Goal: Task Accomplishment & Management: Use online tool/utility

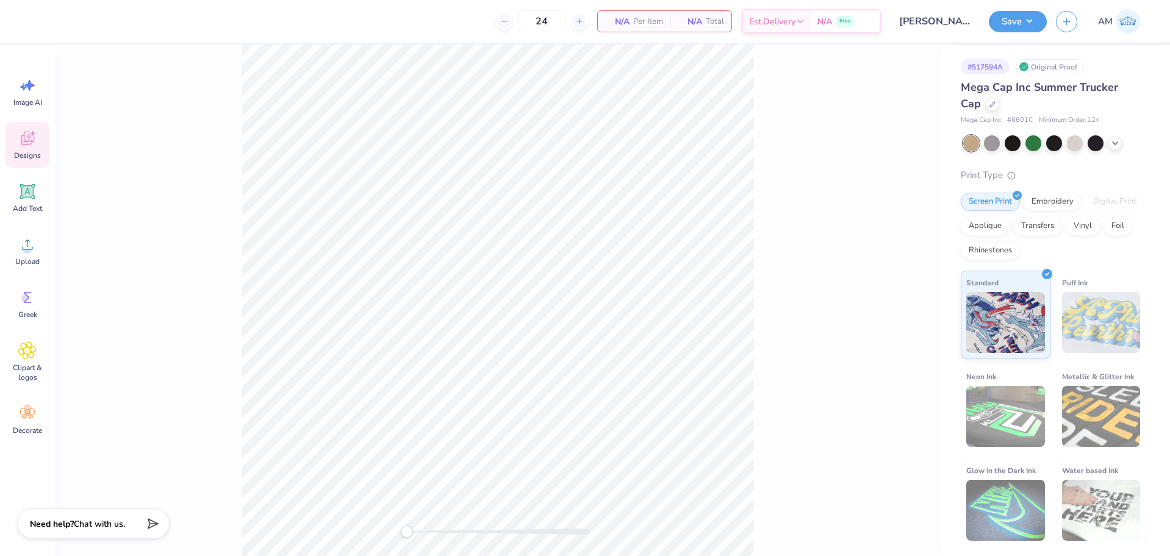
click at [38, 149] on div "Designs" at bounding box center [27, 145] width 44 height 46
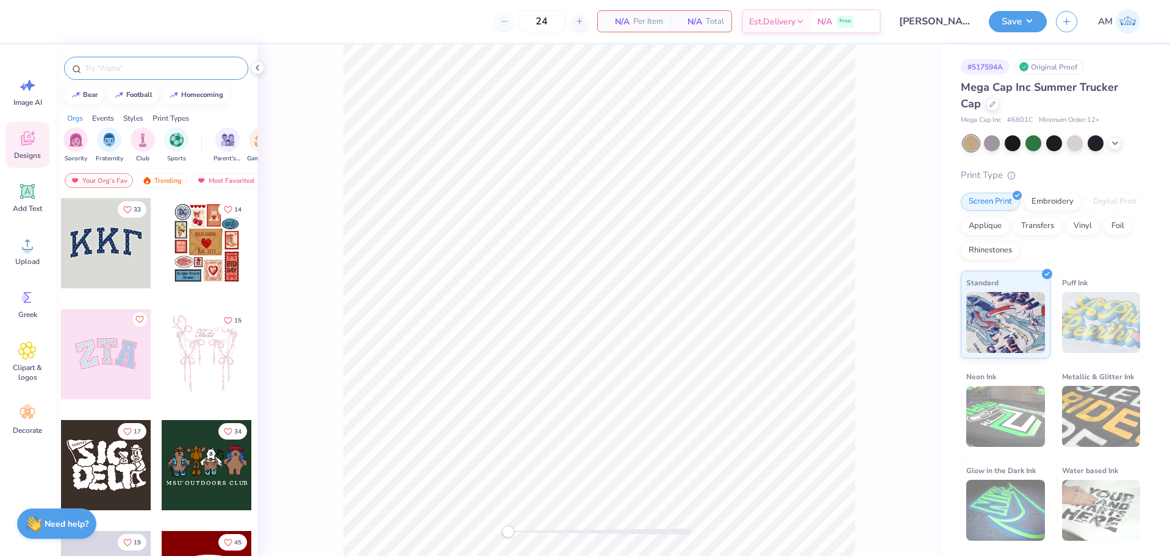
click at [133, 71] on input "text" at bounding box center [162, 68] width 156 height 12
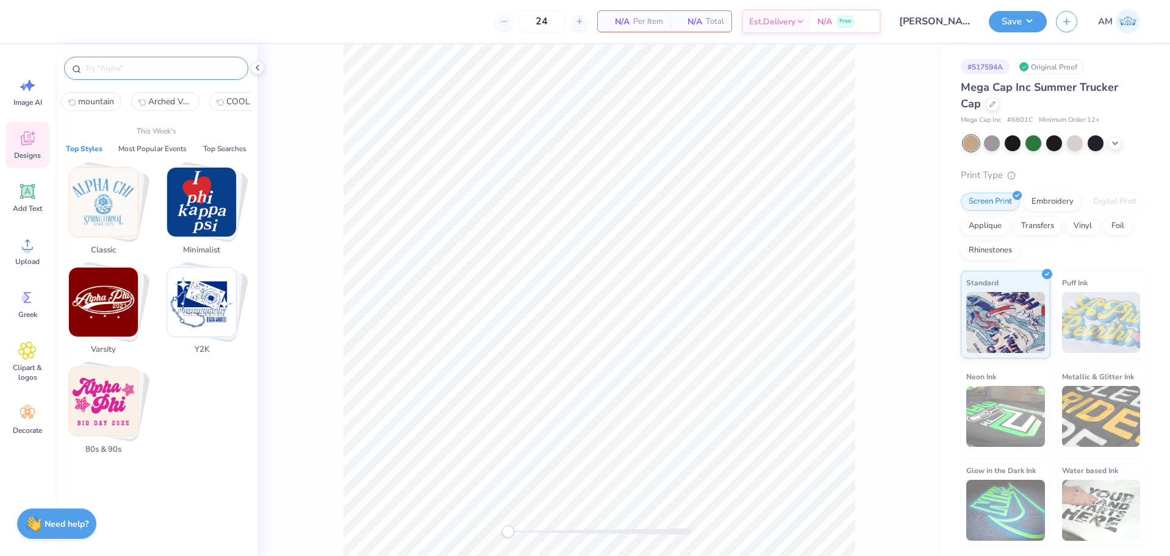
paste input "Arched Varsity and Lucky Texts"
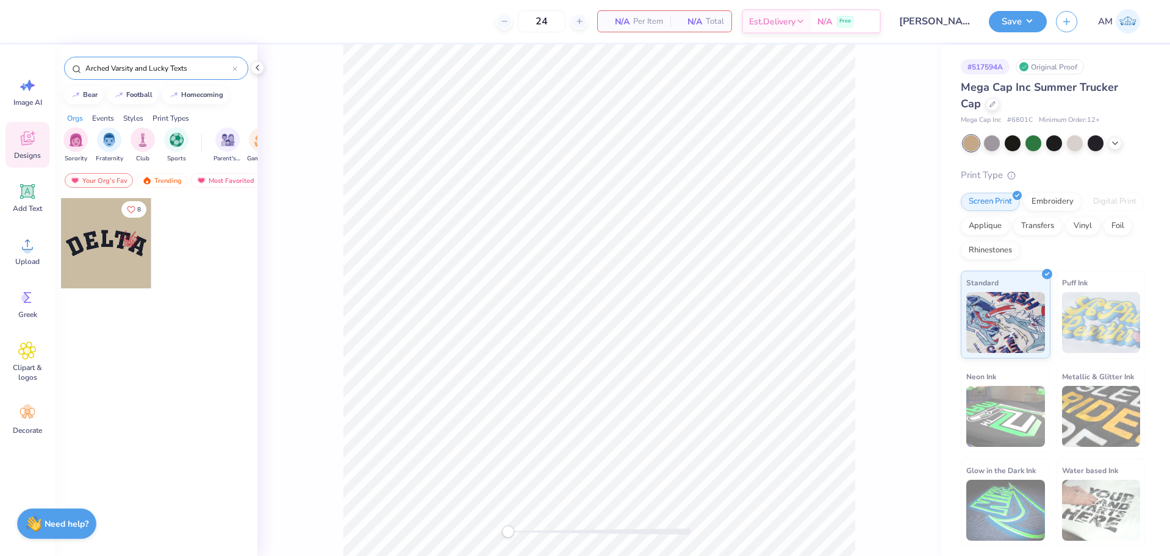
type input "Arched Varsity and Lucky Texts"
click at [120, 229] on div at bounding box center [106, 243] width 90 height 90
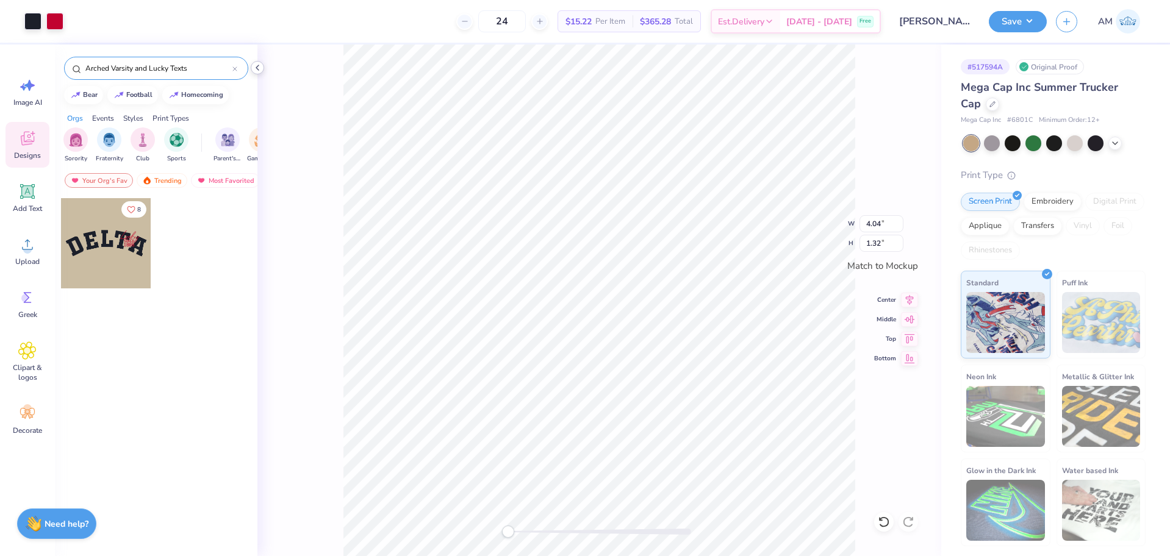
click at [259, 70] on icon at bounding box center [257, 68] width 10 height 10
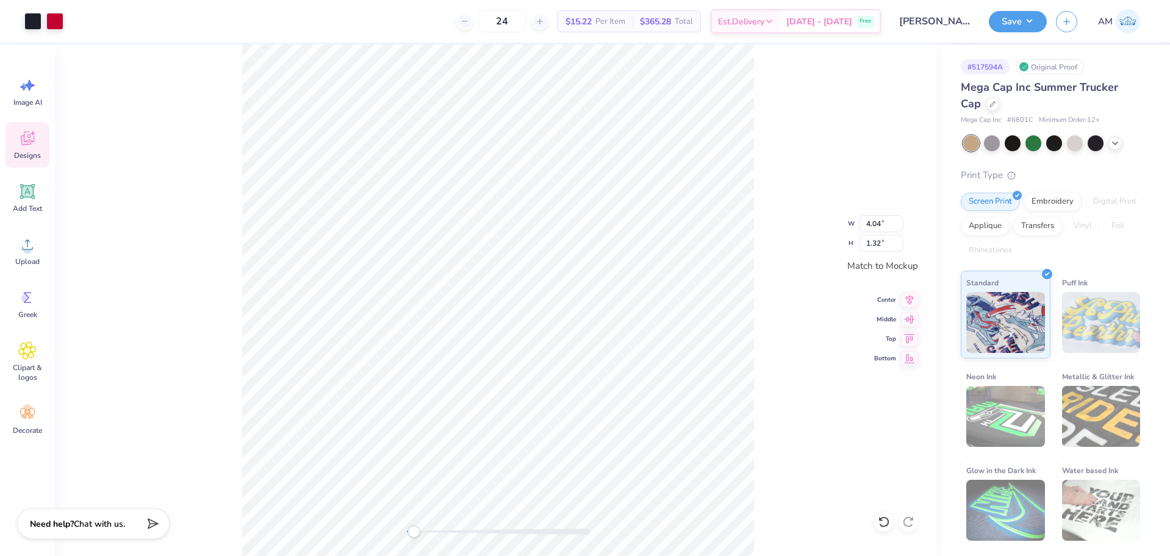
type input "3.61"
type input "1.18"
click at [912, 302] on icon at bounding box center [909, 298] width 17 height 15
click at [904, 311] on div "W 3.61 3.61 " H 1.18 1.18 " Match to Mockup Center Middle Top Bottom" at bounding box center [498, 301] width 886 height 512
type input "3.81"
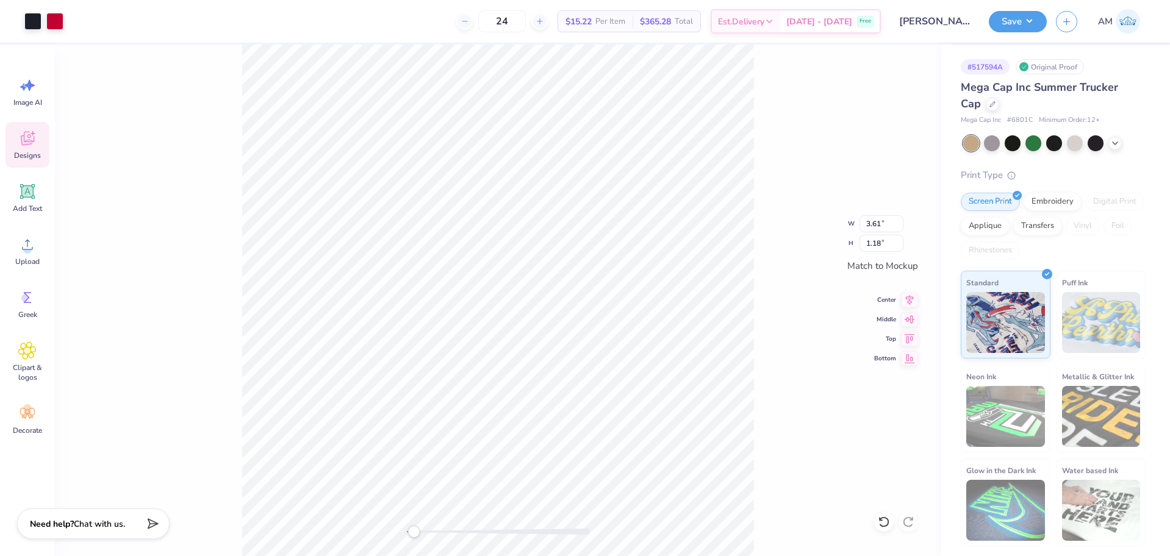
type input "1.24"
type input "3.84"
type input "1.26"
click at [871, 226] on input "3.84" at bounding box center [881, 223] width 44 height 17
type input "4.00"
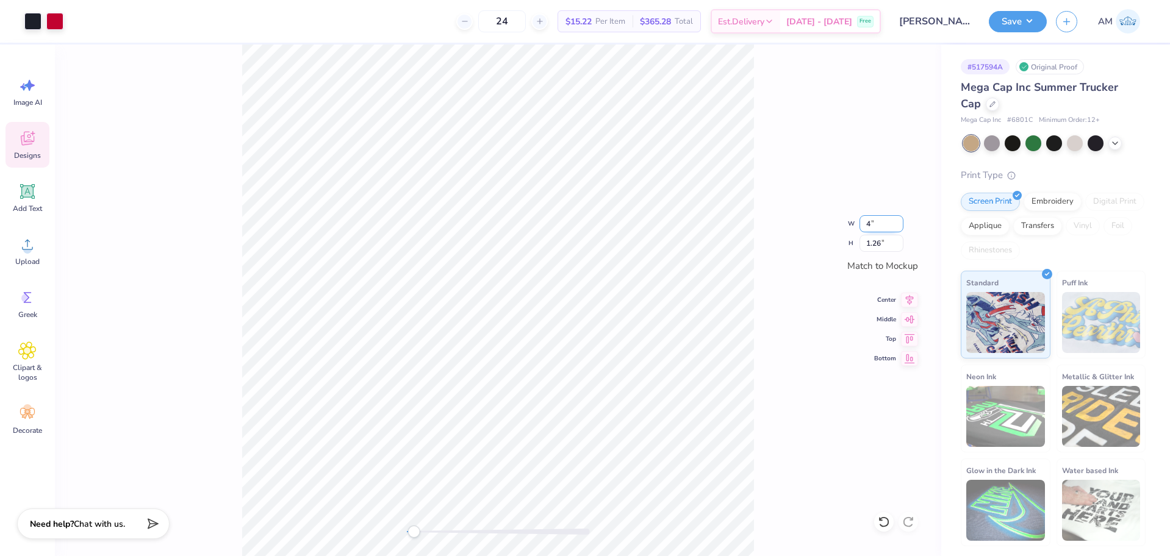
type input "1.31"
click at [908, 293] on icon at bounding box center [909, 298] width 17 height 15
click at [913, 319] on icon at bounding box center [909, 317] width 17 height 15
click at [616, 346] on li "Download vector" at bounding box center [609, 351] width 96 height 24
click at [325, 537] on div "W 4.00 4.00 " H 1.31 1.31 " Match to Mockup Center Middle Top Bottom" at bounding box center [498, 301] width 886 height 512
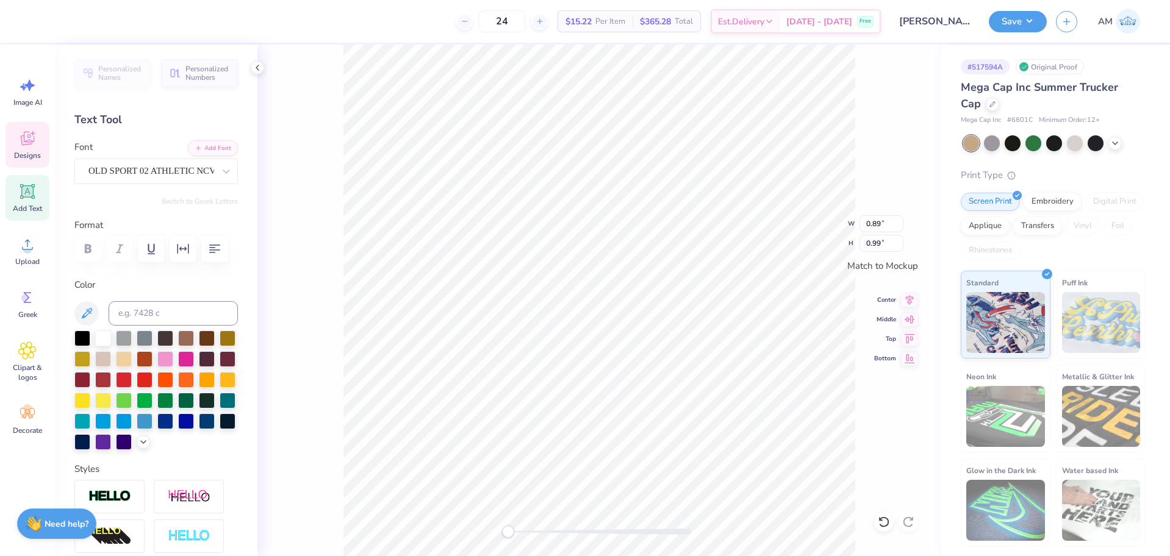
scroll to position [10, 2]
type input "0.78"
type input "0.95"
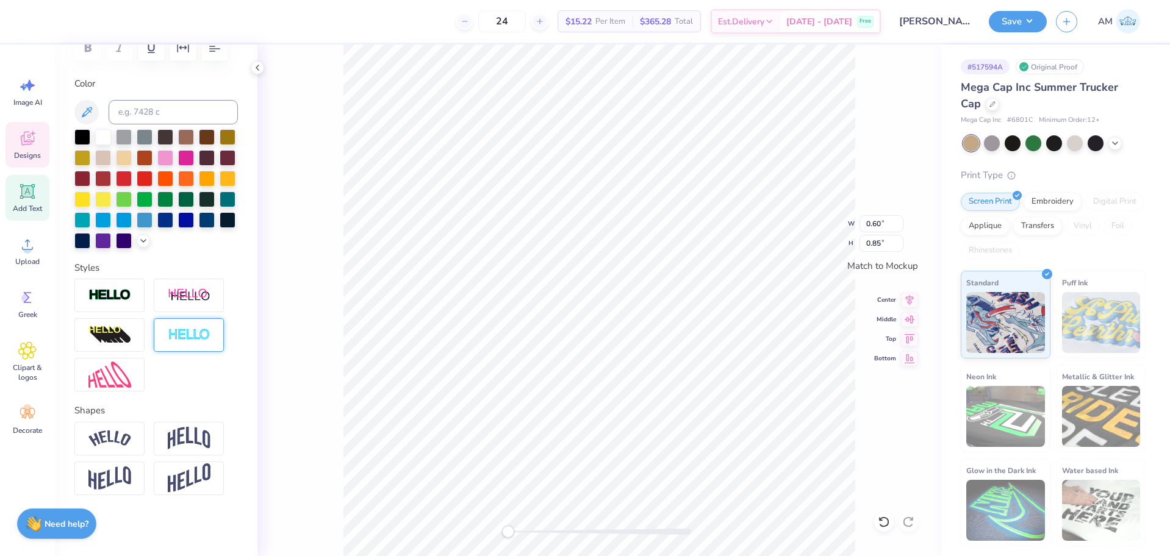
scroll to position [222, 0]
type textarea "DORIAN"
click at [130, 443] on img at bounding box center [109, 439] width 43 height 16
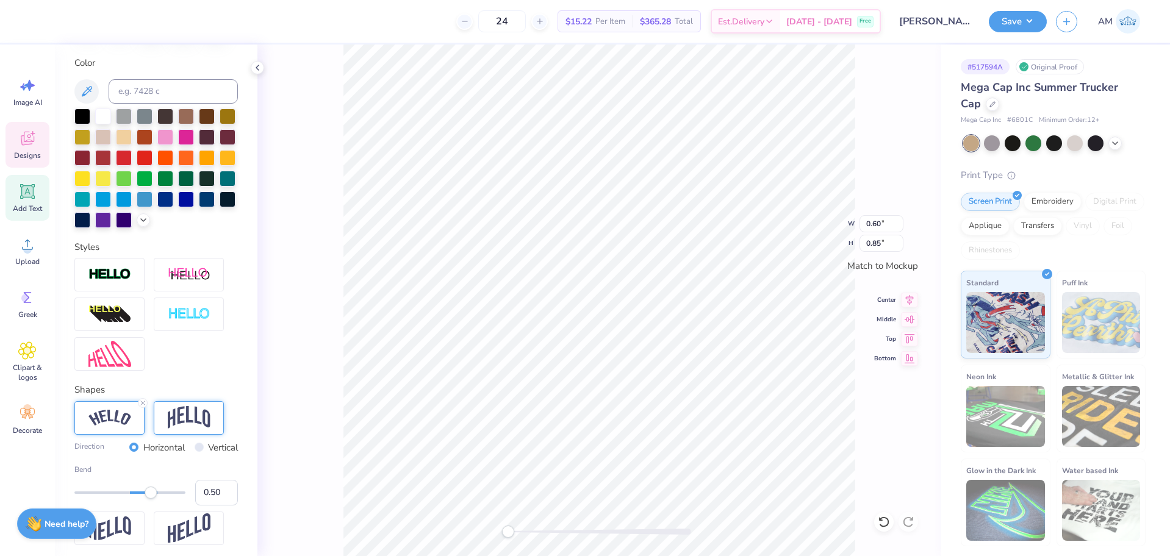
click at [199, 429] on img at bounding box center [189, 417] width 43 height 23
click at [115, 426] on img at bounding box center [109, 418] width 43 height 16
type input "0.33"
click at [142, 499] on div at bounding box center [129, 493] width 111 height 12
click at [884, 519] on icon at bounding box center [884, 522] width 12 height 12
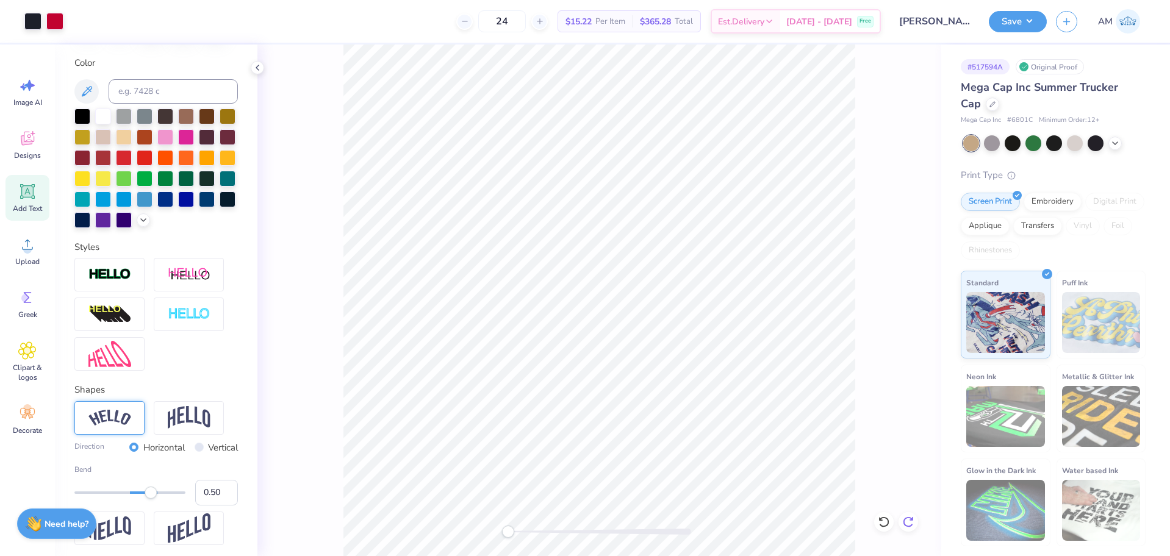
click at [909, 522] on icon at bounding box center [908, 522] width 12 height 12
type input "0.33"
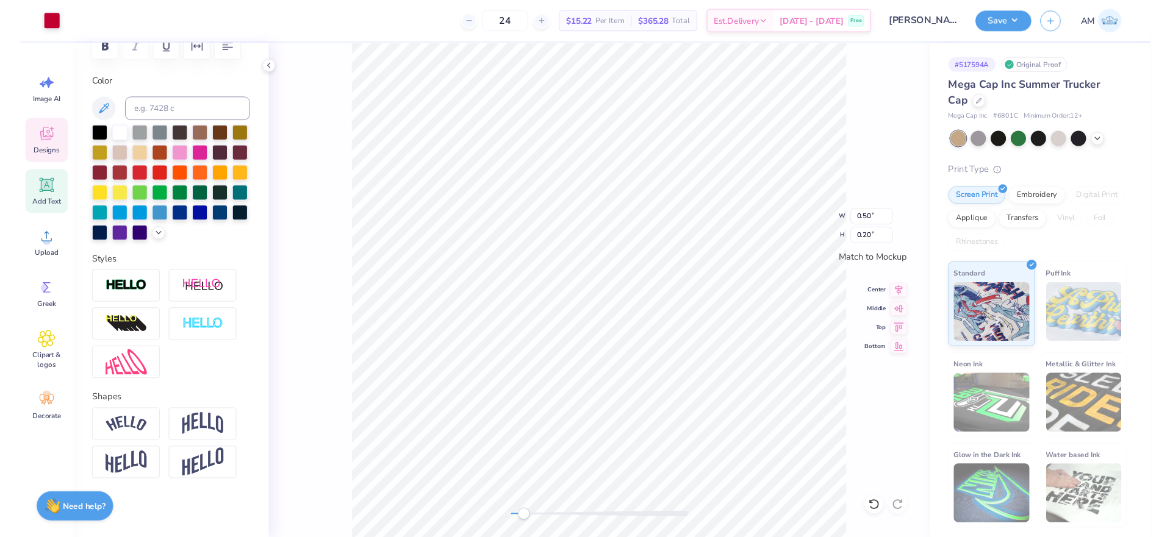
scroll to position [10, 1]
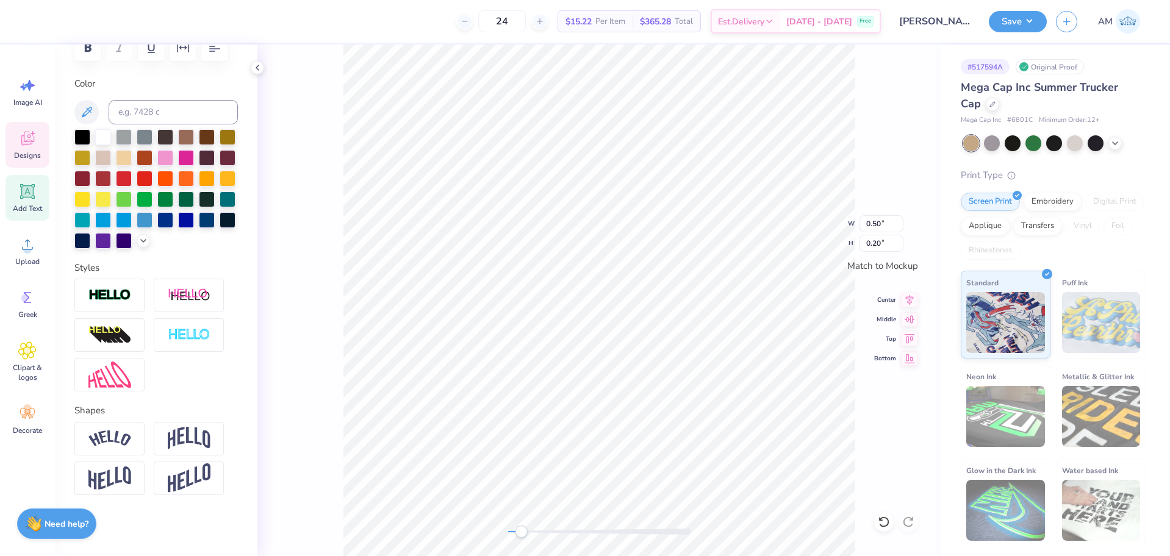
type textarea "1921"
click at [256, 68] on polyline at bounding box center [257, 67] width 2 height 5
click at [256, 68] on icon at bounding box center [257, 68] width 10 height 10
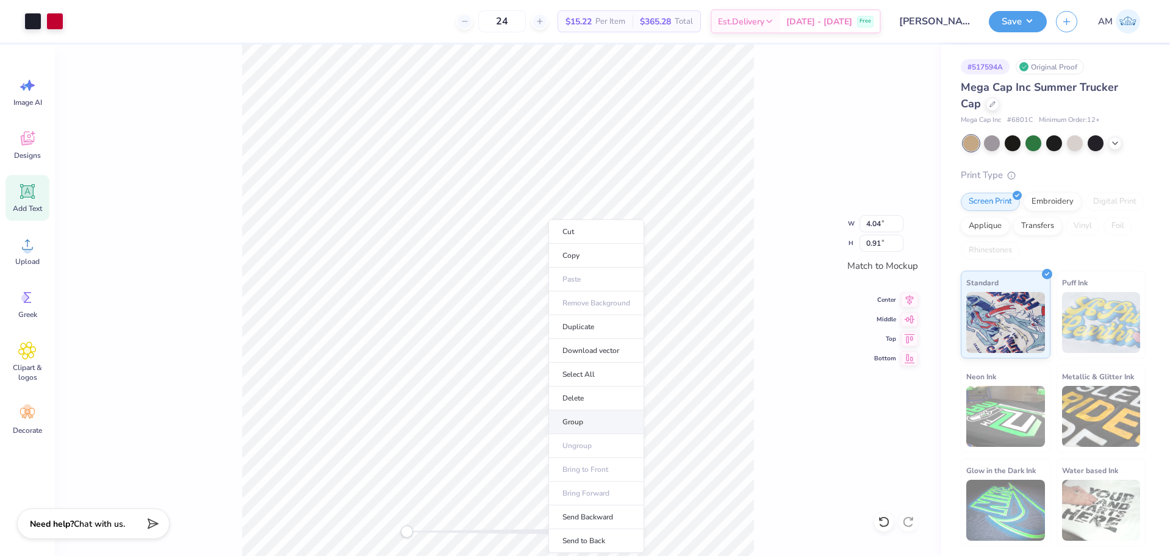
click at [589, 416] on li "Group" at bounding box center [596, 422] width 96 height 24
type input "0.98"
type input "0.71"
type input "1.13"
type input "0.82"
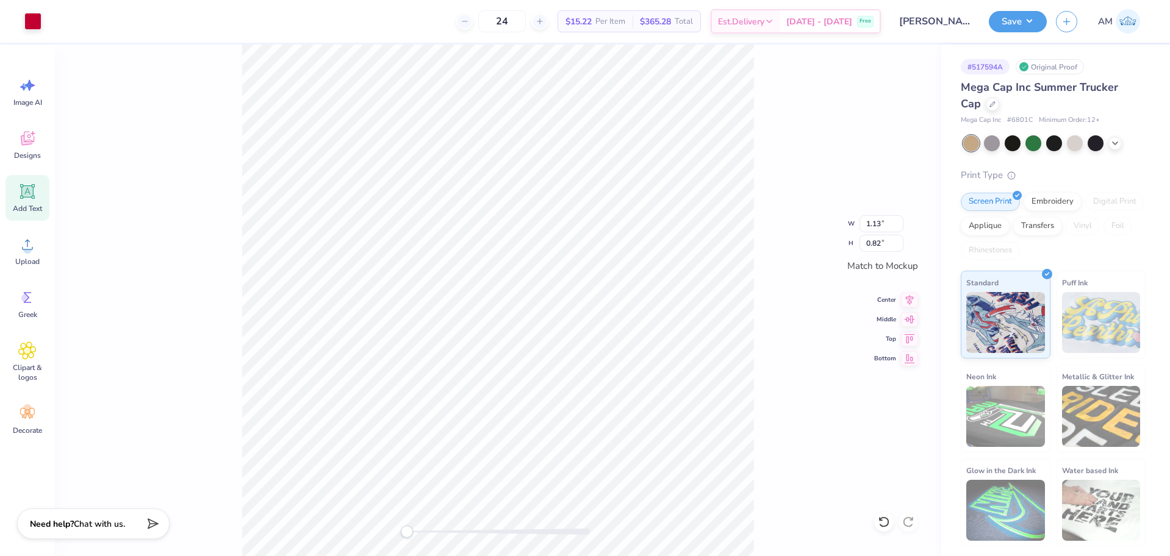
type input "1.29"
type input "0.94"
type input "1.15"
type input "0.84"
click at [882, 516] on icon at bounding box center [884, 522] width 12 height 12
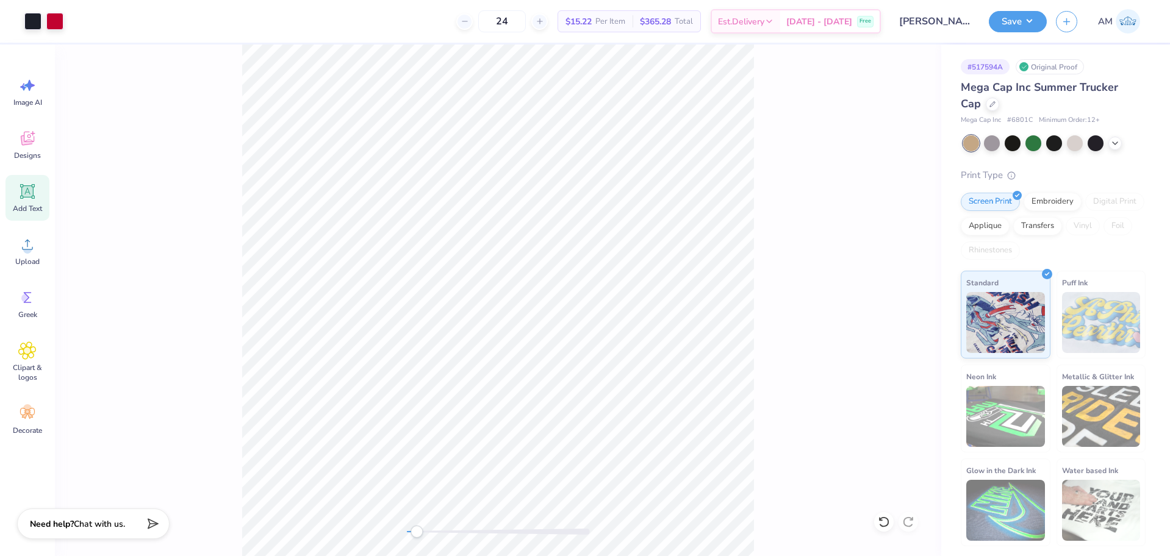
click at [211, 188] on div at bounding box center [498, 301] width 886 height 512
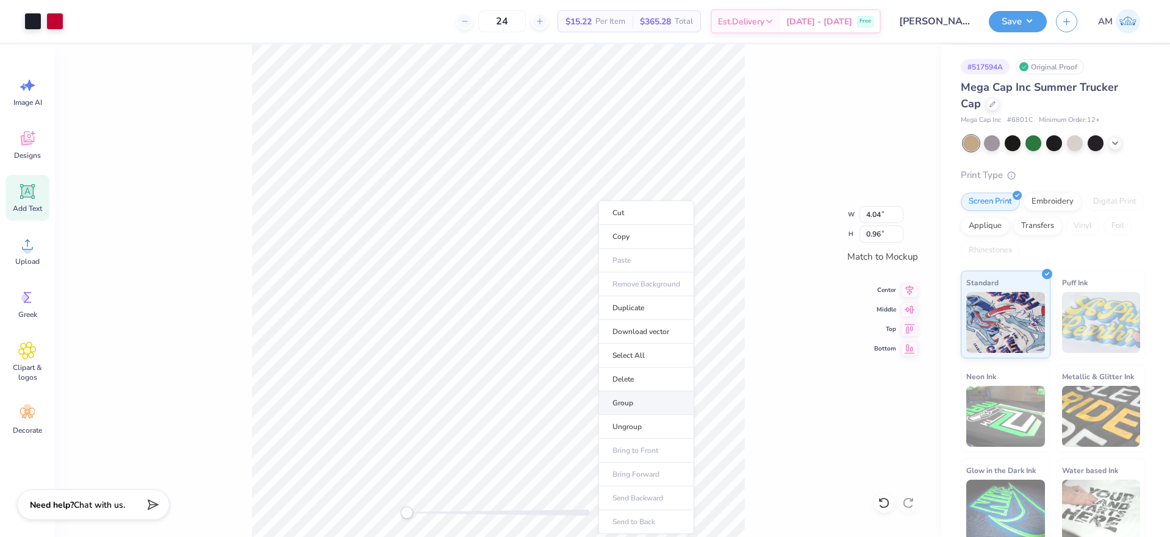
click at [636, 401] on li "Group" at bounding box center [646, 403] width 96 height 24
click at [877, 216] on input "4.04" at bounding box center [881, 214] width 44 height 17
type input "4.04"
click at [237, 142] on div at bounding box center [498, 291] width 886 height 493
click at [879, 212] on input "4.04" at bounding box center [881, 214] width 44 height 17
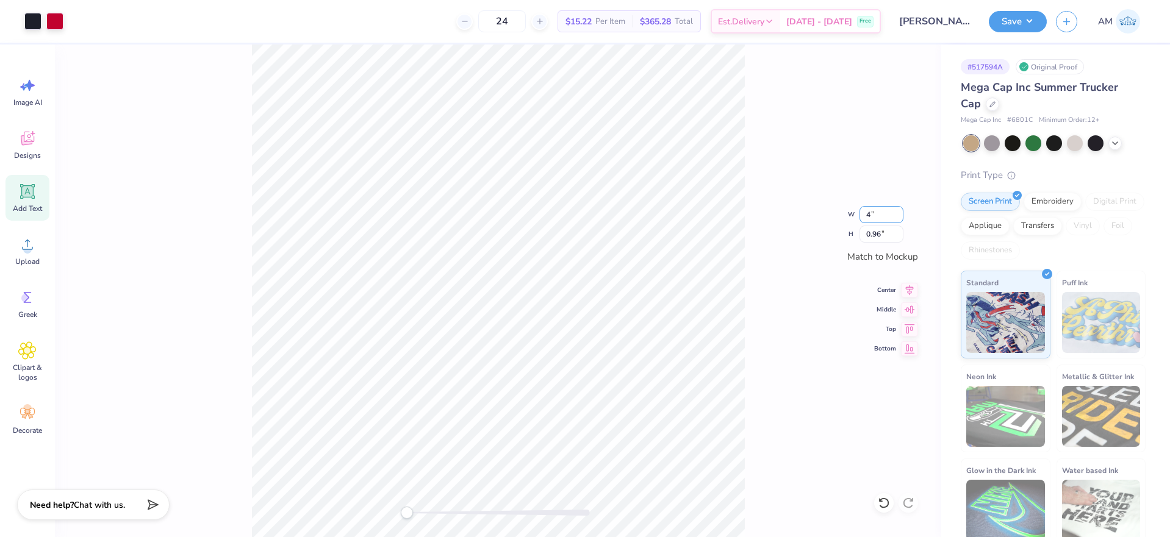
type input "4.00"
type input "0.95"
click at [912, 291] on icon at bounding box center [909, 288] width 17 height 15
click at [912, 309] on icon at bounding box center [909, 308] width 17 height 15
click at [787, 298] on div "W 4.00 4.00 " H 0.95 0.95 " Match to Mockup Center Middle Top Bottom" at bounding box center [498, 291] width 886 height 493
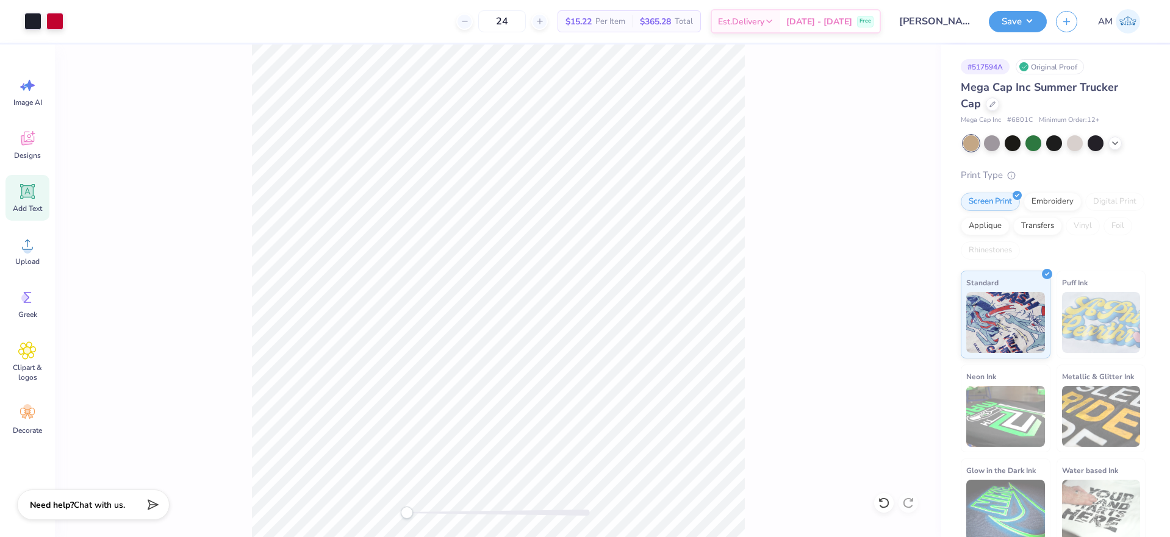
click at [341, 184] on div at bounding box center [498, 291] width 886 height 493
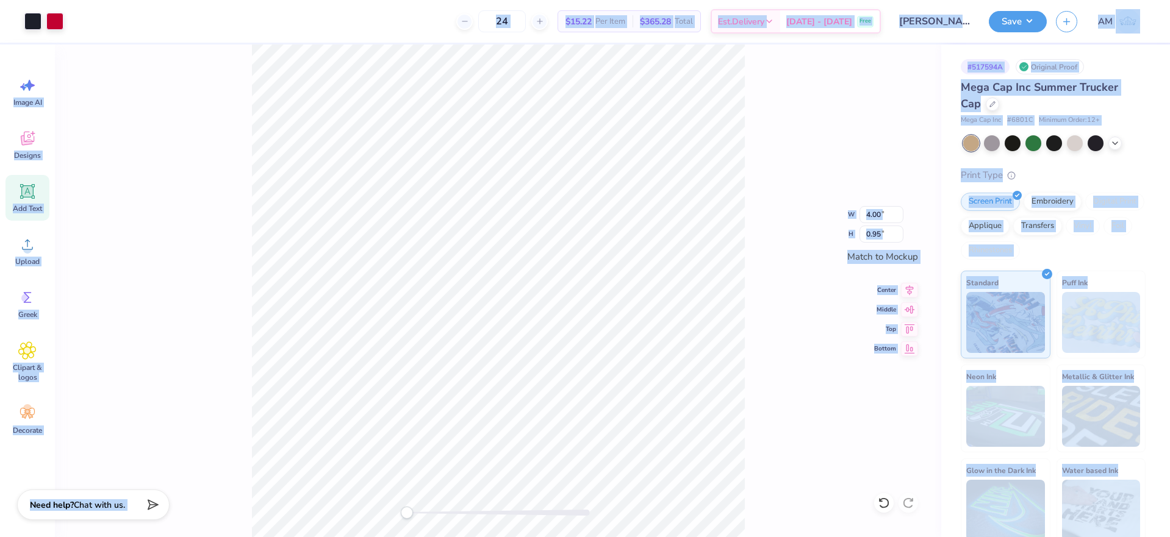
click at [752, 174] on div "W 4.00 4.00 " H 0.95 0.95 " Match to Mockup Center Middle Top Bottom" at bounding box center [498, 291] width 886 height 493
click at [804, 361] on div at bounding box center [498, 291] width 886 height 493
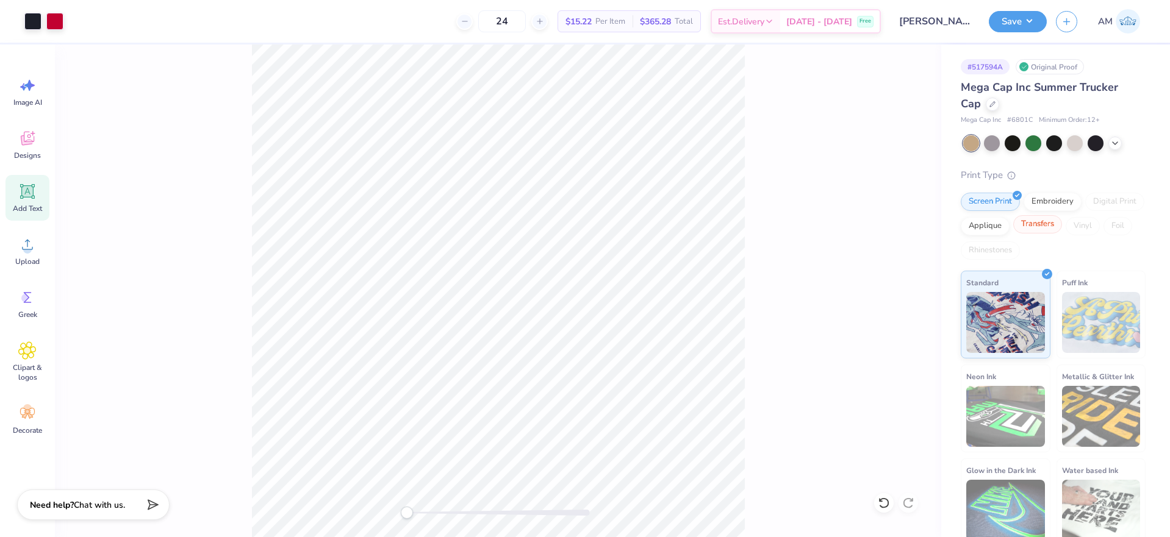
click at [1062, 225] on div "Transfers" at bounding box center [1037, 224] width 49 height 18
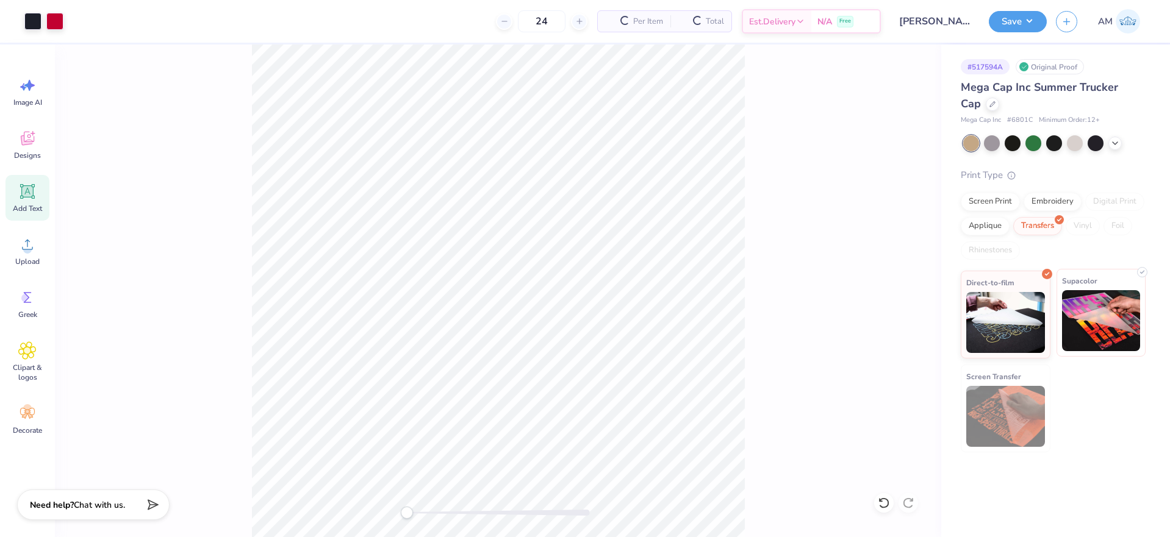
click at [1100, 327] on img at bounding box center [1101, 320] width 79 height 61
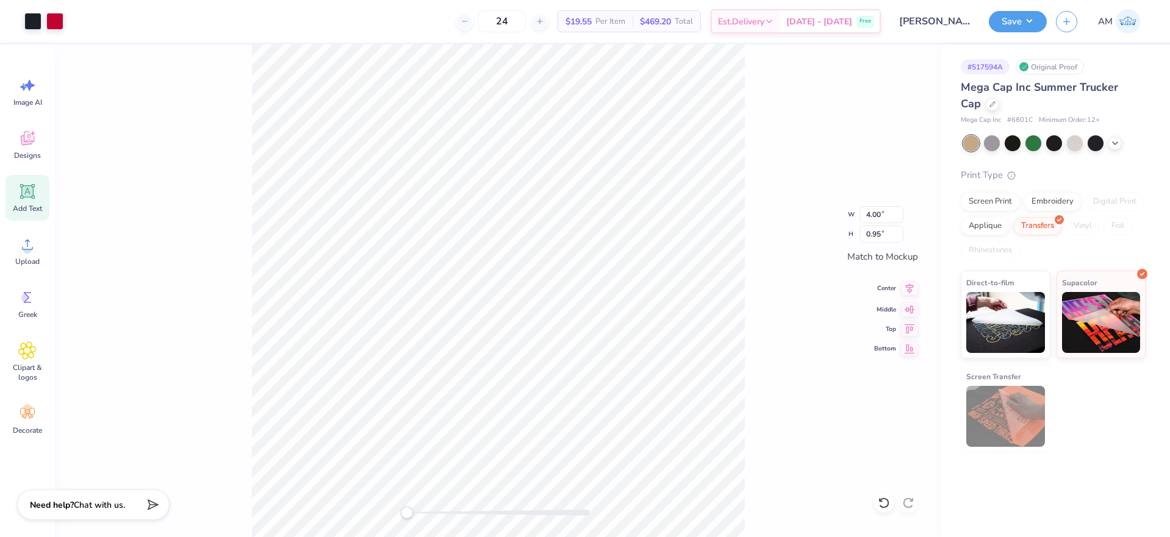
click at [904, 289] on icon at bounding box center [909, 288] width 17 height 15
click at [910, 303] on icon at bounding box center [909, 309] width 17 height 15
click at [1009, 21] on button "Save" at bounding box center [1017, 19] width 58 height 21
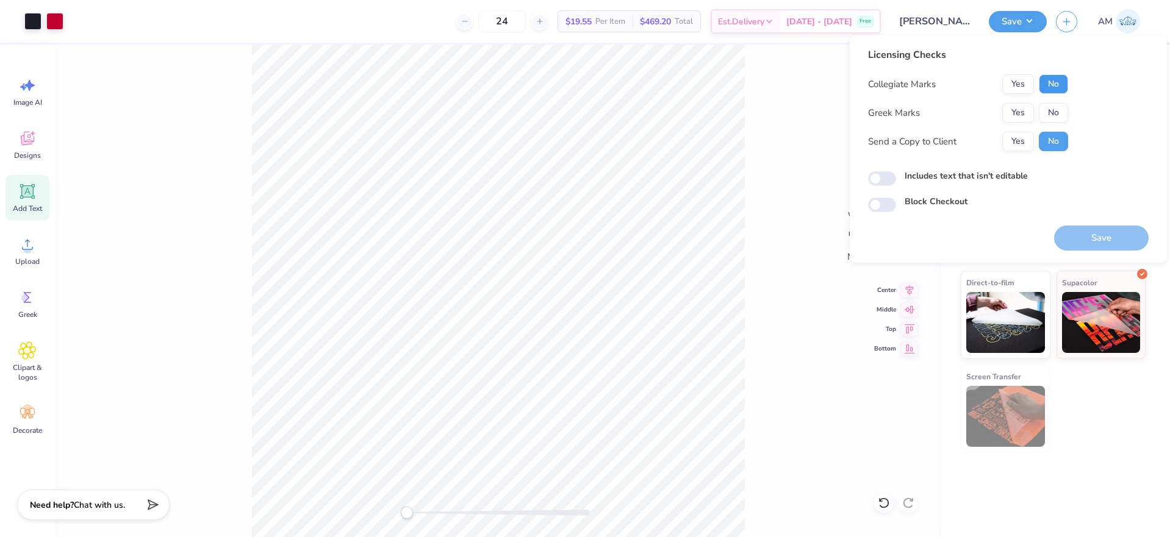
click at [1050, 88] on button "No" at bounding box center [1052, 84] width 29 height 20
click at [1051, 109] on button "No" at bounding box center [1052, 113] width 29 height 20
click at [1018, 145] on button "Yes" at bounding box center [1018, 142] width 32 height 20
click at [950, 154] on div "Licensing Checks Collegiate Marks Yes No Greek Marks Yes No Send a Copy to Clie…" at bounding box center [968, 104] width 200 height 113
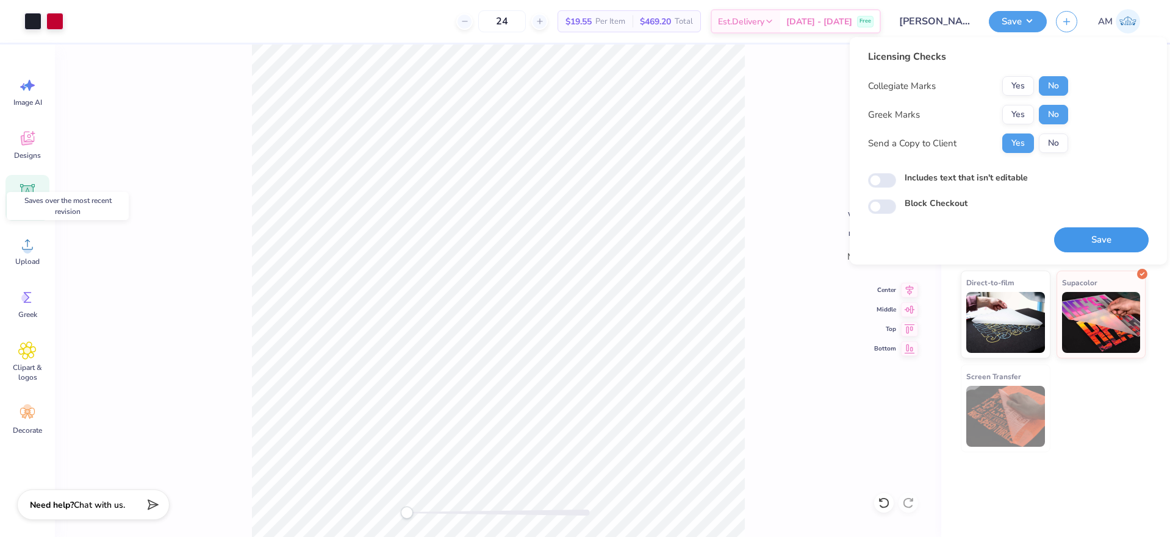
click at [1084, 241] on button "Save" at bounding box center [1101, 239] width 95 height 25
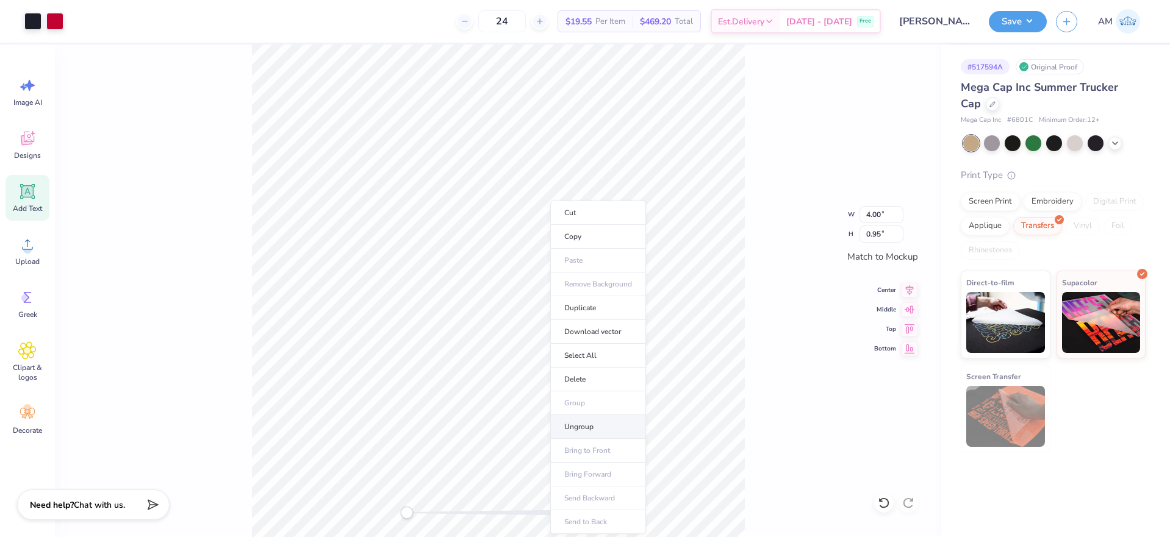
click at [597, 428] on li "Ungroup" at bounding box center [598, 427] width 96 height 24
click at [584, 424] on li "Ungroup" at bounding box center [598, 427] width 96 height 24
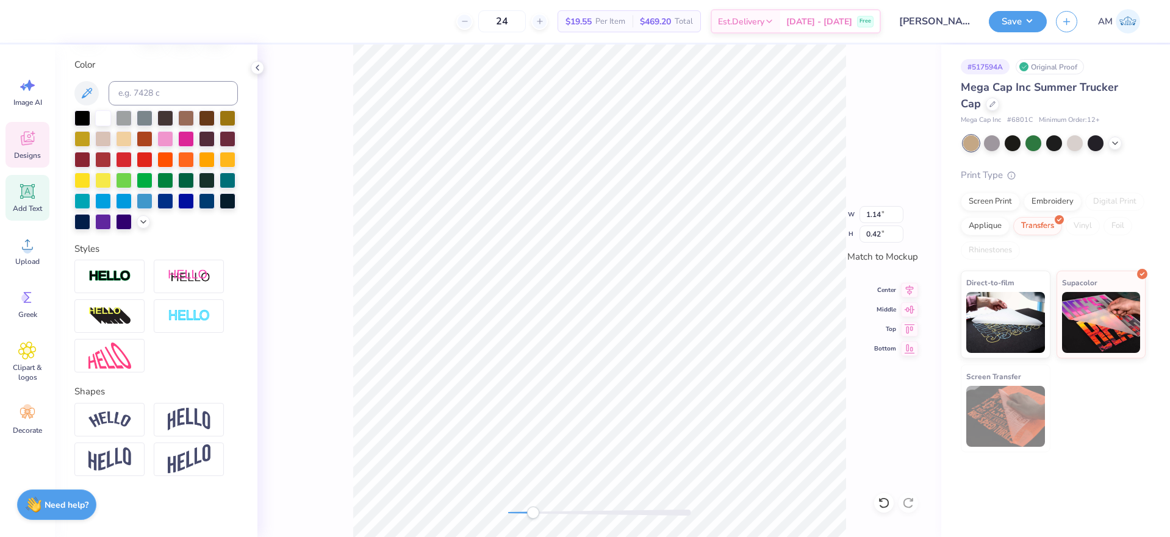
scroll to position [241, 0]
click at [127, 279] on img at bounding box center [109, 277] width 43 height 14
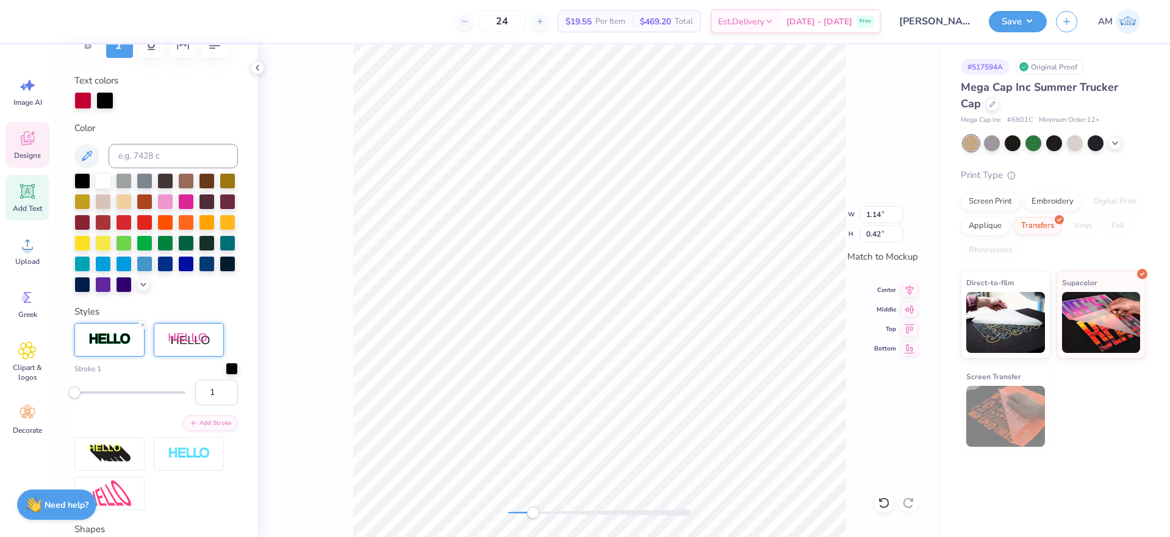
scroll to position [227, 0]
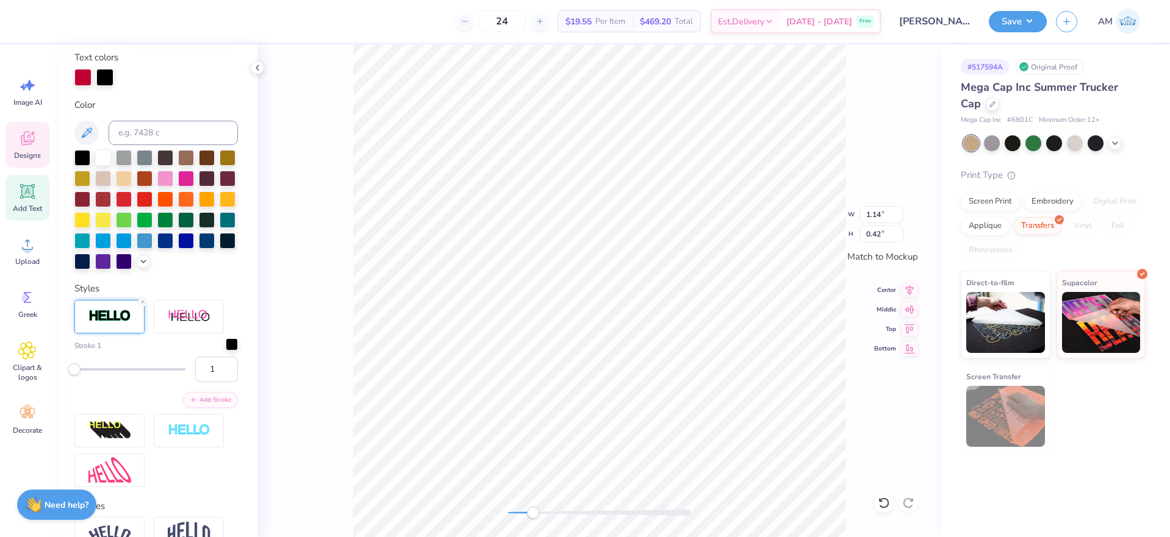
click at [226, 351] on div at bounding box center [232, 344] width 12 height 12
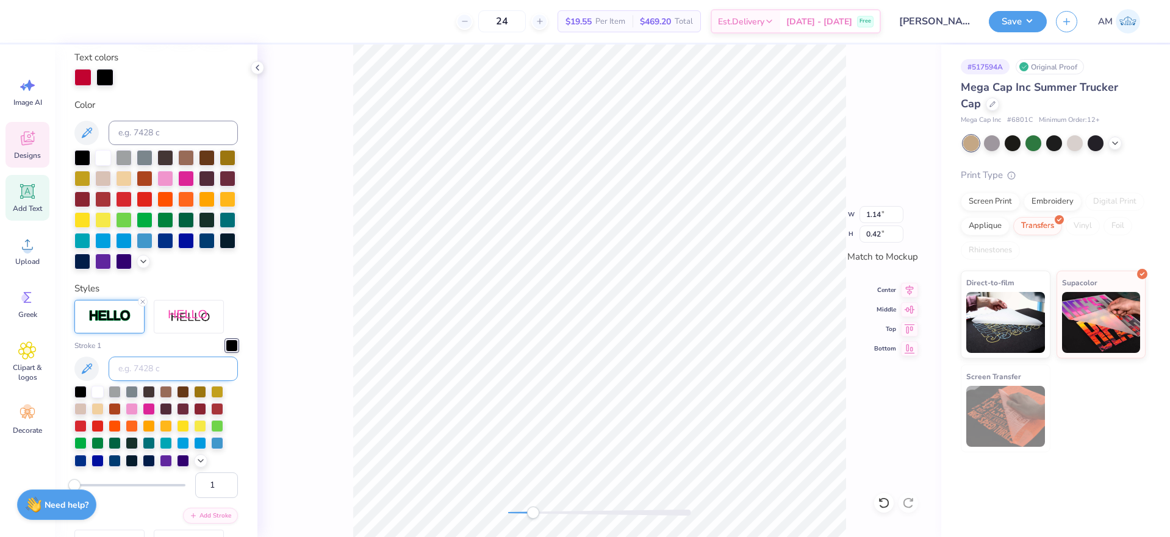
click at [187, 381] on input at bounding box center [173, 369] width 129 height 24
type input "200"
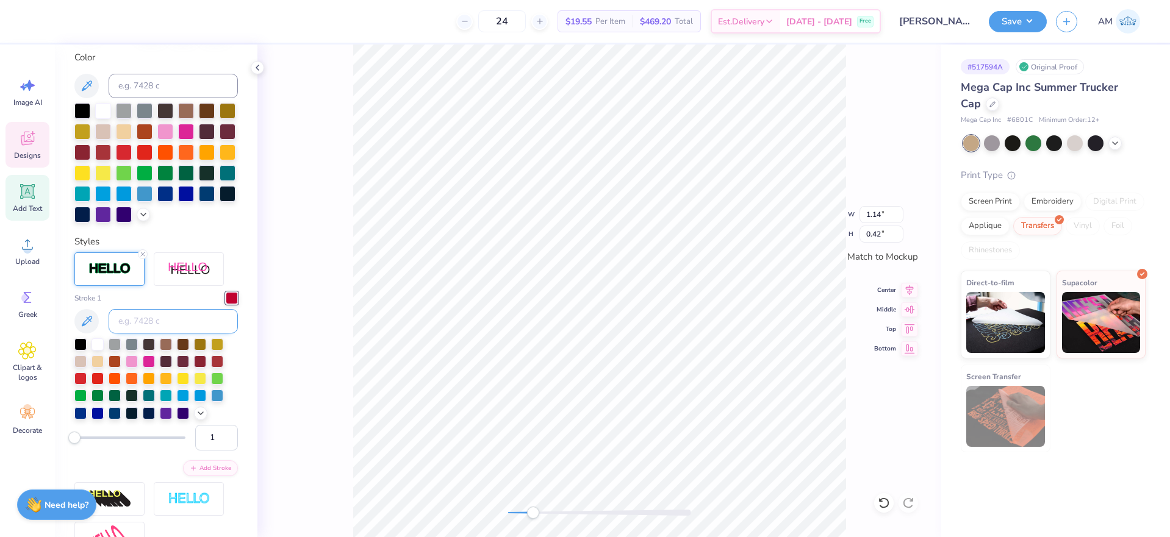
scroll to position [180, 0]
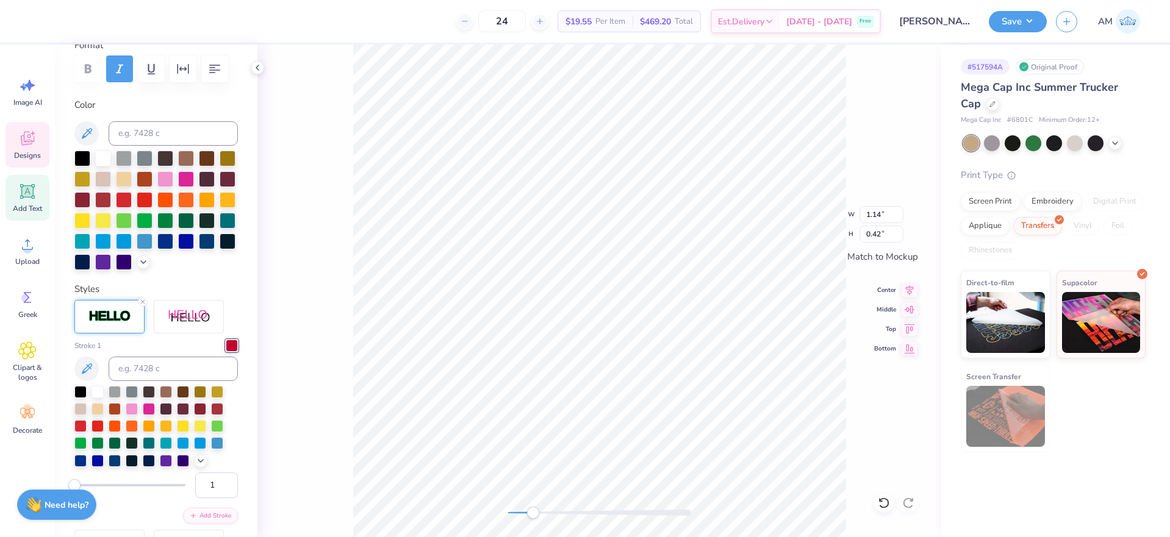
click at [180, 364] on div "Stroke 1" at bounding box center [155, 404] width 163 height 128
click at [219, 498] on input "2" at bounding box center [216, 486] width 43 height 26
click at [219, 498] on input "3" at bounding box center [216, 486] width 43 height 26
click at [219, 498] on input "4" at bounding box center [216, 486] width 43 height 26
click at [218, 498] on input "5" at bounding box center [216, 486] width 43 height 26
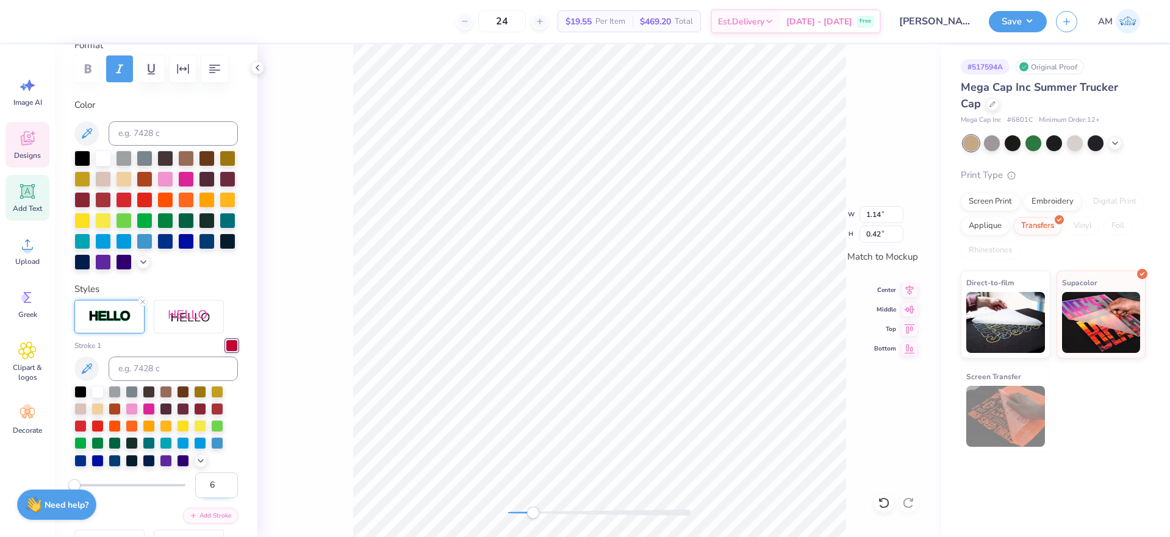
click at [218, 498] on input "6" at bounding box center [216, 486] width 43 height 26
click at [218, 498] on input "7" at bounding box center [216, 486] width 43 height 26
click at [218, 498] on input "8" at bounding box center [216, 486] width 43 height 26
click at [218, 498] on input "9" at bounding box center [216, 486] width 43 height 26
click at [218, 498] on input "10" at bounding box center [216, 486] width 43 height 26
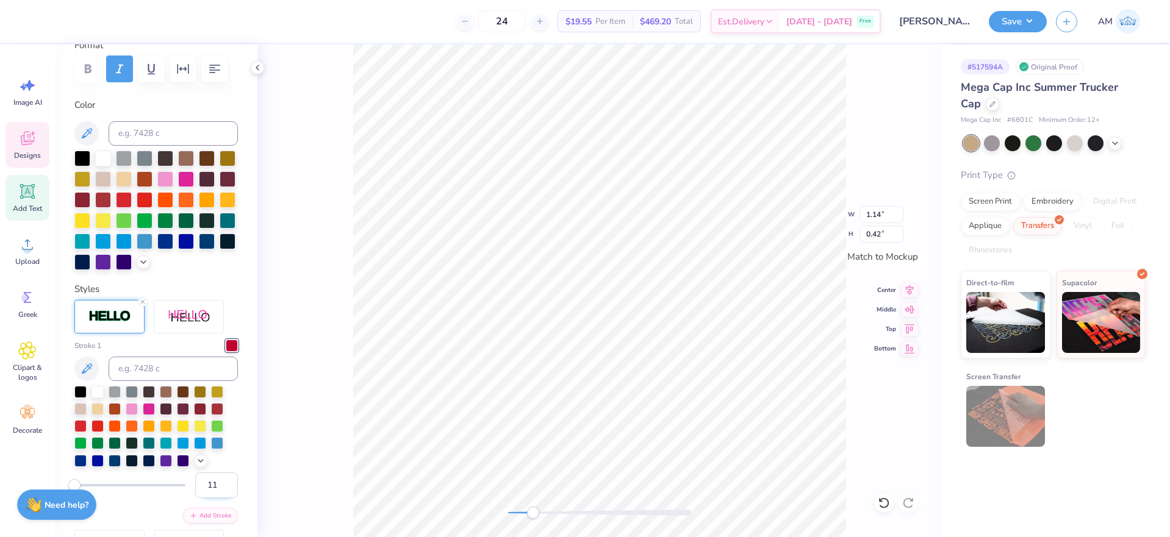
click at [218, 498] on input "11" at bounding box center [216, 486] width 43 height 26
type input "12"
click at [218, 498] on input "12" at bounding box center [216, 486] width 43 height 26
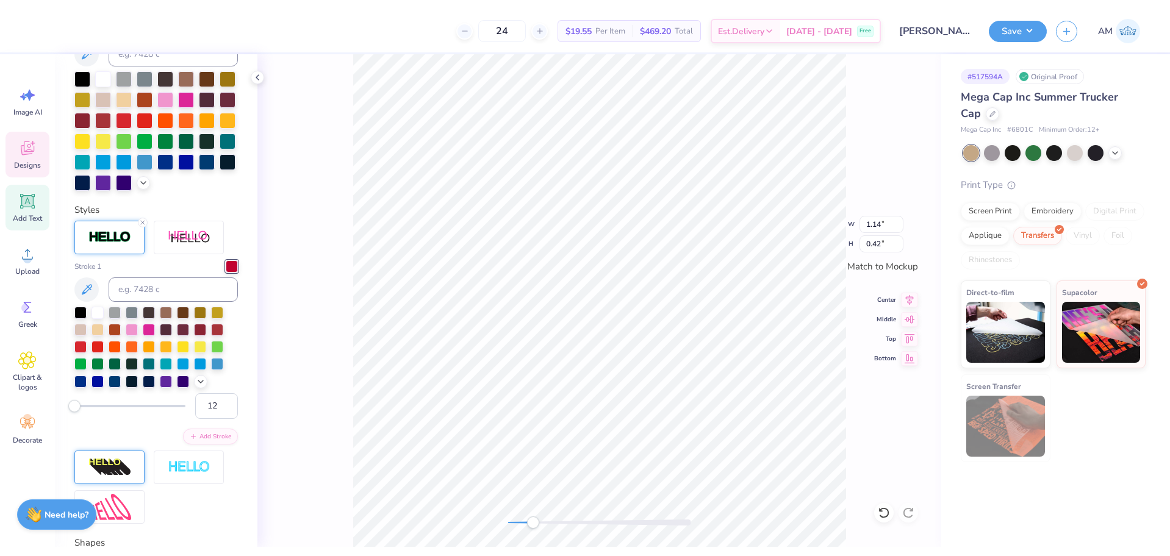
scroll to position [302, 0]
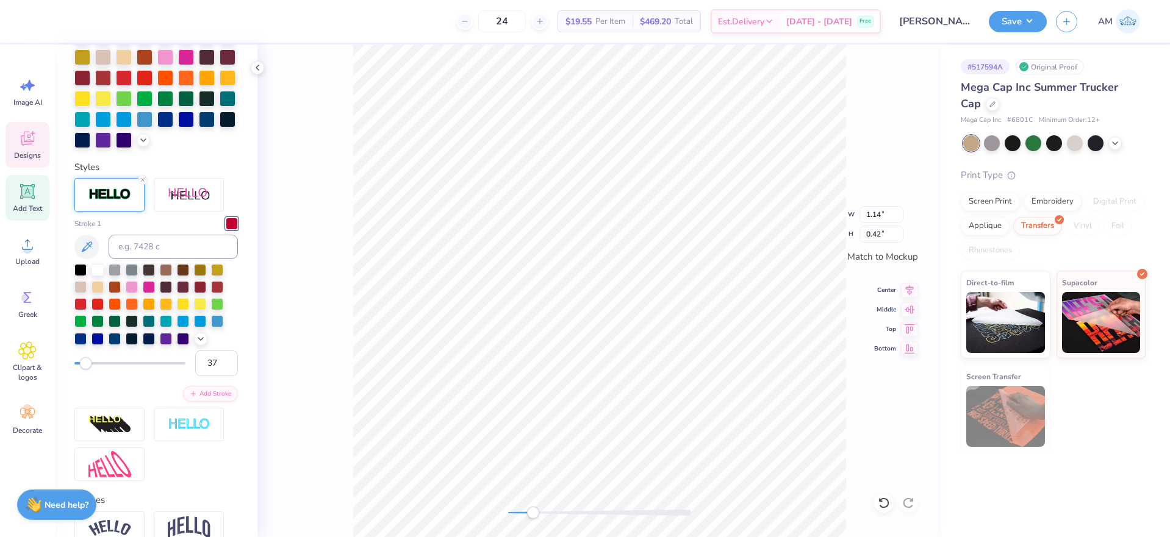
type input "38"
drag, startPoint x: 75, startPoint y: 384, endPoint x: 113, endPoint y: 388, distance: 38.0
click at [113, 370] on div "Accessibility label" at bounding box center [112, 363] width 12 height 12
type input "8"
drag, startPoint x: 109, startPoint y: 386, endPoint x: 81, endPoint y: 387, distance: 27.5
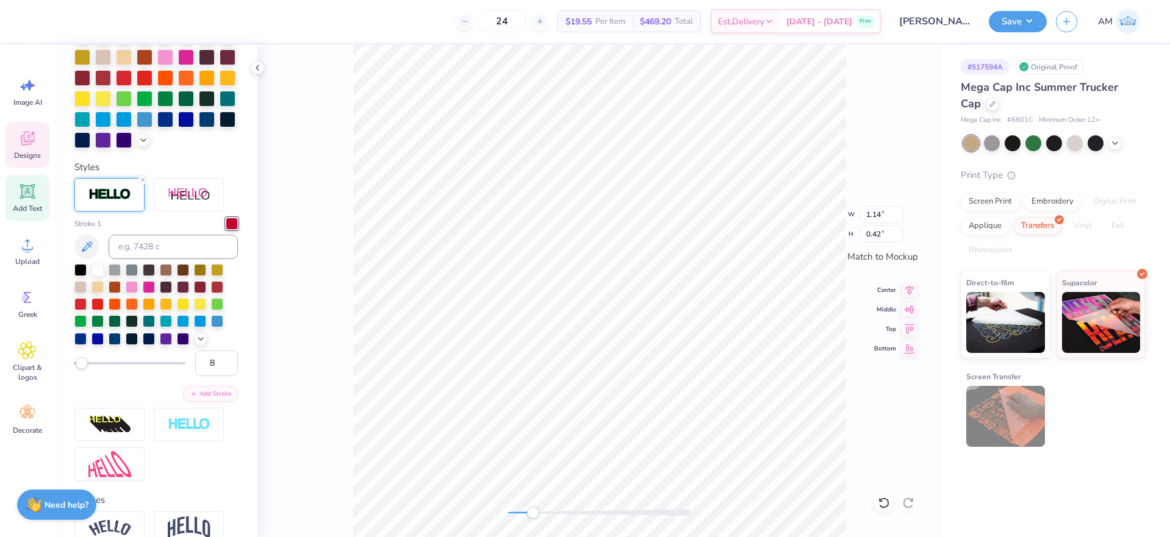
click at [81, 370] on div "Accessibility label" at bounding box center [82, 363] width 12 height 12
drag, startPoint x: 204, startPoint y: 386, endPoint x: 190, endPoint y: 386, distance: 14.0
click at [195, 376] on input "8" at bounding box center [216, 364] width 43 height 26
type input "2"
drag, startPoint x: 209, startPoint y: 377, endPoint x: 198, endPoint y: 381, distance: 12.0
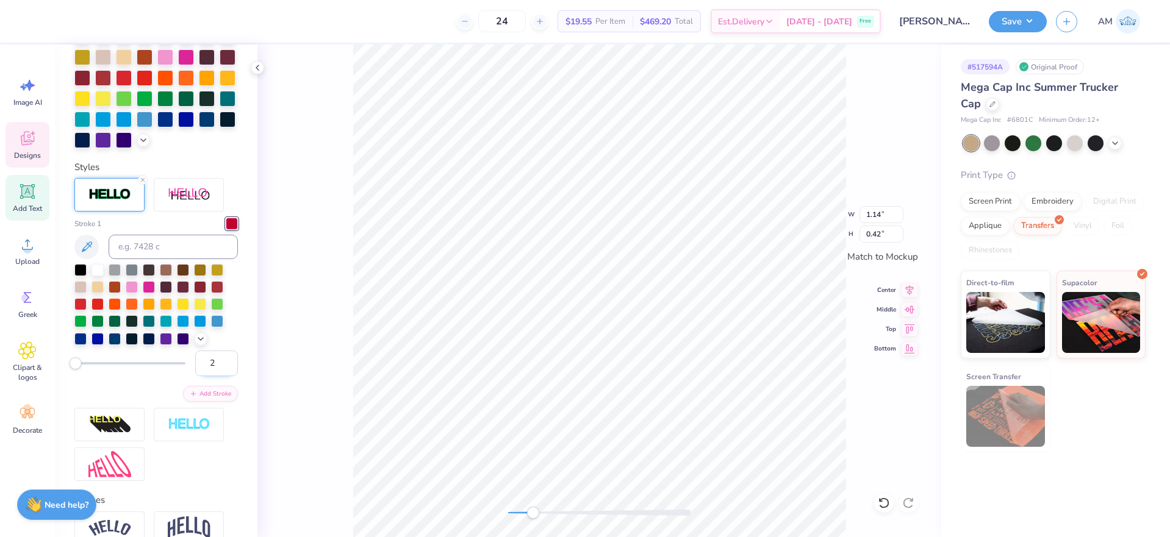
click at [198, 376] on input "2" at bounding box center [216, 364] width 43 height 26
type input "3"
drag, startPoint x: 207, startPoint y: 386, endPoint x: 187, endPoint y: 385, distance: 20.1
click at [195, 376] on input "3" at bounding box center [216, 364] width 43 height 26
type input "4"
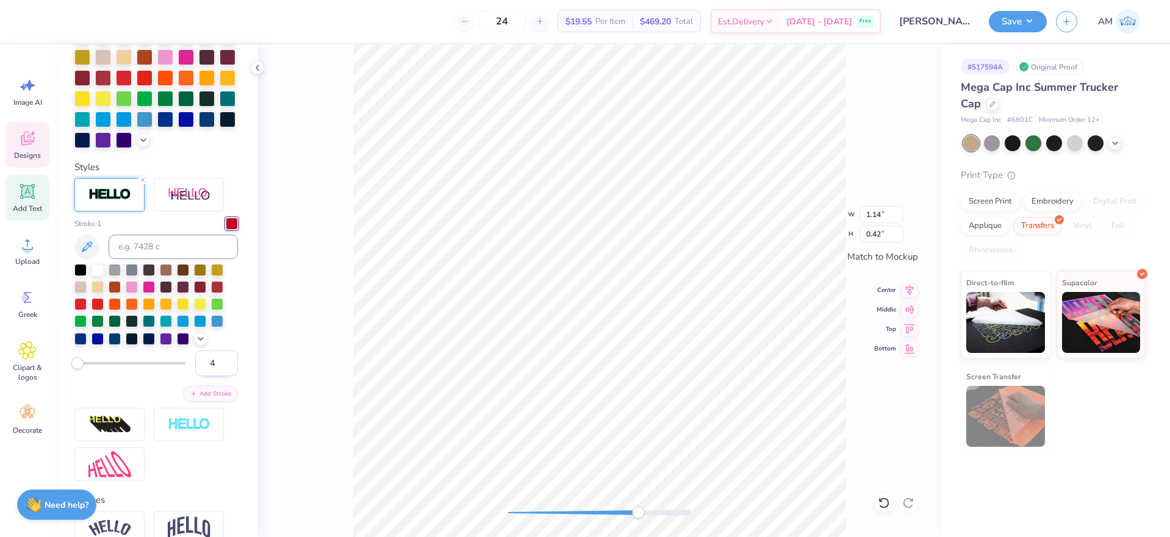
click at [202, 376] on input "4" at bounding box center [216, 364] width 43 height 26
type input "1"
click at [202, 376] on input "1" at bounding box center [216, 364] width 43 height 26
type input "2"
click at [199, 376] on input "2" at bounding box center [216, 364] width 43 height 26
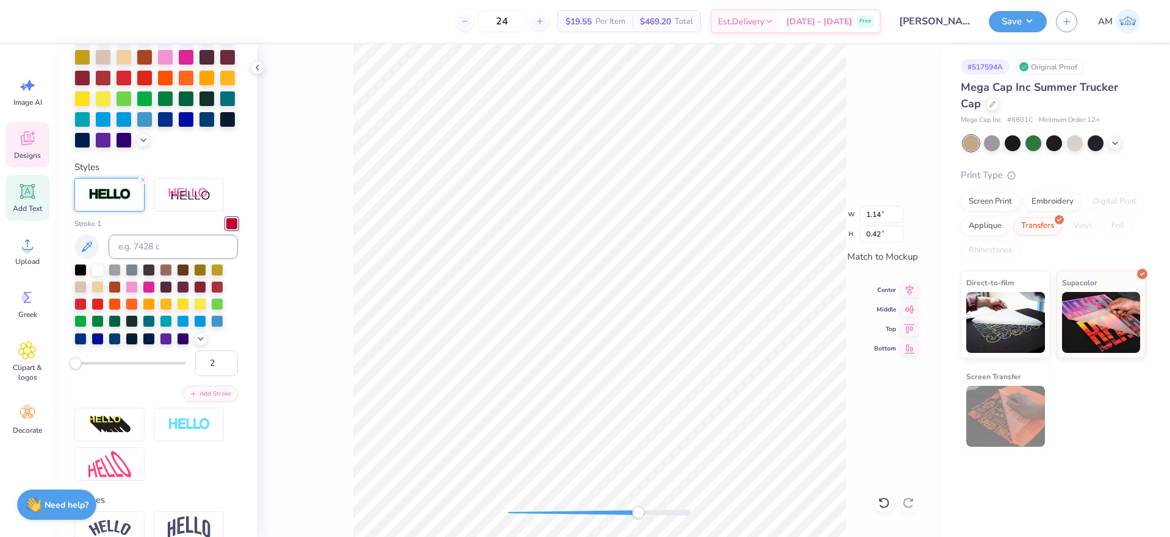
type input "3"
click at [260, 66] on icon at bounding box center [257, 68] width 10 height 10
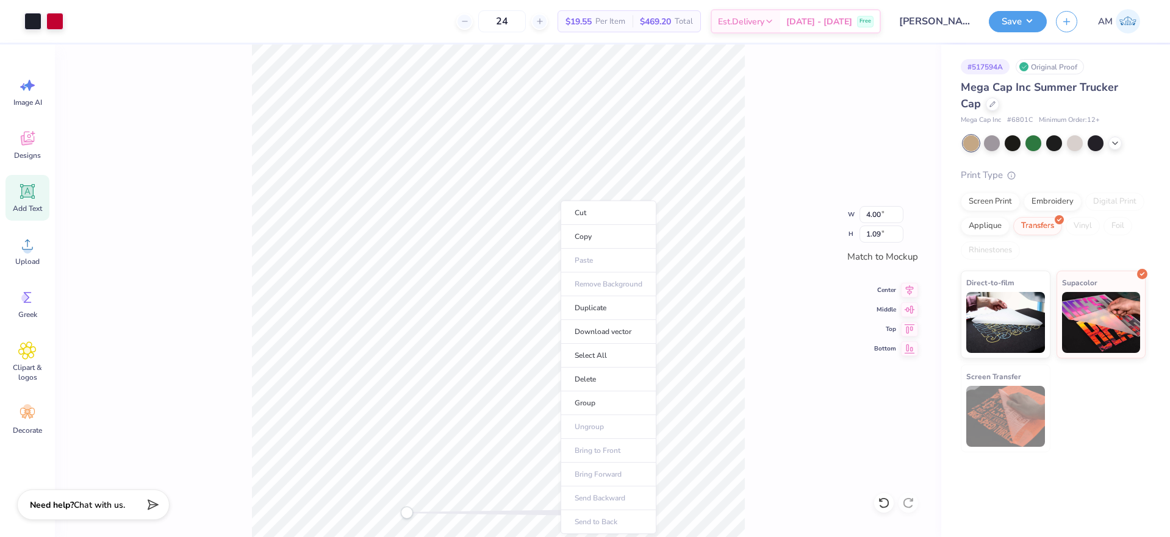
click at [748, 354] on div "W 4.00 4.00 " H 1.09 1.09 " Match to Mockup Center Middle Top Bottom" at bounding box center [498, 291] width 886 height 493
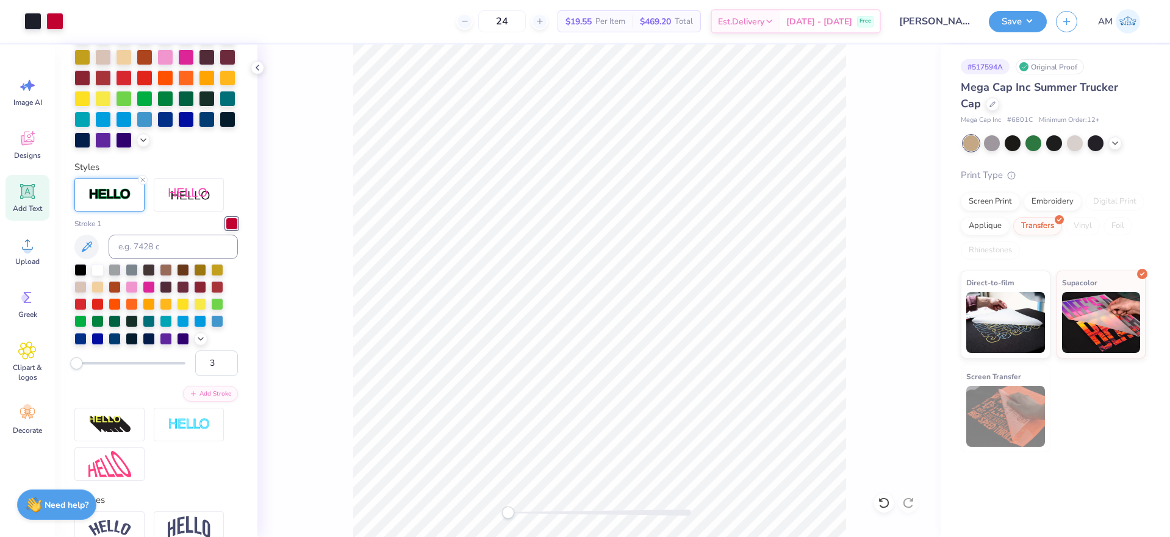
click at [385, 505] on div at bounding box center [599, 291] width 684 height 493
click at [676, 396] on li "Group" at bounding box center [685, 403] width 96 height 24
click at [257, 68] on polyline at bounding box center [257, 67] width 2 height 5
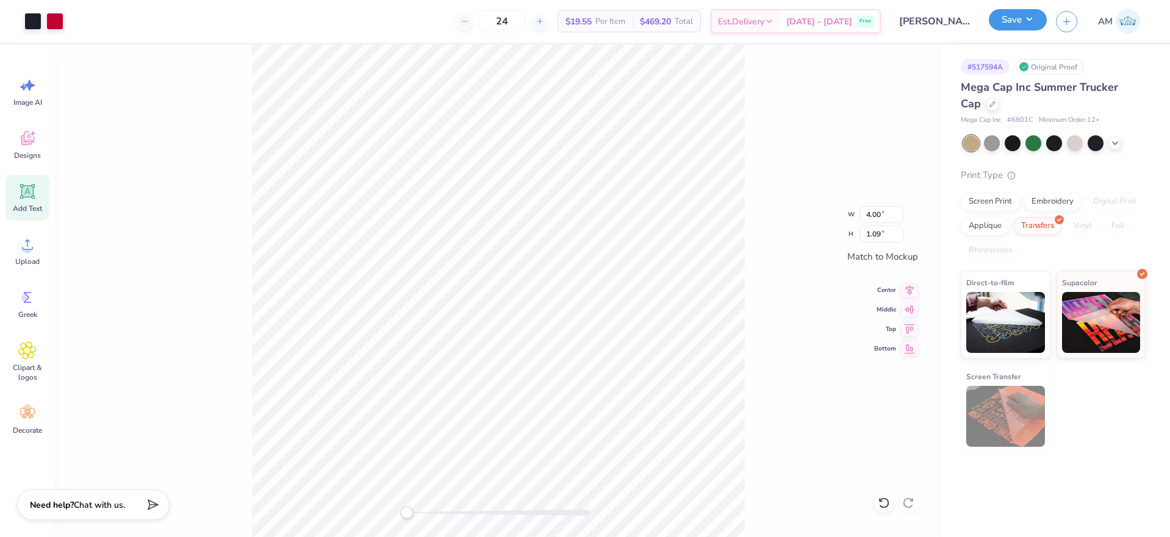
click at [1023, 26] on button "Save" at bounding box center [1017, 19] width 58 height 21
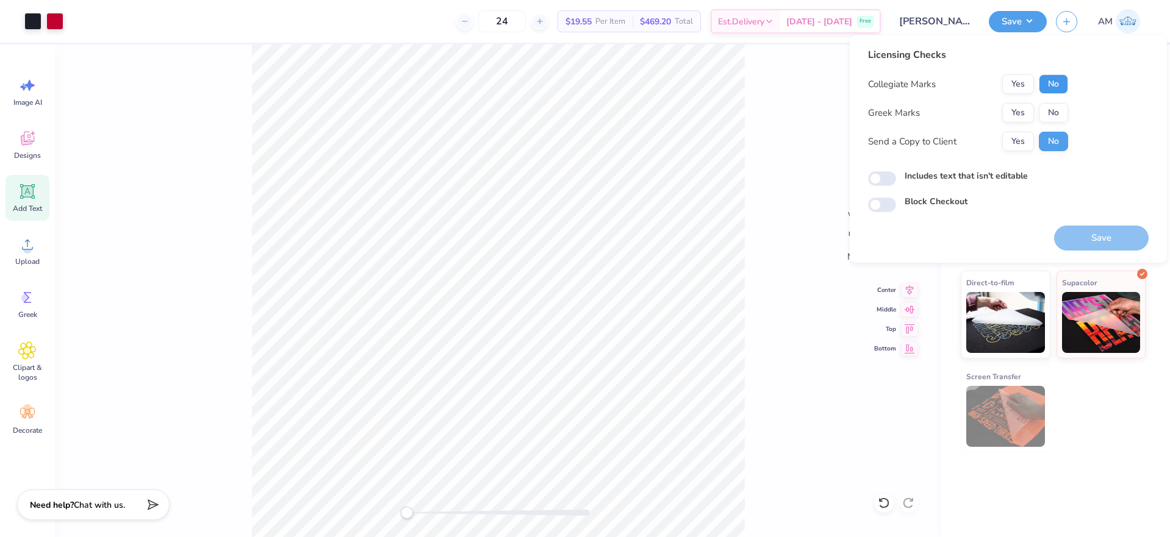
click at [1056, 84] on button "No" at bounding box center [1052, 84] width 29 height 20
click at [1056, 113] on button "No" at bounding box center [1052, 113] width 29 height 20
click at [1025, 145] on button "Yes" at bounding box center [1018, 142] width 32 height 20
click at [1095, 237] on button "Save" at bounding box center [1101, 238] width 95 height 25
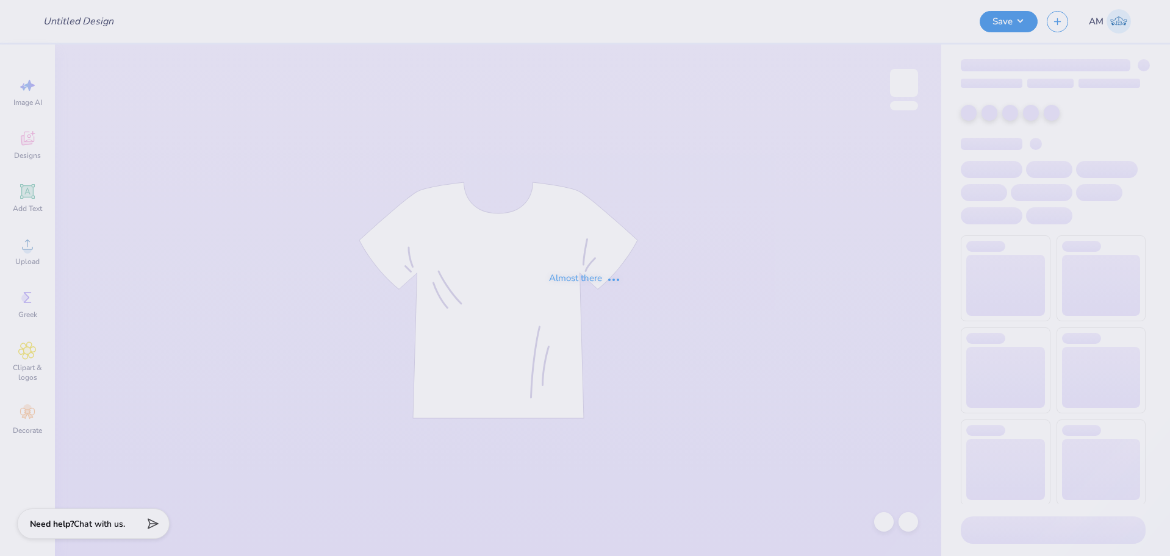
type input "AXO PR Ideas"
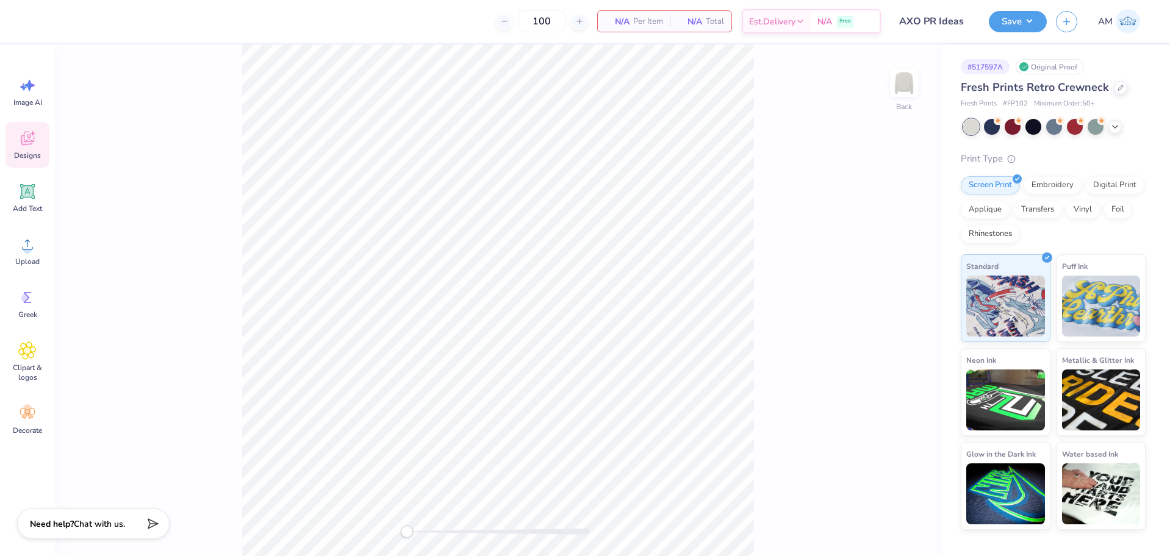
click at [31, 146] on icon at bounding box center [27, 138] width 18 height 18
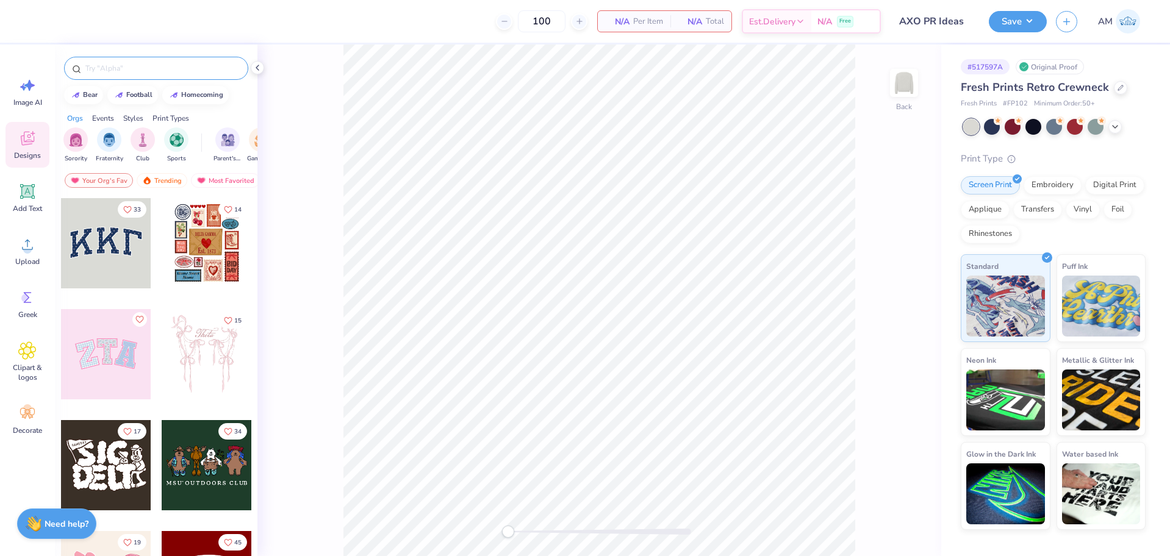
click at [130, 65] on input "text" at bounding box center [162, 68] width 156 height 12
paste input "Concentric Stars PR Tank"
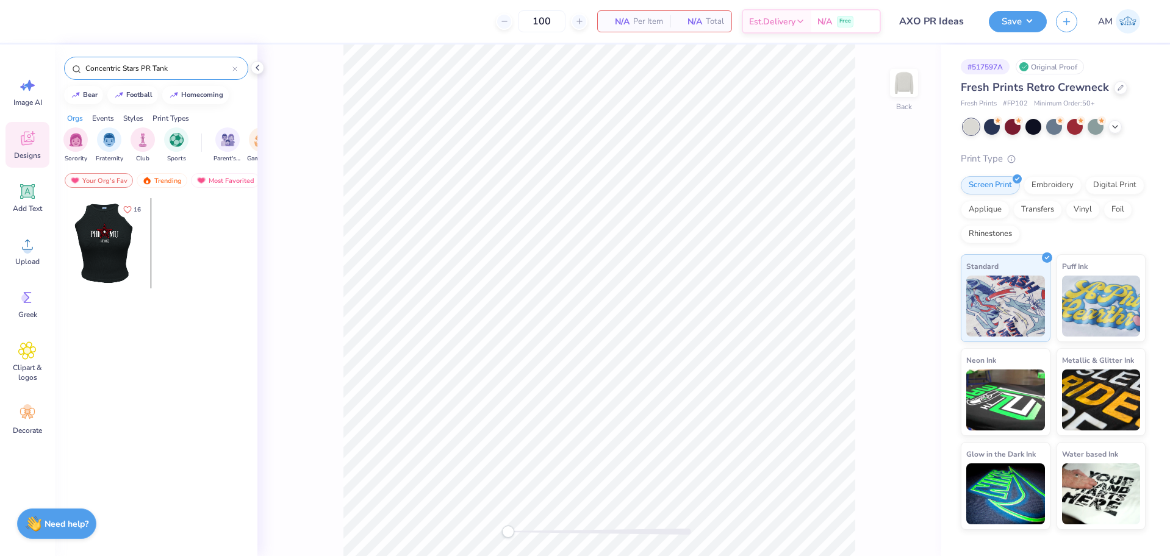
type input "Concentric Stars PR Tank"
click at [106, 248] on div at bounding box center [106, 243] width 271 height 90
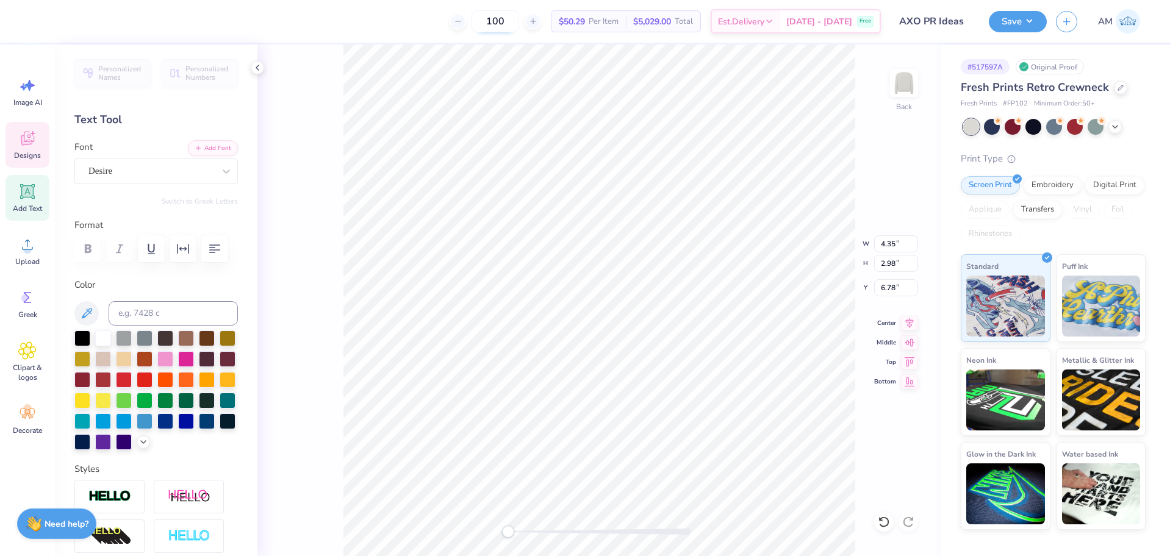
scroll to position [10, 2]
type textarea "ALPHA"
type input "4.19"
type input "3.02"
type input "6.86"
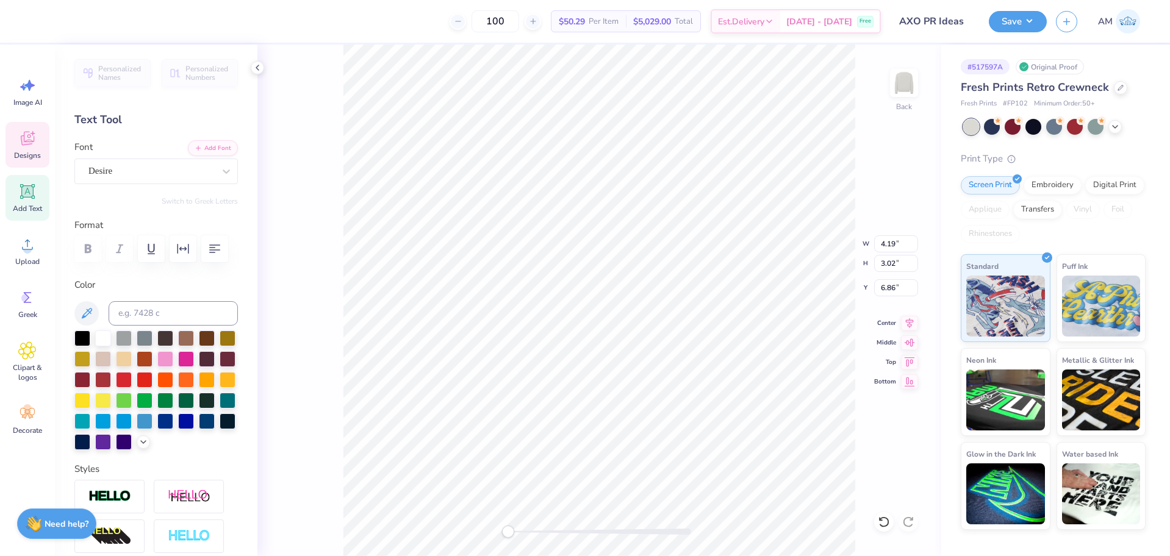
type textarea "CHI"
type input "8.51"
type input "3.06"
type input "6.74"
type input "15.35"
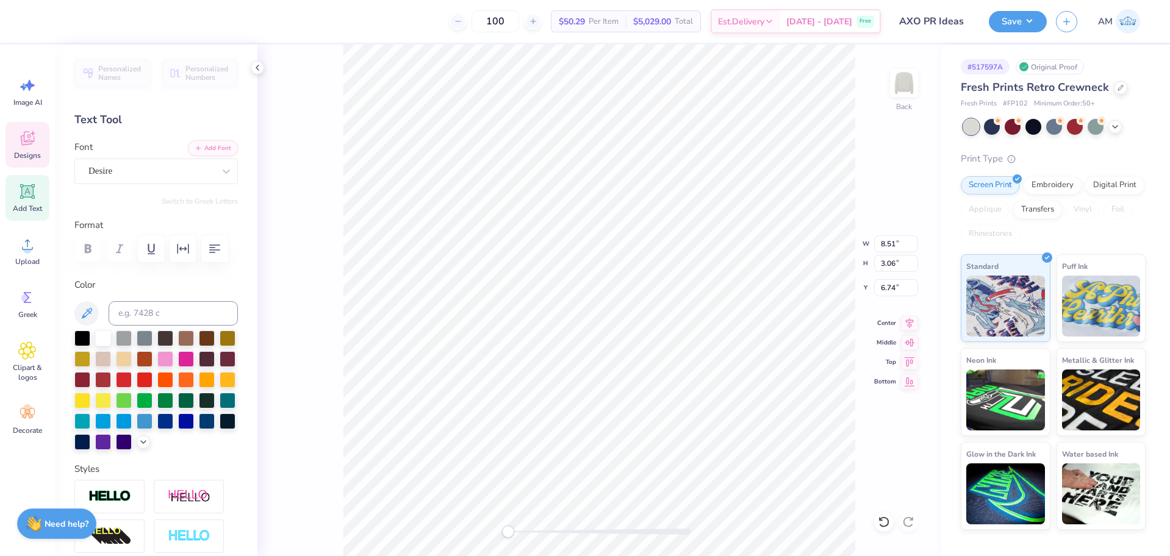
type input "3.17"
type input "13.28"
type input "2.74"
type input "7.36"
type input "2.64"
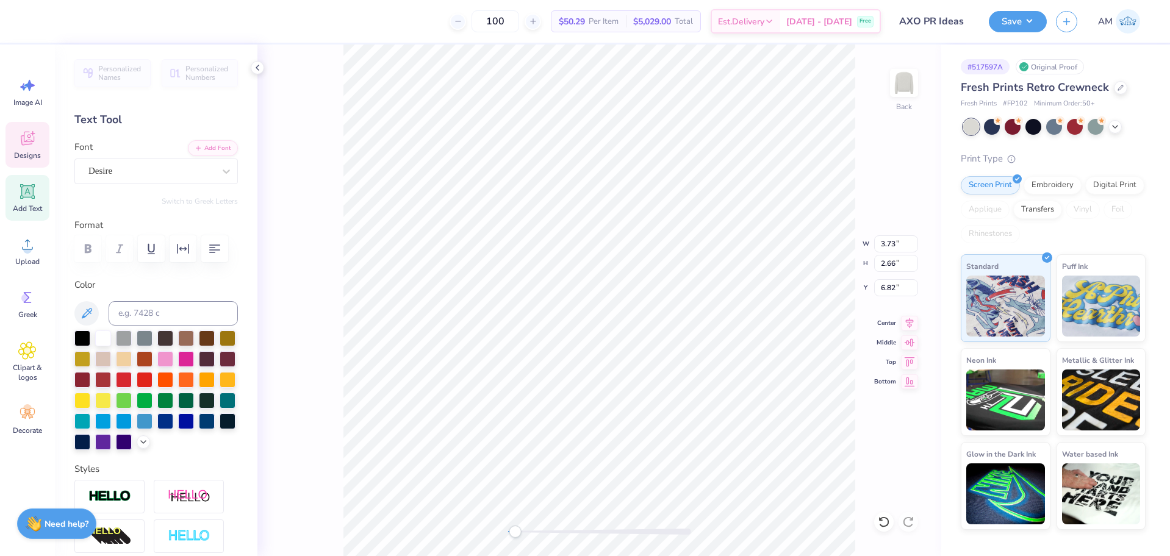
type input "6.74"
type input "7.36"
type input "2.64"
type input "6.87"
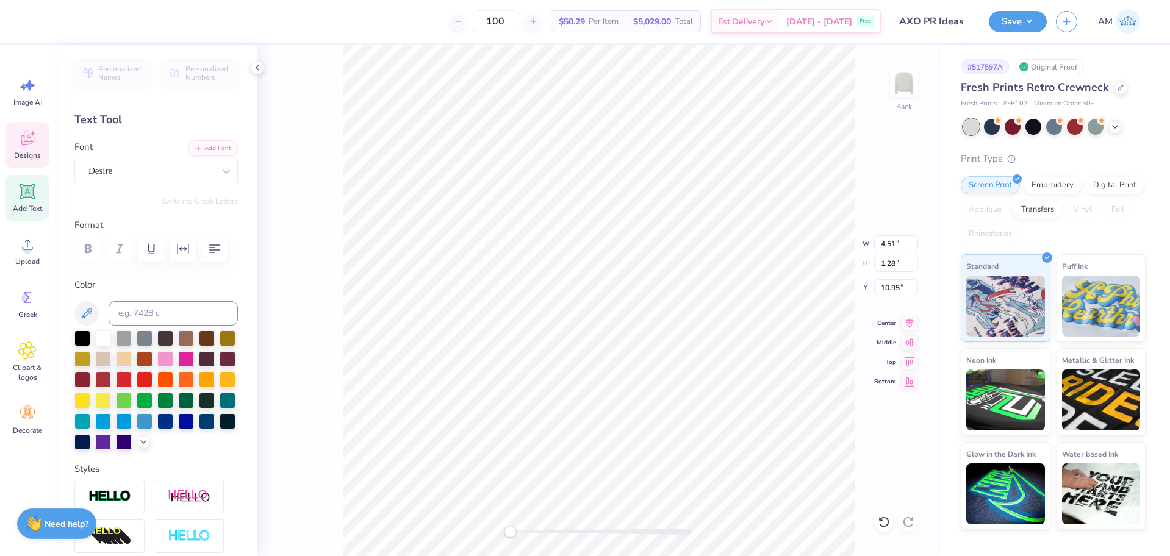
type textarea "EST. 1885"
click at [30, 20] on div at bounding box center [32, 20] width 17 height 17
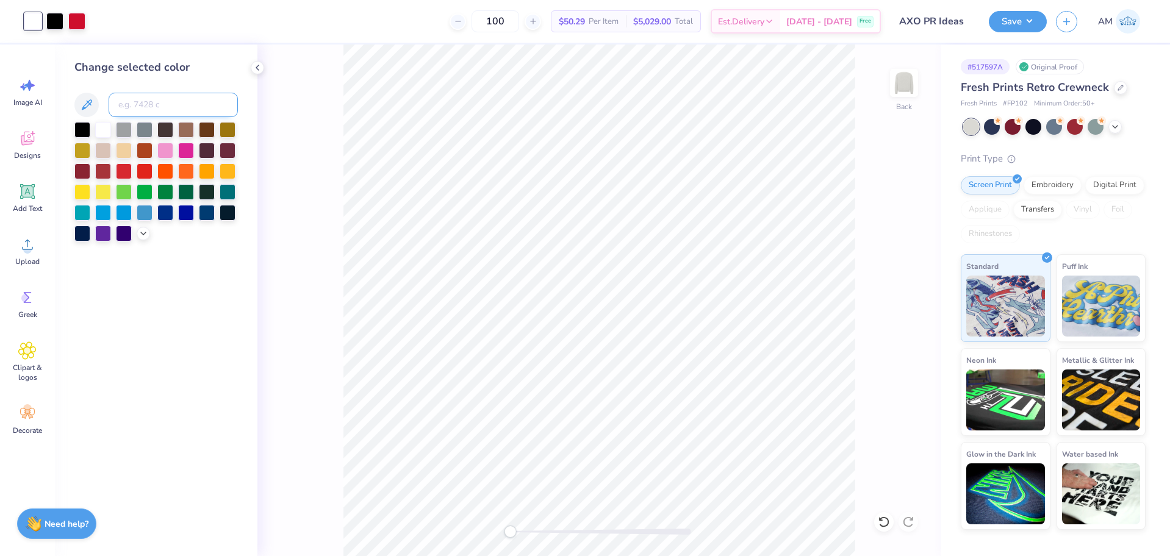
click at [153, 110] on input at bounding box center [173, 105] width 129 height 24
type input "186"
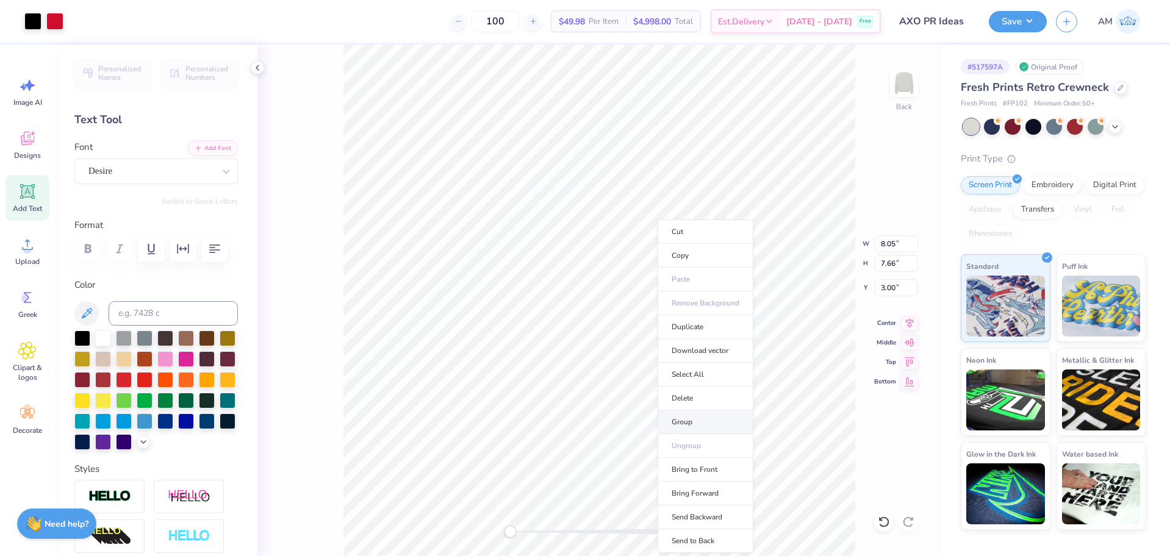
click at [690, 423] on li "Group" at bounding box center [705, 422] width 96 height 24
type input "3.73"
type input "2.66"
type input "7.01"
click at [720, 418] on li "Group" at bounding box center [715, 422] width 96 height 24
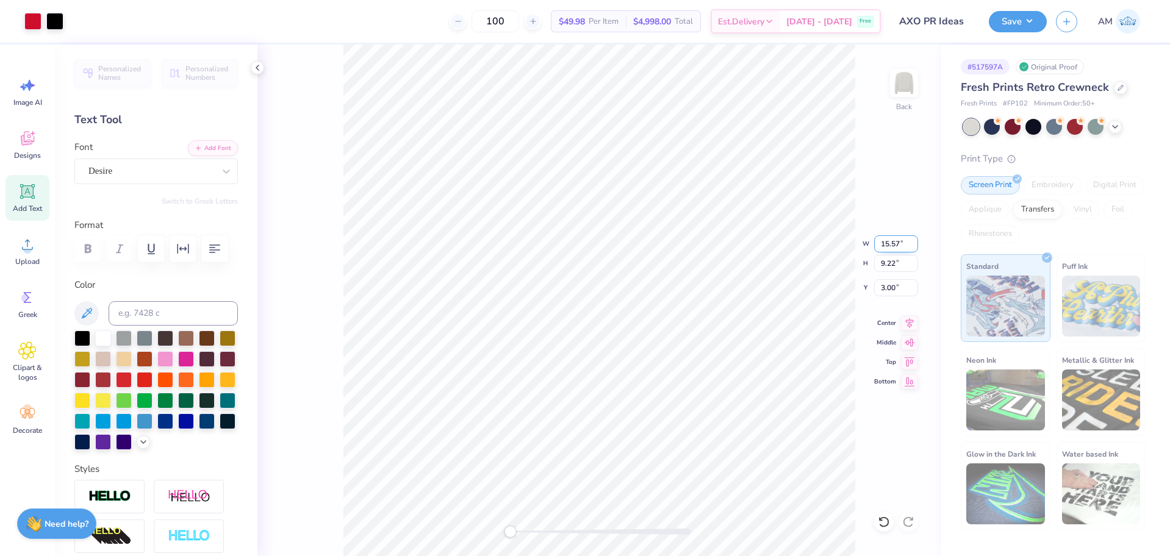
click at [885, 239] on input "15.57" at bounding box center [896, 243] width 44 height 17
click at [887, 245] on input "15.57" at bounding box center [896, 243] width 44 height 17
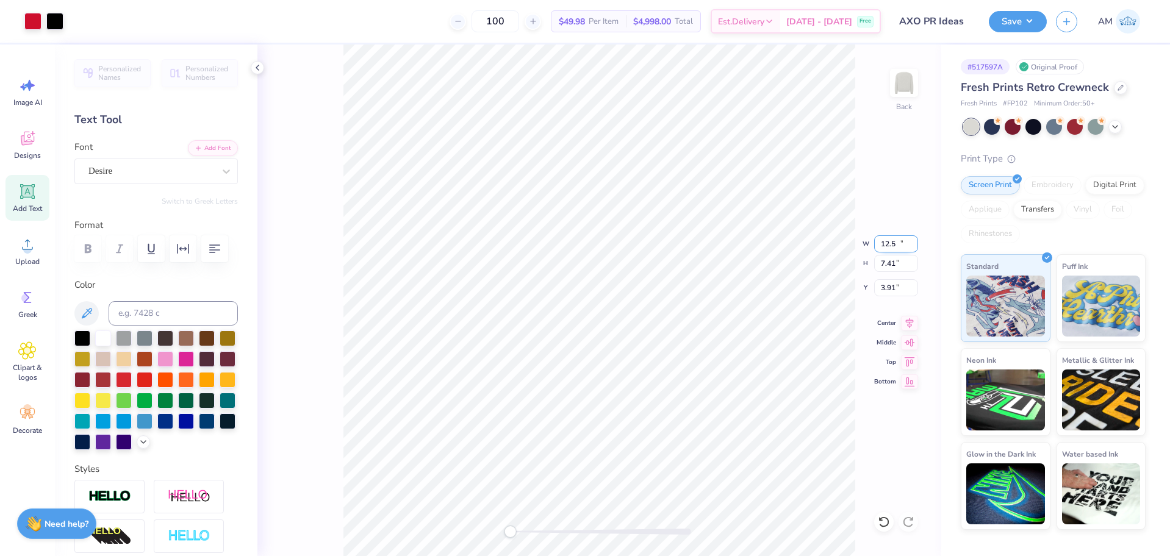
type input "12.50"
type input "7.41"
type input "3.91"
click at [907, 323] on icon at bounding box center [910, 321] width 8 height 10
click at [890, 290] on input "3.91" at bounding box center [896, 287] width 44 height 17
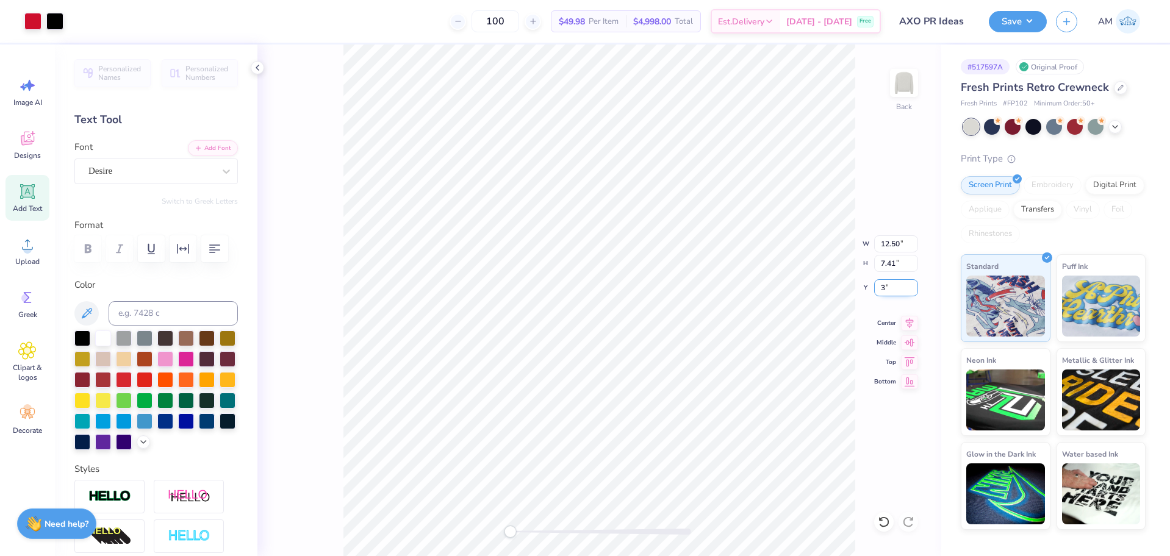
type input "3"
click at [912, 325] on icon at bounding box center [909, 321] width 17 height 15
click at [879, 524] on icon at bounding box center [884, 522] width 12 height 12
click at [259, 74] on div "Back" at bounding box center [599, 301] width 684 height 512
click at [255, 68] on icon at bounding box center [257, 68] width 10 height 10
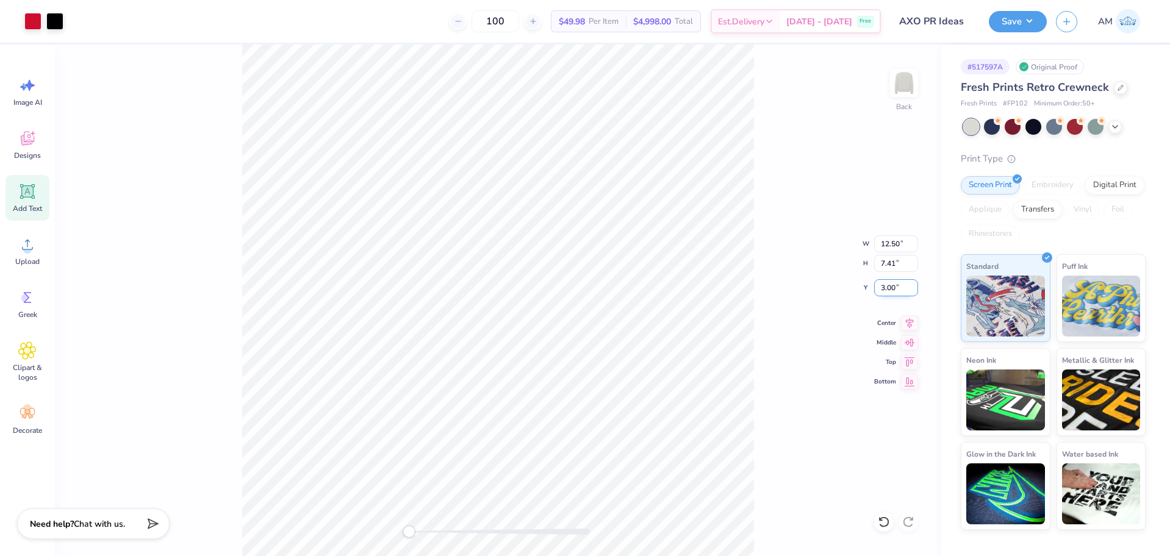
click at [886, 287] on input "3.00" at bounding box center [896, 287] width 44 height 17
type input "2"
click at [574, 441] on li "Ungroup" at bounding box center [585, 446] width 96 height 24
type input "5.91"
type input "2.12"
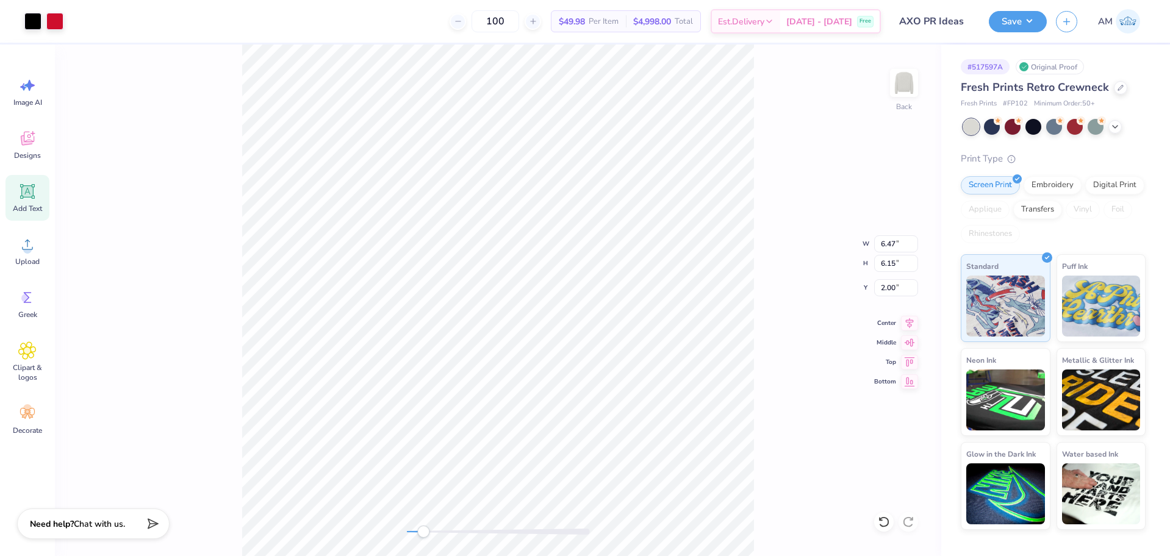
type input "5.11"
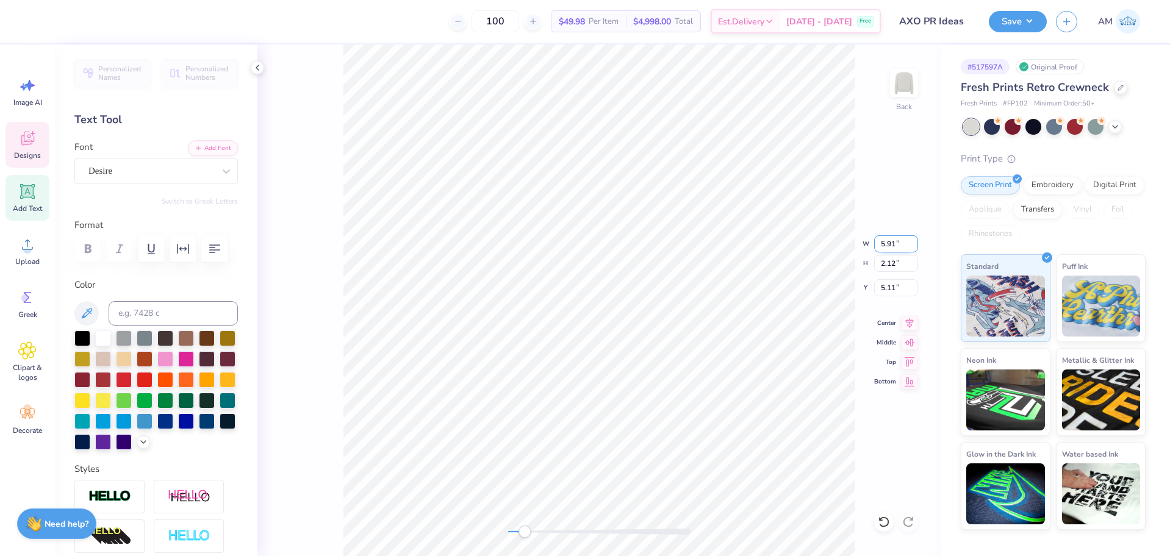
click at [882, 245] on input "5.91" at bounding box center [896, 243] width 44 height 17
type input "4.87"
type input "1.75"
click at [880, 520] on icon at bounding box center [880, 519] width 2 height 2
click at [908, 323] on icon at bounding box center [909, 321] width 17 height 15
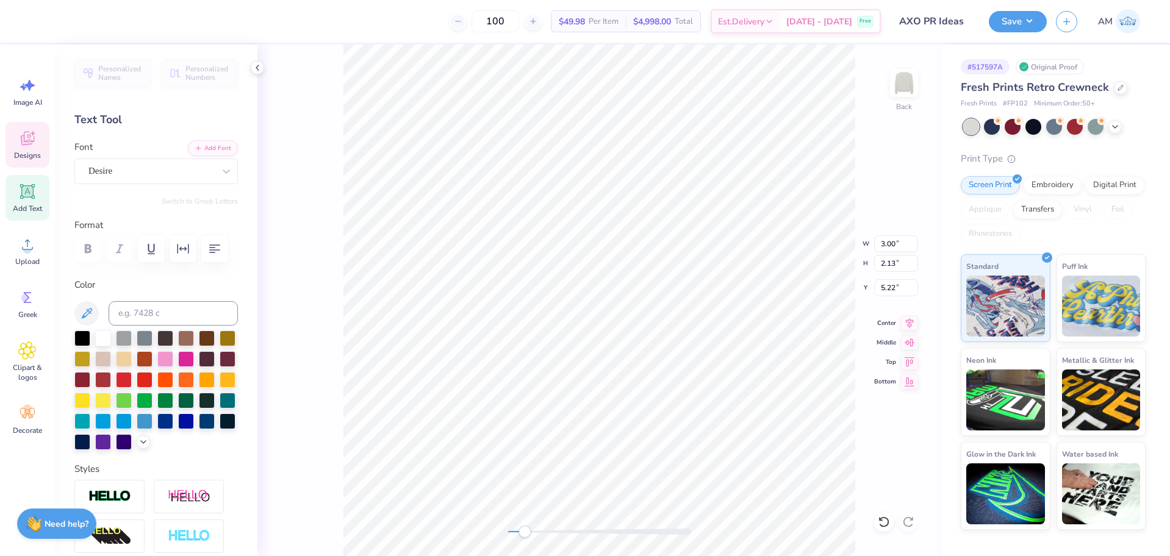
type input "3.69"
type input "1.03"
type input "8.38"
click at [912, 321] on icon at bounding box center [909, 321] width 17 height 15
click at [910, 324] on icon at bounding box center [909, 321] width 17 height 15
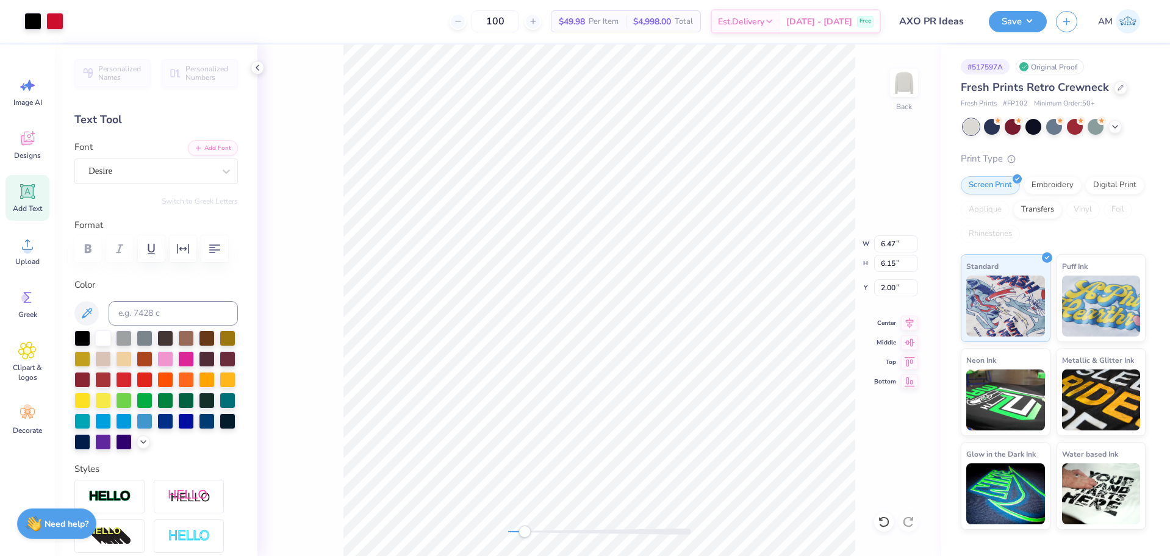
type input "3.69"
type input "1.03"
type input "8.38"
click at [905, 323] on icon at bounding box center [909, 321] width 17 height 15
click at [491, 534] on div "Back W 3.69 3.69 " H 1.03 1.03 " Y 8.38 8.38 " Center Middle Top Bottom" at bounding box center [599, 301] width 684 height 512
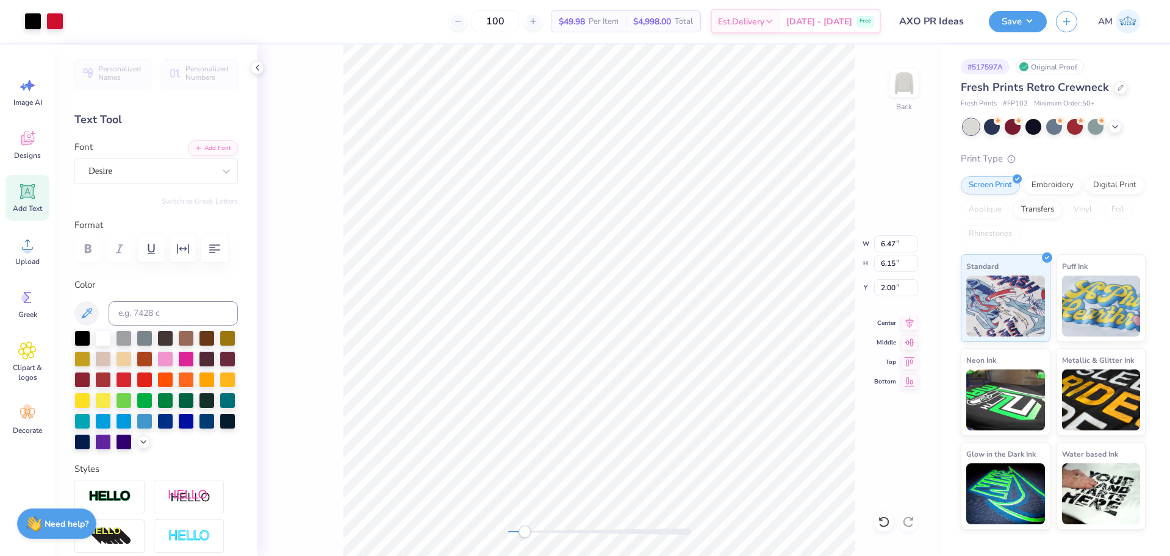
type input "5.91"
type input "2.12"
type input "5.11"
click at [882, 523] on icon at bounding box center [884, 522] width 12 height 12
click at [260, 72] on icon at bounding box center [257, 68] width 10 height 10
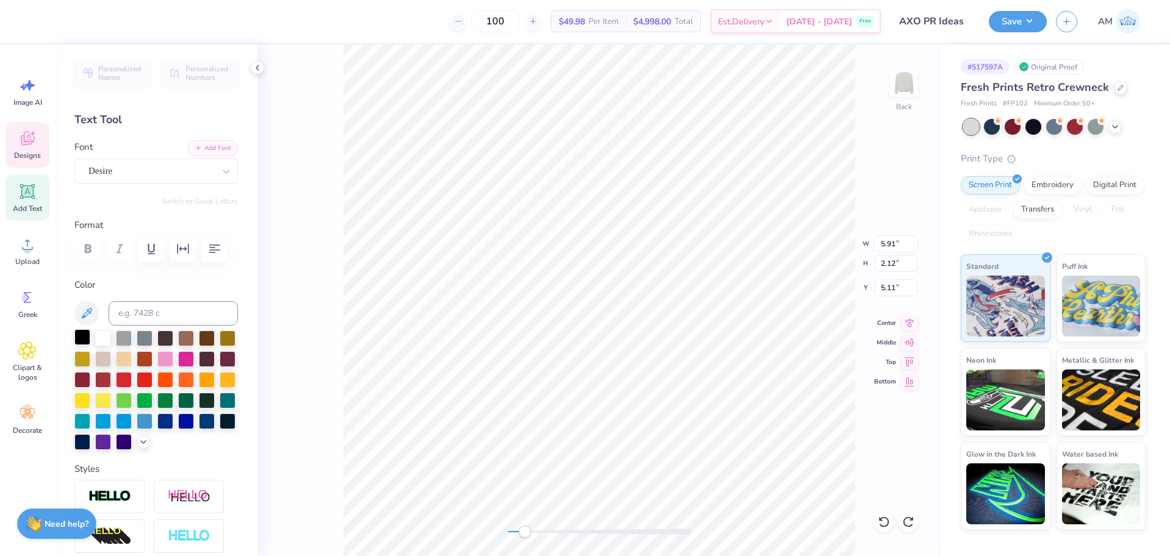
click at [83, 335] on div at bounding box center [82, 337] width 16 height 16
type input "3.00"
type input "2.13"
type input "5.22"
click at [80, 337] on div at bounding box center [82, 337] width 16 height 16
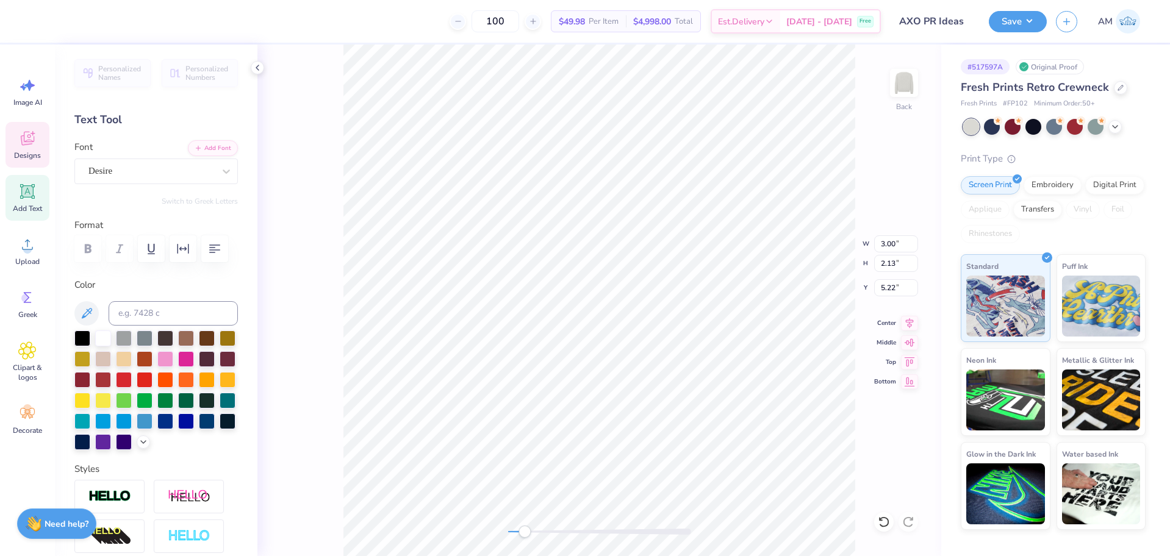
type input "3.69"
type input "1.03"
type input "8.38"
drag, startPoint x: 78, startPoint y: 334, endPoint x: 142, endPoint y: 247, distance: 107.7
click at [79, 334] on div at bounding box center [82, 339] width 16 height 16
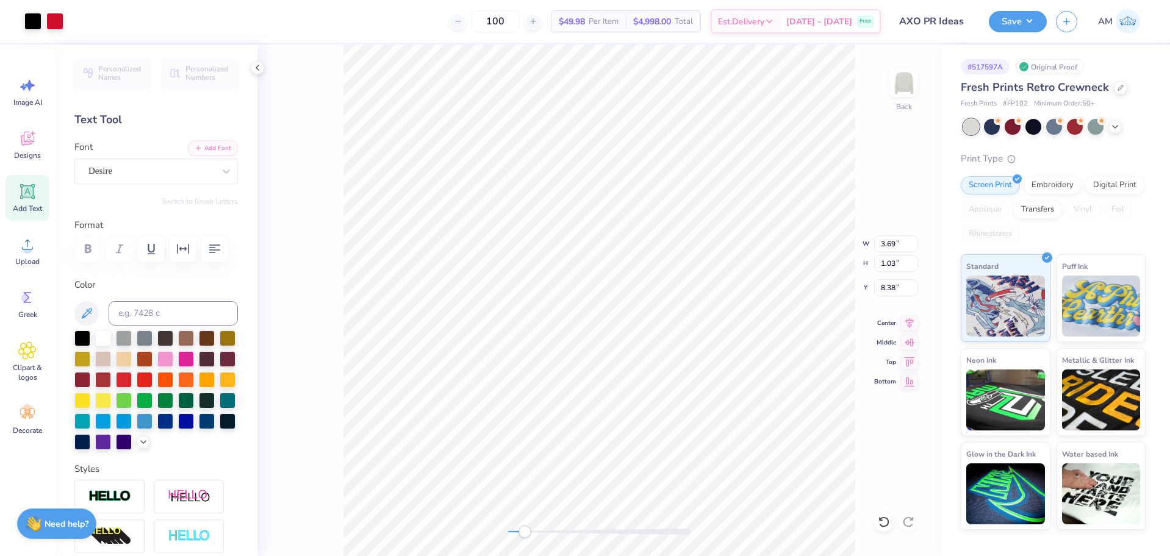
type input "6.47"
type input "6.15"
type input "2.00"
click at [647, 448] on li "Ungroup" at bounding box center [674, 446] width 96 height 24
click at [61, 26] on div at bounding box center [54, 20] width 17 height 17
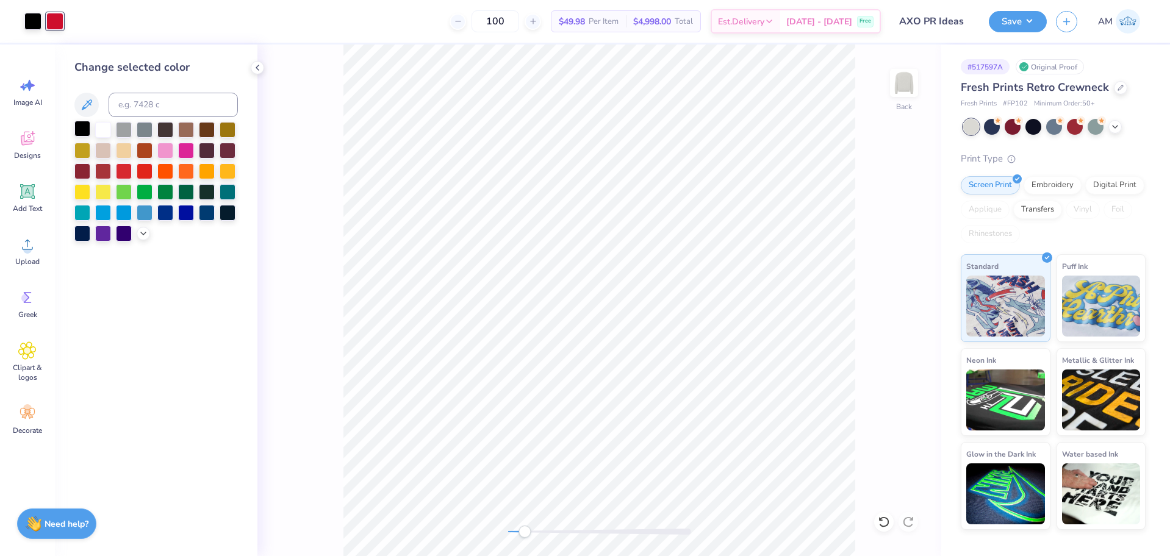
click at [77, 124] on div at bounding box center [82, 129] width 16 height 16
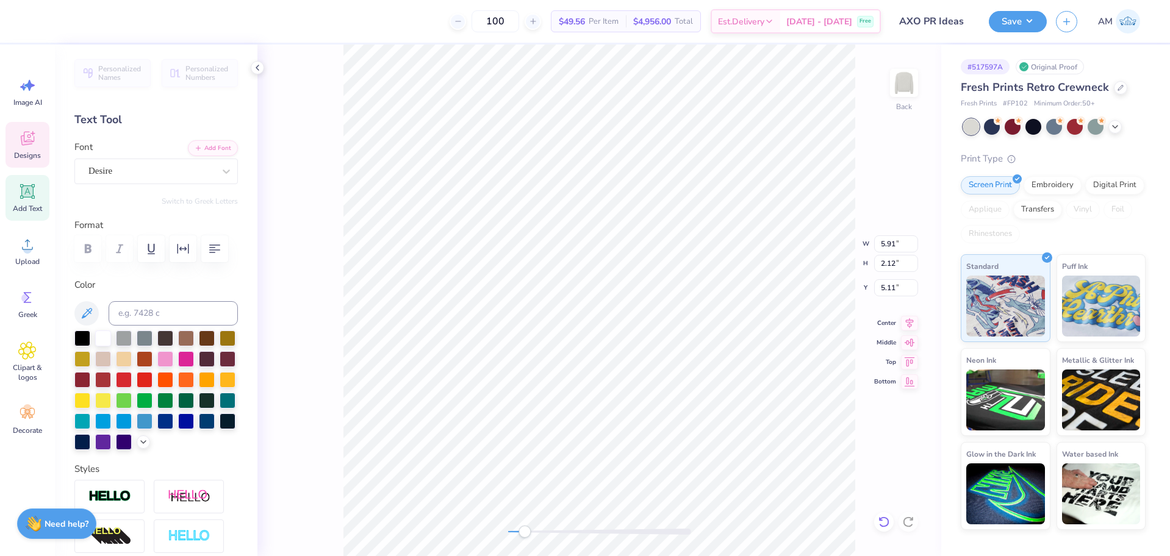
click at [885, 523] on icon at bounding box center [884, 522] width 12 height 12
click at [145, 338] on div at bounding box center [145, 337] width 16 height 16
click at [881, 520] on icon at bounding box center [880, 519] width 2 height 2
click at [55, 23] on div at bounding box center [54, 20] width 17 height 17
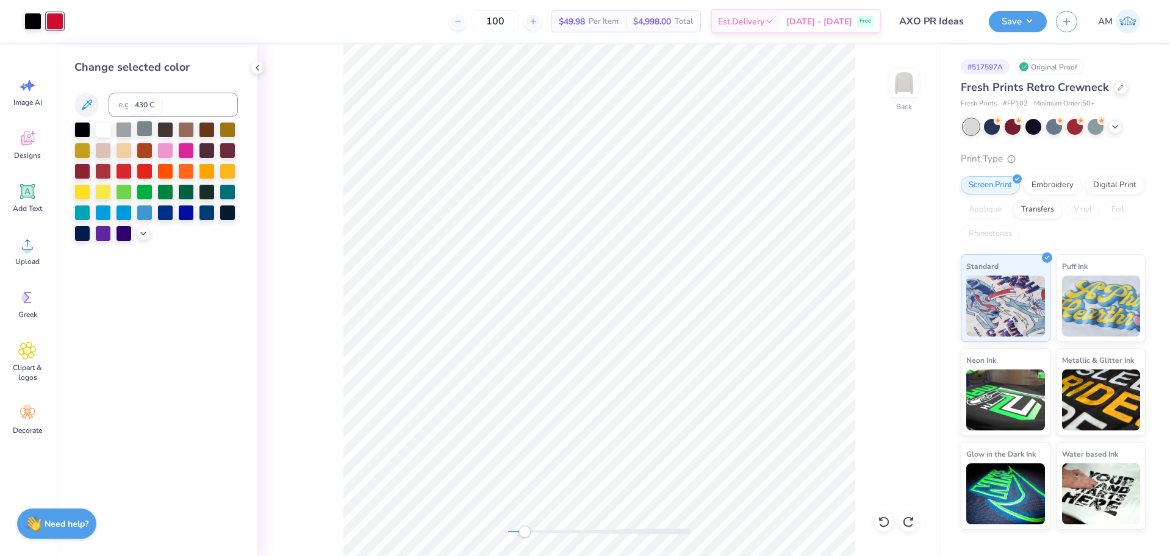
click at [144, 123] on div at bounding box center [145, 129] width 16 height 16
click at [36, 21] on div at bounding box center [32, 20] width 17 height 17
click at [143, 102] on input at bounding box center [173, 105] width 129 height 24
type input "186"
click at [59, 20] on div at bounding box center [54, 20] width 17 height 17
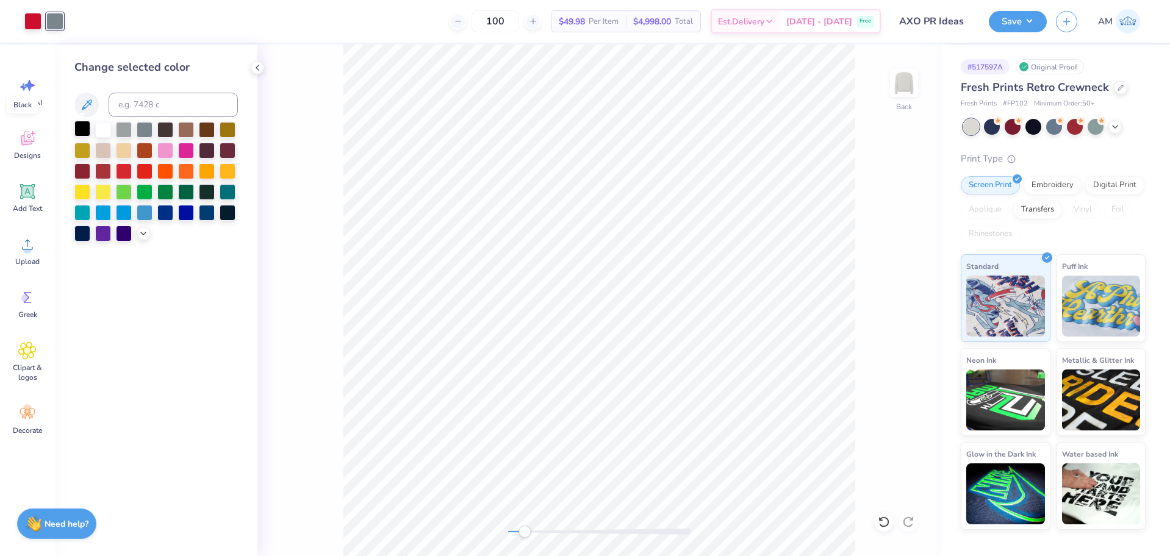
click at [86, 130] on div at bounding box center [82, 129] width 16 height 16
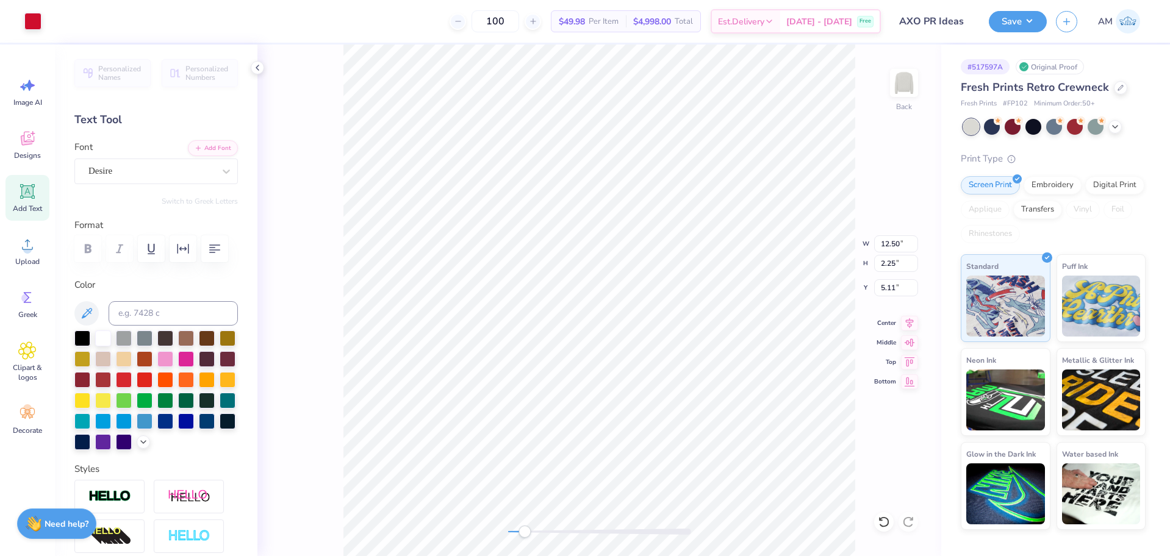
type input "12.50"
type input "2.25"
click at [90, 337] on div at bounding box center [82, 337] width 16 height 16
type input "6.69"
type input "4.19"
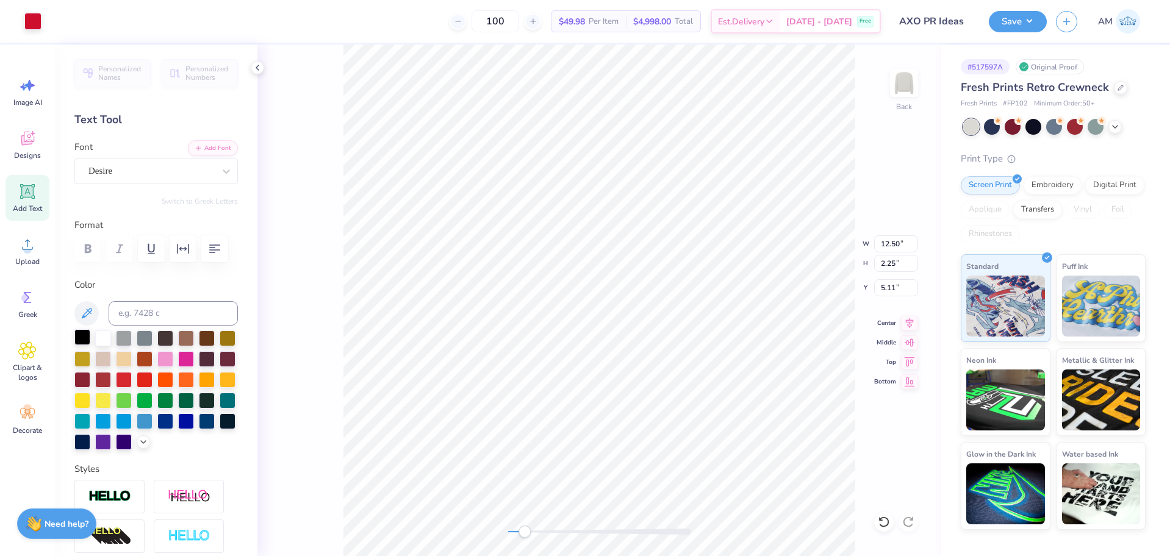
type input "5.22"
click at [885, 519] on icon at bounding box center [884, 522] width 12 height 12
click at [77, 335] on div at bounding box center [82, 337] width 16 height 16
type input "3.00"
type input "2.13"
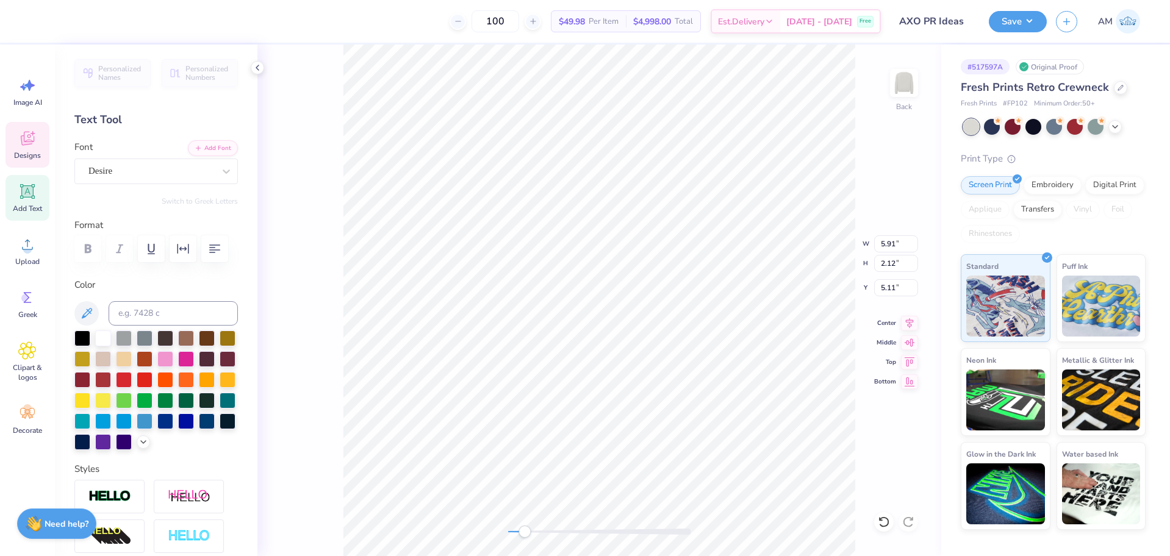
type input "5.22"
click at [79, 337] on div at bounding box center [82, 337] width 16 height 16
type input "3.69"
type input "1.03"
type input "8.38"
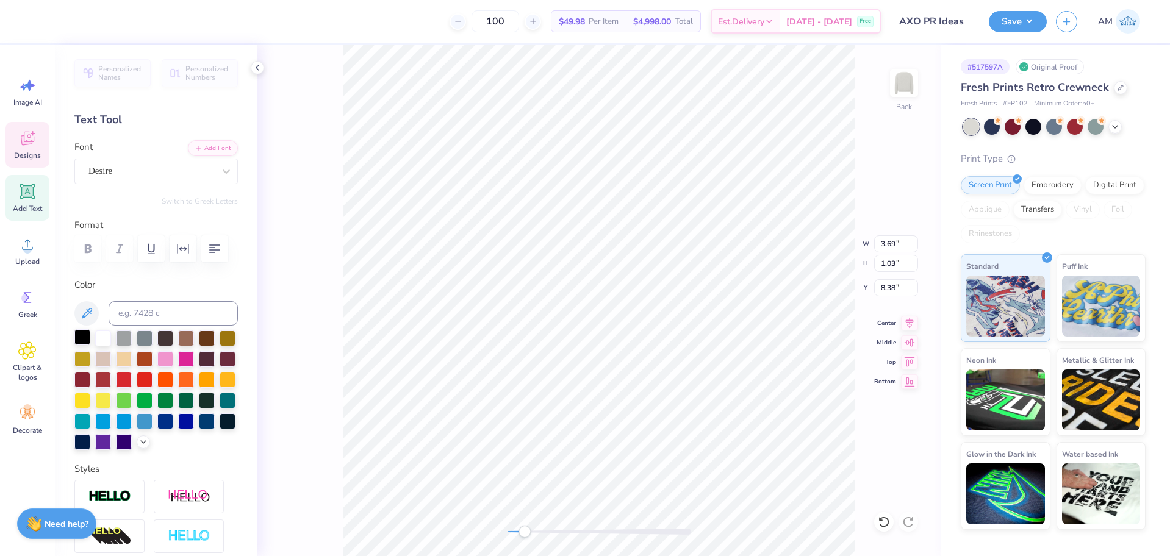
click at [79, 338] on div at bounding box center [82, 337] width 16 height 16
click at [464, 537] on div "Back W 3.69 3.69 " H 1.03 1.03 " Y 8.38 8.38 " Center Middle Top Bottom" at bounding box center [599, 301] width 684 height 512
click at [635, 420] on li "Group" at bounding box center [654, 422] width 96 height 24
type input "12.50"
click at [910, 324] on icon at bounding box center [909, 321] width 17 height 15
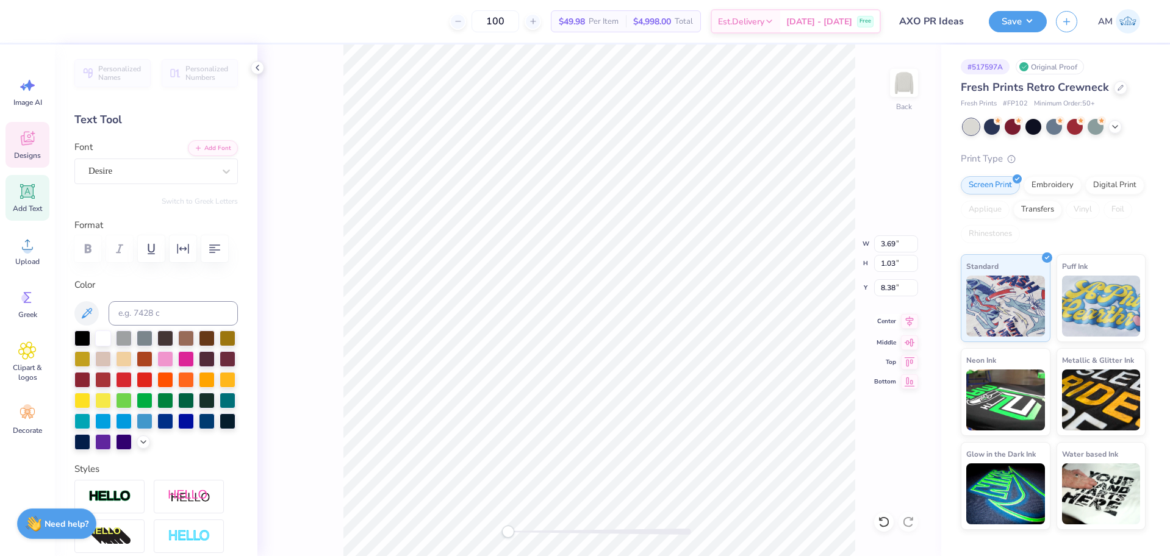
click at [907, 318] on icon at bounding box center [909, 321] width 17 height 15
click at [884, 521] on icon at bounding box center [884, 522] width 12 height 12
type input "4.48"
type input "1.61"
type input "3.00"
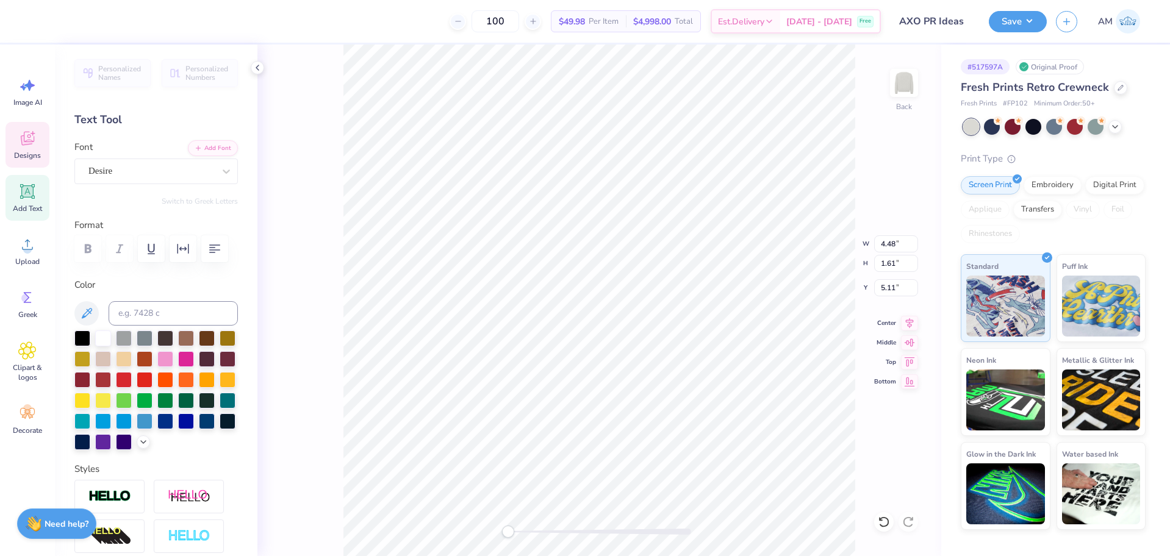
type input "2.13"
type input "5.22"
type input "2.28"
type input "1.62"
click at [879, 515] on div at bounding box center [884, 522] width 20 height 20
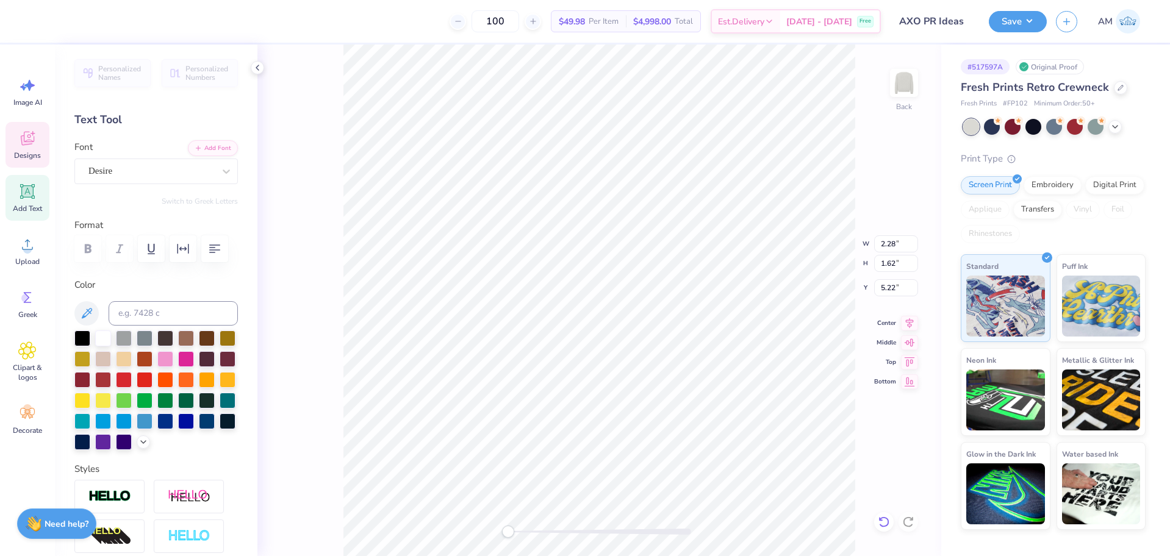
type input "3.00"
type input "2.13"
click at [880, 516] on icon at bounding box center [884, 522] width 12 height 12
click at [255, 69] on icon at bounding box center [257, 68] width 10 height 10
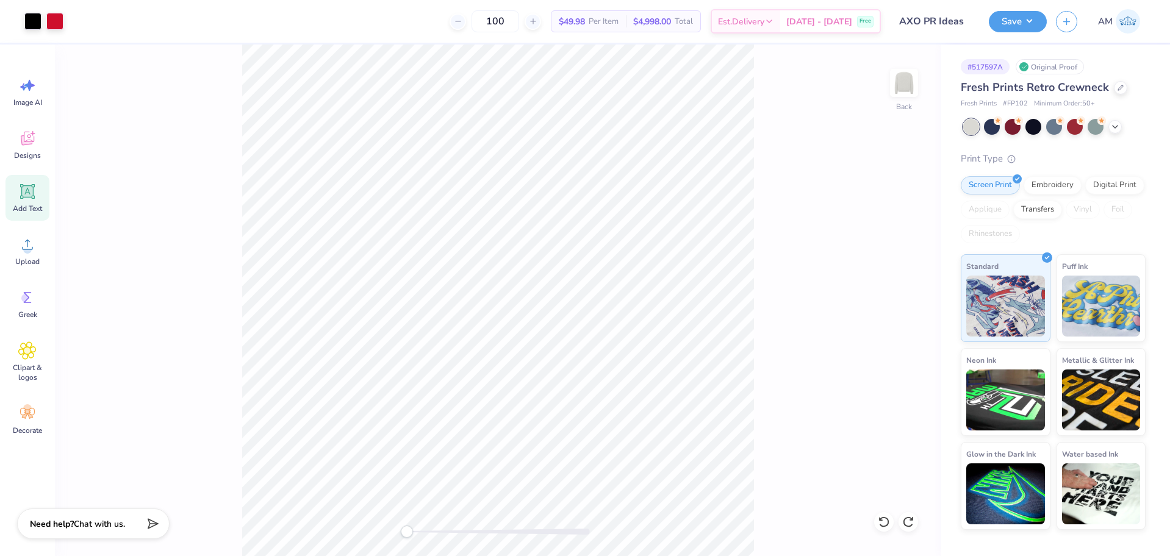
click at [352, 542] on div "Back" at bounding box center [498, 301] width 886 height 512
click at [902, 324] on icon at bounding box center [909, 321] width 17 height 15
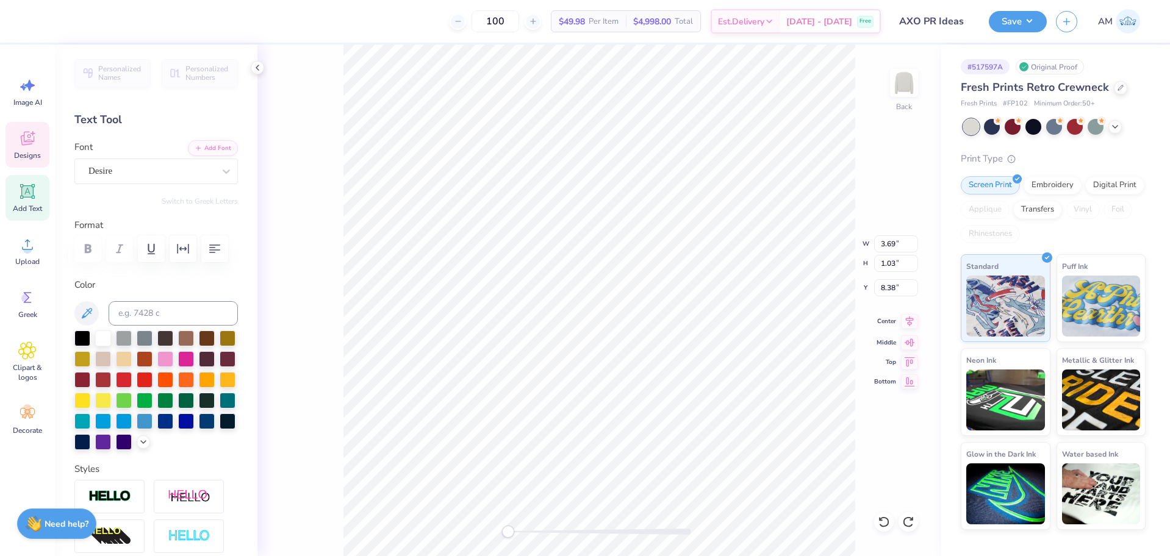
click at [908, 321] on icon at bounding box center [909, 321] width 17 height 15
click at [257, 67] on icon at bounding box center [257, 68] width 10 height 10
click at [257, 63] on icon at bounding box center [257, 68] width 10 height 10
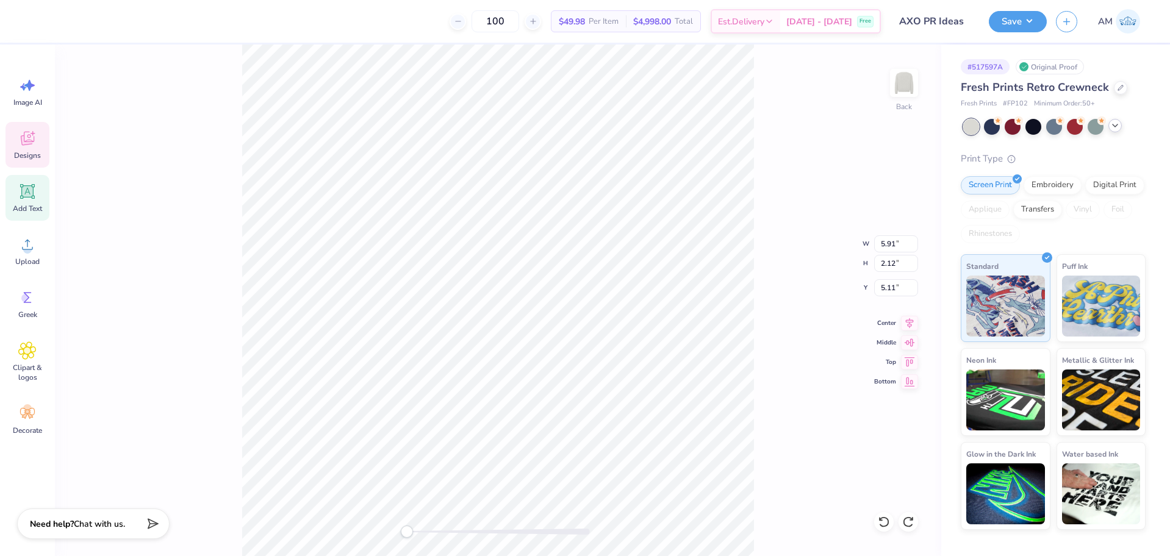
click at [1114, 128] on icon at bounding box center [1115, 126] width 10 height 10
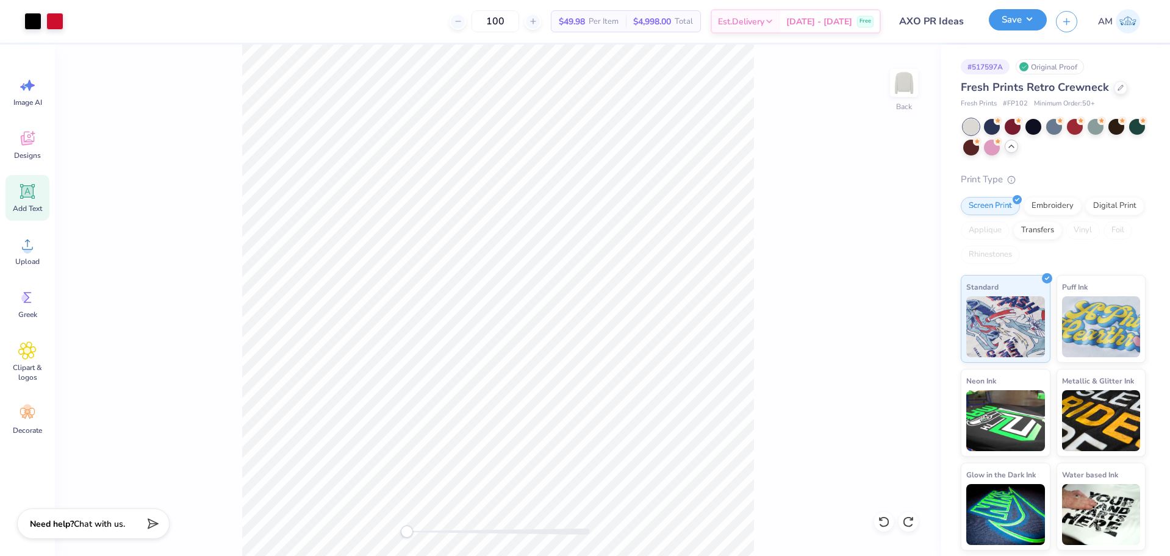
click at [1021, 29] on button "Save" at bounding box center [1017, 19] width 58 height 21
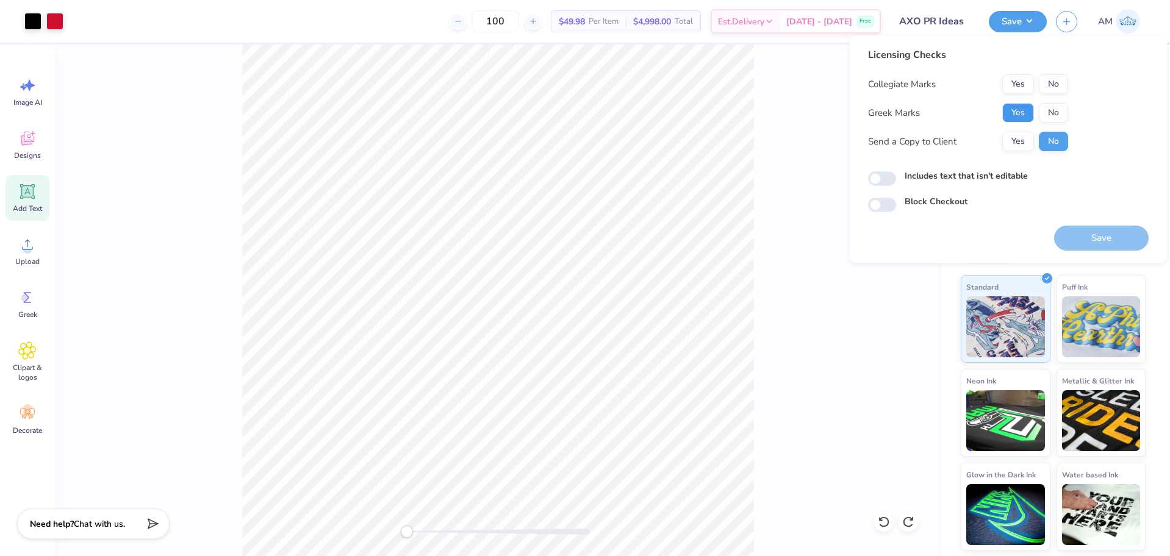
click at [1022, 118] on button "Yes" at bounding box center [1018, 113] width 32 height 20
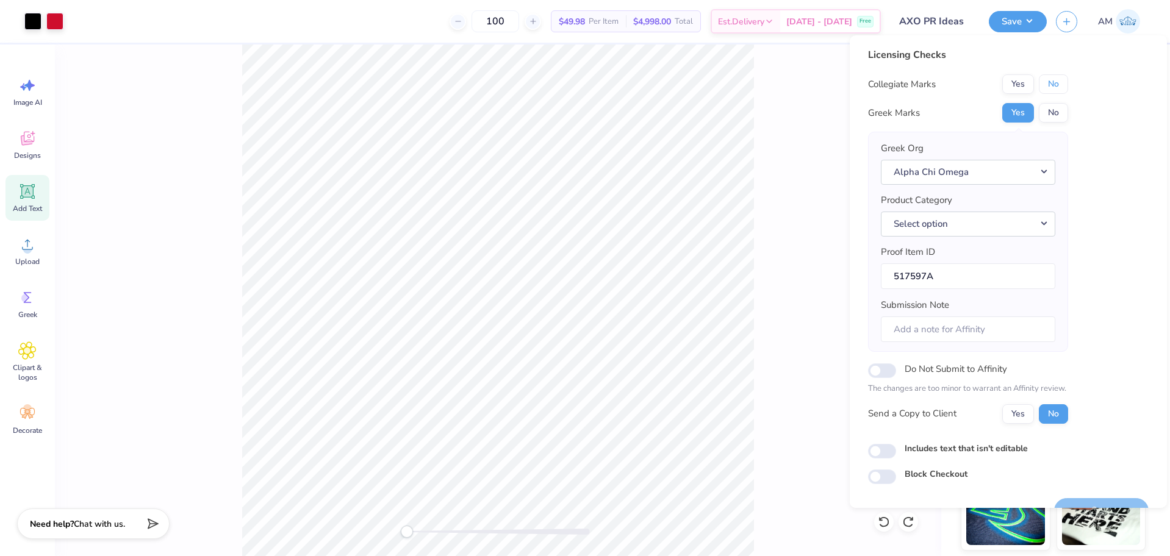
click at [1056, 87] on button "No" at bounding box center [1052, 84] width 29 height 20
click at [948, 215] on button "Select option" at bounding box center [968, 224] width 174 height 25
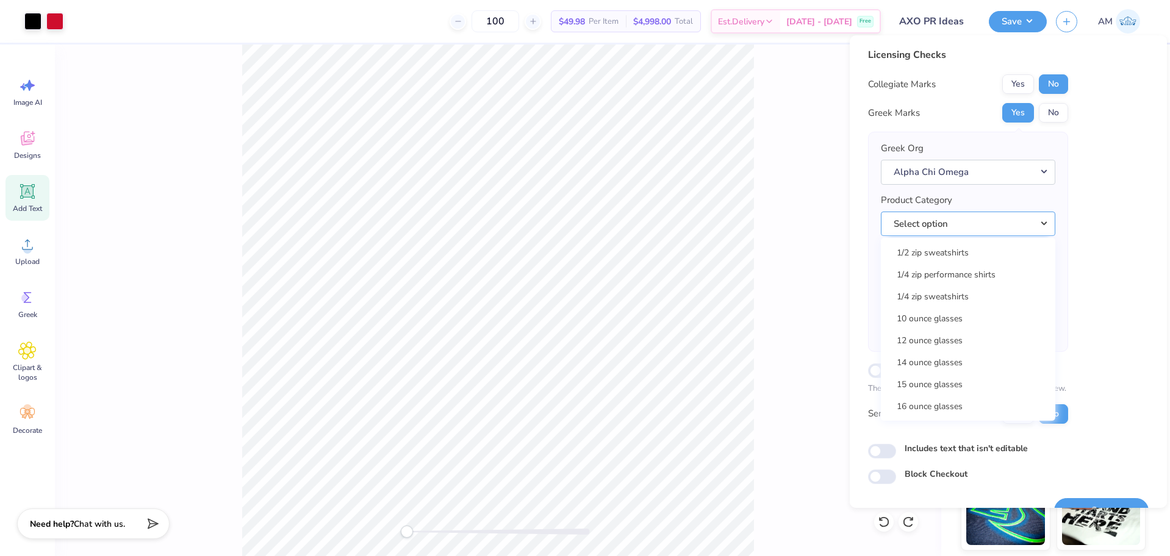
click at [938, 226] on button "Select option" at bounding box center [968, 224] width 174 height 25
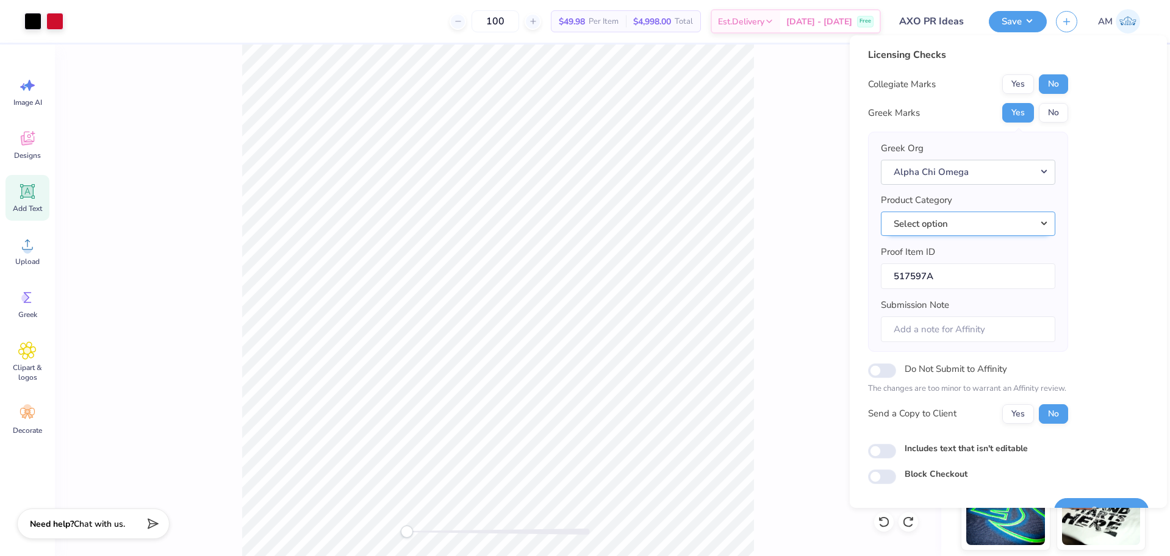
click at [947, 231] on button "Select option" at bounding box center [968, 224] width 174 height 25
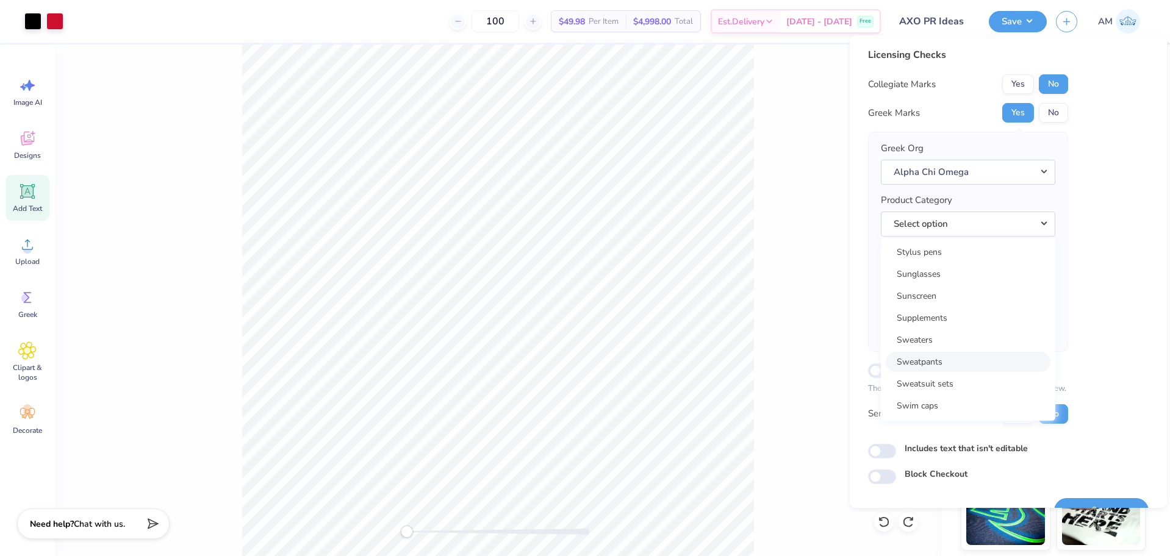
scroll to position [19358, 0]
click at [915, 279] on link "Sweaters" at bounding box center [967, 279] width 165 height 20
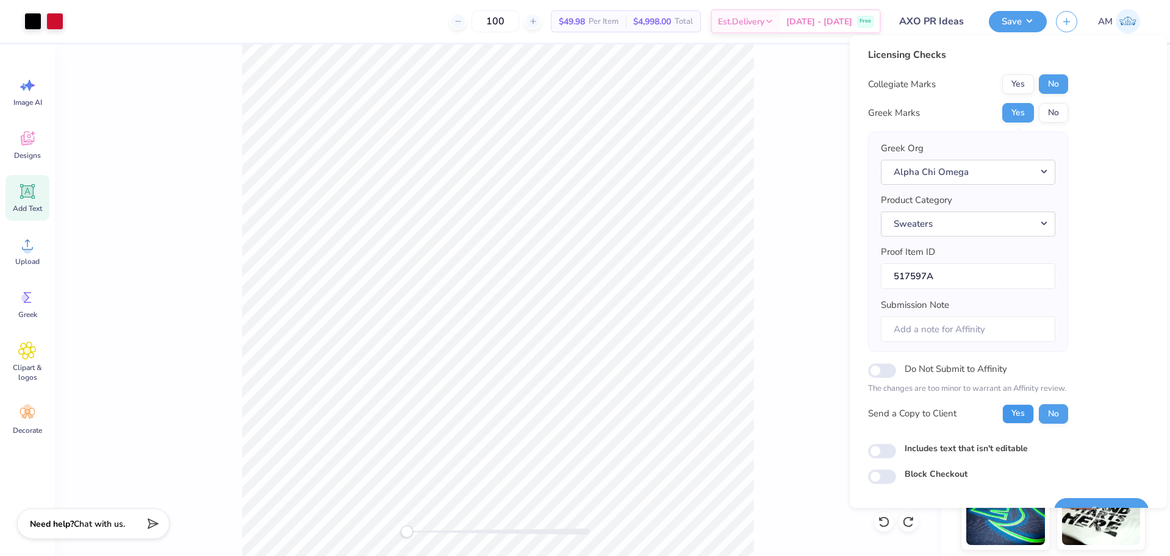
click at [1007, 419] on button "Yes" at bounding box center [1018, 414] width 32 height 20
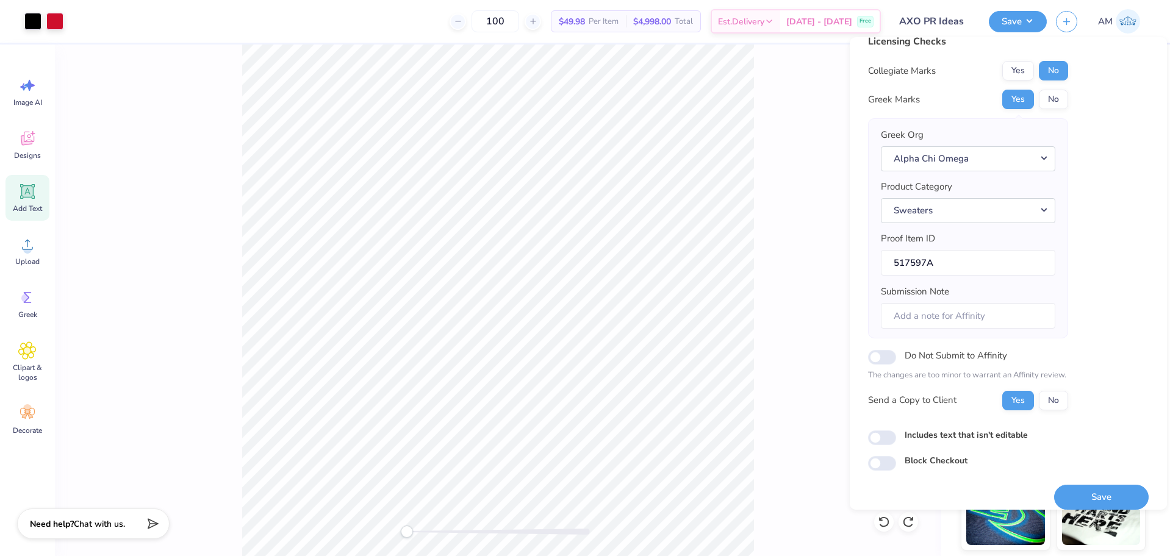
scroll to position [27, 0]
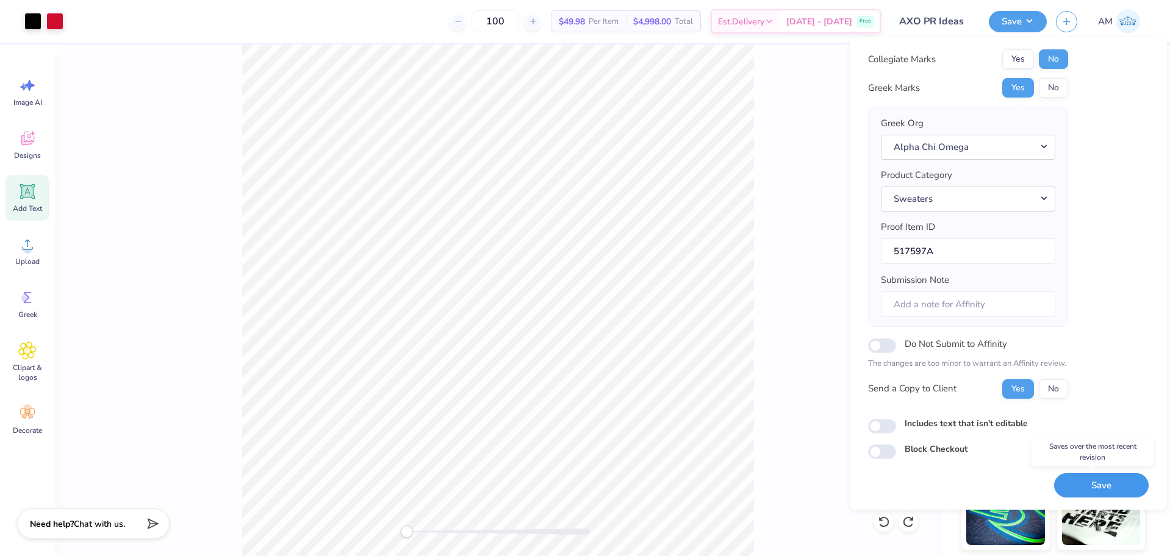
click at [1099, 488] on button "Save" at bounding box center [1101, 485] width 95 height 25
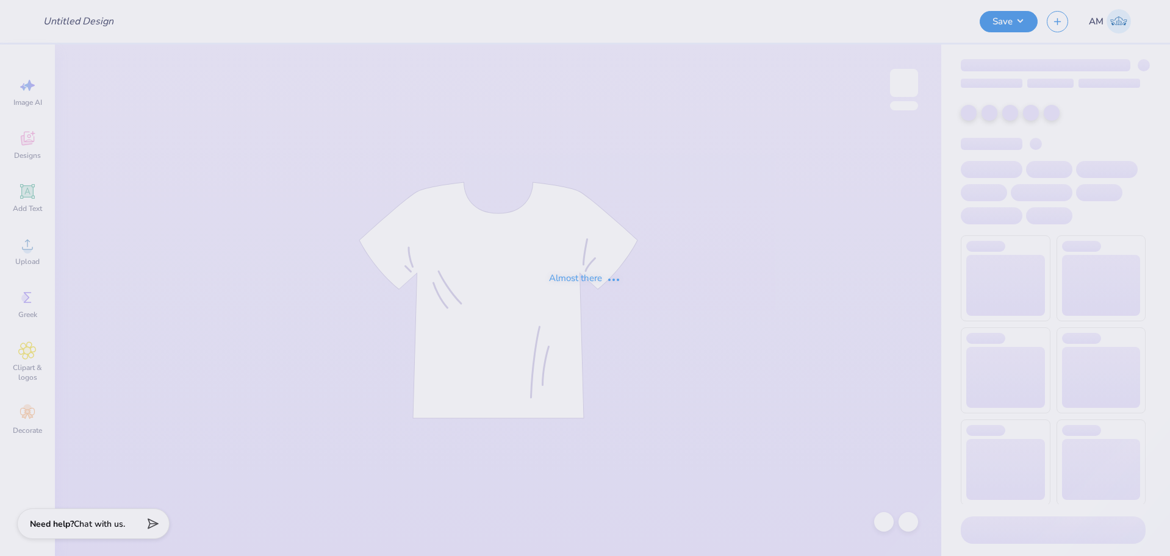
type input "AXO PR Ideas"
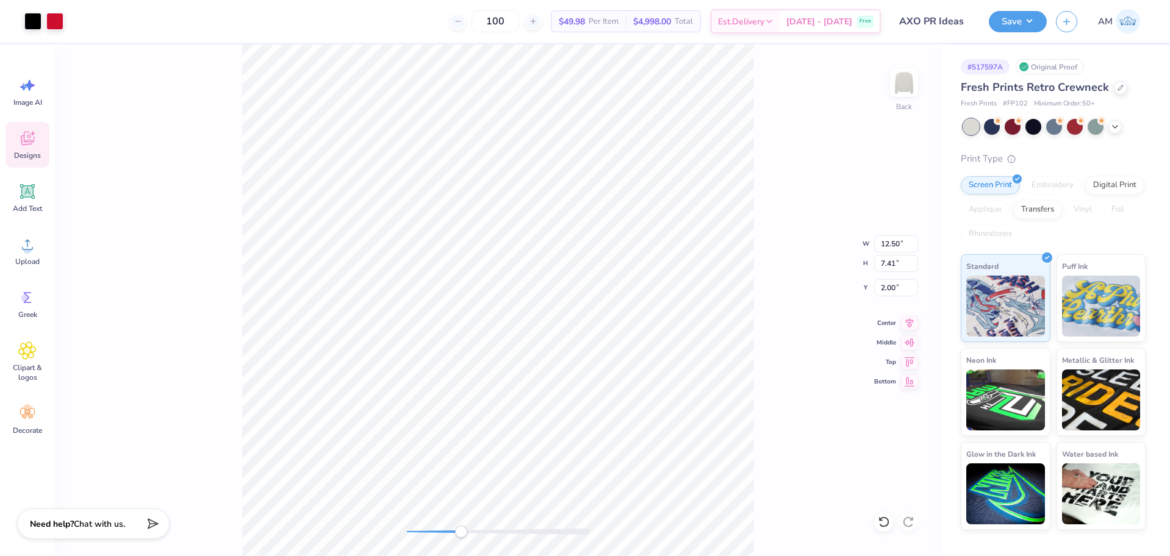
click at [886, 524] on icon at bounding box center [884, 522] width 12 height 12
click at [359, 536] on div "Back" at bounding box center [498, 301] width 886 height 512
click at [888, 290] on input "2.00" at bounding box center [896, 287] width 44 height 17
type input "3"
click at [774, 276] on div "Back W 12.50 12.50 " H 7.41 7.41 " Y 3 3 " Center Middle Top Bottom" at bounding box center [498, 301] width 886 height 512
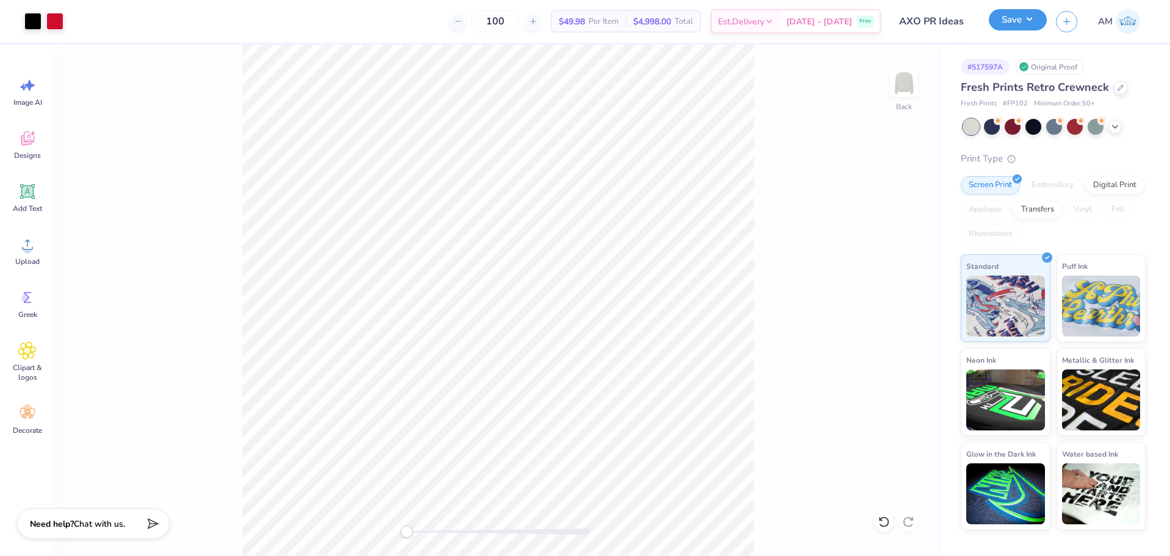
click at [1015, 24] on button "Save" at bounding box center [1017, 19] width 58 height 21
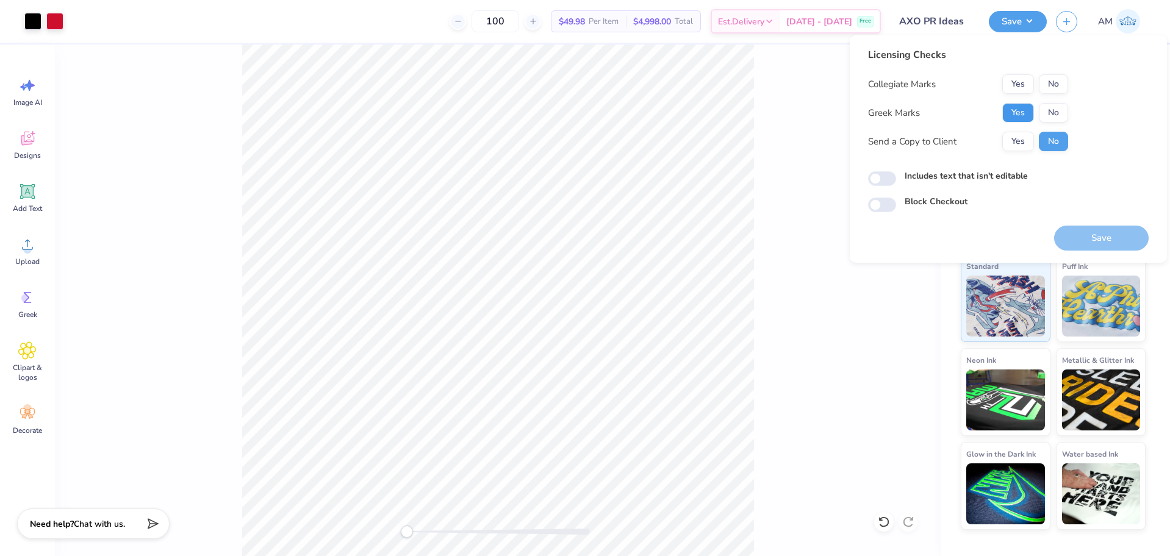
click at [1020, 119] on button "Yes" at bounding box center [1018, 113] width 32 height 20
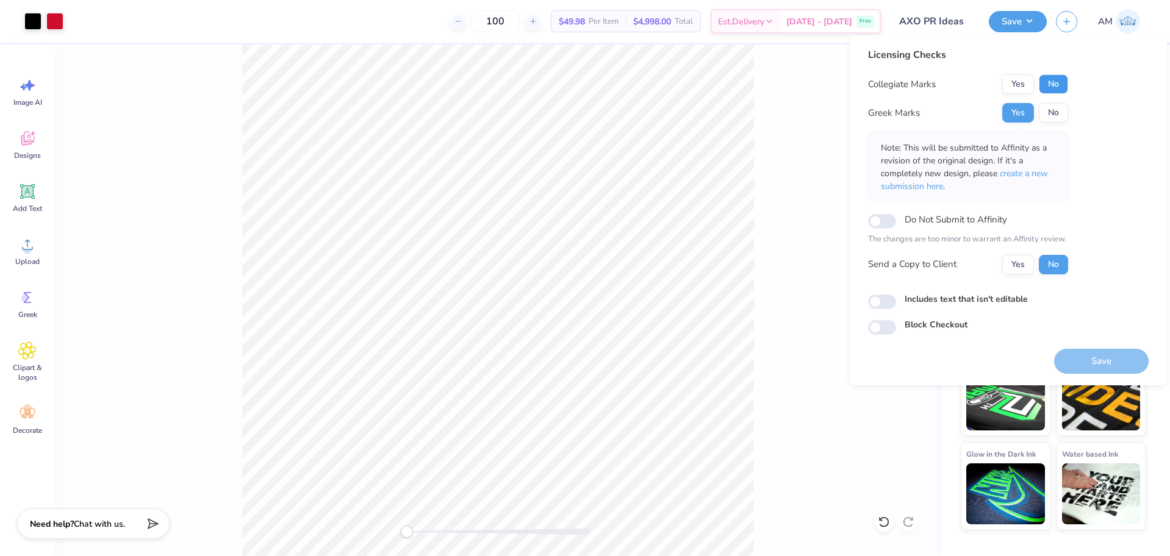
click at [1049, 85] on button "No" at bounding box center [1052, 84] width 29 height 20
click at [1018, 273] on button "Yes" at bounding box center [1018, 265] width 32 height 20
click at [1020, 119] on button "Yes" at bounding box center [1018, 113] width 32 height 20
click at [1049, 88] on button "No" at bounding box center [1052, 84] width 29 height 20
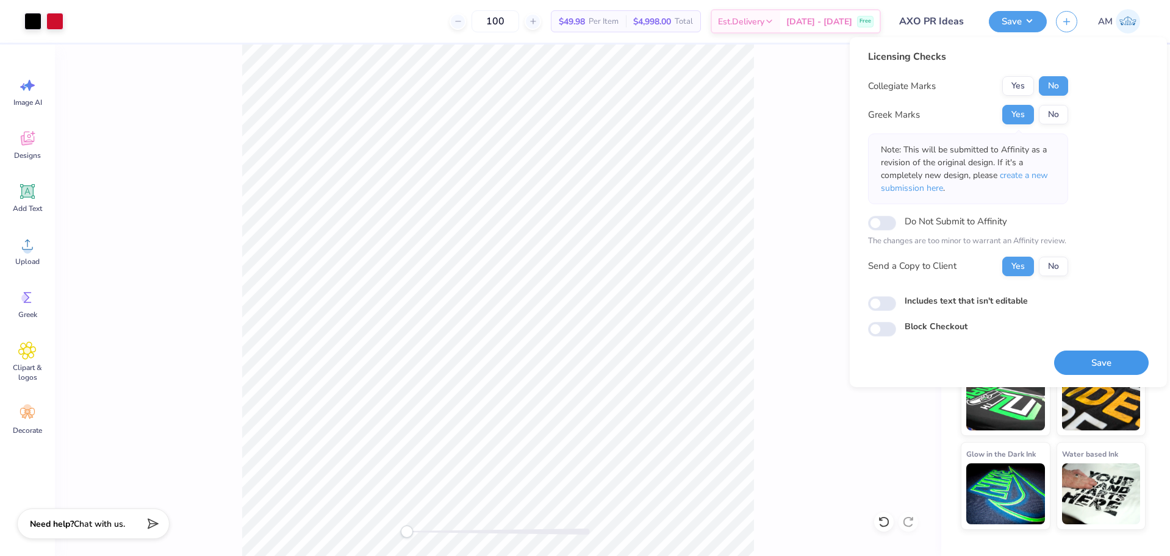
click at [1112, 368] on button "Save" at bounding box center [1101, 363] width 95 height 25
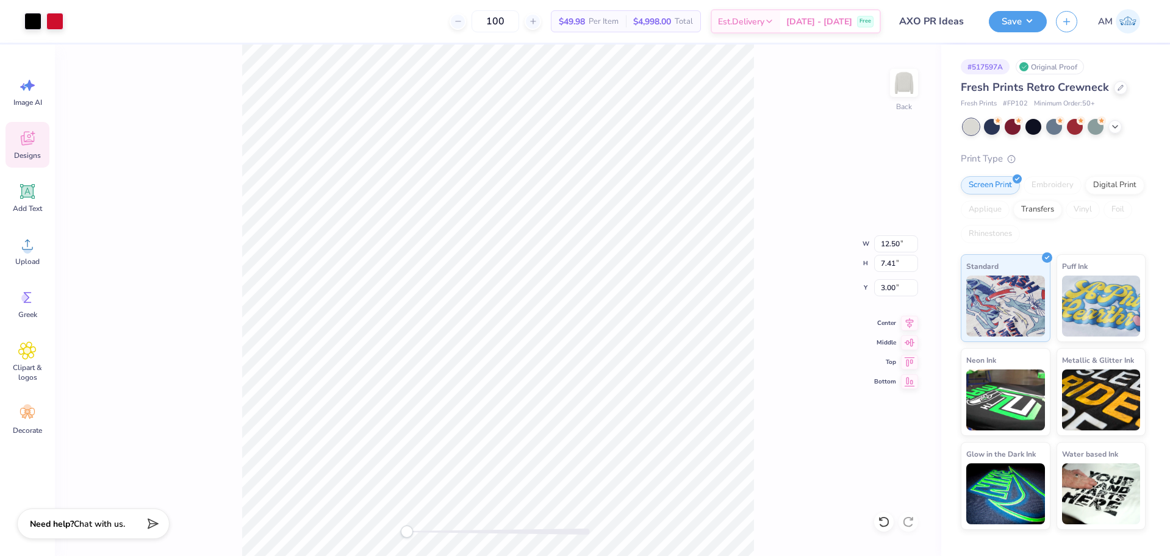
click at [24, 134] on icon at bounding box center [27, 139] width 13 height 14
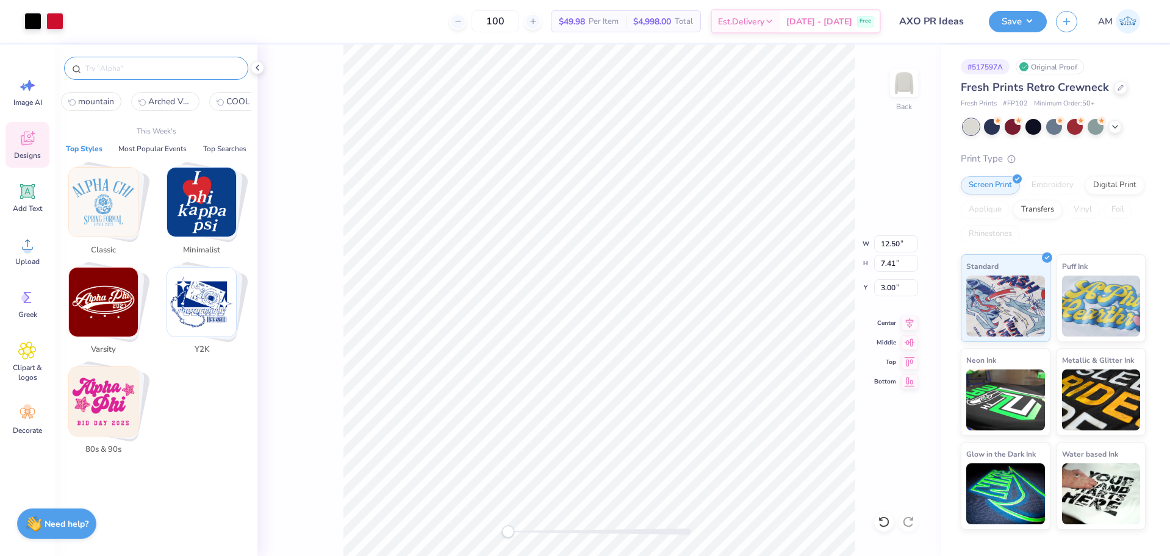
click at [145, 71] on input "text" at bounding box center [162, 68] width 156 height 12
paste input "Concentric Stars PR Tank"
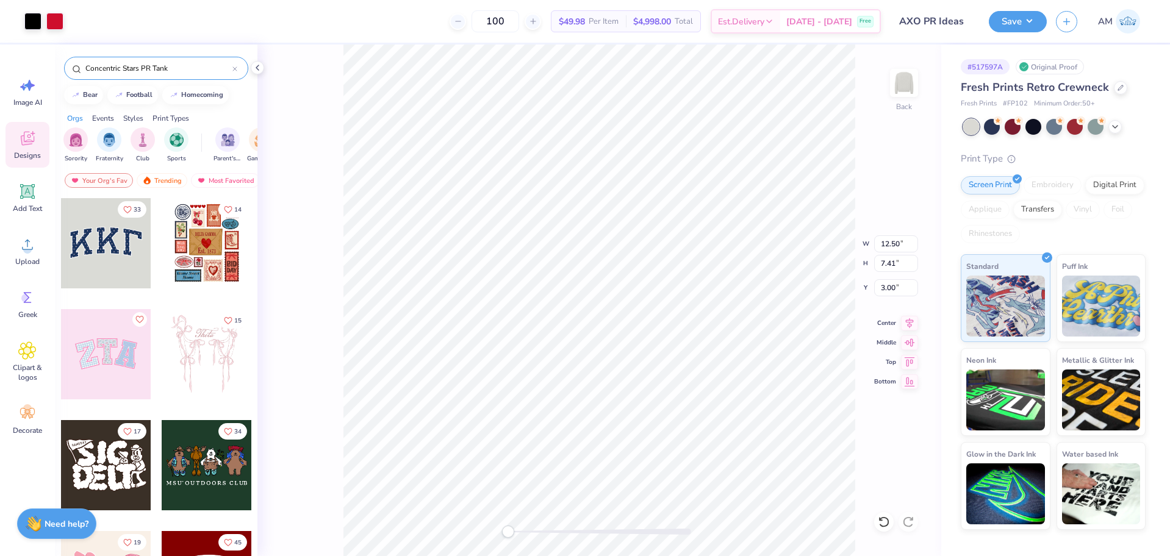
type input "Concentric Stars PR Tank"
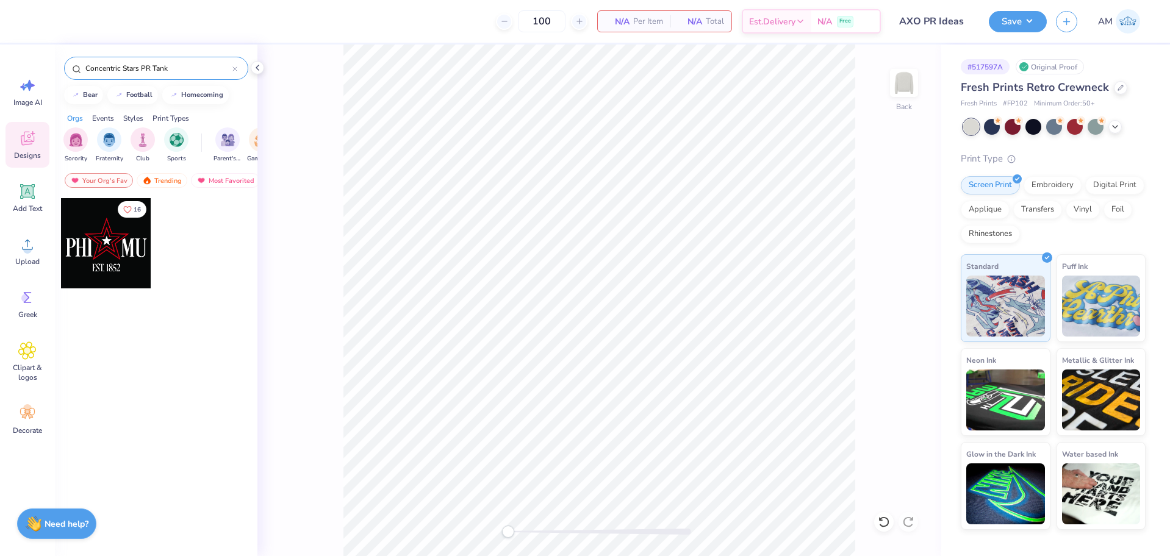
click at [82, 235] on div at bounding box center [106, 243] width 90 height 90
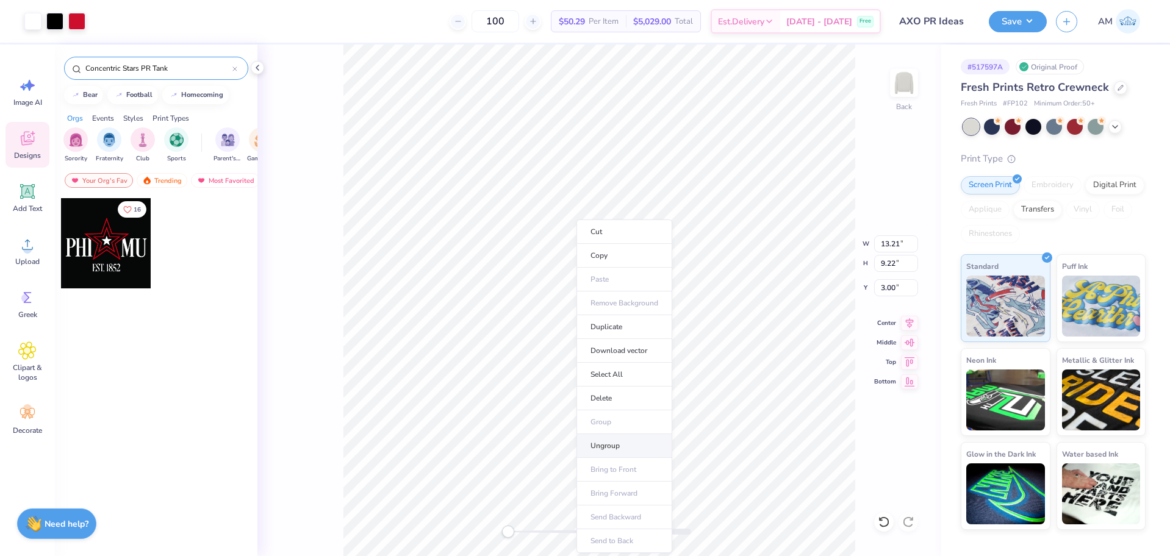
click at [607, 446] on li "Ungroup" at bounding box center [624, 446] width 96 height 24
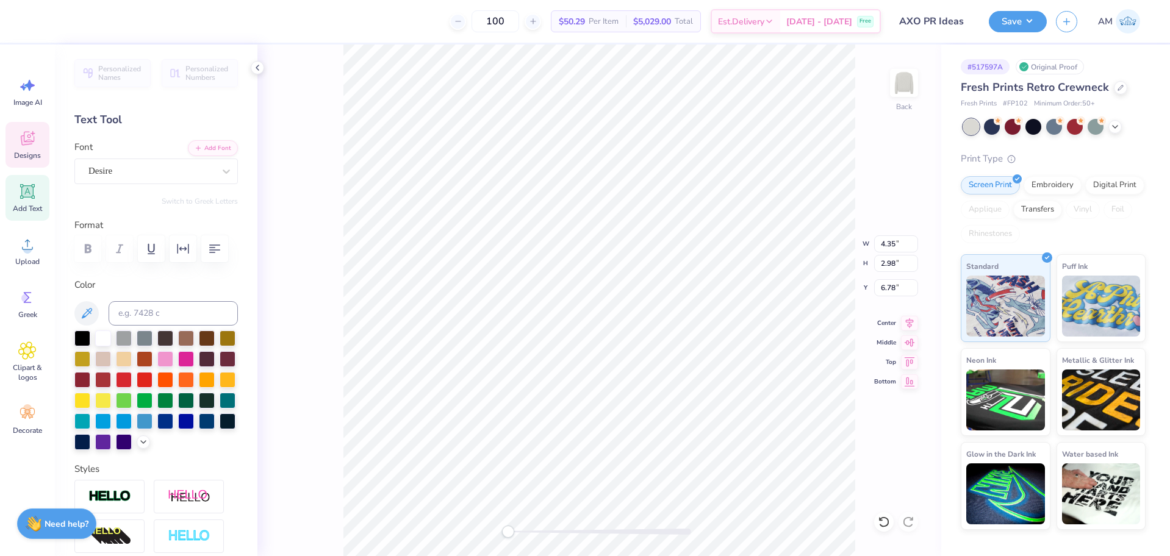
scroll to position [10, 2]
type textarea "ALPHA"
type input "4.19"
type input "3.02"
type input "6.86"
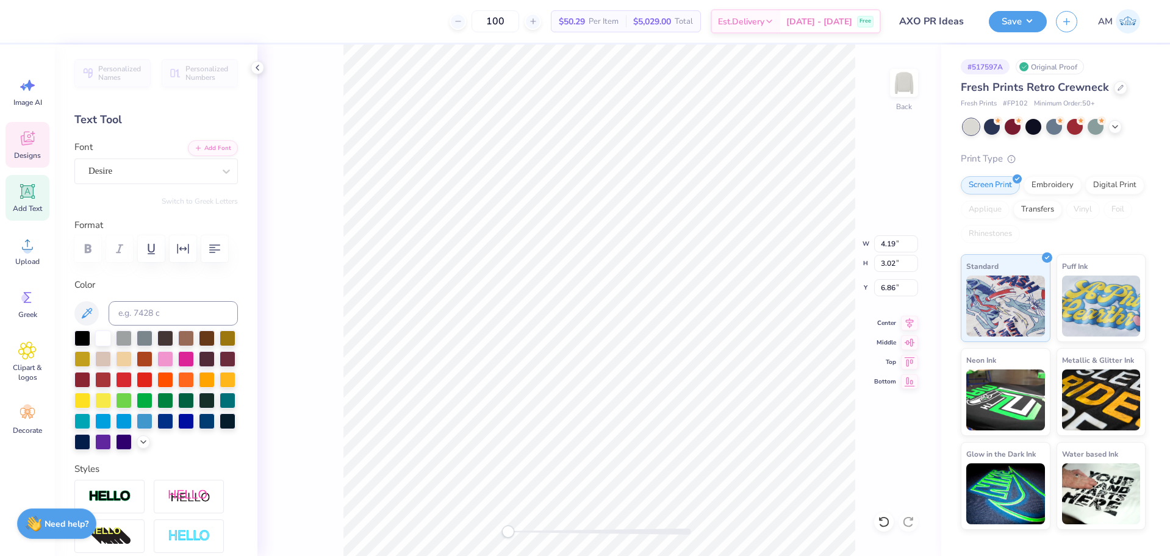
type textarea "A"
type textarea "CHI"
type input "8.51"
type input "3.06"
type input "6.74"
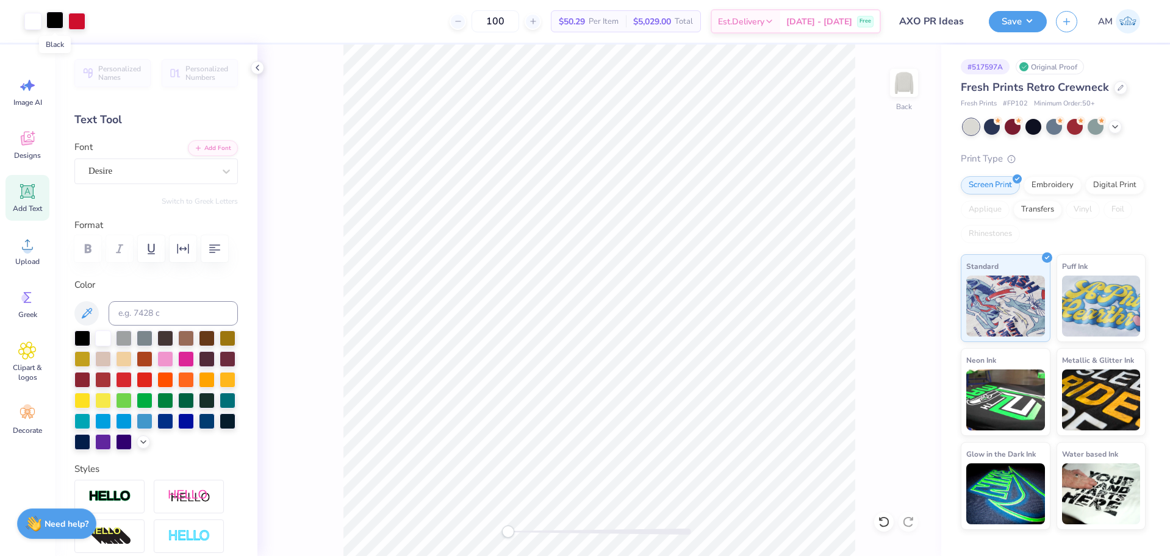
click at [56, 21] on div at bounding box center [54, 20] width 17 height 17
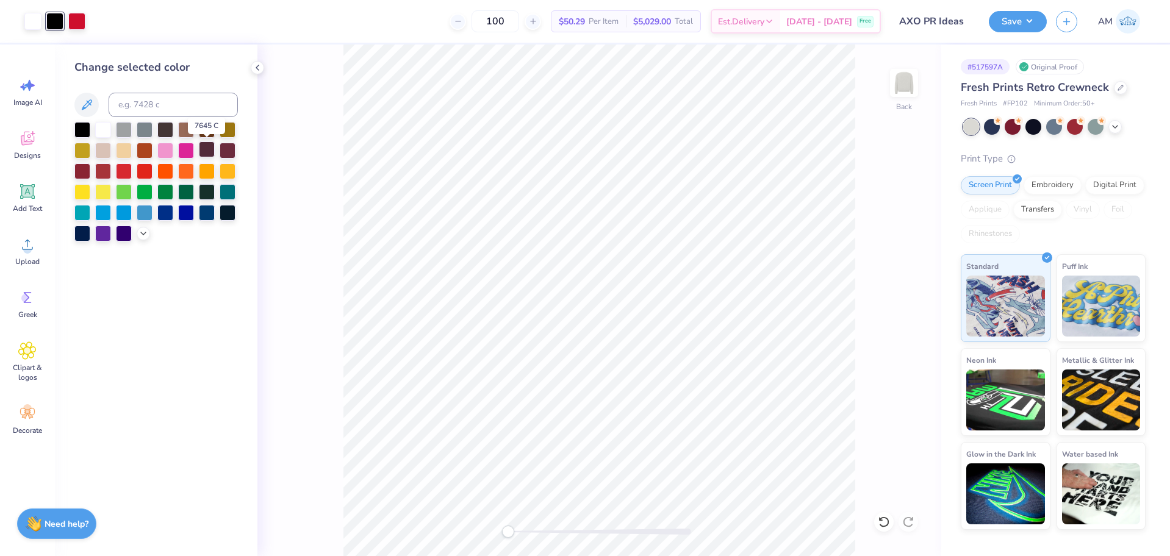
click at [207, 146] on div at bounding box center [207, 149] width 16 height 16
click at [76, 20] on div at bounding box center [76, 20] width 17 height 17
click at [81, 126] on div at bounding box center [82, 129] width 16 height 16
click at [54, 24] on div at bounding box center [54, 20] width 17 height 17
click at [146, 107] on input at bounding box center [173, 105] width 129 height 24
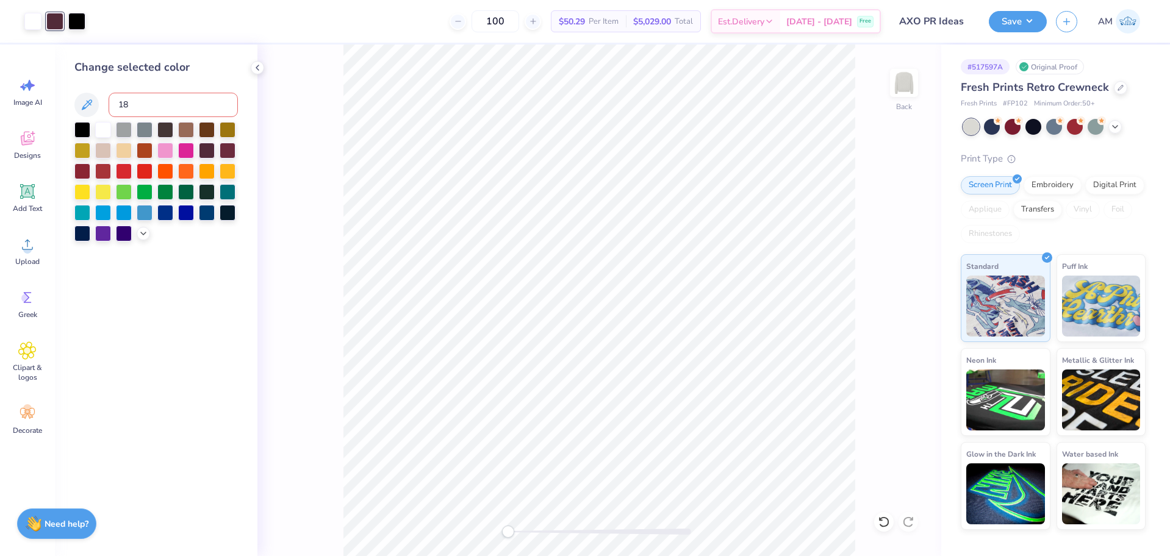
type input "186"
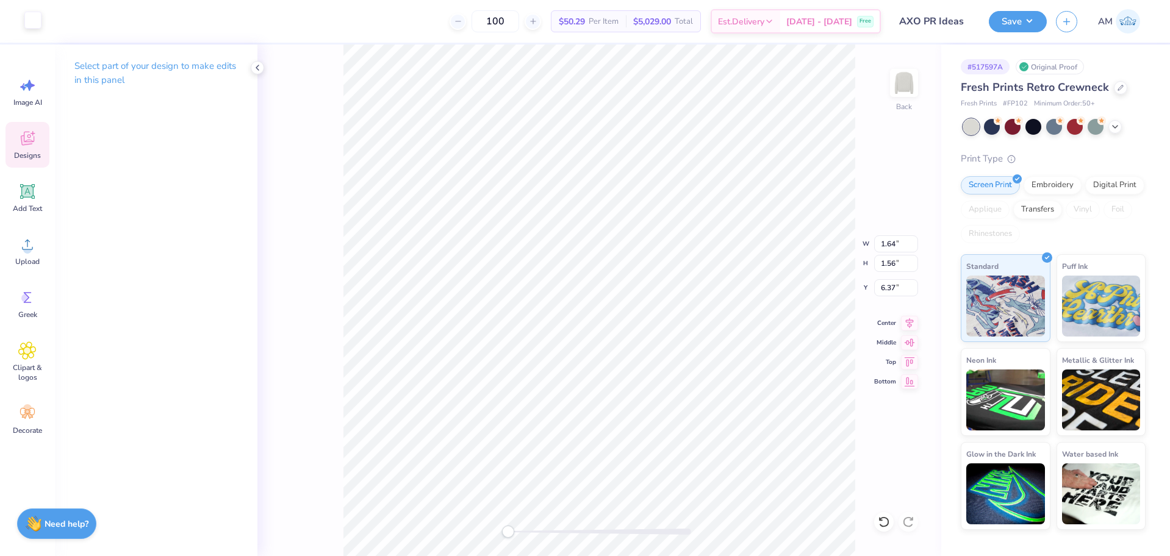
click at [33, 19] on div at bounding box center [32, 20] width 17 height 17
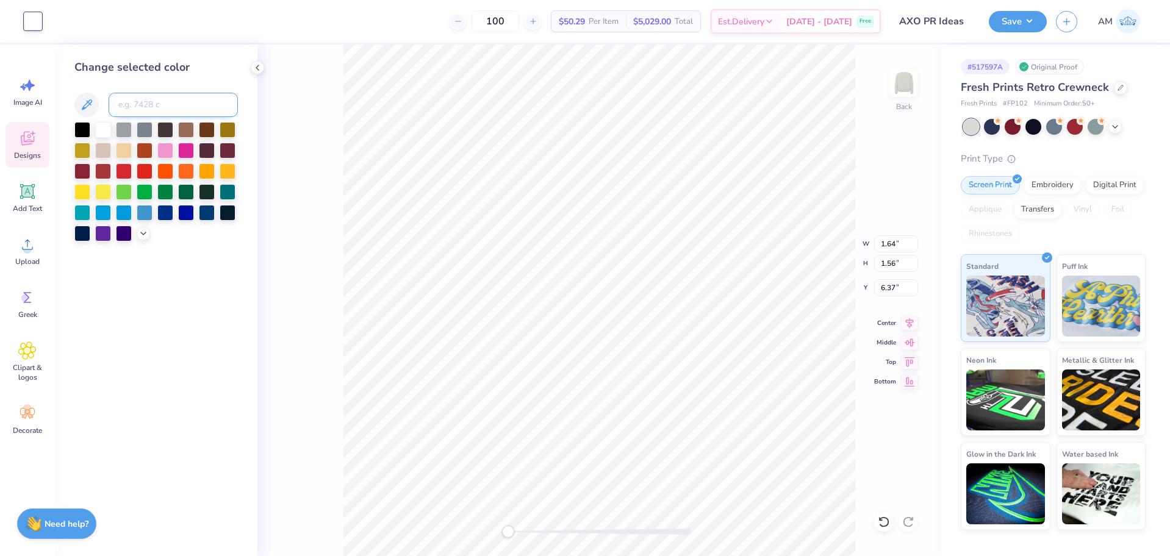
click at [153, 98] on input at bounding box center [173, 105] width 129 height 24
type input "186"
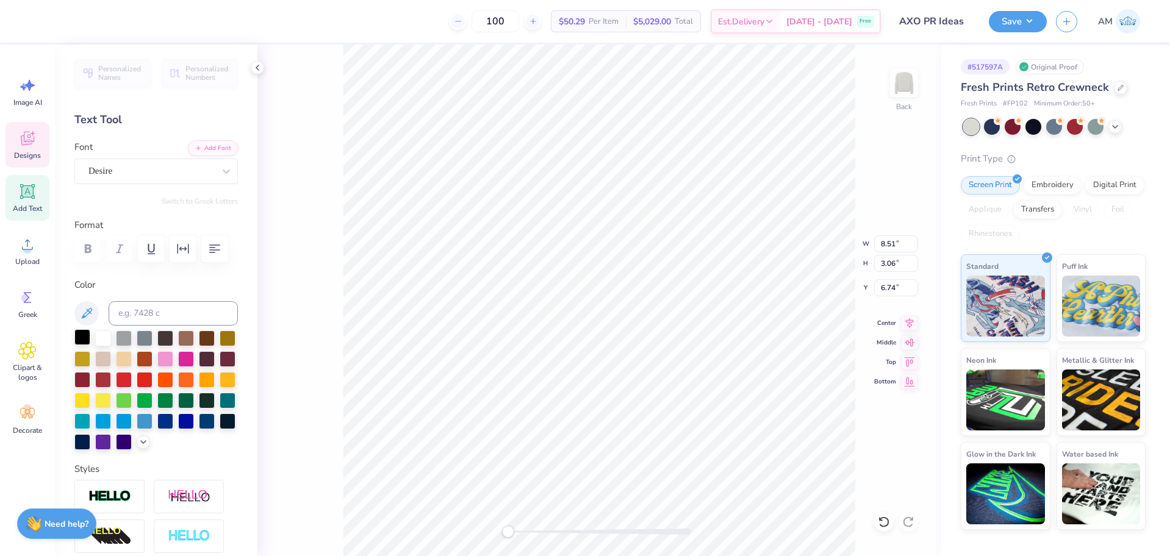
click at [82, 339] on div at bounding box center [82, 337] width 16 height 16
type input "4.32"
type input "3.07"
type input "6.83"
click at [82, 340] on div at bounding box center [82, 337] width 16 height 16
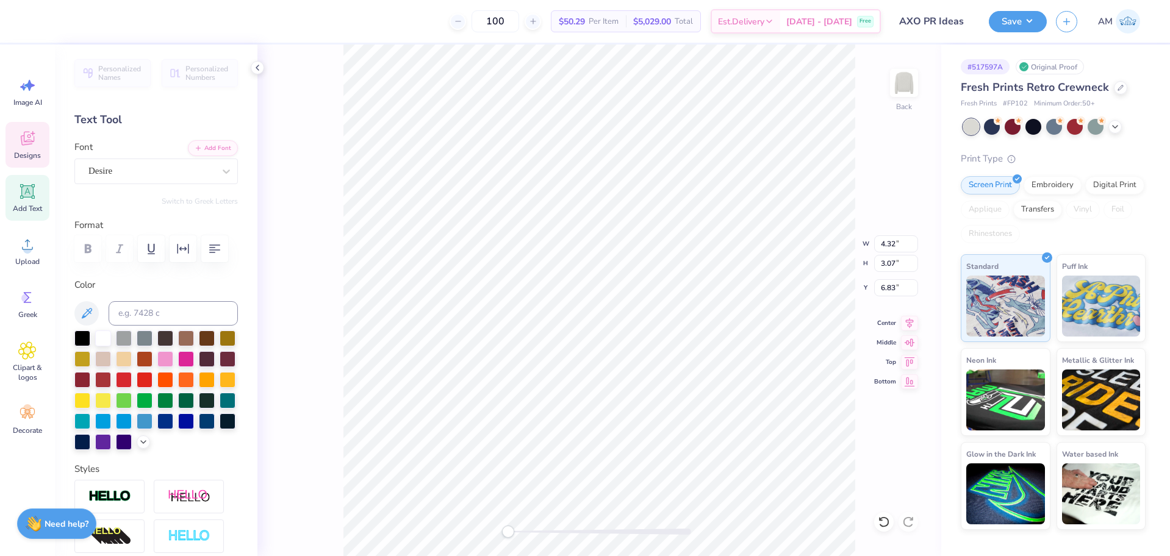
type input "4.51"
type input "1.28"
type input "10.95"
click at [80, 338] on div at bounding box center [82, 337] width 16 height 16
click at [668, 420] on li "Group" at bounding box center [678, 422] width 96 height 24
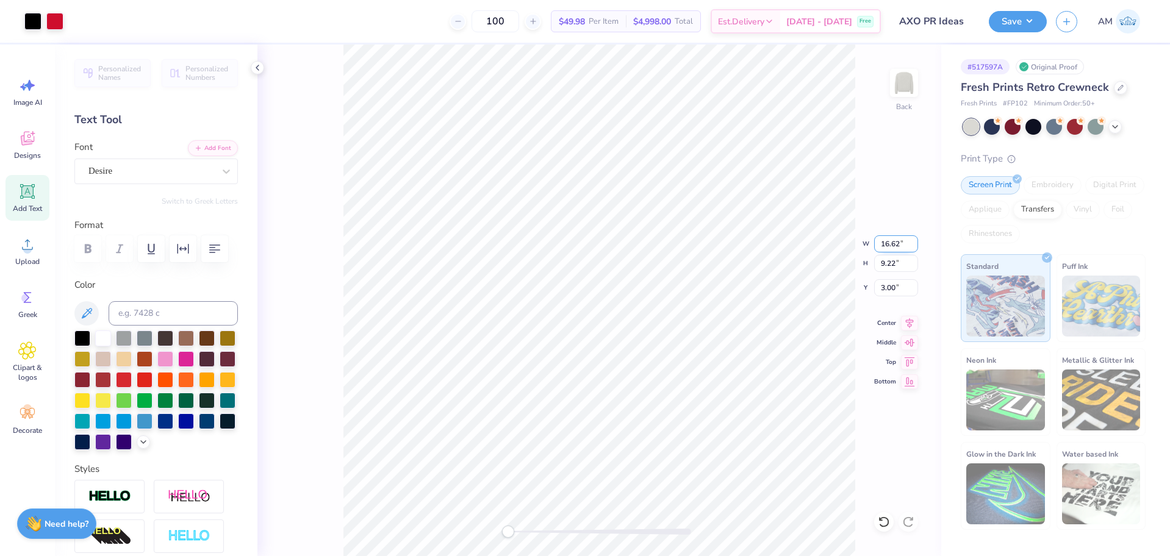
click at [884, 247] on input "16.62" at bounding box center [896, 243] width 44 height 17
type input "12.50"
type input "6.94"
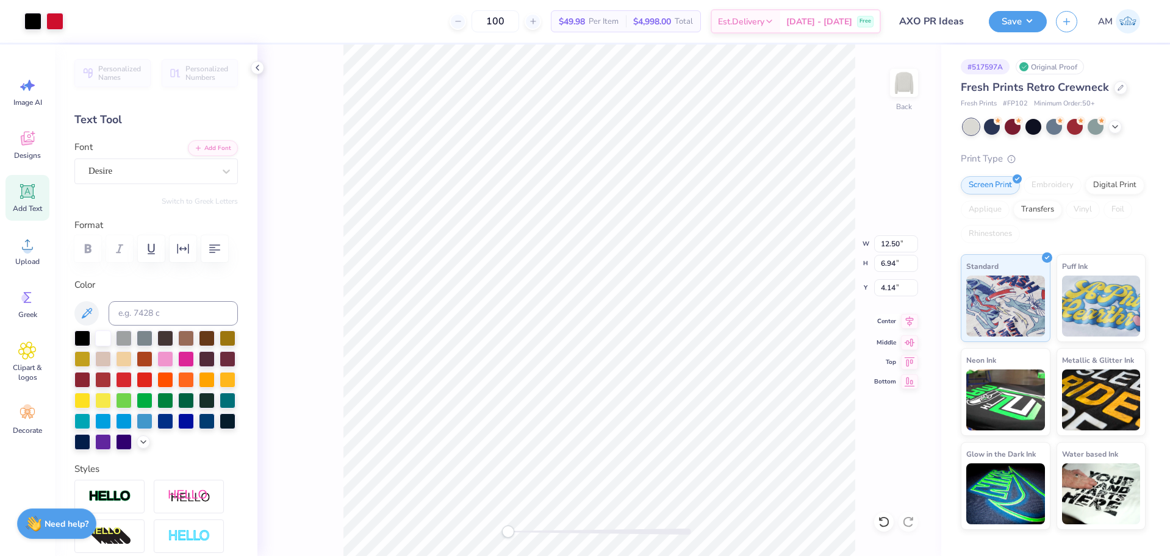
click at [908, 323] on icon at bounding box center [909, 321] width 17 height 15
click at [886, 290] on input "4.14" at bounding box center [896, 287] width 44 height 17
type input "3"
click at [258, 69] on icon at bounding box center [257, 68] width 10 height 10
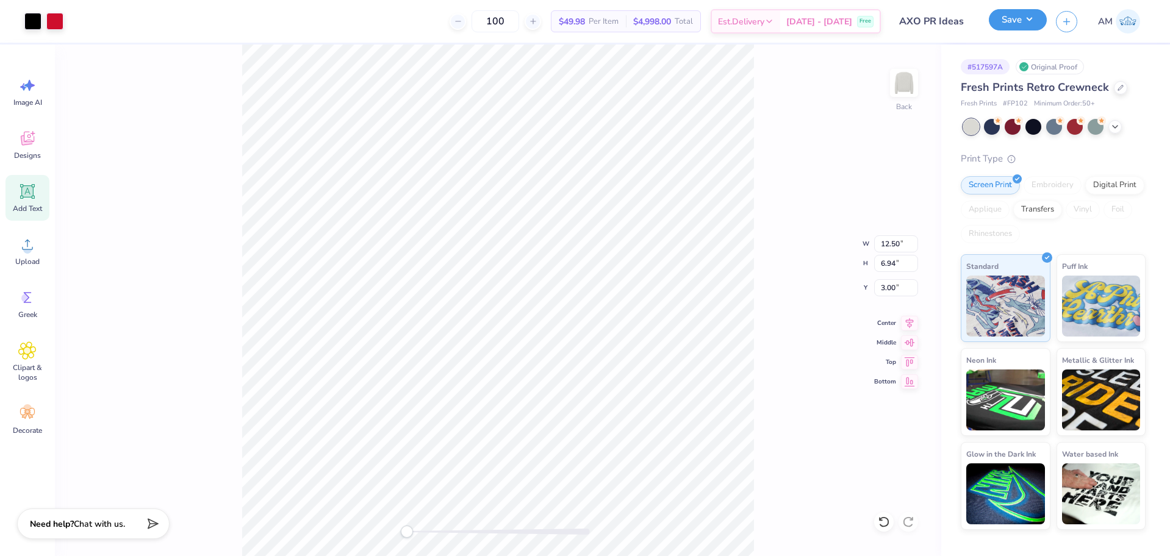
click at [1024, 16] on button "Save" at bounding box center [1017, 19] width 58 height 21
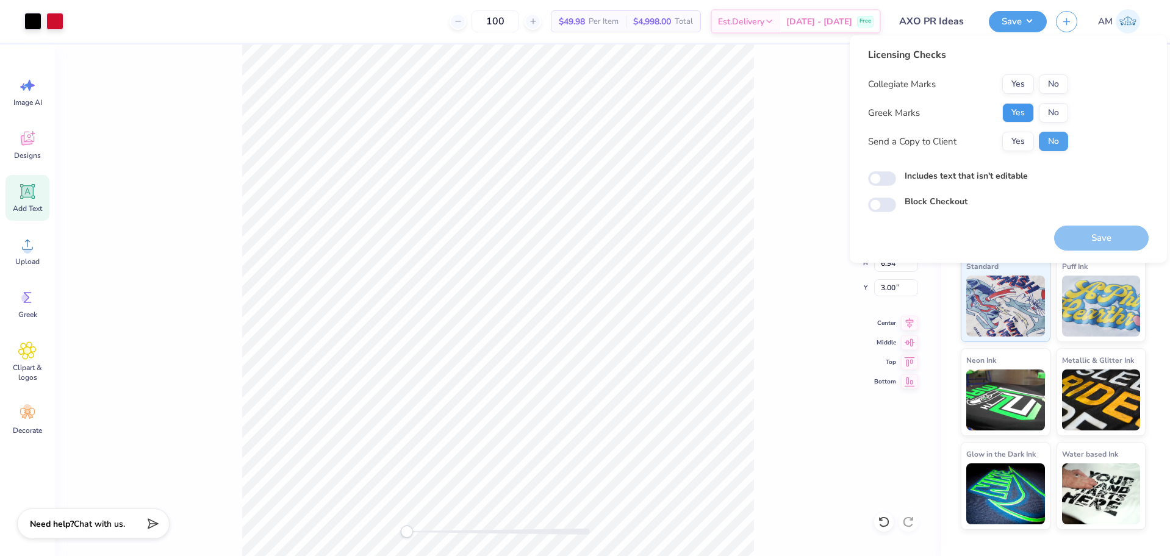
click at [1017, 109] on button "Yes" at bounding box center [1018, 113] width 32 height 20
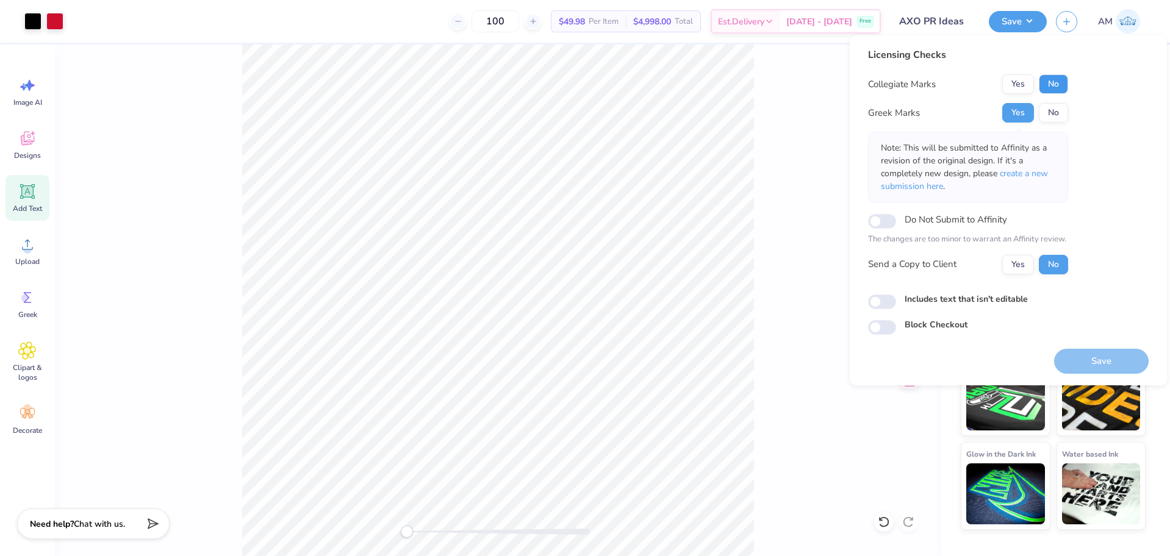
click at [1056, 82] on button "No" at bounding box center [1052, 84] width 29 height 20
click at [1018, 258] on button "Yes" at bounding box center [1018, 265] width 32 height 20
click at [1131, 357] on button "Save" at bounding box center [1101, 361] width 95 height 25
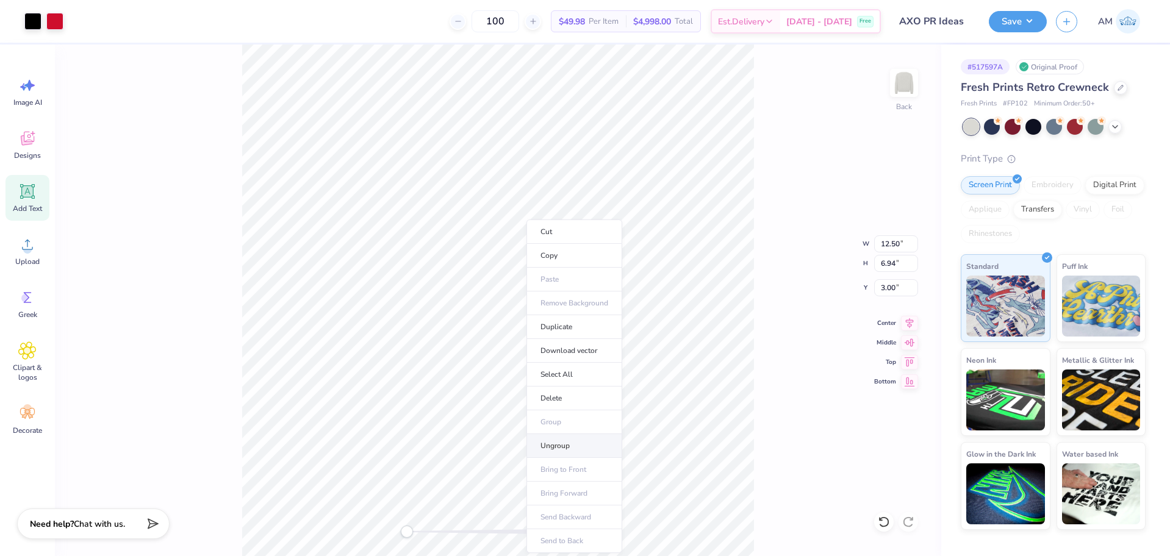
click at [555, 450] on li "Ungroup" at bounding box center [574, 446] width 96 height 24
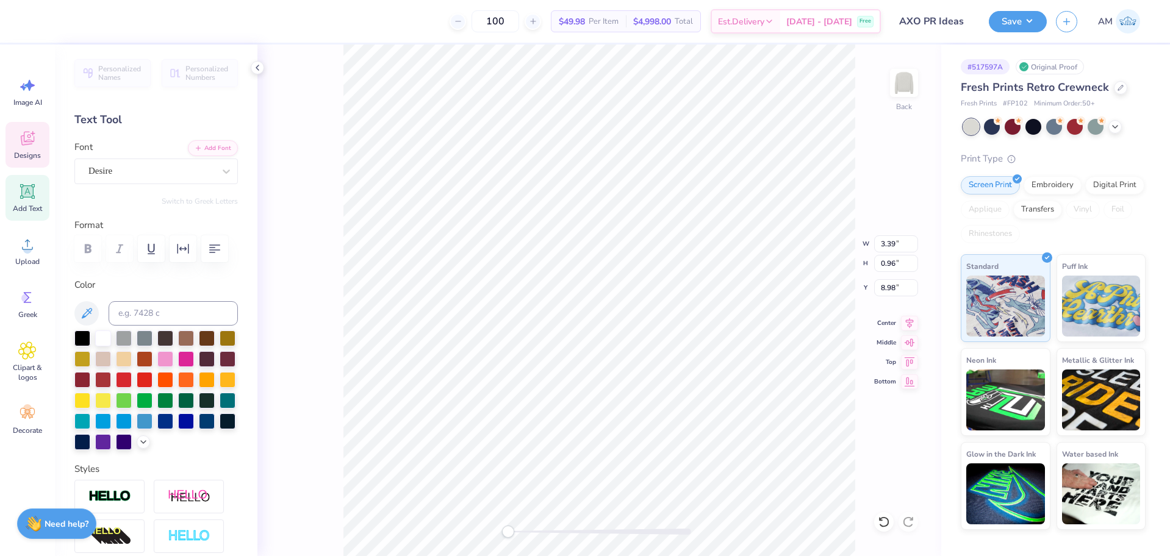
scroll to position [10, 4]
type textarea "EST. 1885"
click at [635, 417] on li "Group" at bounding box center [652, 422] width 96 height 24
click at [654, 352] on li "Download vector" at bounding box center [654, 351] width 96 height 24
click at [23, 256] on div "Upload" at bounding box center [27, 251] width 44 height 46
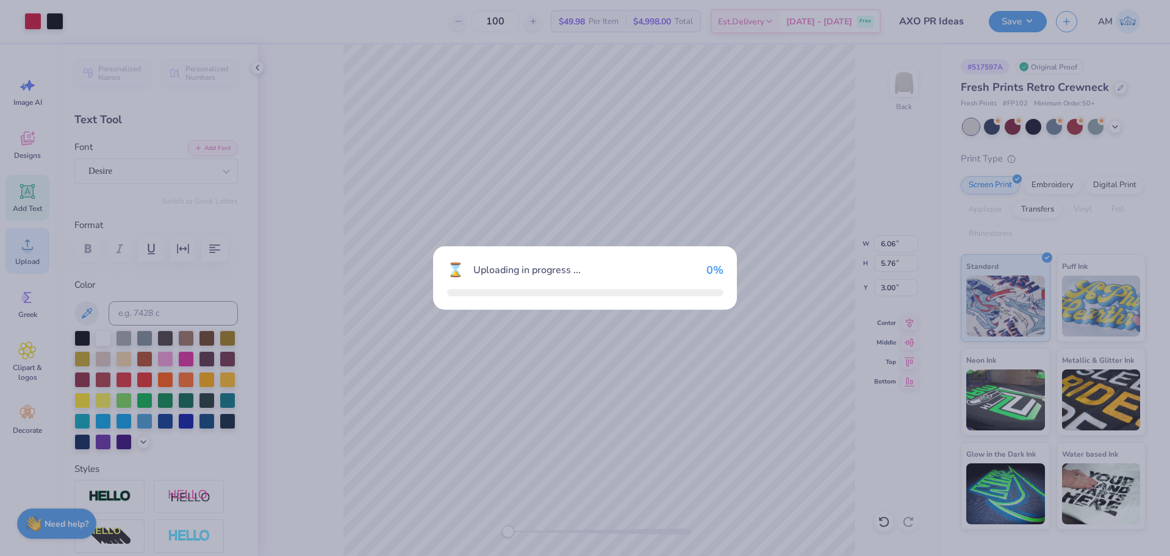
type input "15.00"
type input "14.26"
type input "2.87"
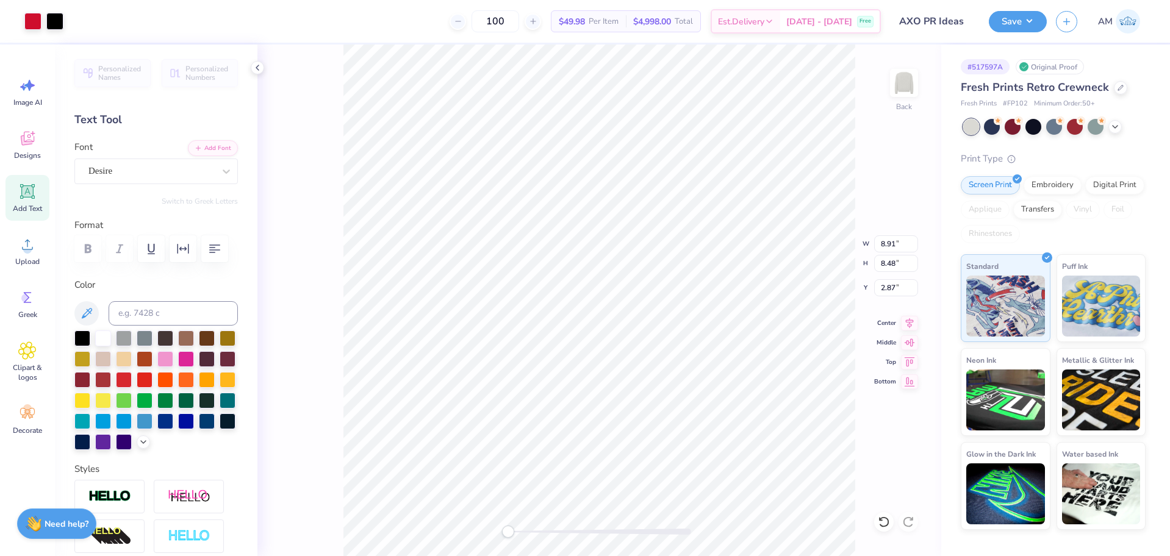
type input "8.91"
type input "8.48"
type input "8.91"
type input "8.48"
type input "9.46"
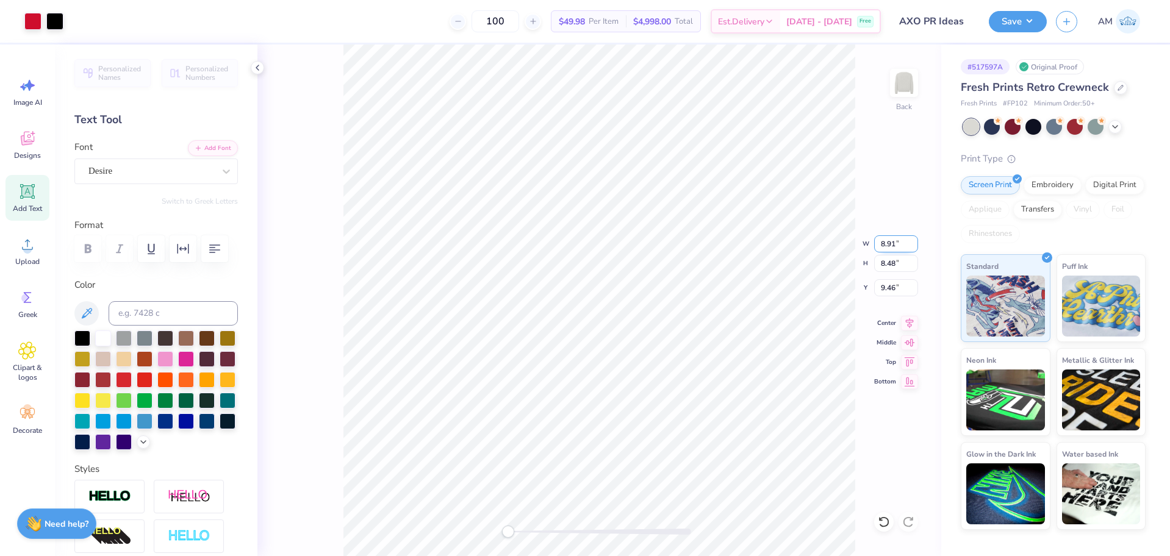
click at [883, 240] on input "8.91" at bounding box center [896, 243] width 44 height 17
type input "6.06"
type input "5.76"
type input "10.81"
click at [908, 324] on icon at bounding box center [909, 321] width 17 height 15
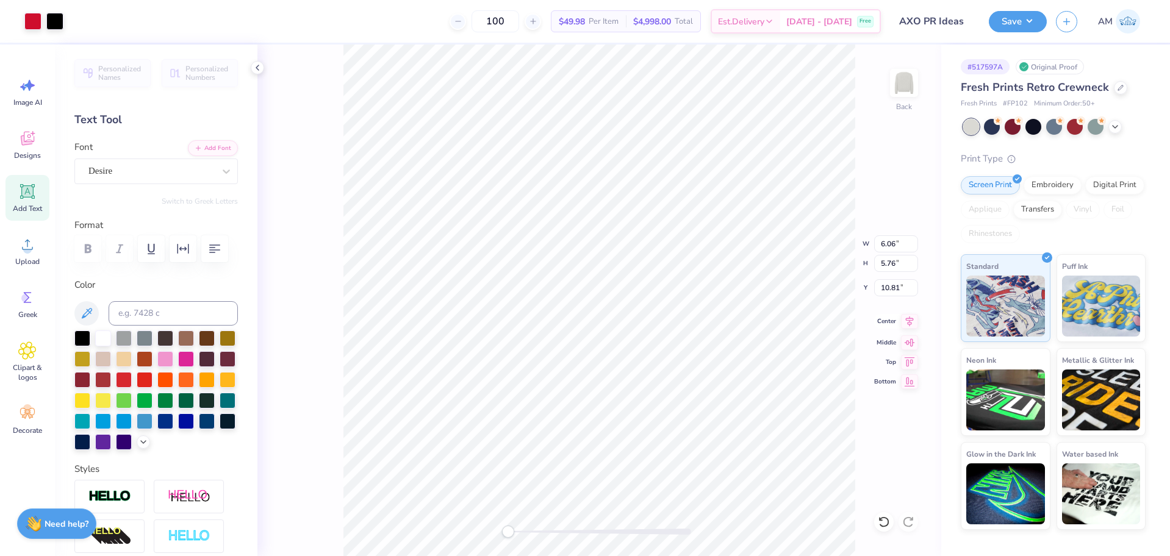
click at [910, 321] on icon at bounding box center [909, 321] width 17 height 15
type input "3.00"
type input "1.24"
type input "1.18"
type input "5.53"
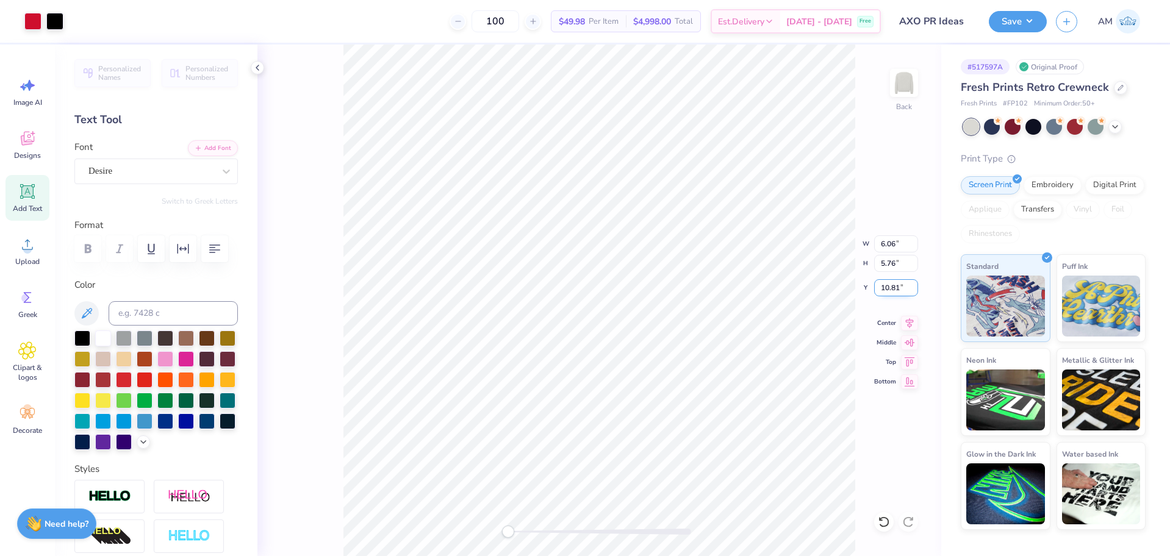
click at [893, 293] on input "10.81" at bounding box center [896, 287] width 44 height 17
type input "3"
click at [881, 522] on icon at bounding box center [884, 522] width 12 height 12
click at [643, 422] on li "Group" at bounding box center [637, 422] width 96 height 24
click at [1035, 13] on button "Save" at bounding box center [1017, 19] width 58 height 21
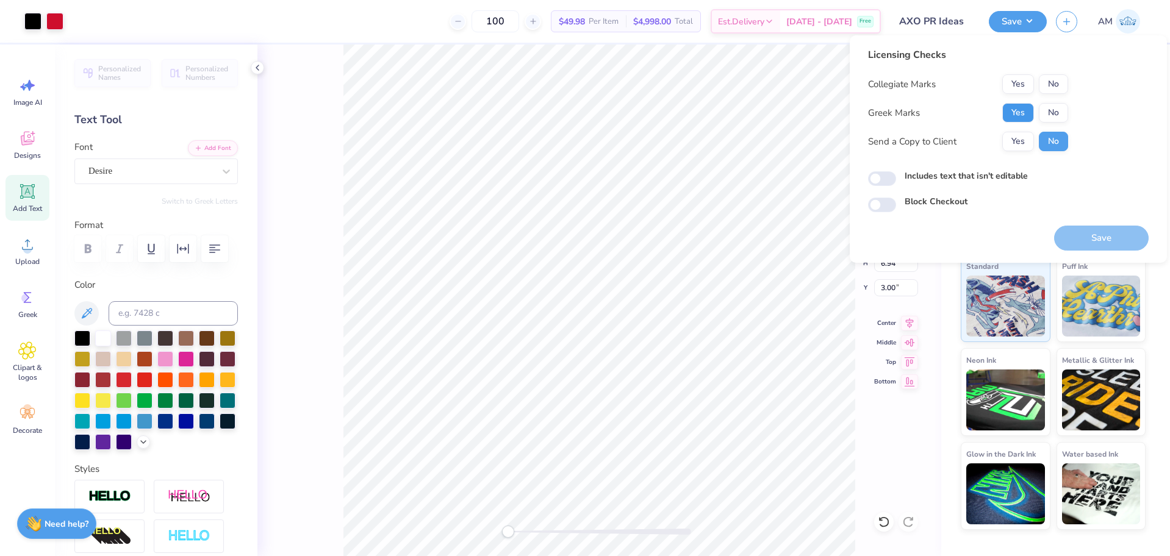
click at [1017, 105] on button "Yes" at bounding box center [1018, 113] width 32 height 20
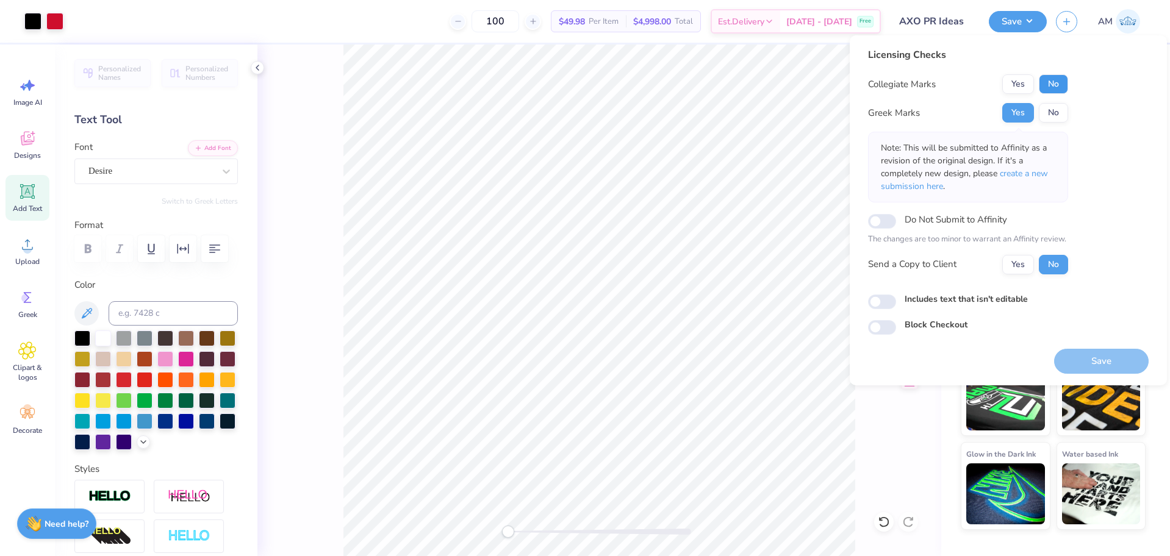
click at [1049, 82] on button "No" at bounding box center [1052, 84] width 29 height 20
click at [1016, 118] on button "Yes" at bounding box center [1018, 113] width 32 height 20
click at [1057, 86] on button "No" at bounding box center [1052, 84] width 29 height 20
click at [1012, 267] on button "Yes" at bounding box center [1018, 265] width 32 height 20
click at [1090, 359] on button "Save" at bounding box center [1101, 361] width 95 height 25
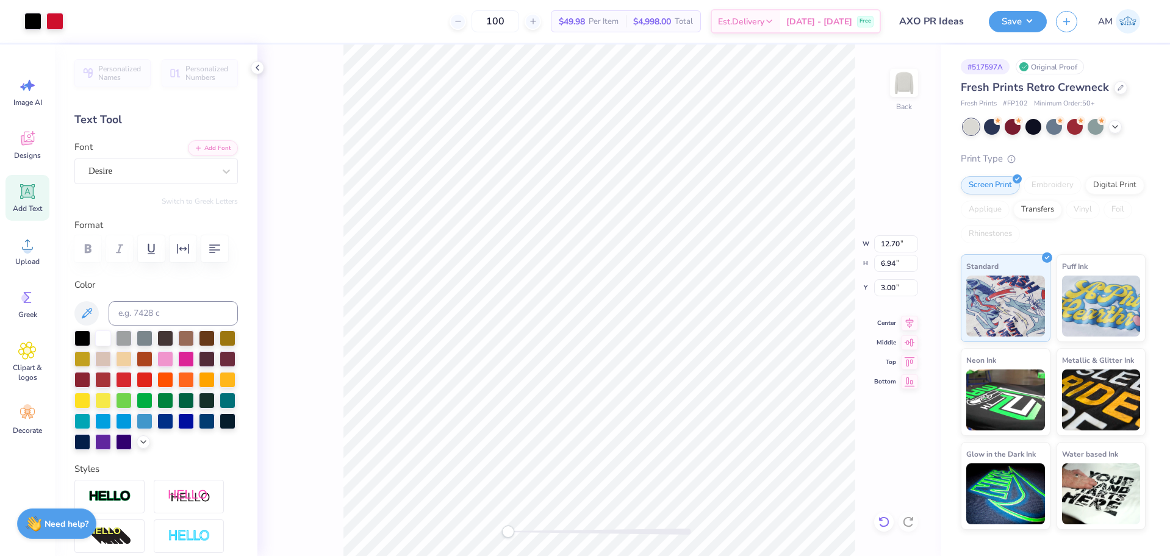
click at [890, 520] on div at bounding box center [884, 522] width 20 height 20
click at [635, 443] on li "Ungroup" at bounding box center [641, 446] width 96 height 24
click at [29, 251] on circle at bounding box center [27, 249] width 9 height 9
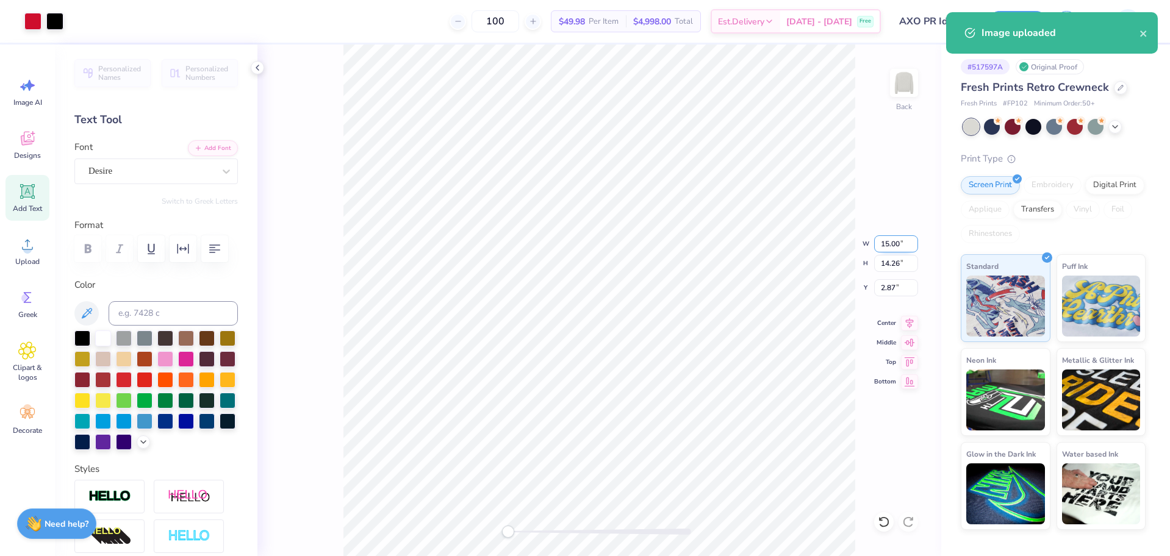
click at [891, 243] on input "15.00" at bounding box center [896, 243] width 44 height 17
type input "6.06"
type input "5.76"
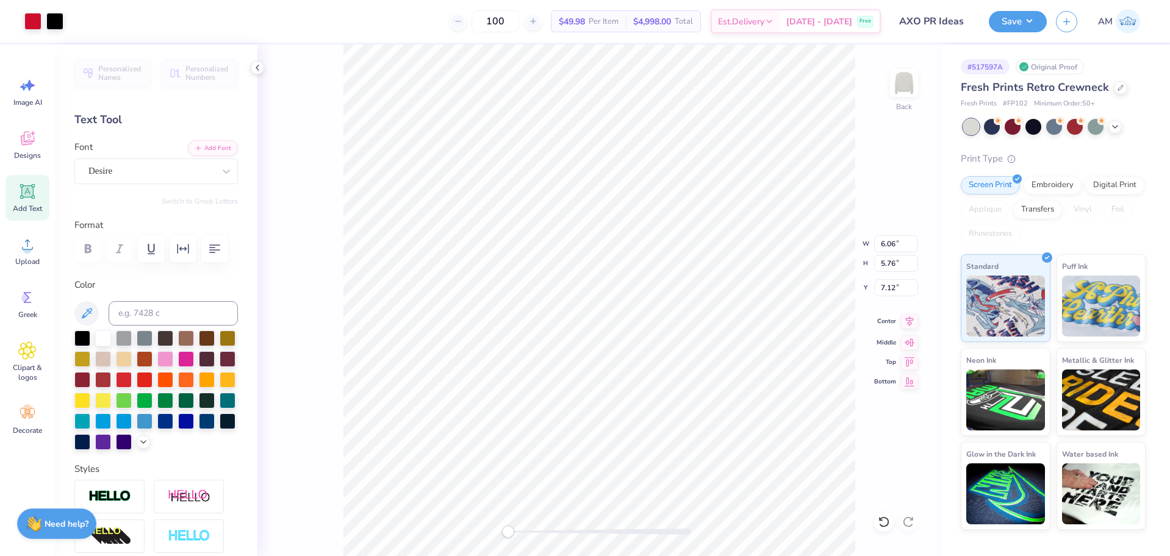
click at [912, 319] on icon at bounding box center [910, 321] width 8 height 10
click at [887, 290] on input "7.12" at bounding box center [896, 287] width 44 height 17
type input "3"
click at [638, 424] on li "Group" at bounding box center [647, 422] width 96 height 24
click at [1022, 20] on button "Save" at bounding box center [1017, 19] width 58 height 21
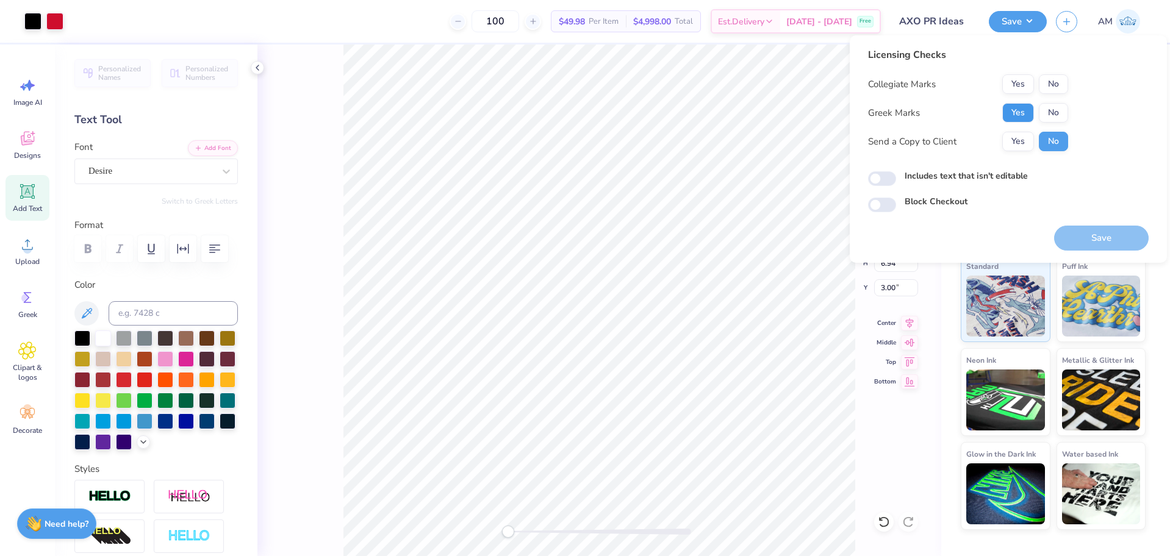
click at [1024, 116] on button "Yes" at bounding box center [1018, 113] width 32 height 20
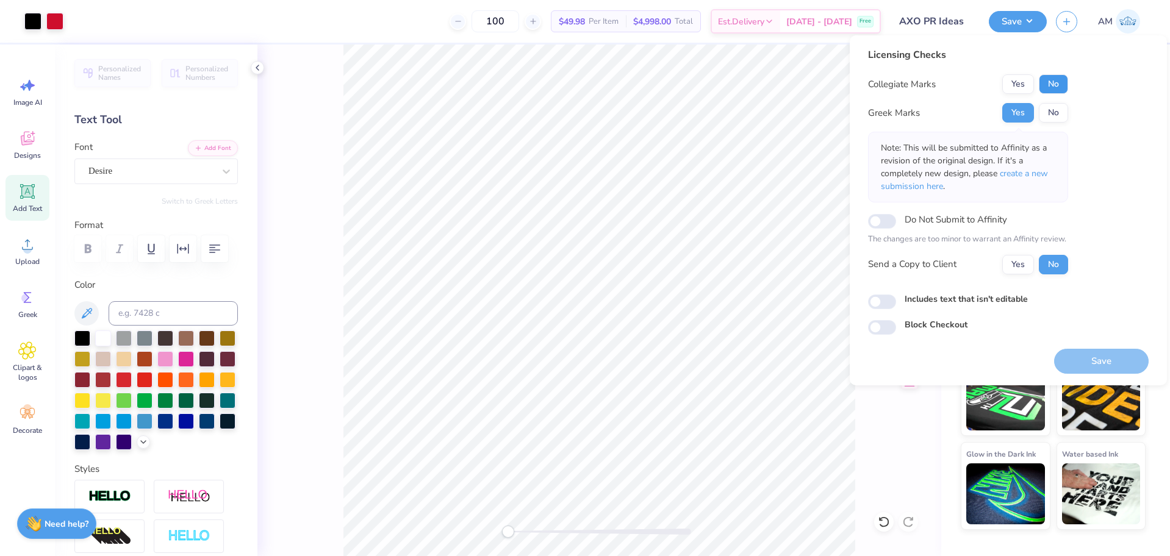
click at [1054, 83] on button "No" at bounding box center [1052, 84] width 29 height 20
click at [1012, 267] on button "Yes" at bounding box center [1018, 265] width 32 height 20
click at [1099, 359] on button "Save" at bounding box center [1101, 361] width 95 height 25
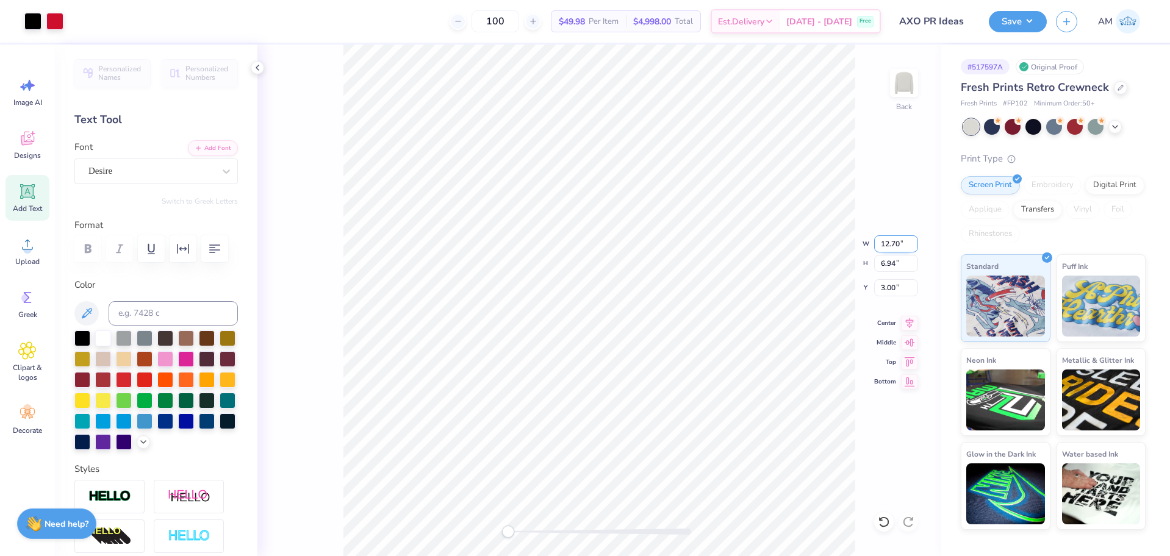
click at [893, 245] on input "12.70" at bounding box center [896, 243] width 44 height 17
type input "12.50"
type input "6.83"
type input "3.06"
click at [636, 448] on li "Ungroup" at bounding box center [646, 446] width 96 height 24
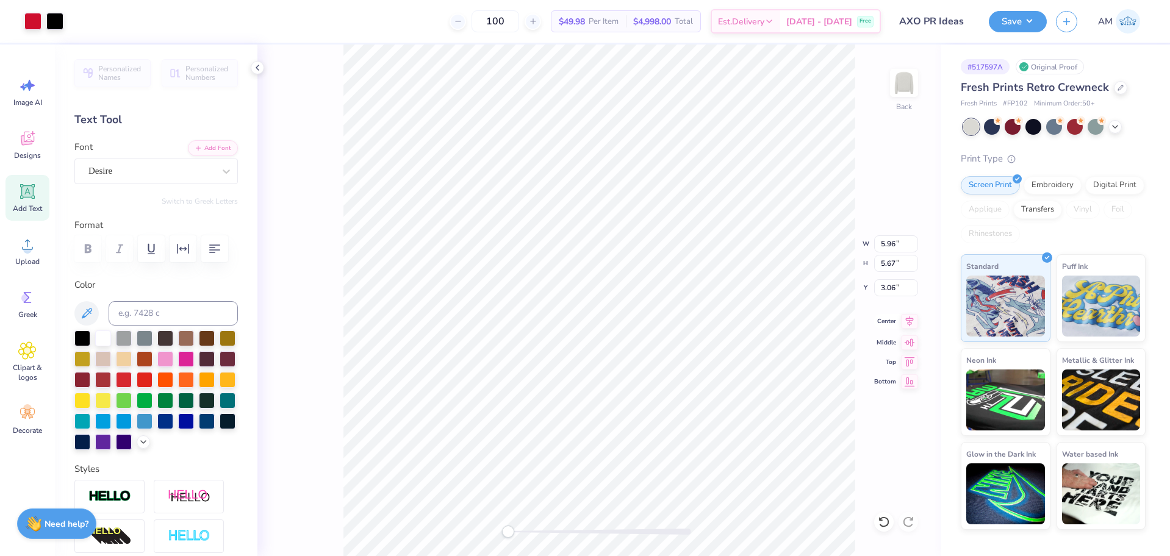
click at [913, 324] on icon at bounding box center [909, 321] width 17 height 15
click at [910, 323] on icon at bounding box center [910, 321] width 8 height 10
click at [635, 419] on li "Group" at bounding box center [657, 422] width 96 height 24
click at [1019, 19] on button "Save" at bounding box center [1017, 19] width 58 height 21
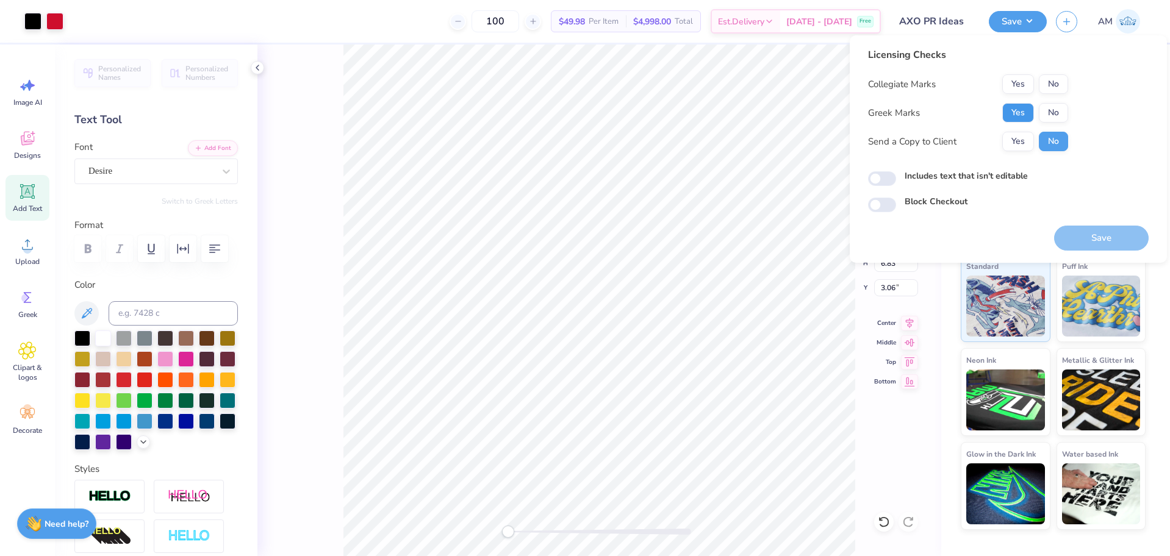
click at [1024, 116] on button "Yes" at bounding box center [1018, 113] width 32 height 20
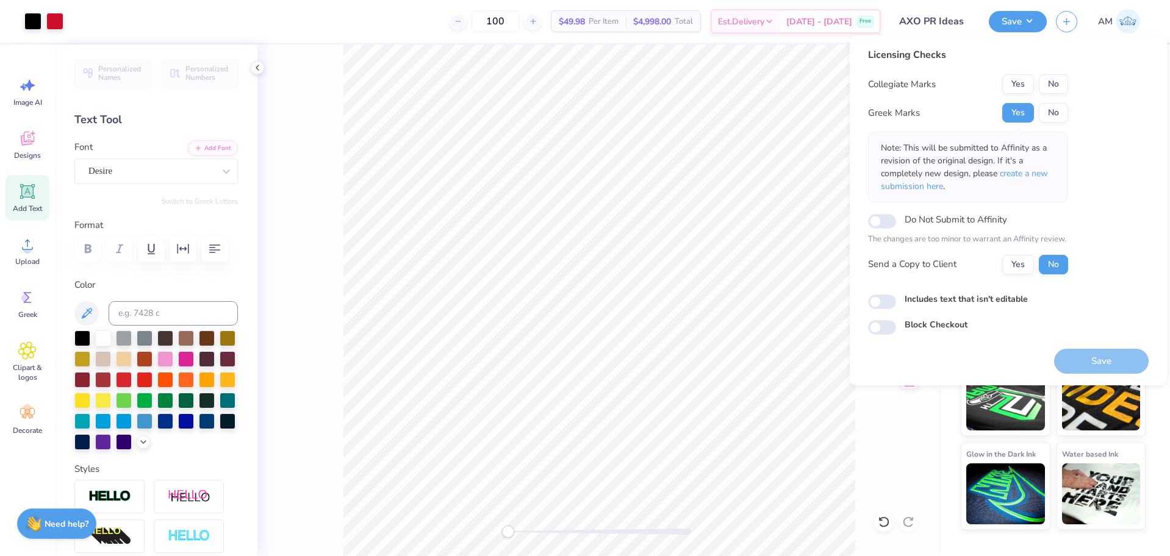
click at [1054, 80] on button "No" at bounding box center [1052, 84] width 29 height 20
click at [1020, 263] on button "Yes" at bounding box center [1018, 265] width 32 height 20
click at [1113, 361] on button "Save" at bounding box center [1101, 361] width 95 height 25
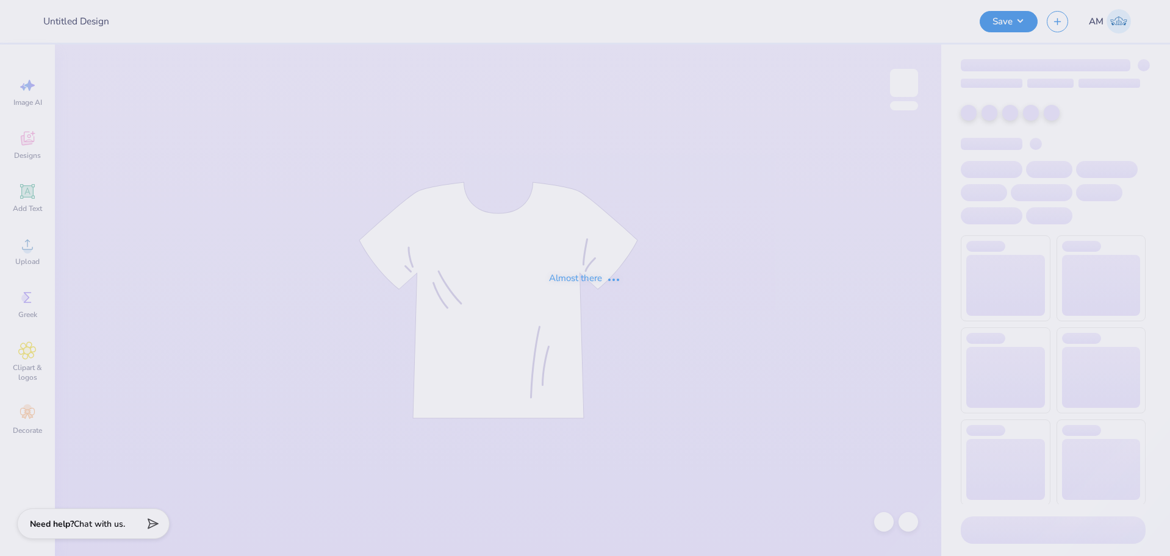
type input "Ashley Wyman : Hanover College"
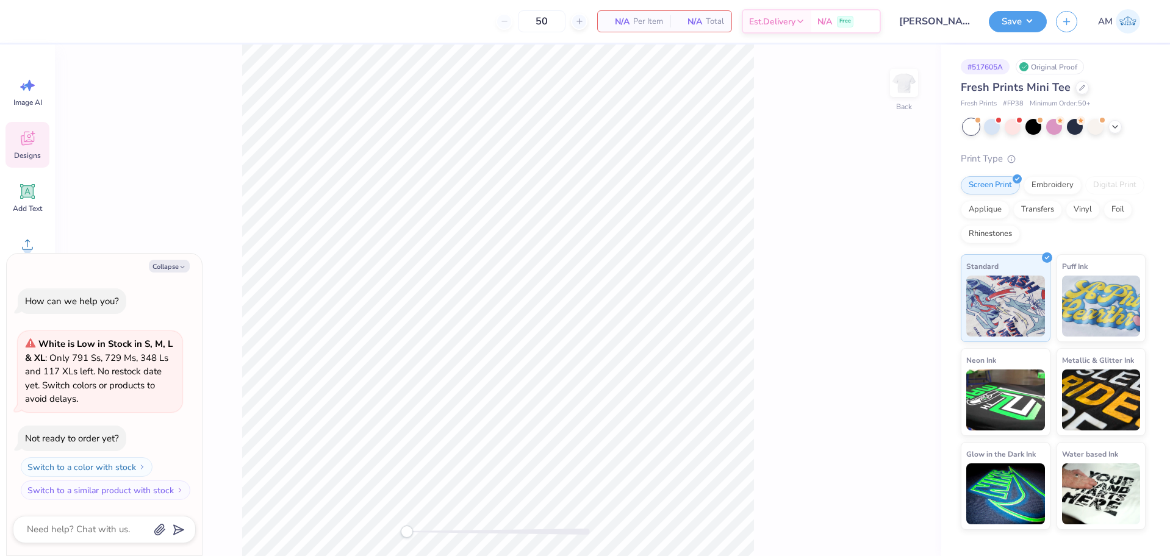
click at [33, 153] on span "Designs" at bounding box center [27, 156] width 27 height 10
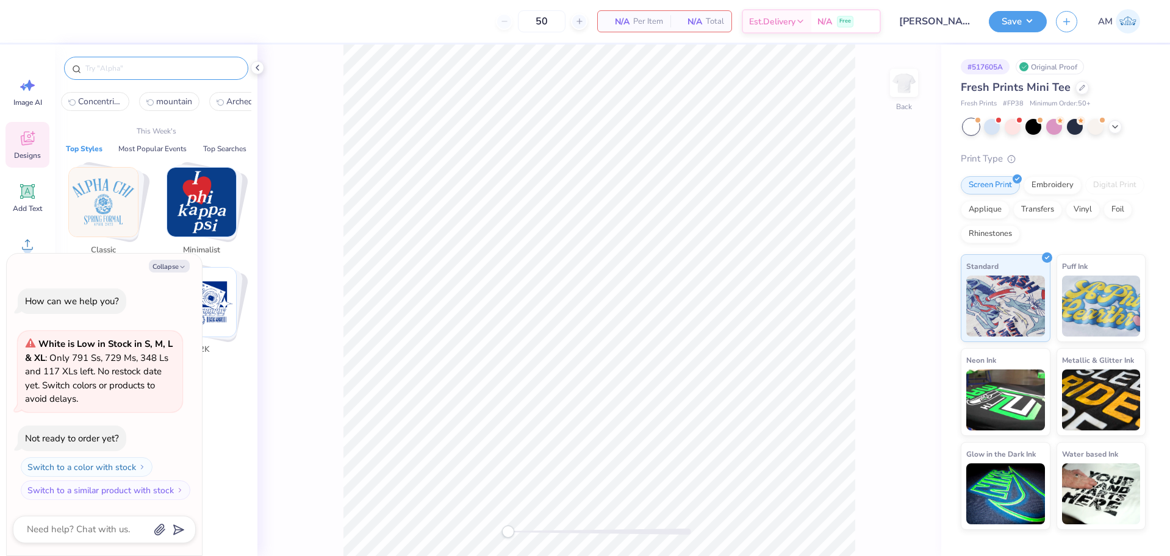
type textarea "x"
click at [124, 66] on input "text" at bounding box center [162, 68] width 156 height 12
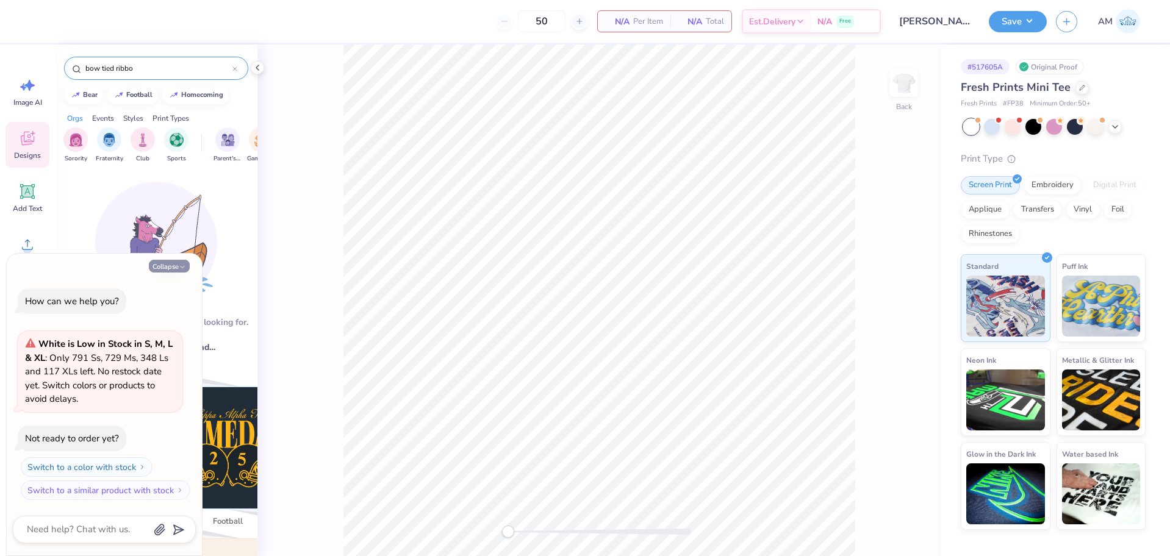
type input "bow tied ribbo"
click at [171, 271] on button "Collapse" at bounding box center [169, 266] width 41 height 13
type textarea "x"
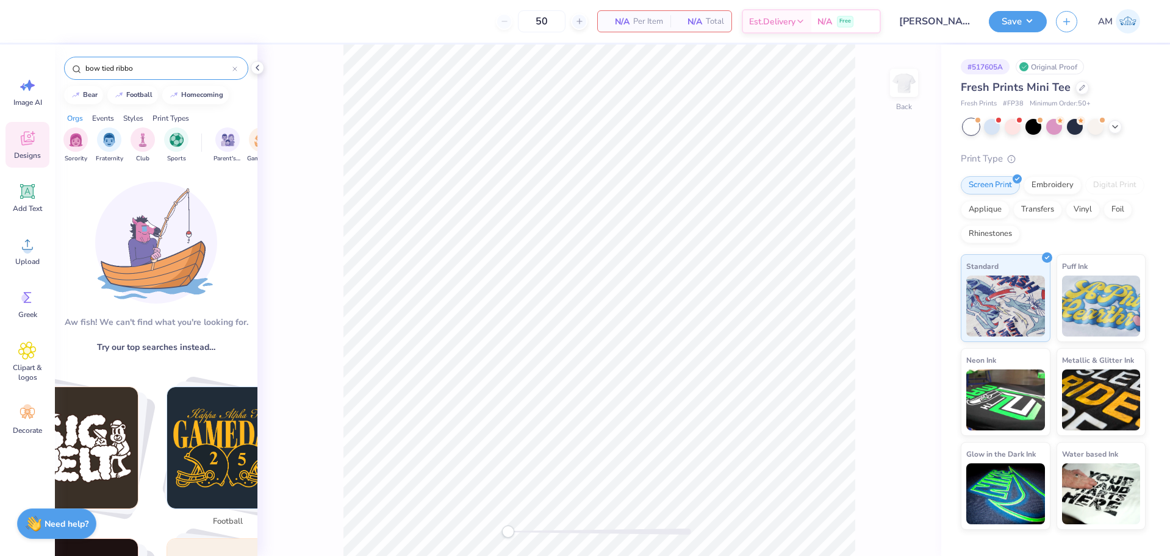
click at [151, 69] on input "bow tied ribbo" at bounding box center [158, 68] width 148 height 12
drag, startPoint x: 126, startPoint y: 76, endPoint x: 115, endPoint y: 79, distance: 11.4
click at [115, 79] on div "bow tied ribbon" at bounding box center [156, 68] width 184 height 23
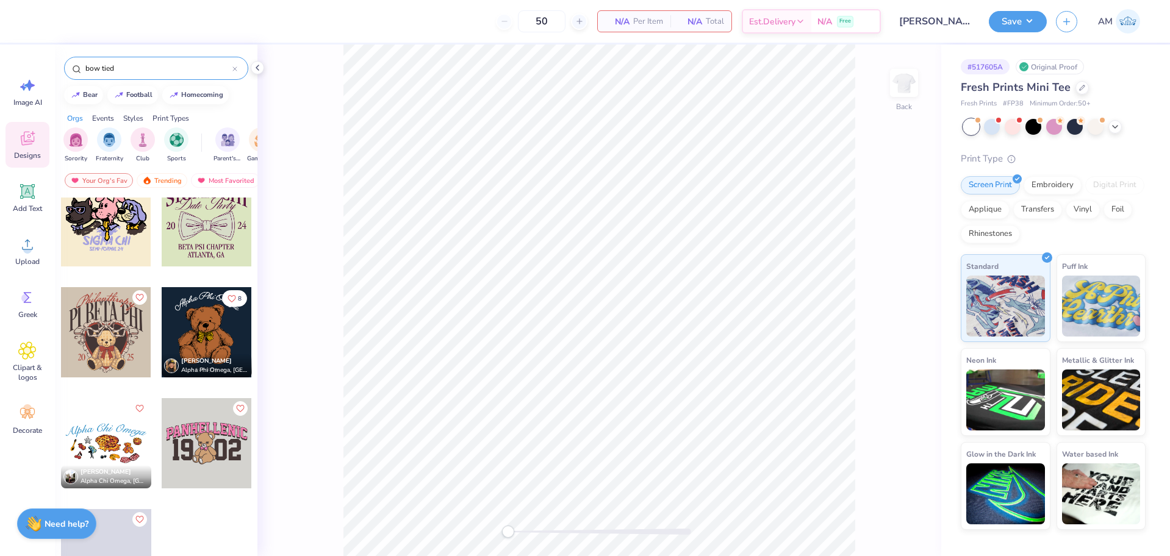
scroll to position [262, 0]
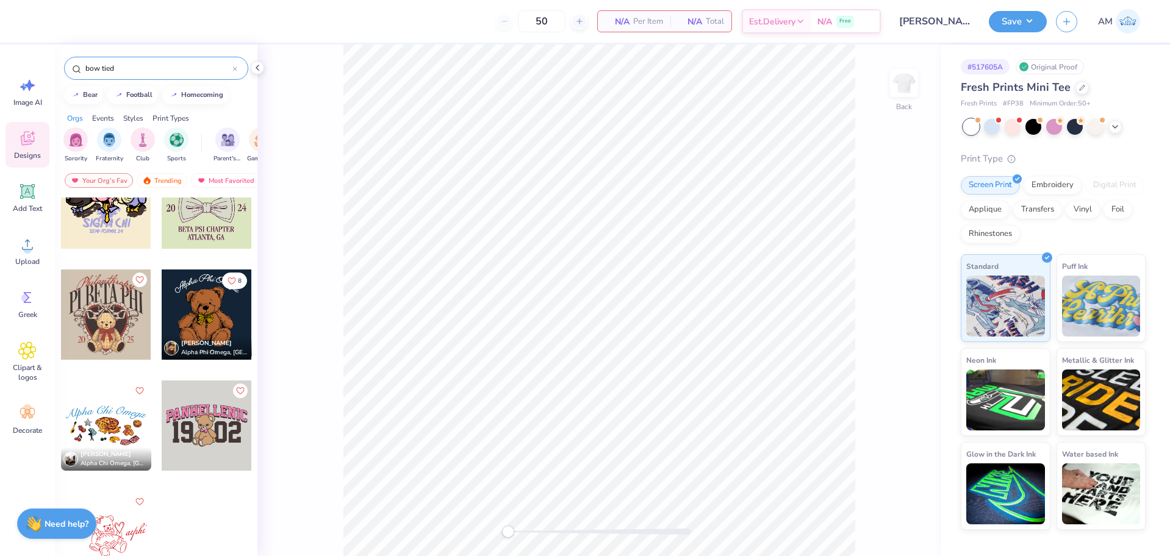
type input "bow tied"
click at [261, 67] on icon at bounding box center [257, 68] width 10 height 10
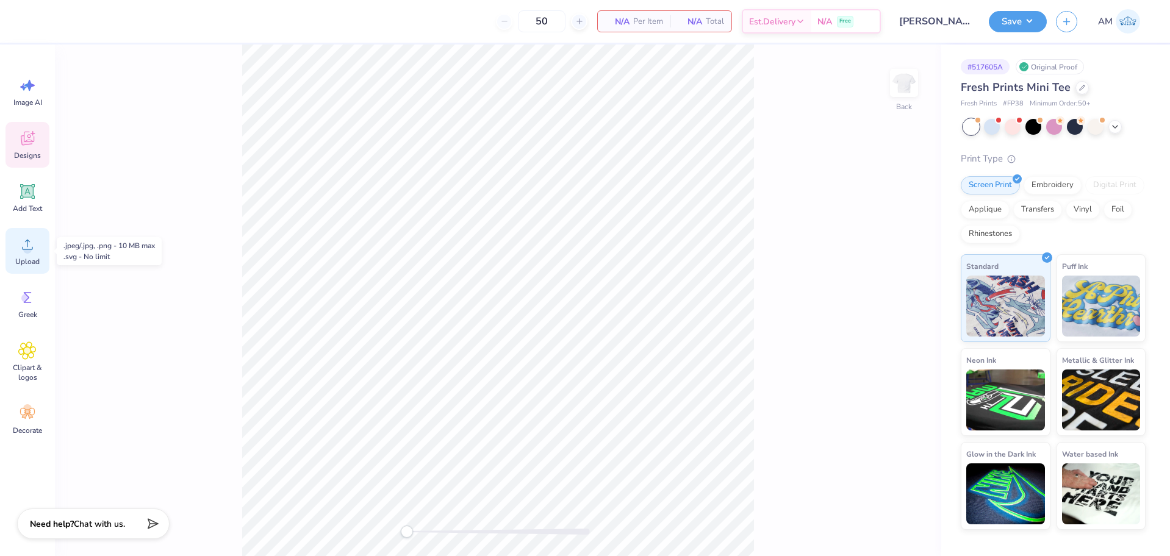
click at [39, 257] on span "Upload" at bounding box center [27, 262] width 24 height 10
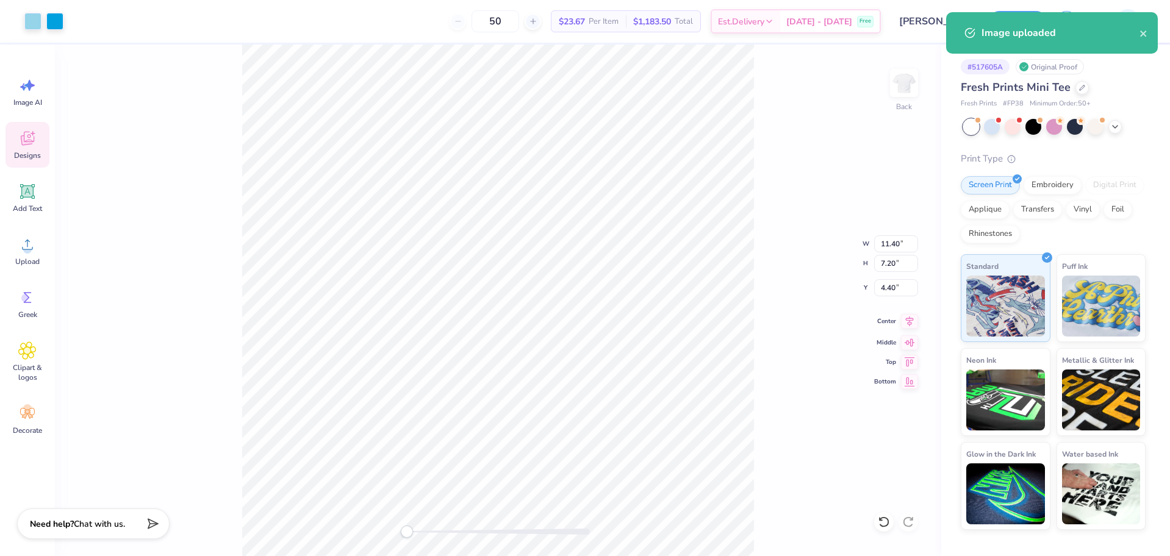
click at [907, 320] on icon at bounding box center [909, 321] width 17 height 15
click at [890, 247] on input "11.40" at bounding box center [896, 243] width 44 height 17
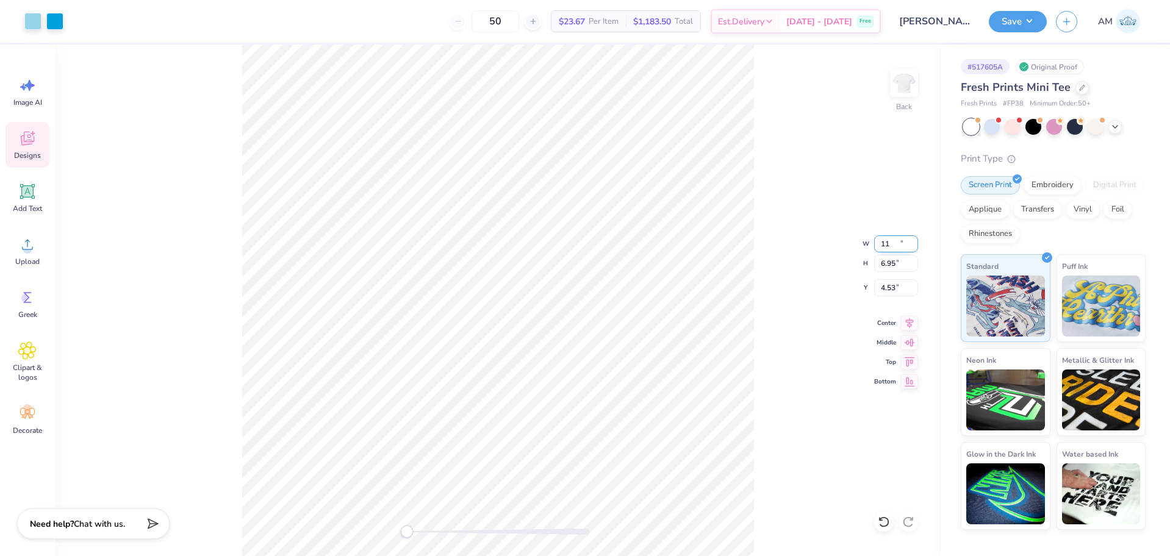
type input "11.00"
type input "6.95"
type input "4.53"
click at [886, 243] on input "11.00" at bounding box center [896, 243] width 44 height 17
type input "10.00"
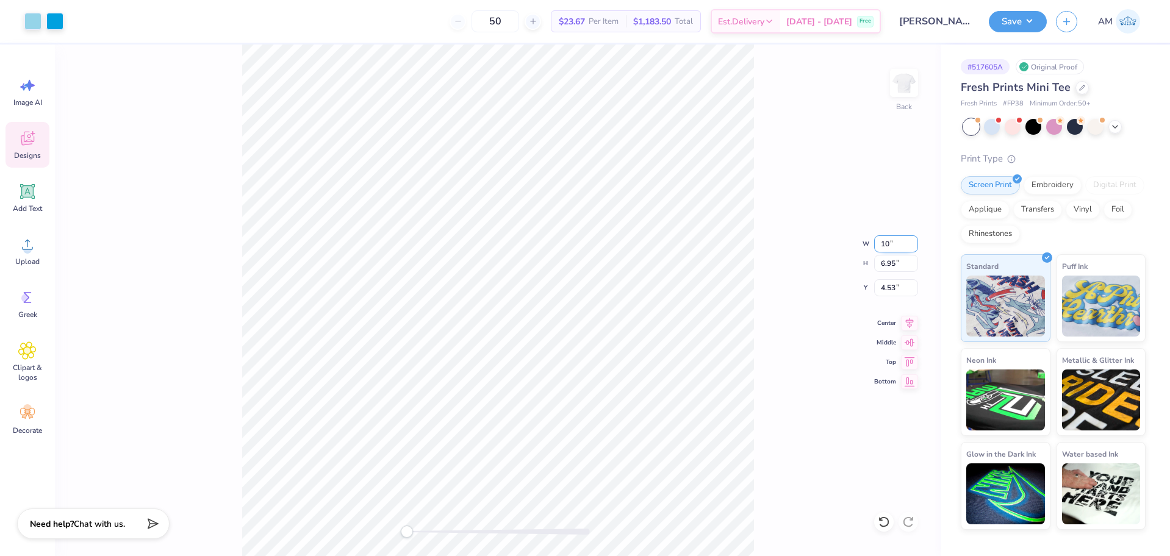
type input "6.32"
click at [885, 295] on input "4.84" at bounding box center [896, 287] width 44 height 17
type input "3"
click at [756, 352] on div "Back W 10.00 10.00 " H 6.32 6.32 " Y 3 3 " Center Middle Top Bottom" at bounding box center [498, 301] width 886 height 512
click at [886, 241] on input "10.00" at bounding box center [896, 243] width 44 height 17
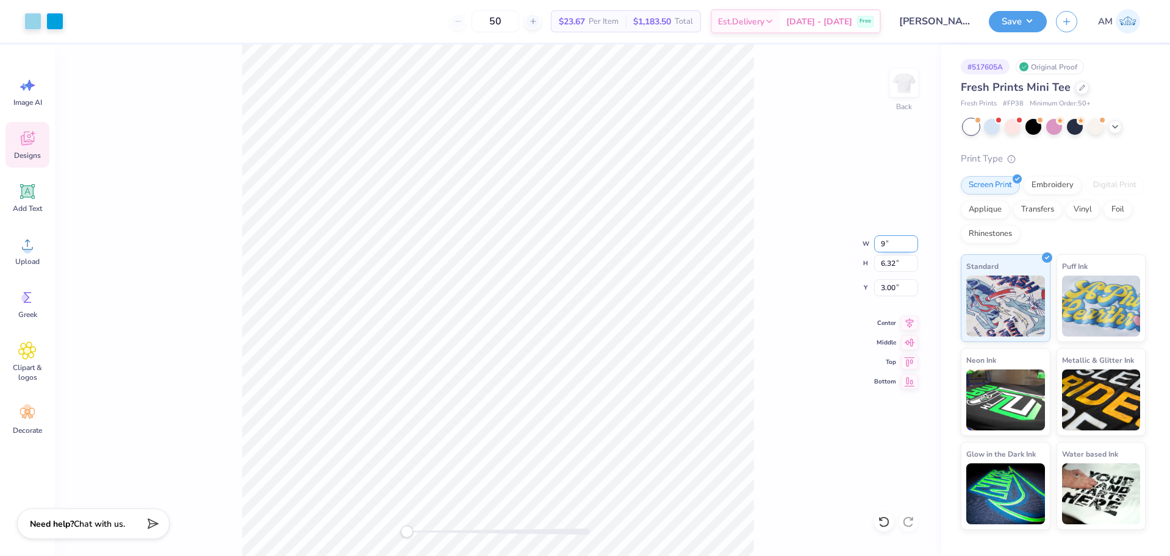
type input "9.00"
type input "5.69"
click at [883, 282] on input "3.32" at bounding box center [896, 287] width 44 height 17
type input "3"
click at [782, 331] on div "Back W 9.00 9.00 " H 5.69 5.69 " Y 3 3 " Center Middle Top Bottom" at bounding box center [498, 301] width 886 height 512
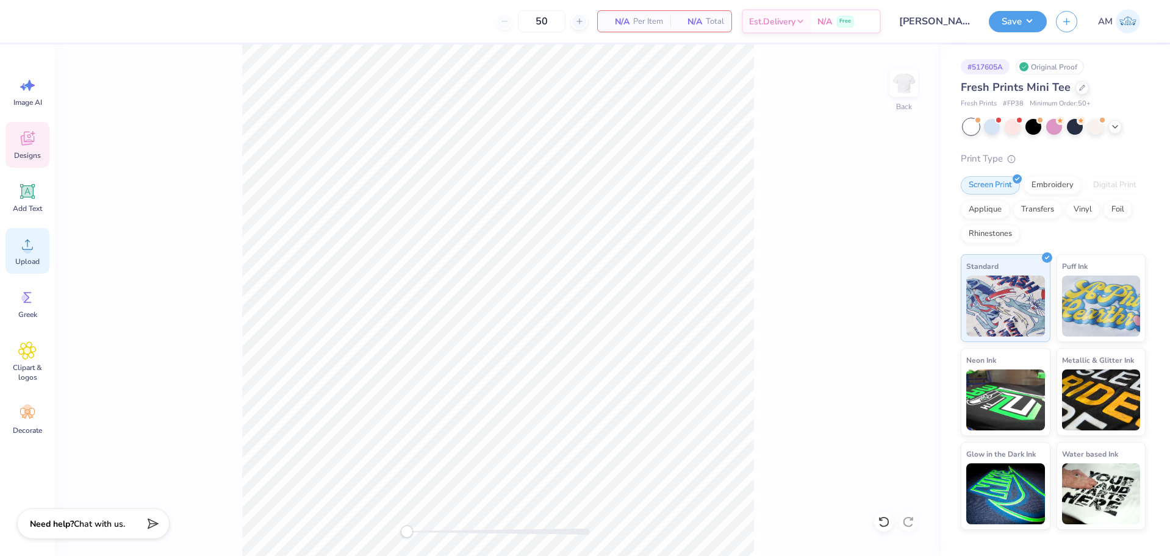
click at [21, 260] on span "Upload" at bounding box center [27, 262] width 24 height 10
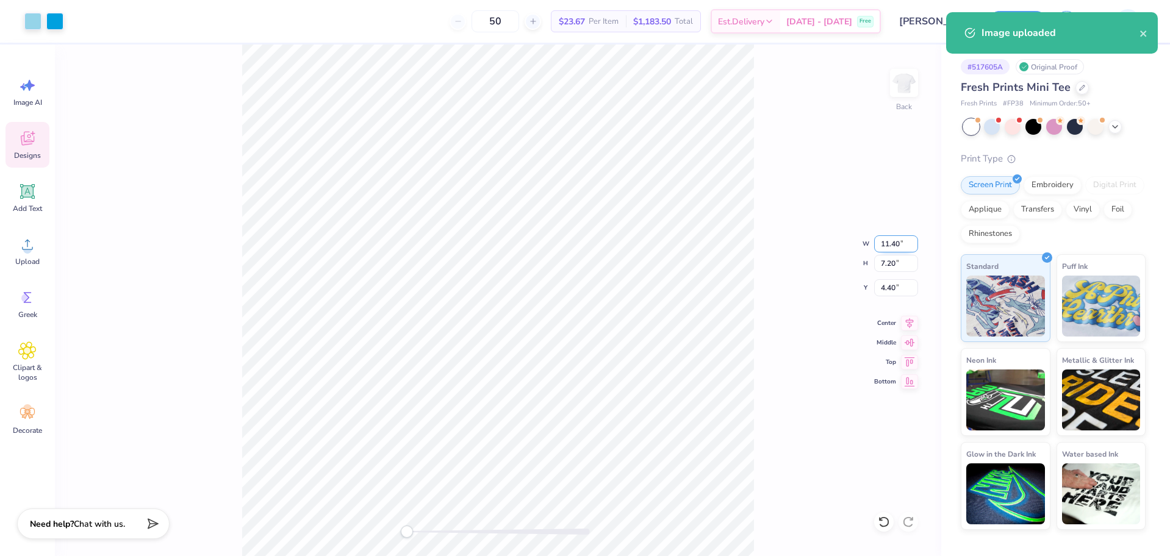
click at [893, 248] on input "11.40" at bounding box center [896, 243] width 44 height 17
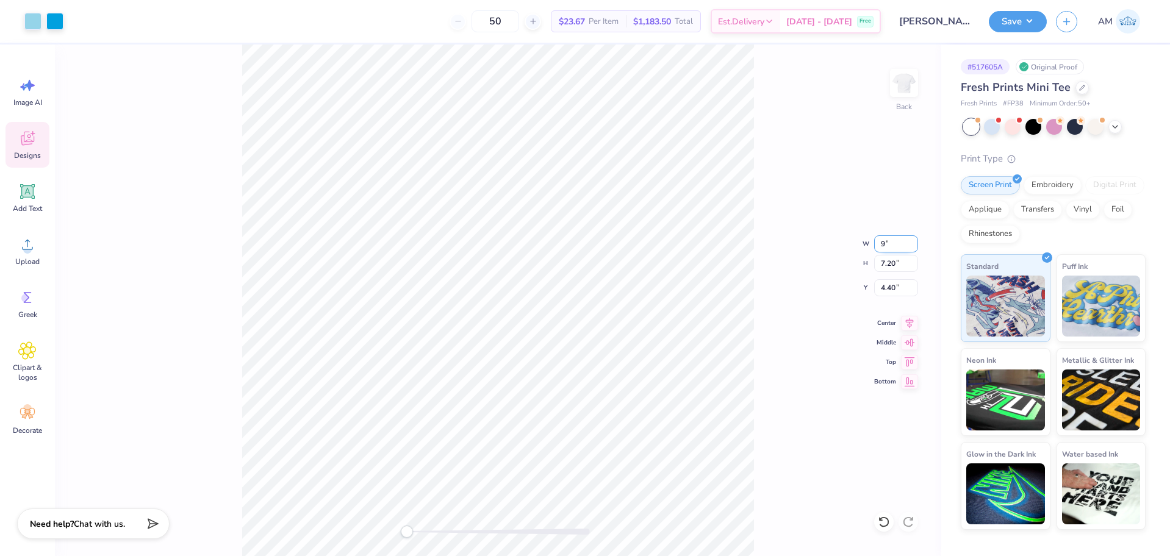
type input "9.00"
type input "5.69"
click at [911, 323] on icon at bounding box center [910, 321] width 8 height 10
click at [888, 288] on input "5.16" at bounding box center [896, 287] width 44 height 17
type input "3"
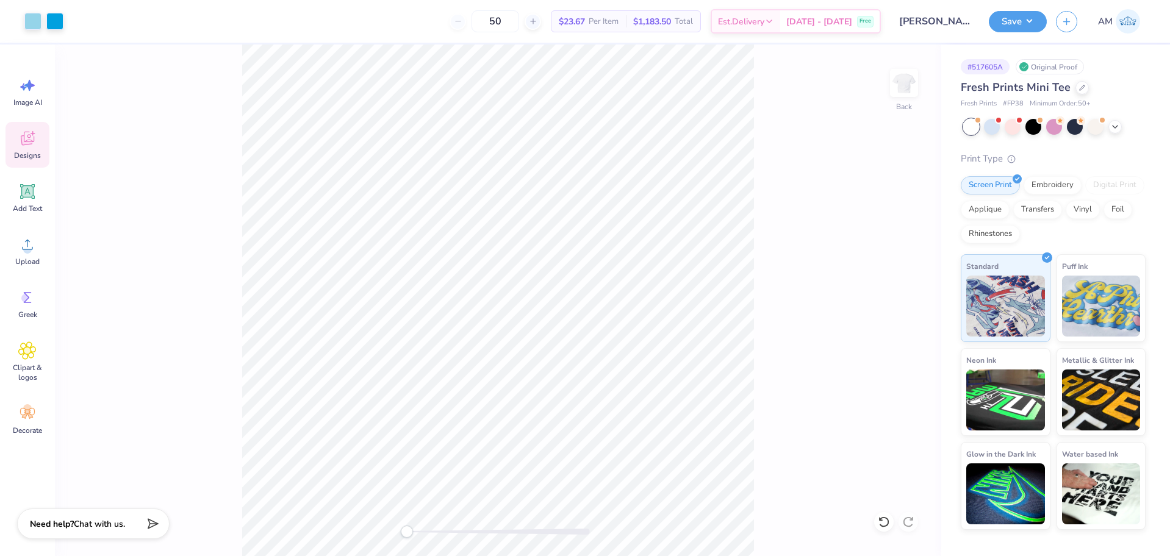
click at [395, 540] on div "Back" at bounding box center [498, 301] width 886 height 512
click at [26, 246] on circle at bounding box center [27, 249] width 9 height 9
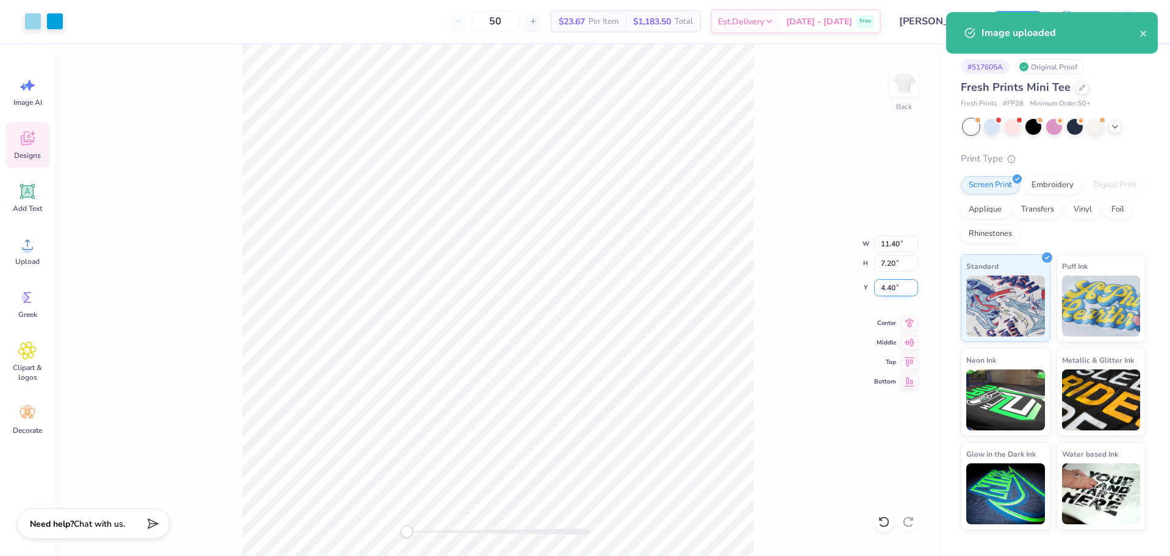
click at [891, 285] on input "4.40" at bounding box center [896, 287] width 44 height 17
click at [890, 246] on input "11.40" at bounding box center [896, 243] width 44 height 17
type input "9.00"
type input "5.69"
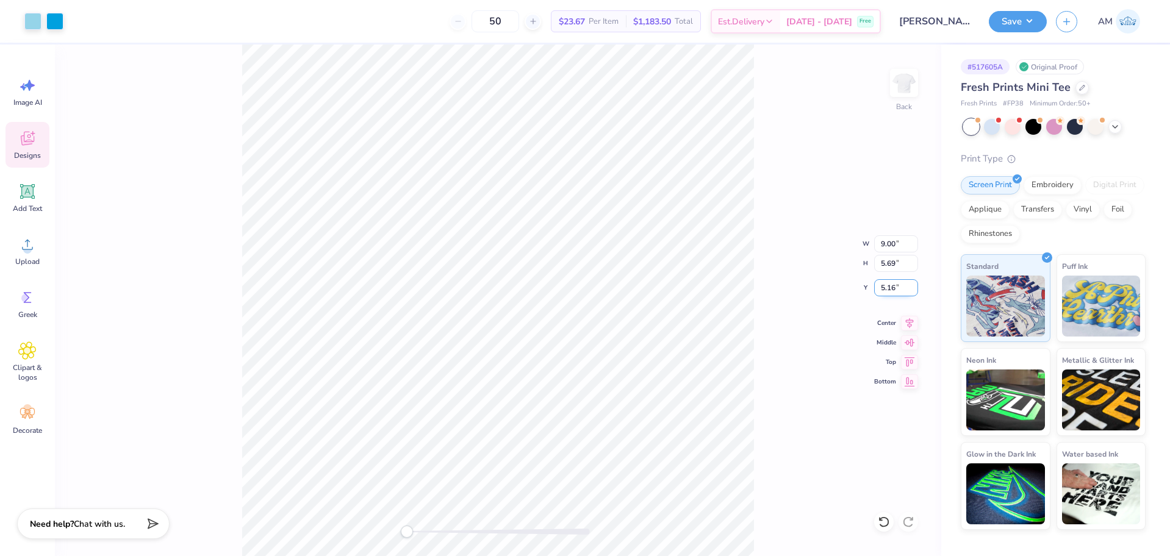
click at [890, 293] on input "5.16" at bounding box center [896, 287] width 44 height 17
type input "3"
click at [913, 326] on icon at bounding box center [909, 321] width 17 height 15
click at [1018, 26] on button "Save" at bounding box center [1017, 19] width 58 height 21
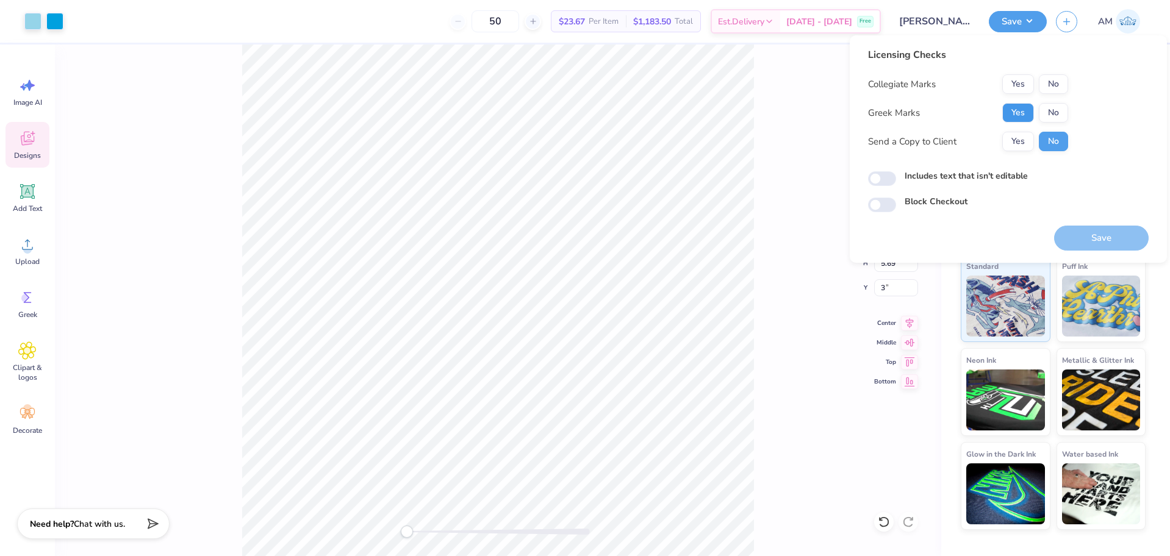
click at [1018, 117] on button "Yes" at bounding box center [1018, 113] width 32 height 20
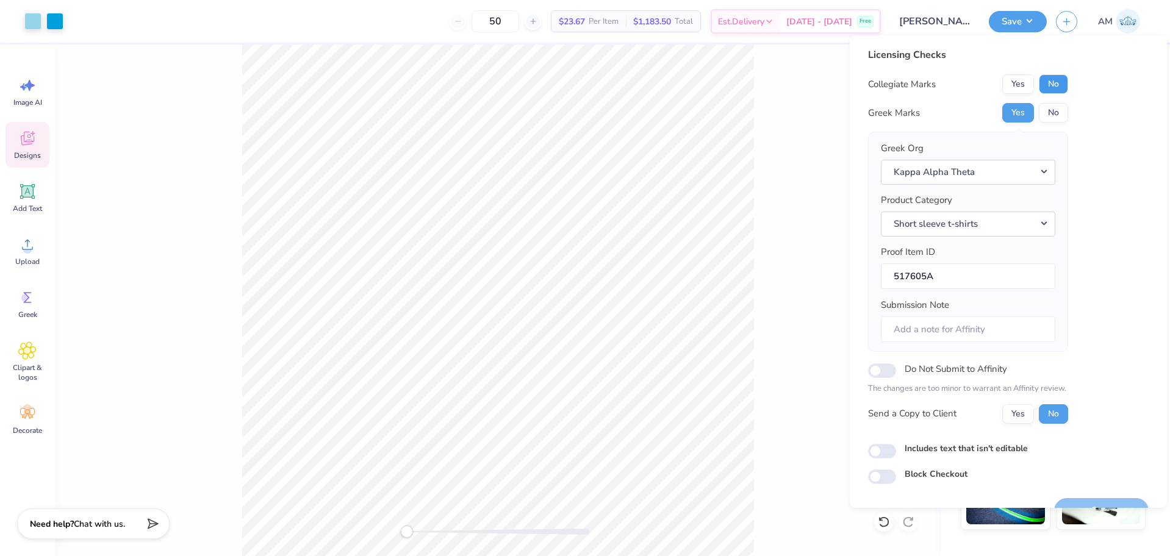
click at [1060, 85] on button "No" at bounding box center [1052, 84] width 29 height 20
drag, startPoint x: 1018, startPoint y: 412, endPoint x: 949, endPoint y: 436, distance: 73.7
click at [1015, 412] on button "Yes" at bounding box center [1018, 414] width 32 height 20
click at [888, 451] on input "Includes text that isn't editable" at bounding box center [882, 451] width 28 height 15
checkbox input "true"
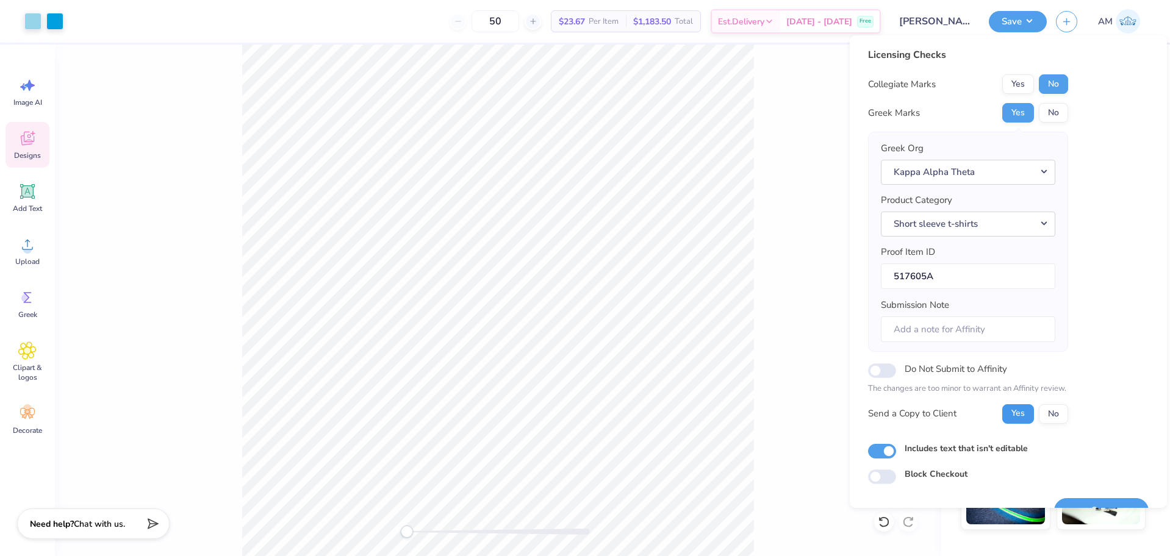
click at [1015, 416] on button "Yes" at bounding box center [1018, 414] width 32 height 20
click at [1020, 113] on button "Yes" at bounding box center [1018, 113] width 32 height 20
click at [1060, 85] on button "No" at bounding box center [1052, 84] width 29 height 20
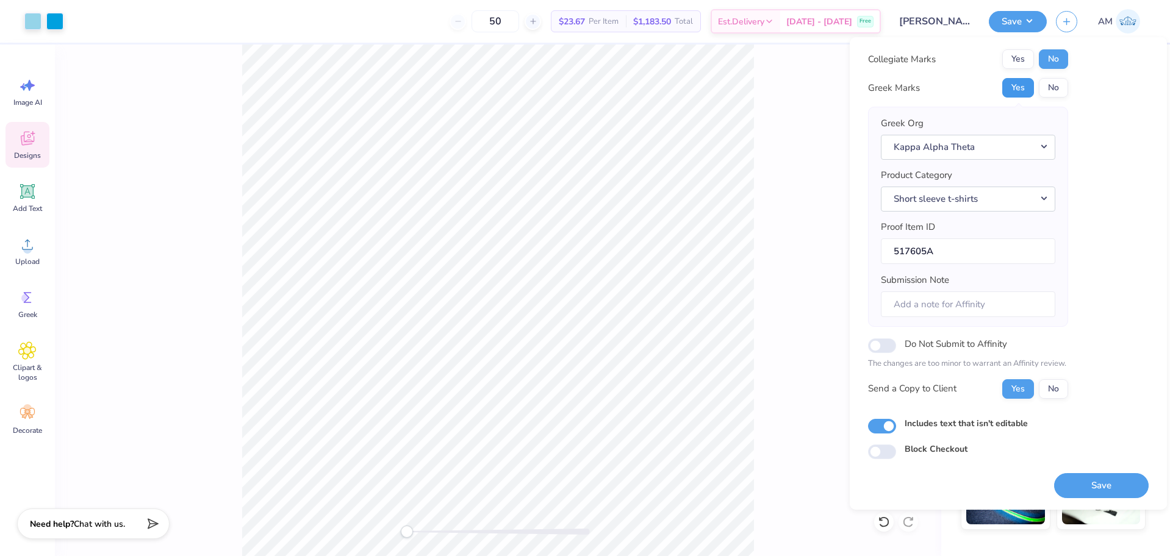
click at [1020, 91] on button "Yes" at bounding box center [1018, 88] width 32 height 20
click at [1052, 65] on button "No" at bounding box center [1052, 59] width 29 height 20
click at [1084, 485] on button "Save" at bounding box center [1101, 485] width 95 height 25
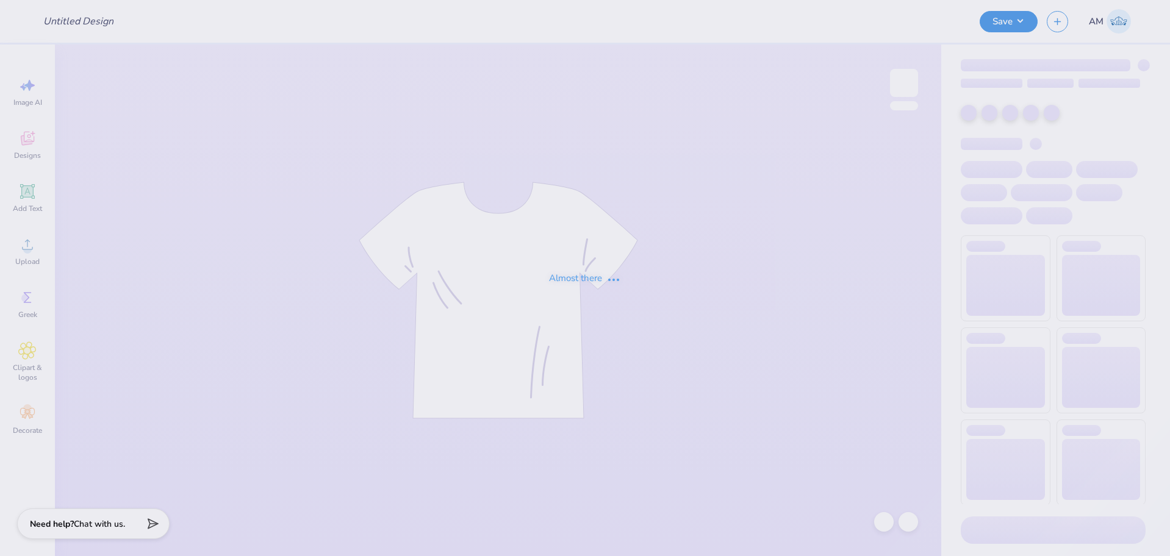
type input "dance team fall show"
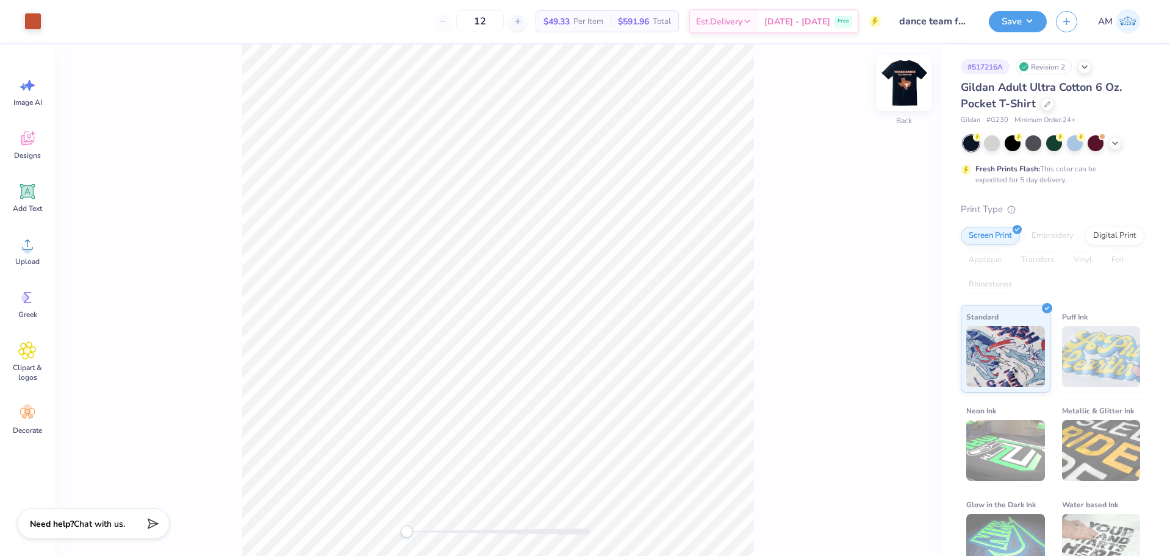
click at [906, 80] on img at bounding box center [903, 83] width 49 height 49
click at [246, 0] on html "Art colors 12 $49.33 Per Item $591.96 Total Est. Delivery [DATE] - [DATE] Free …" at bounding box center [585, 278] width 1170 height 556
click at [904, 81] on img at bounding box center [903, 83] width 49 height 49
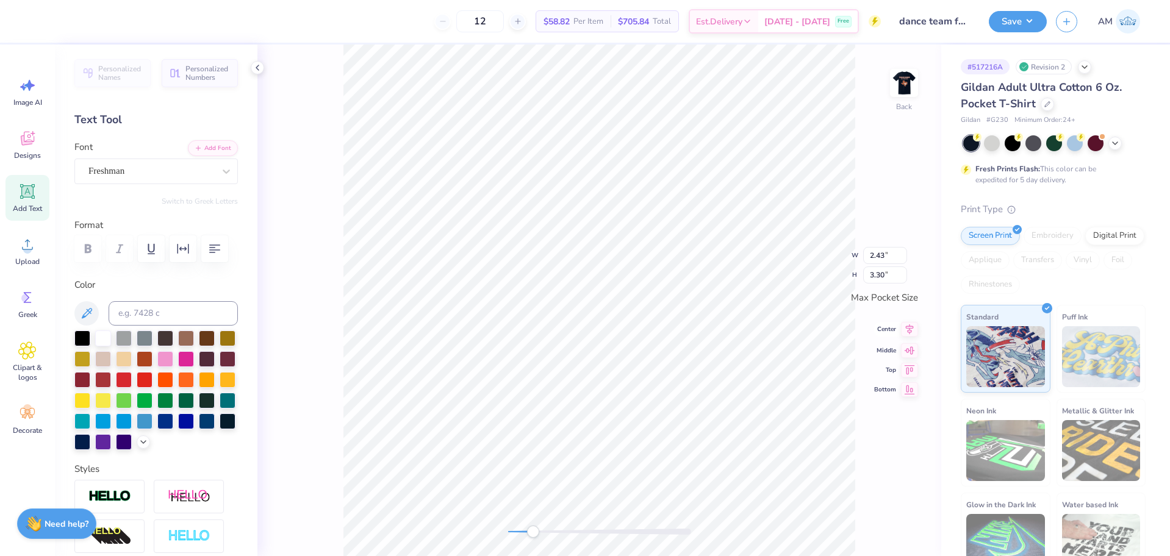
click at [910, 329] on icon at bounding box center [909, 329] width 17 height 15
click at [915, 351] on icon at bounding box center [909, 348] width 17 height 15
click at [909, 331] on icon at bounding box center [910, 329] width 8 height 10
click at [911, 354] on icon at bounding box center [909, 348] width 17 height 15
click at [24, 245] on icon at bounding box center [27, 244] width 18 height 18
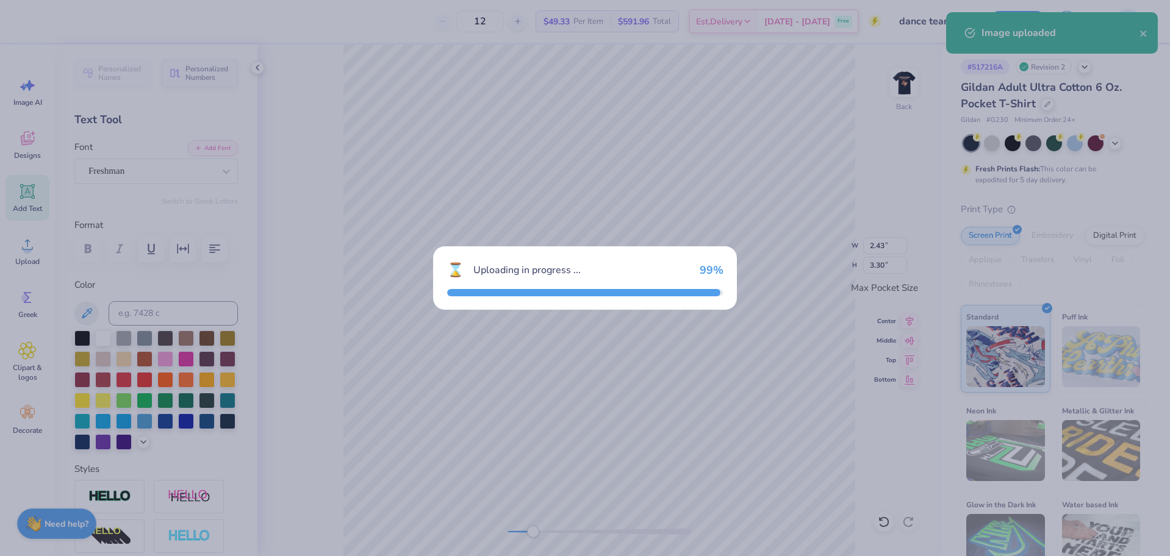
type input "3.44"
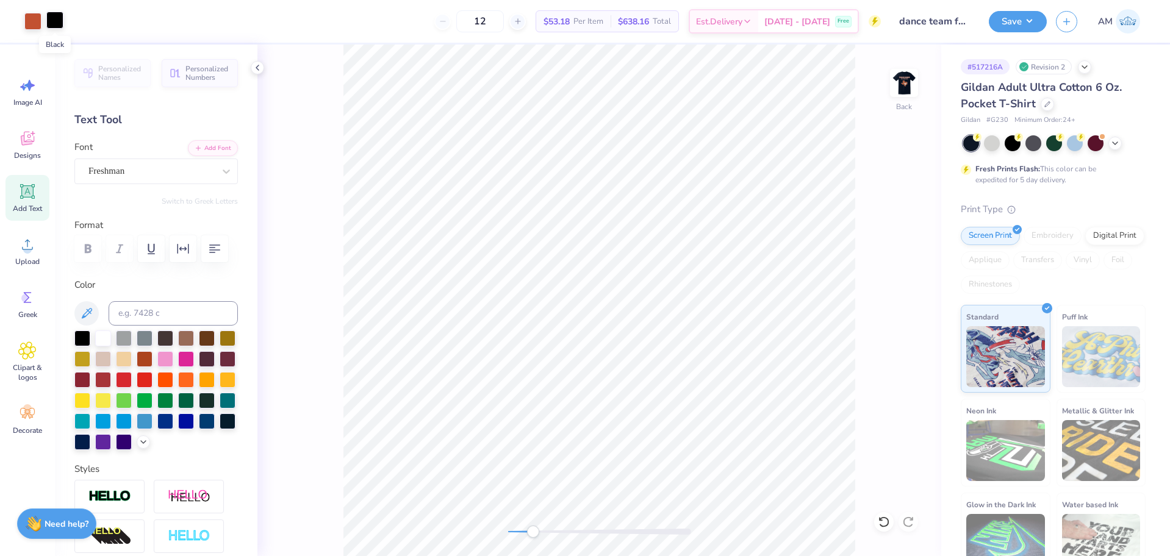
click at [58, 20] on div at bounding box center [54, 20] width 17 height 17
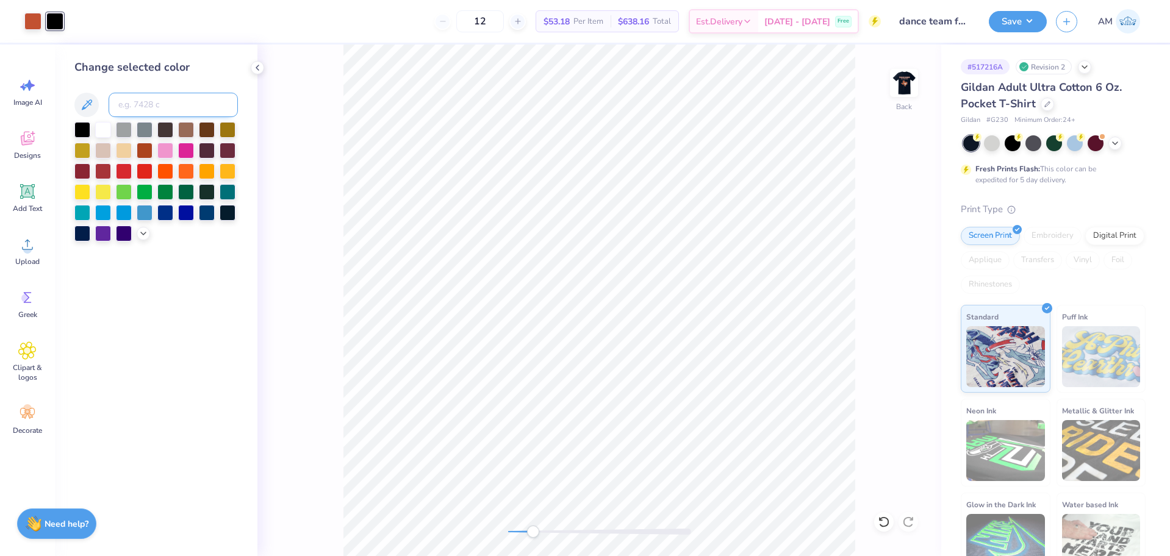
click at [156, 104] on input at bounding box center [173, 105] width 129 height 24
type input "7580"
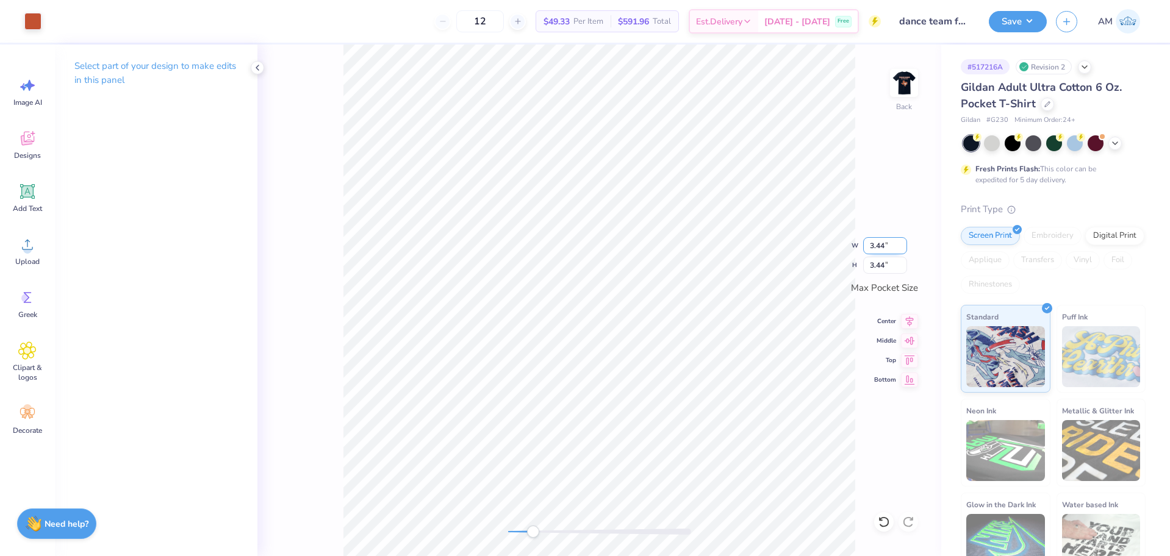
click at [879, 246] on input "3.44" at bounding box center [885, 245] width 44 height 17
type input "0.20"
click at [909, 76] on img at bounding box center [903, 83] width 49 height 49
click at [24, 248] on circle at bounding box center [27, 249] width 9 height 9
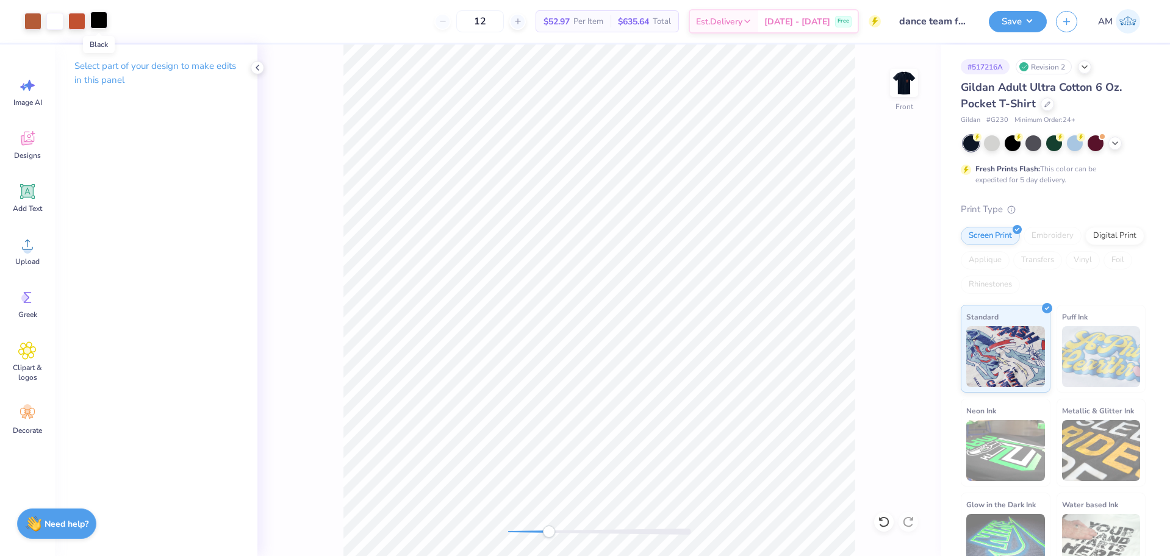
click at [92, 19] on div at bounding box center [98, 20] width 17 height 17
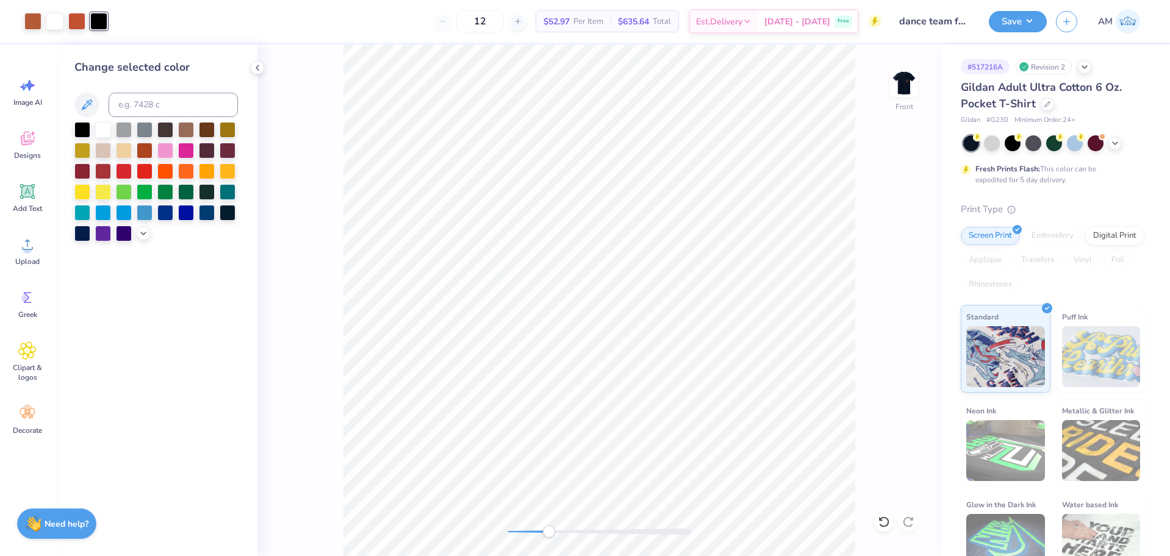
click at [141, 92] on div "Change selected color" at bounding box center [155, 150] width 163 height 182
click at [140, 101] on input at bounding box center [173, 105] width 129 height 24
type input "7580"
click at [495, 536] on div "Front" at bounding box center [599, 301] width 684 height 512
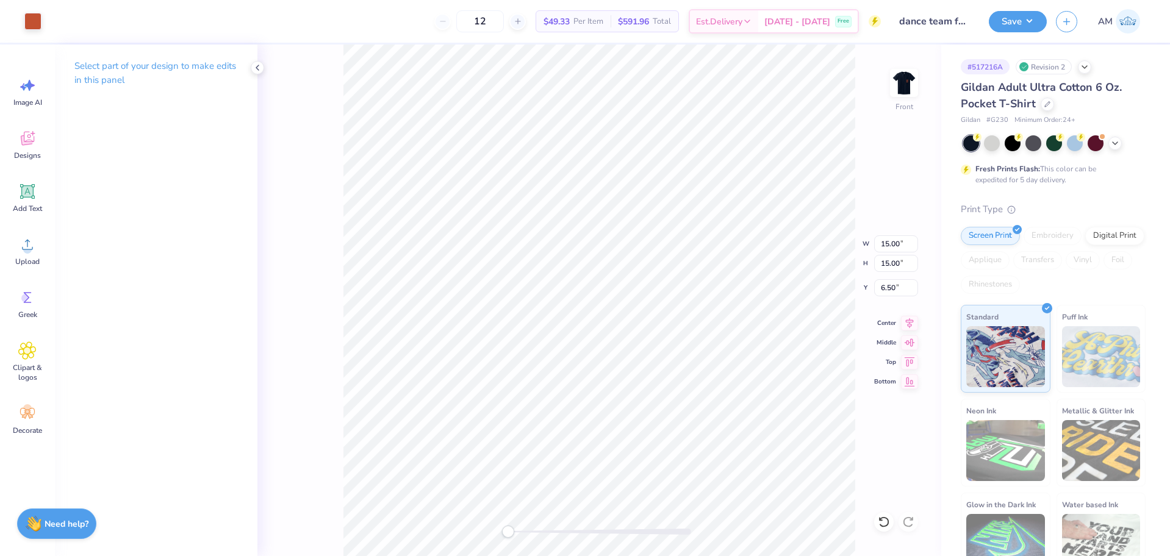
type input "5.57"
click at [885, 244] on input "5.57" at bounding box center [896, 243] width 44 height 17
type input "0.60"
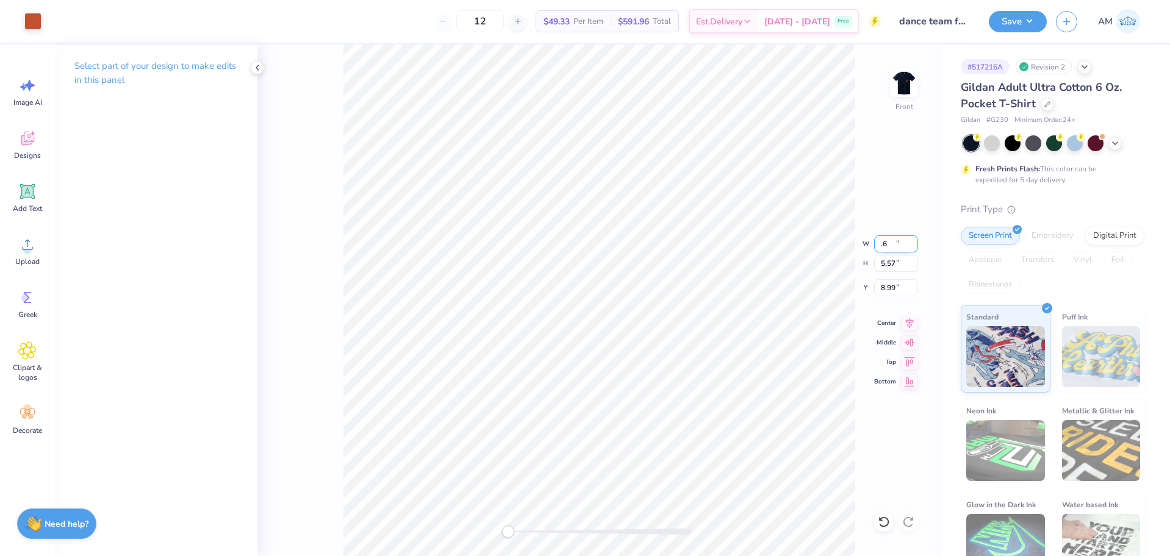
type input "8.99"
click at [892, 243] on input "0.60" at bounding box center [896, 243] width 44 height 17
type input "0.20"
type input "5.50"
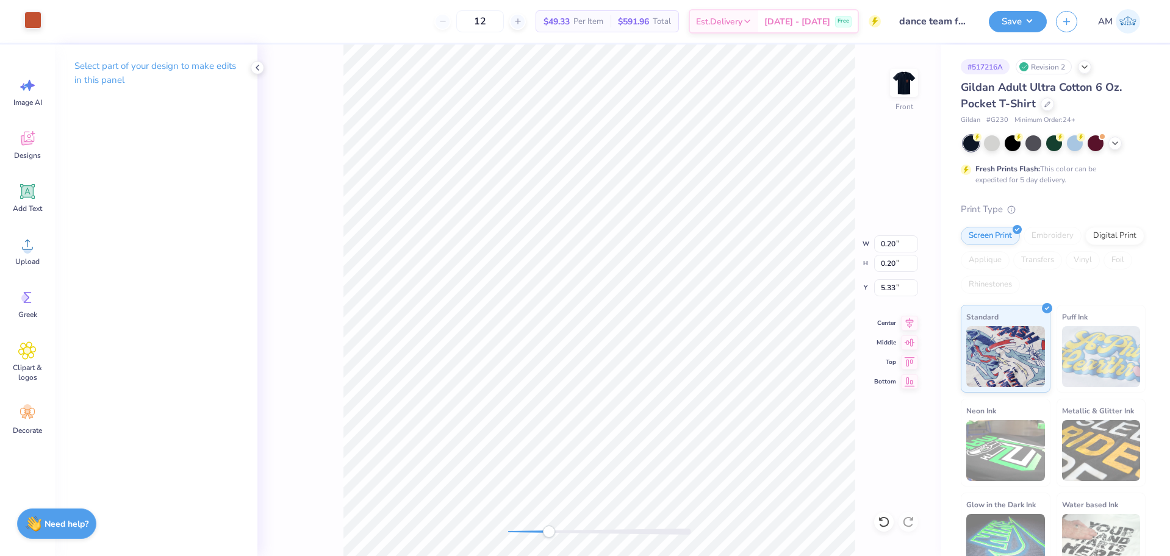
click at [37, 21] on div at bounding box center [32, 20] width 17 height 17
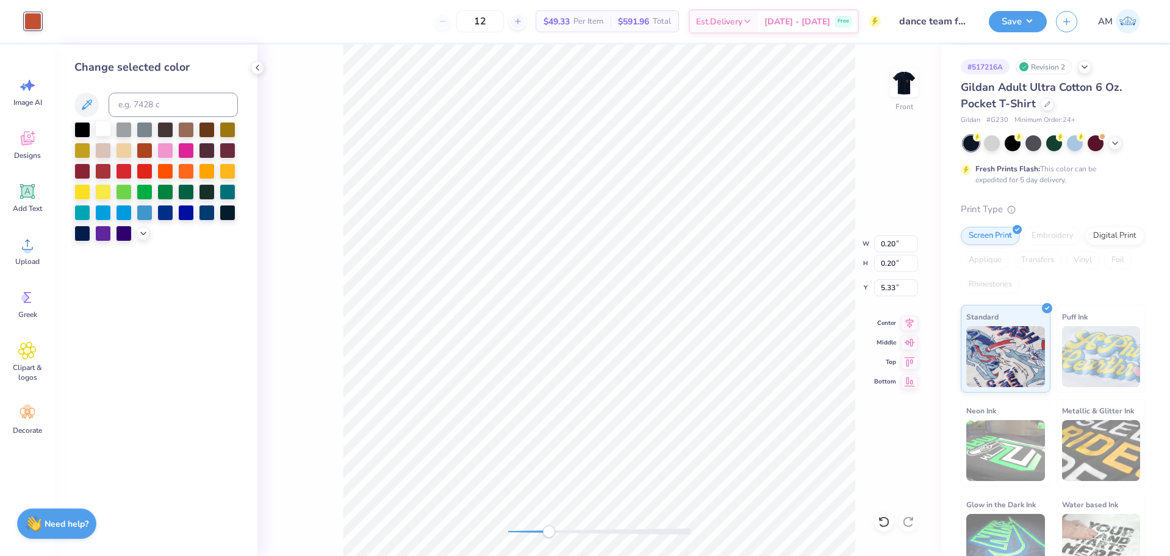
click at [99, 126] on div at bounding box center [103, 129] width 16 height 16
type input "15.79"
type input "8.58"
type input "7.78"
type input "10.11"
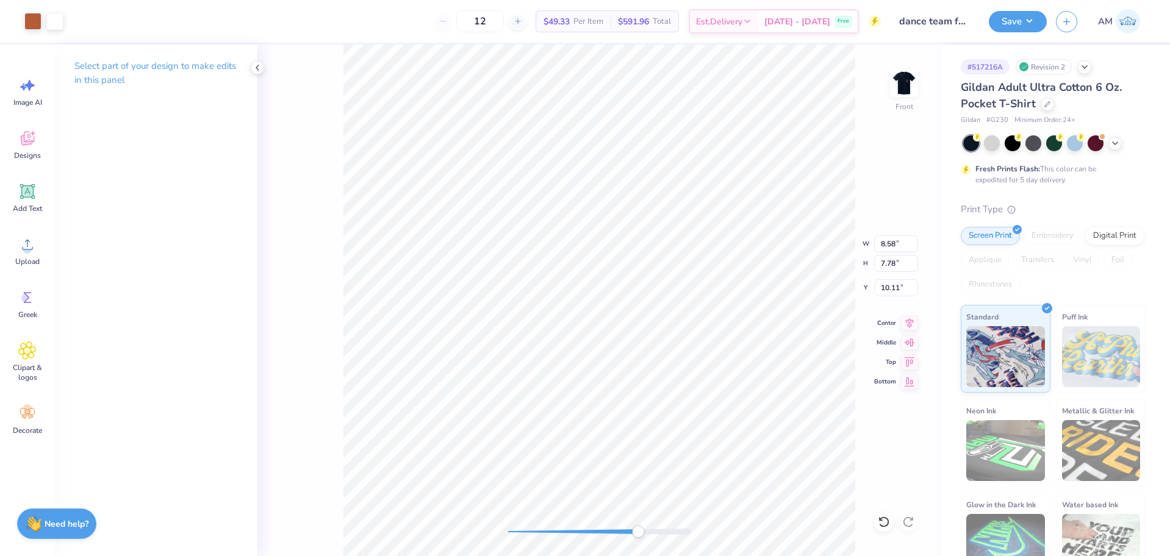
type input "0.20"
type input "15.79"
click at [484, 536] on div "Front W 0.20 0.20 " H 0.20 0.20 " Y 15.79 15.79 " Center Middle Top Bottom" at bounding box center [599, 301] width 684 height 512
click at [701, 426] on li "Group" at bounding box center [715, 422] width 96 height 24
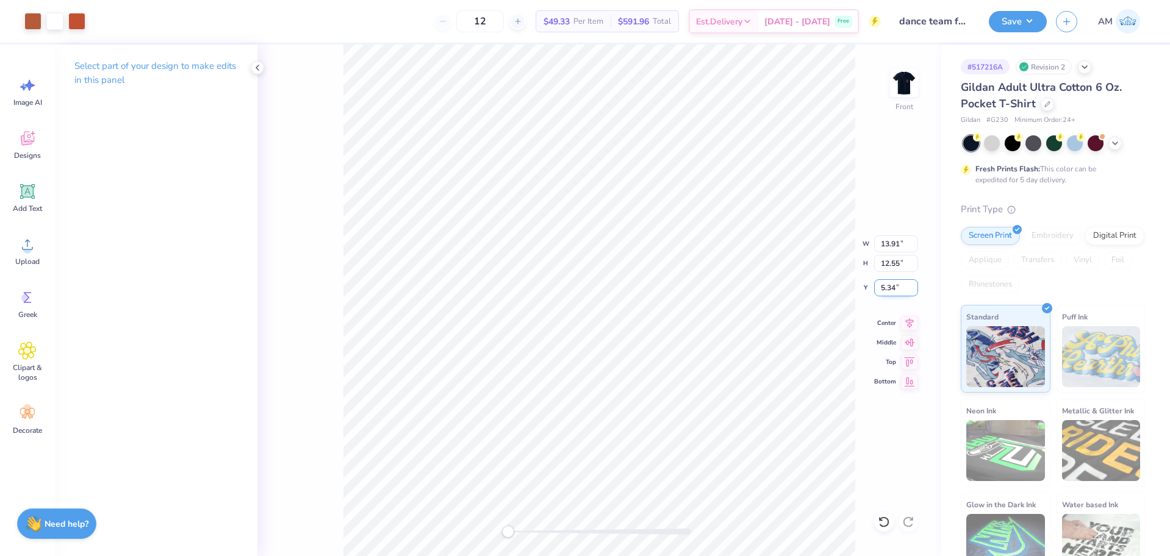
click at [891, 290] on input "5.34" at bounding box center [896, 287] width 44 height 17
type input "3"
type input "12.56"
click at [884, 287] on input "5.33" at bounding box center [896, 287] width 44 height 17
type input "3"
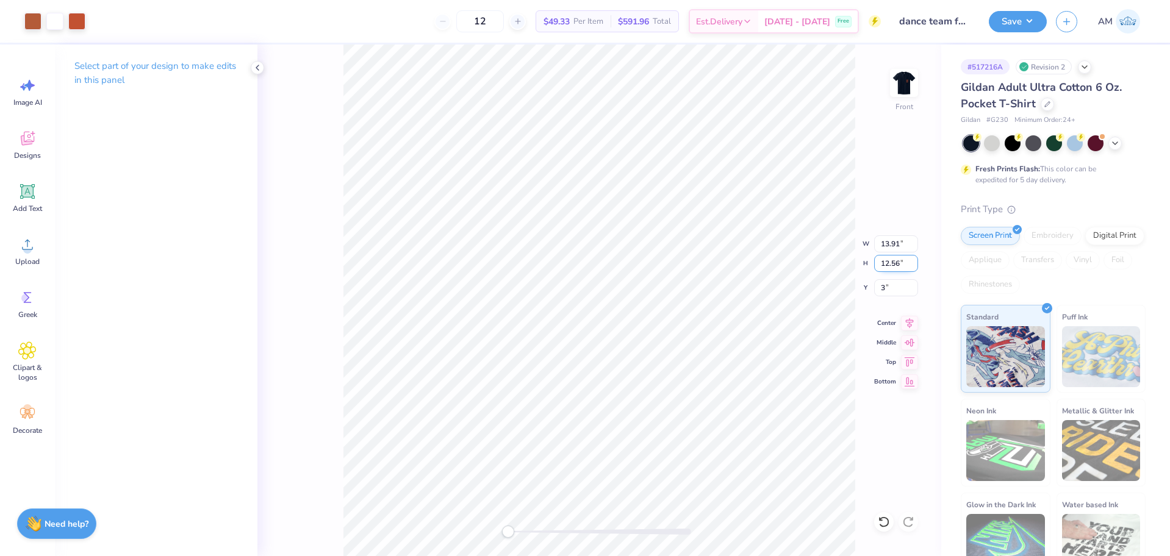
click at [886, 262] on input "12.56" at bounding box center [896, 263] width 44 height 17
type input "12.55"
type input "13.90"
type input "3.00"
click at [888, 246] on input "13.90" at bounding box center [896, 243] width 44 height 17
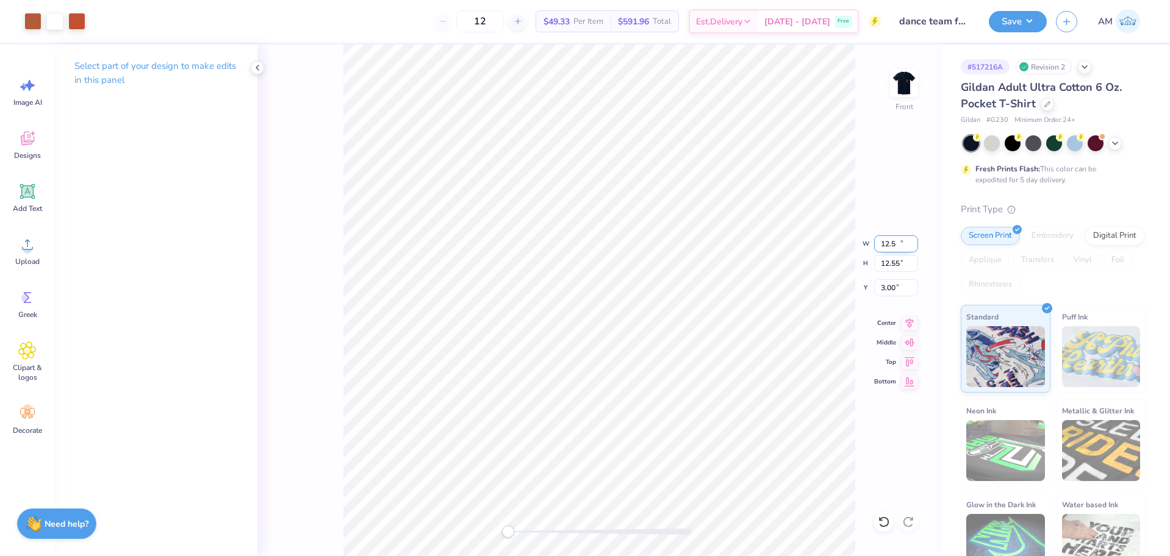
type input "12.50"
type input "11.28"
click at [888, 288] on input "3.64" at bounding box center [896, 287] width 44 height 17
type input "3"
click at [567, 363] on li "Ungroup" at bounding box center [577, 366] width 96 height 24
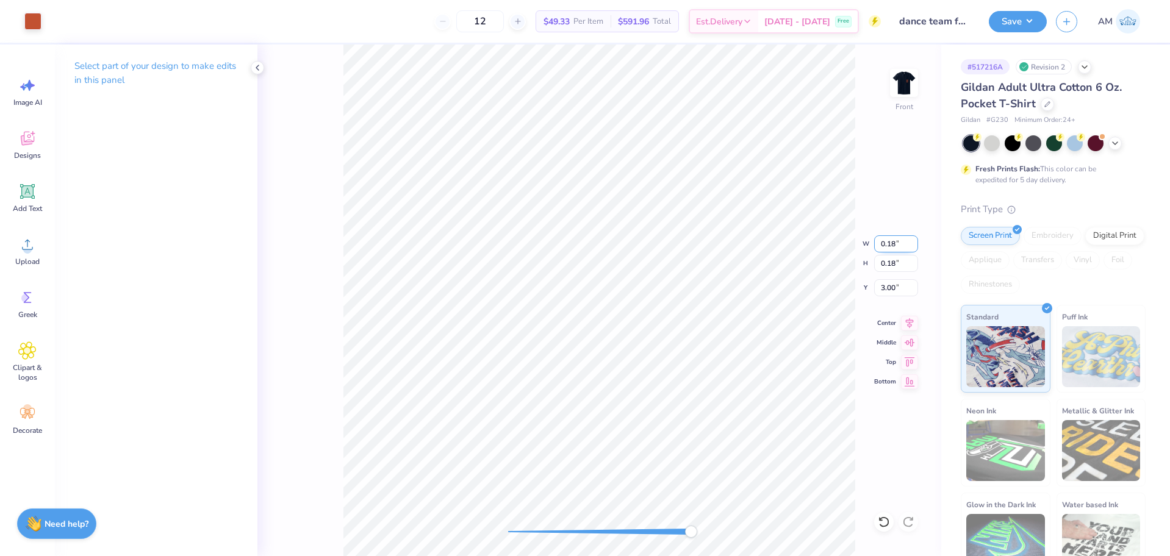
click at [885, 246] on input "0.18" at bounding box center [896, 243] width 44 height 17
type input "0.20"
type input "2.99"
type input "12.50"
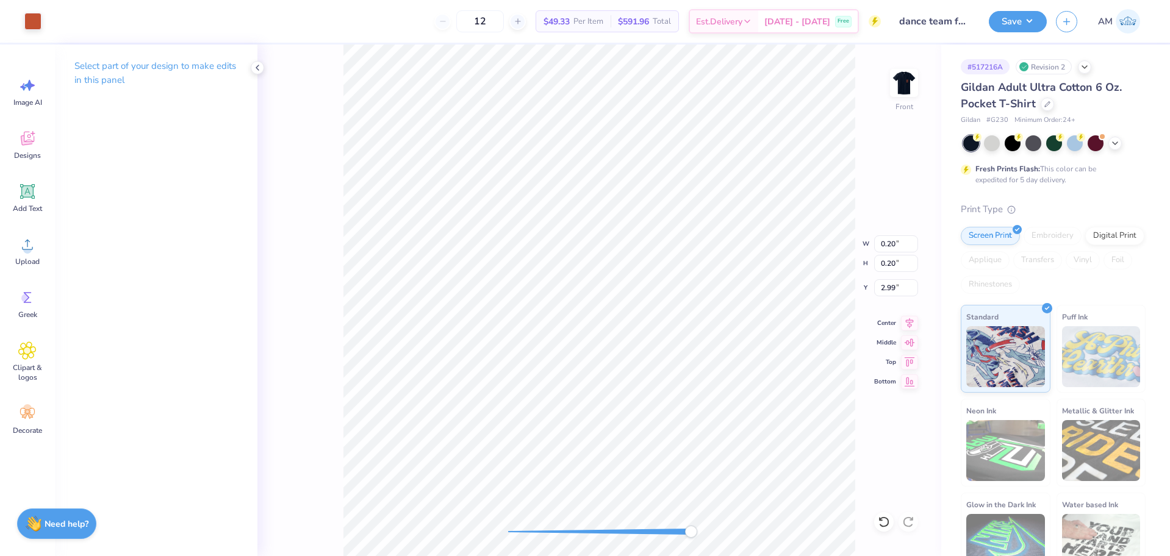
type input "1.40"
type input "3.00"
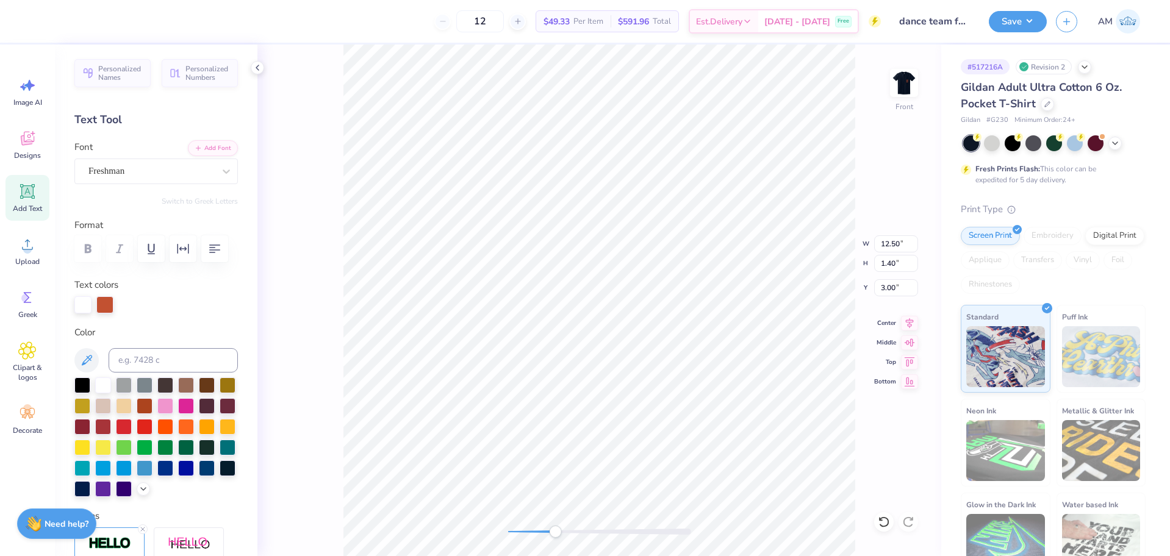
click at [254, 64] on icon at bounding box center [257, 68] width 10 height 10
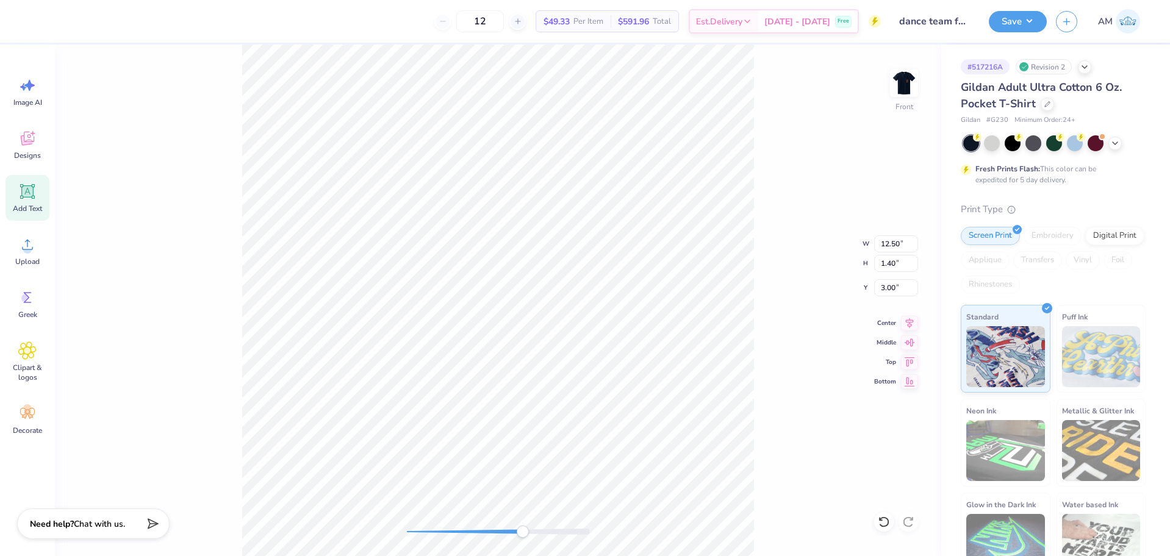
type input "0.18"
type input "12.49"
click at [888, 262] on input "0.18" at bounding box center [896, 263] width 44 height 17
type input ".2"
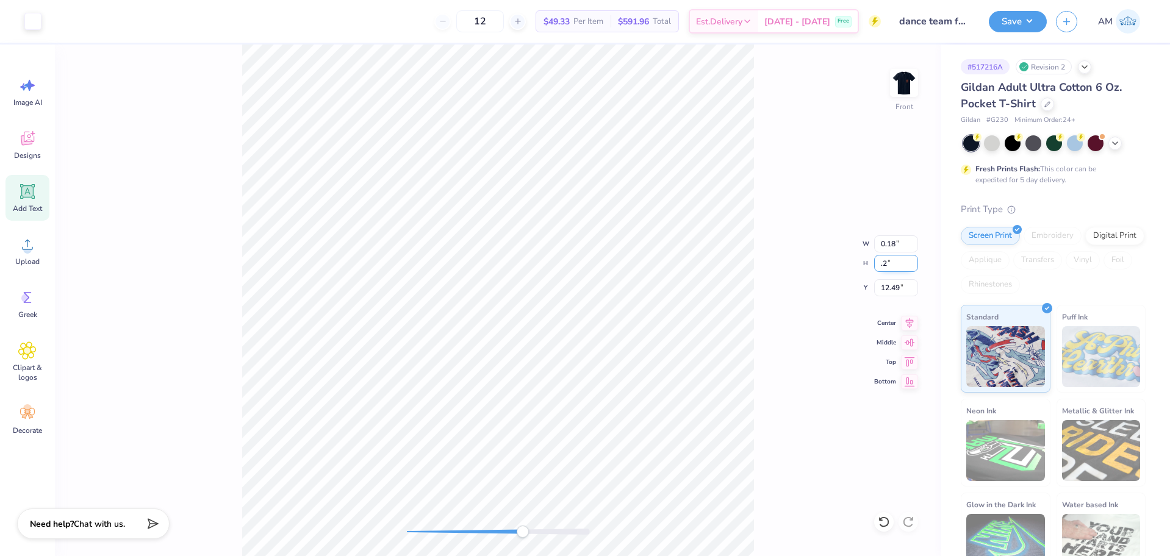
type input "0.20"
type input "12.48"
type input "7.71"
type input "6.99"
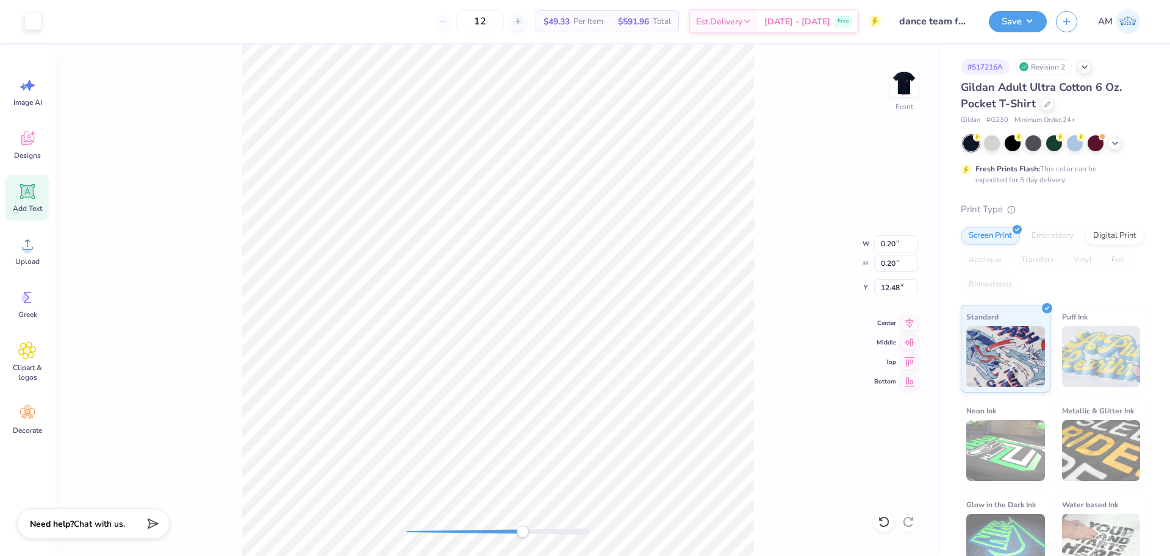
type input "7.29"
click at [552, 340] on li "Group" at bounding box center [560, 344] width 96 height 24
click at [906, 76] on img at bounding box center [903, 83] width 49 height 49
click at [596, 419] on li "Group" at bounding box center [622, 422] width 96 height 24
click at [28, 250] on circle at bounding box center [27, 249] width 9 height 9
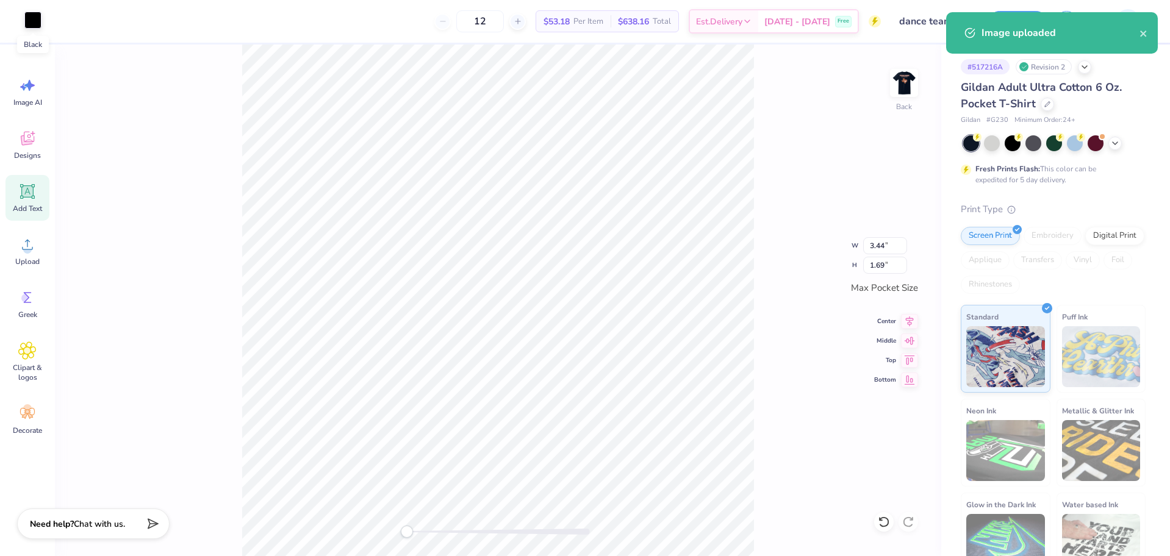
click at [34, 23] on div at bounding box center [32, 20] width 17 height 17
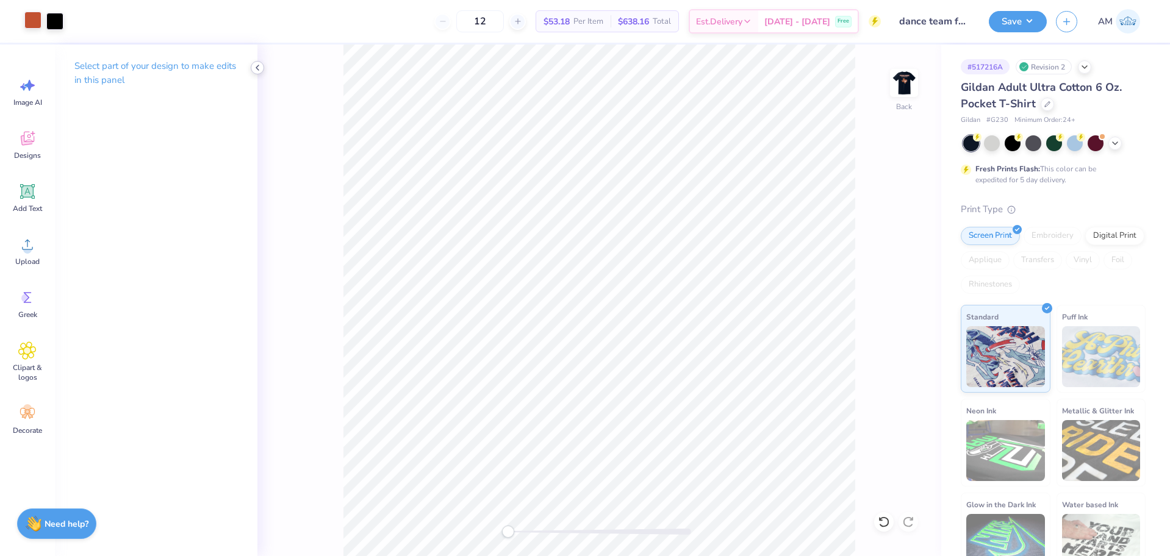
click at [258, 70] on icon at bounding box center [257, 68] width 10 height 10
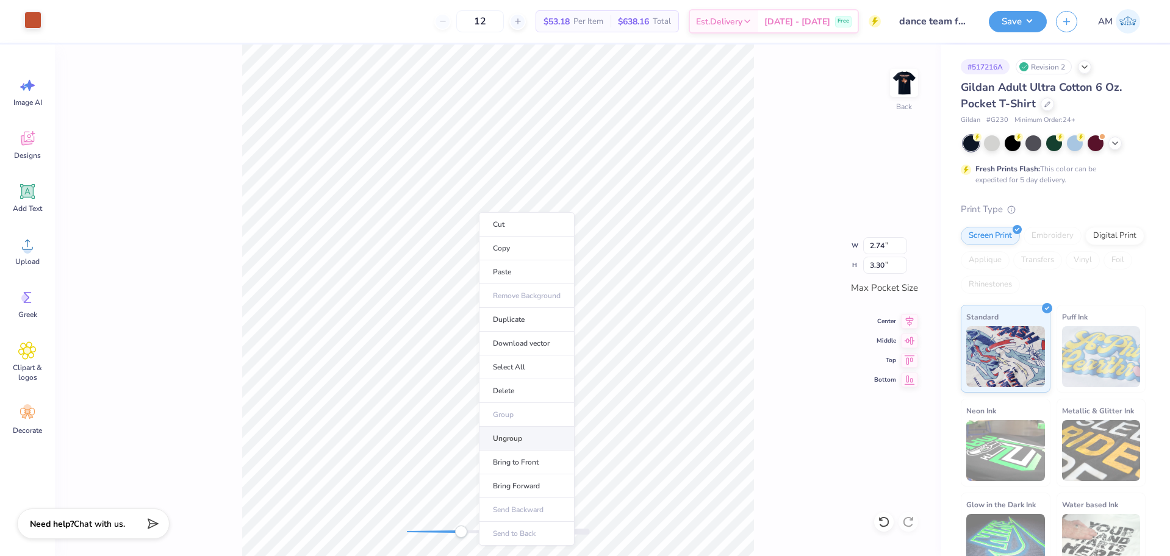
click at [517, 439] on li "Ungroup" at bounding box center [527, 439] width 96 height 24
click at [871, 265] on input "1.69" at bounding box center [885, 265] width 44 height 17
type input ".2"
type input "0.41"
type input "0.20"
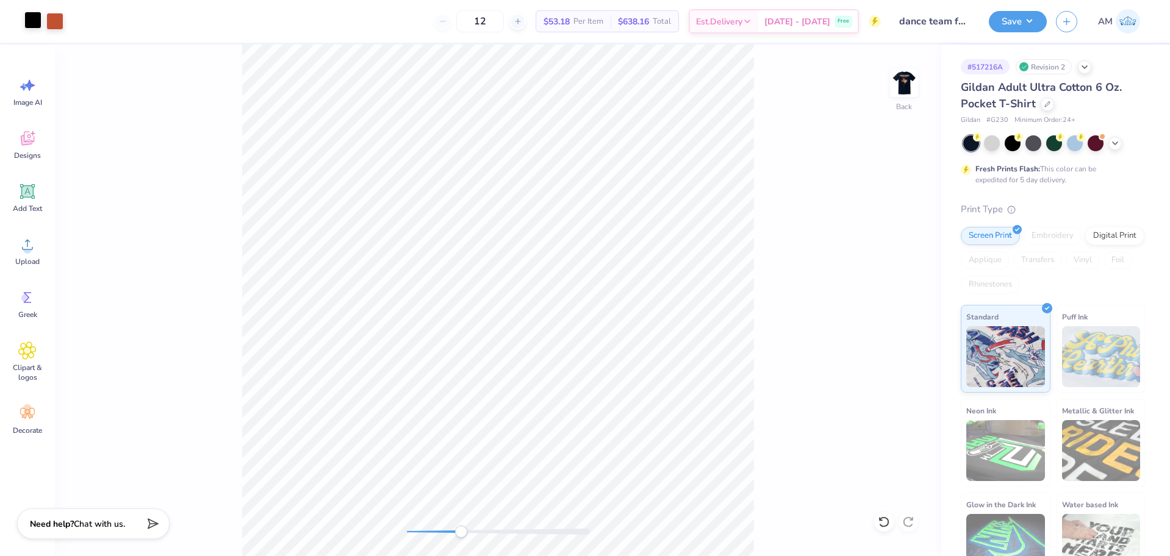
click at [27, 20] on div at bounding box center [32, 20] width 17 height 17
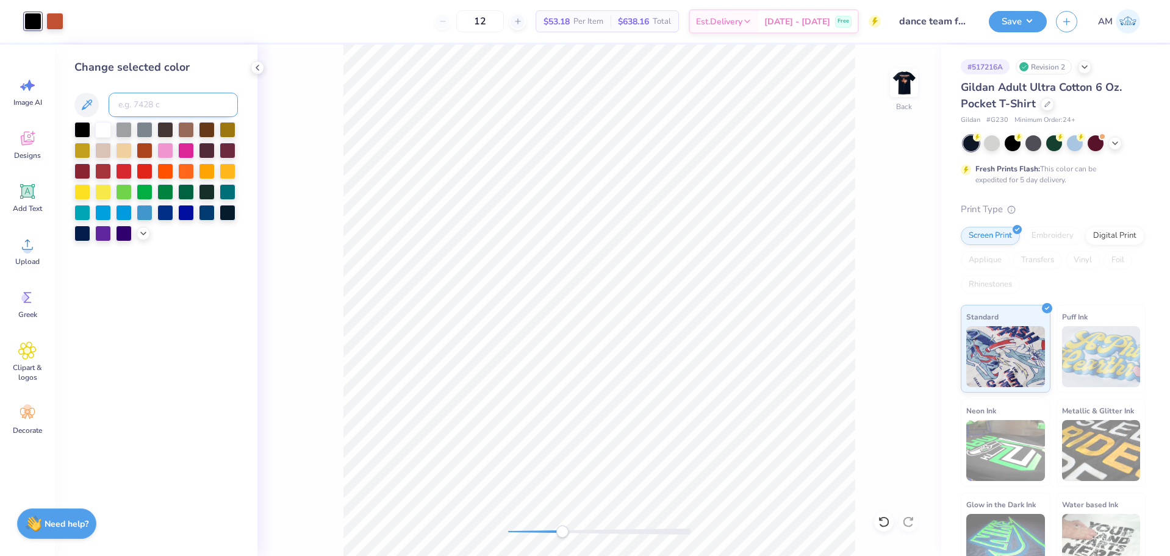
click at [187, 107] on input at bounding box center [173, 105] width 129 height 24
type input "7580"
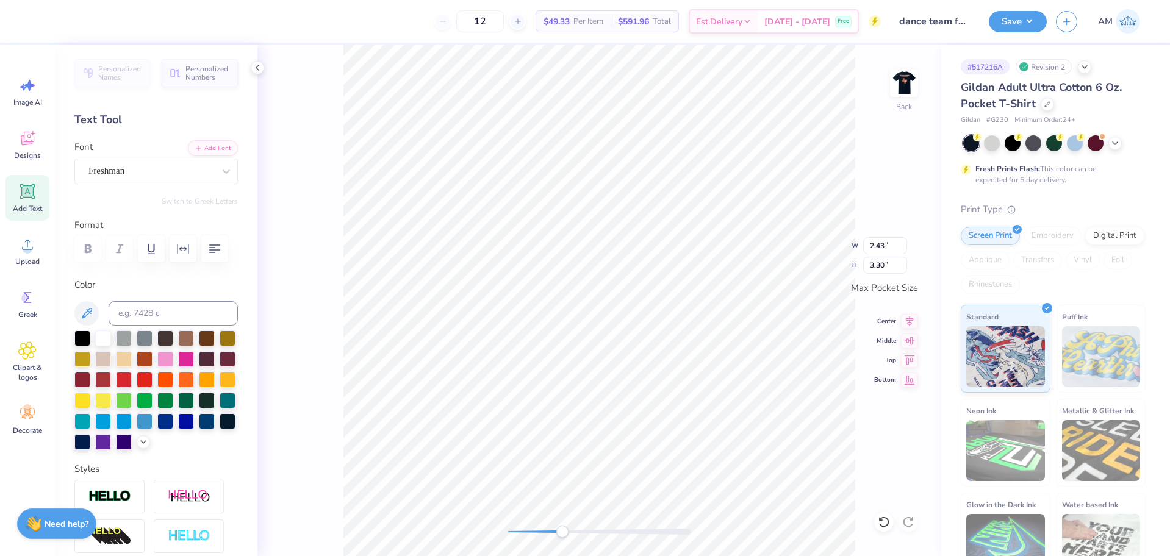
scroll to position [10, 2]
type input "0.41"
type input "0.20"
type input "2.43"
type input "3.30"
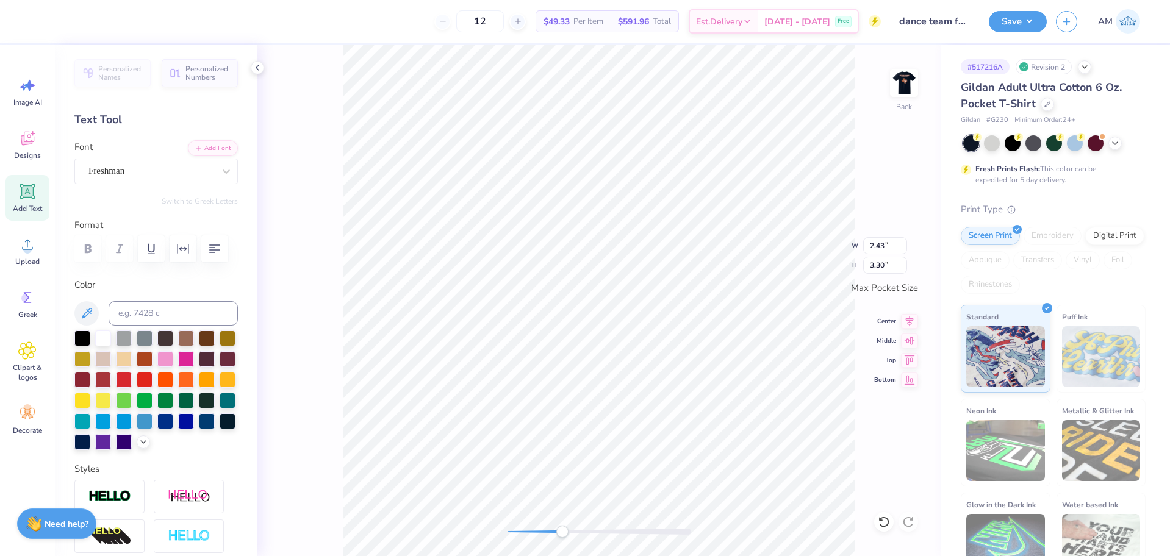
type input "1.13"
type input "1.54"
type input "1.13"
type input "1.54"
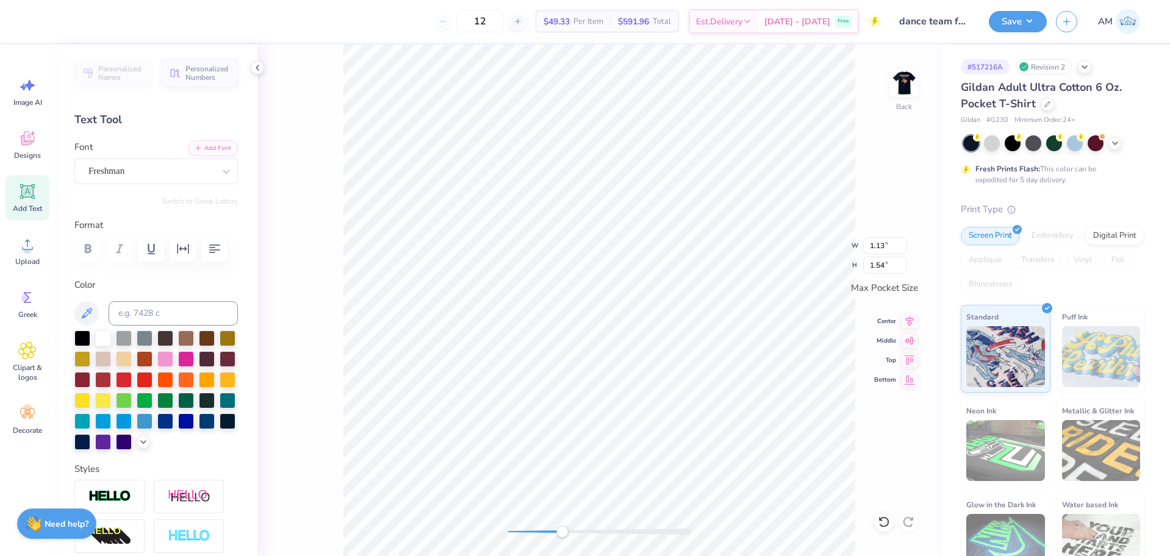
type input "1.76"
type input "2.39"
click at [872, 262] on input "2.39" at bounding box center [885, 265] width 44 height 17
type input "3.3"
type input "2.42"
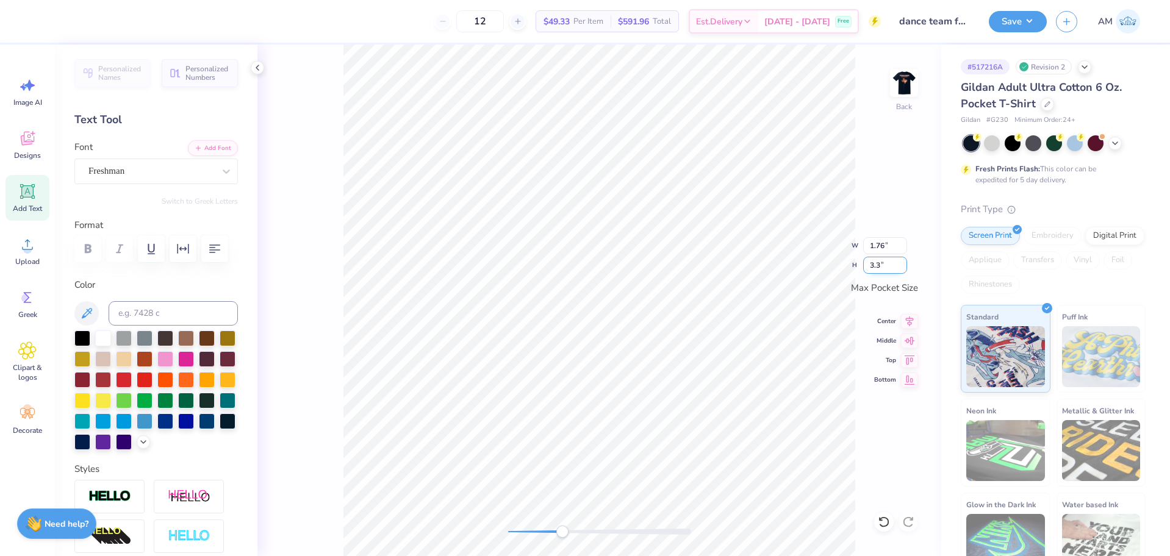
type input "3.30"
type input "2.42"
type input "3.30"
click at [909, 317] on icon at bounding box center [909, 319] width 17 height 15
click at [911, 321] on icon at bounding box center [910, 320] width 8 height 10
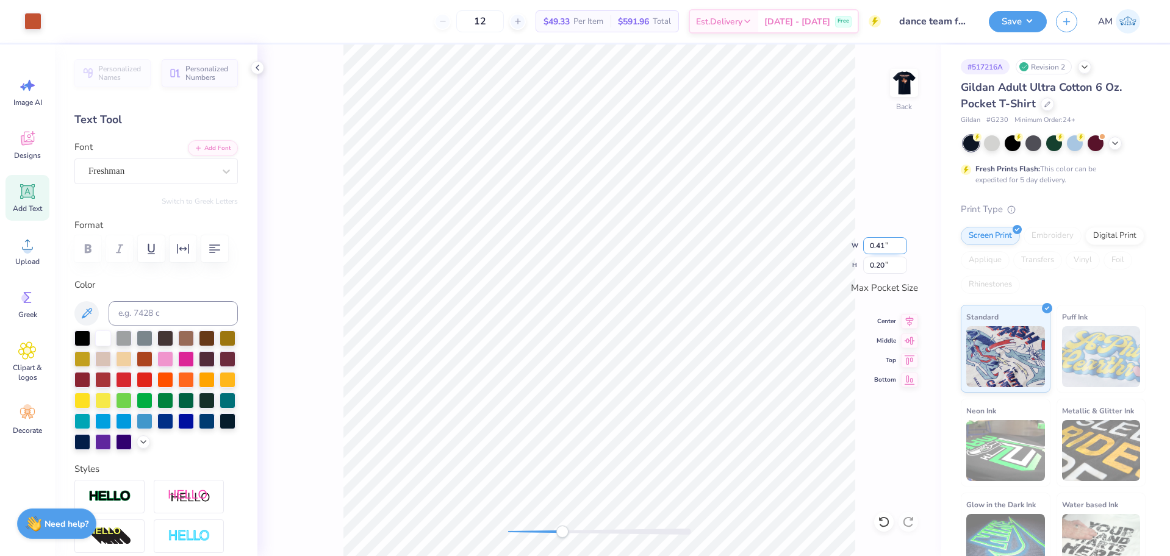
click at [876, 243] on input "0.41" at bounding box center [885, 245] width 44 height 17
type input "0.20"
type input "0.10"
click at [879, 266] on input "0.10" at bounding box center [885, 265] width 44 height 17
type input ".15"
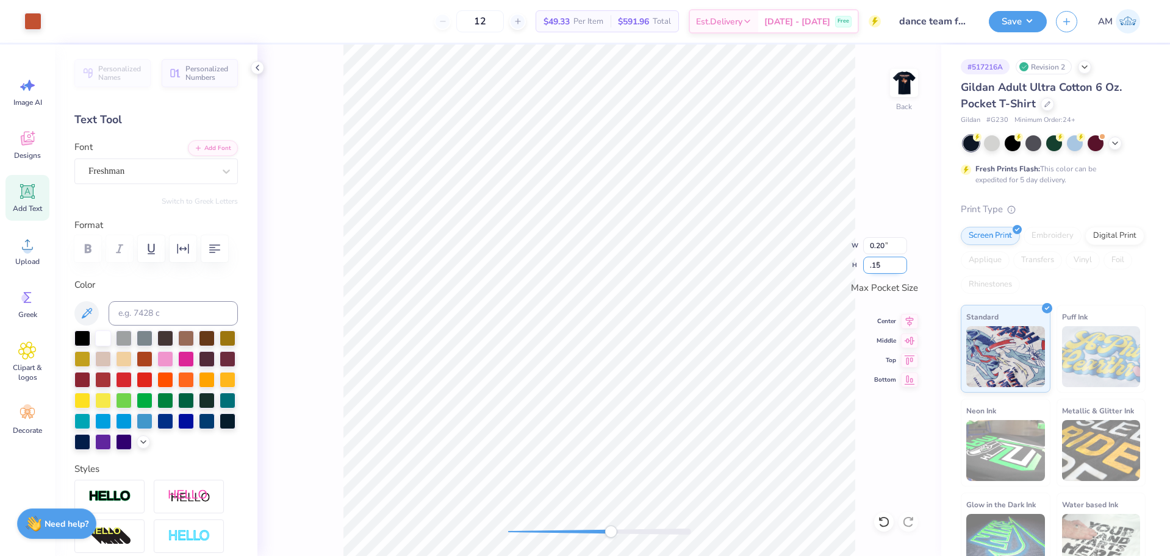
type input "0.31"
type input "0.15"
click at [908, 316] on icon at bounding box center [909, 319] width 17 height 15
click at [910, 323] on icon at bounding box center [909, 319] width 17 height 15
click at [911, 341] on icon at bounding box center [909, 339] width 17 height 15
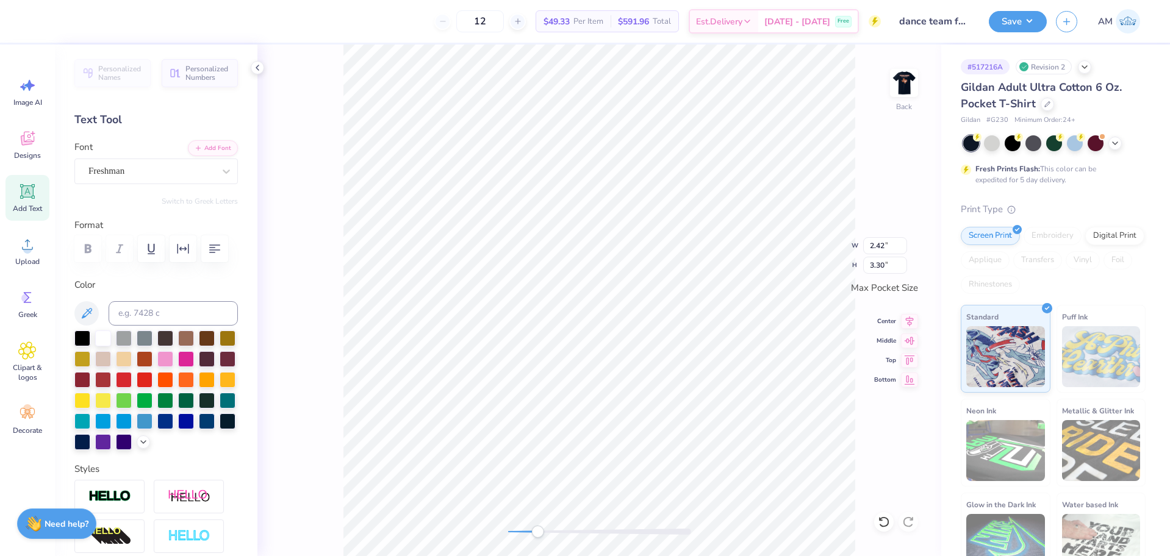
type input "2.48"
click at [880, 265] on input "3.38" at bounding box center [885, 265] width 44 height 17
type input "3.4"
type input "2.50"
type input "3.40"
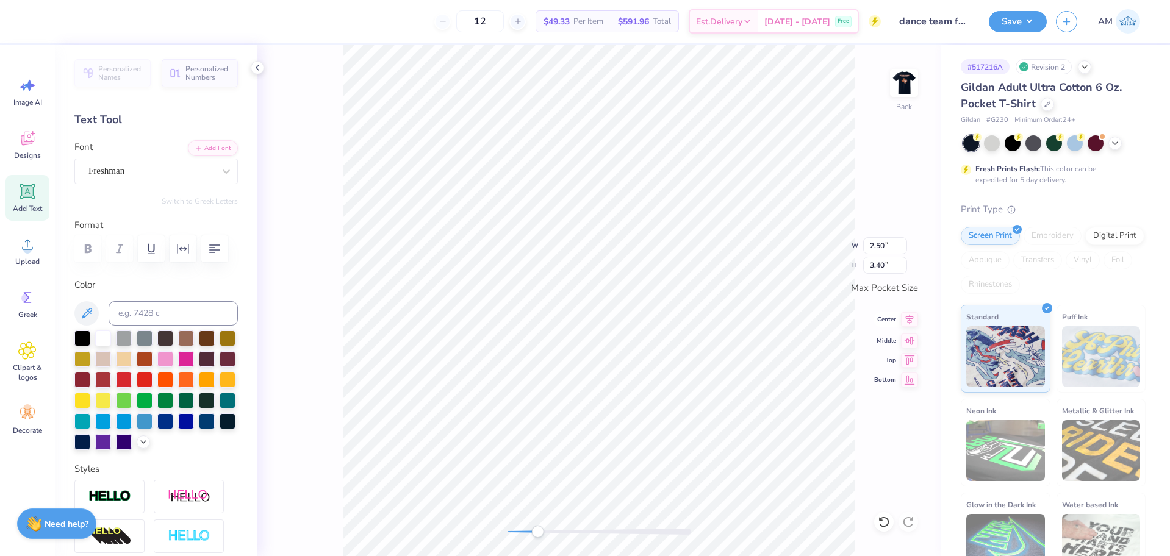
click at [902, 320] on icon at bounding box center [909, 319] width 17 height 15
click at [906, 323] on icon at bounding box center [909, 319] width 17 height 15
click at [907, 337] on icon at bounding box center [909, 341] width 17 height 15
click at [878, 264] on input "3.40" at bounding box center [885, 265] width 44 height 17
type input "3.5"
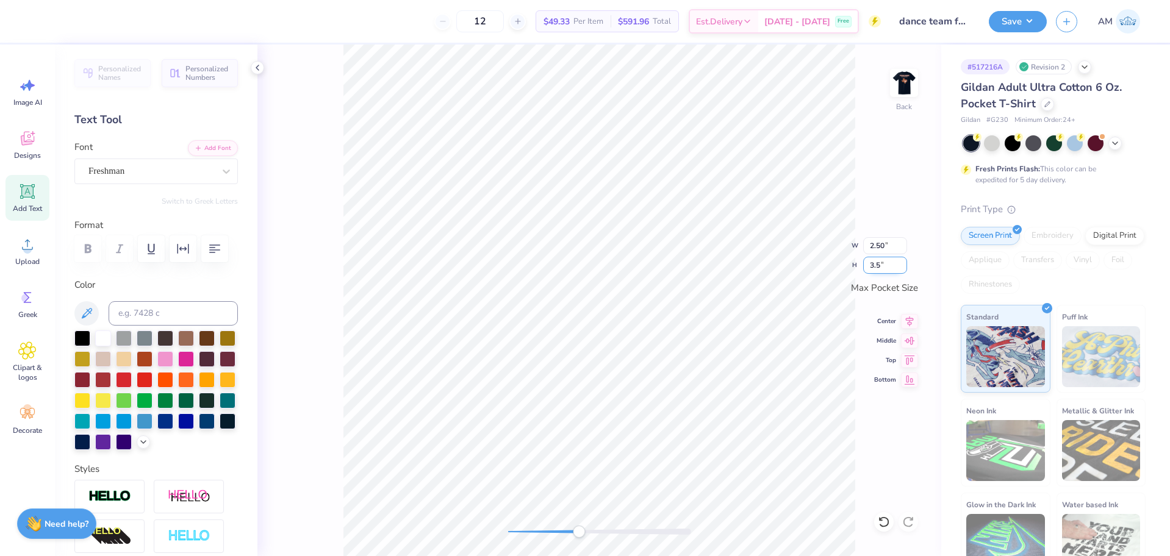
type input "2.57"
type input "3.50"
click at [912, 319] on icon at bounding box center [910, 321] width 8 height 10
click at [910, 341] on icon at bounding box center [909, 339] width 10 height 8
type input "0.31"
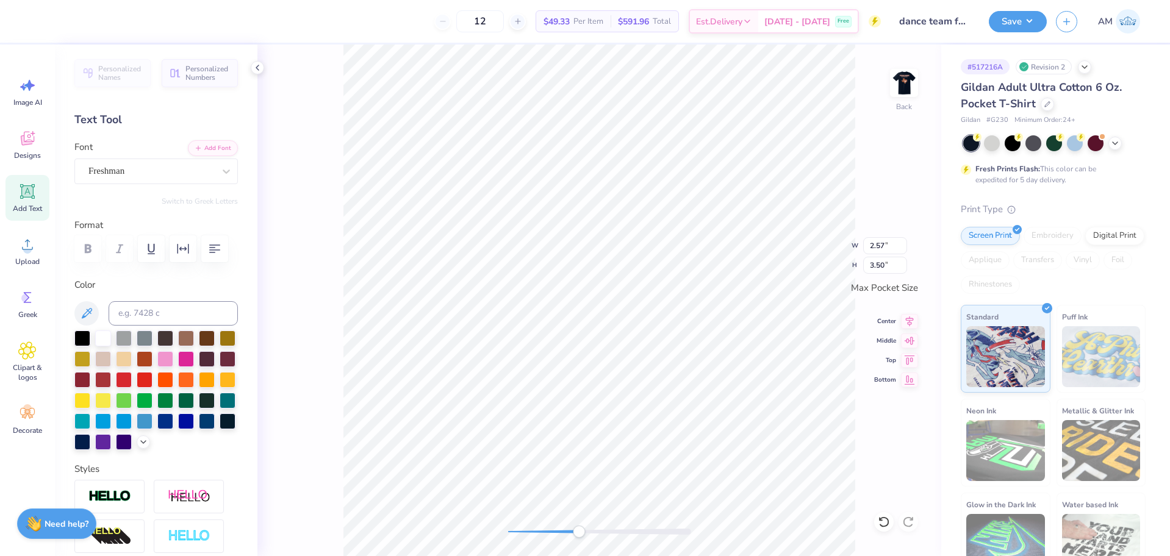
type input "0.15"
click at [911, 320] on icon at bounding box center [909, 319] width 17 height 15
click at [910, 335] on icon at bounding box center [909, 339] width 17 height 15
click at [691, 420] on li "Group" at bounding box center [714, 422] width 96 height 24
click at [473, 530] on div "Back W 2.94 2.94 " H 3.50 3.50 " Max Pocket Size Center Middle Top Bottom" at bounding box center [599, 301] width 684 height 512
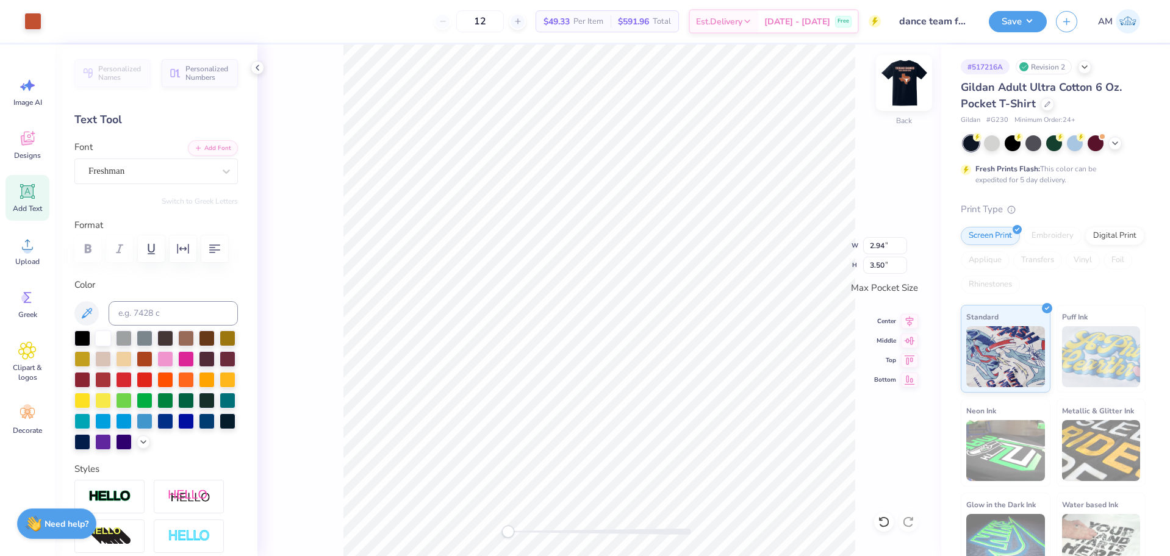
click at [904, 77] on img at bounding box center [903, 83] width 49 height 49
click at [1017, 21] on button "Save" at bounding box center [1017, 19] width 58 height 21
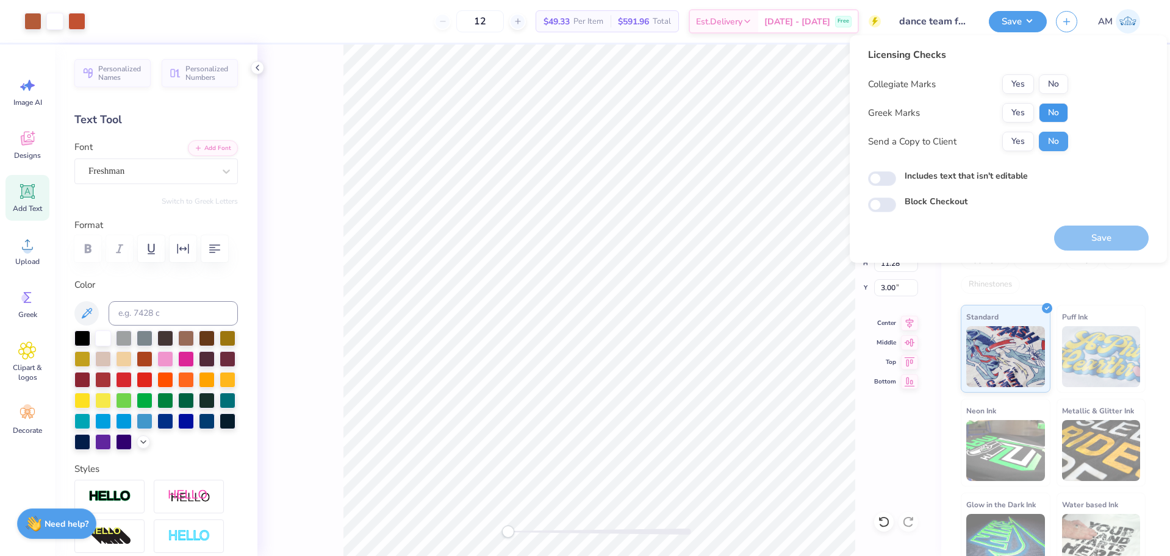
click at [1049, 111] on button "No" at bounding box center [1052, 113] width 29 height 20
click at [1022, 80] on button "Yes" at bounding box center [1018, 84] width 32 height 20
click at [1015, 150] on button "Yes" at bounding box center [1018, 142] width 32 height 20
click at [1015, 140] on button "Yes" at bounding box center [1018, 142] width 32 height 20
click at [1053, 112] on button "No" at bounding box center [1052, 113] width 29 height 20
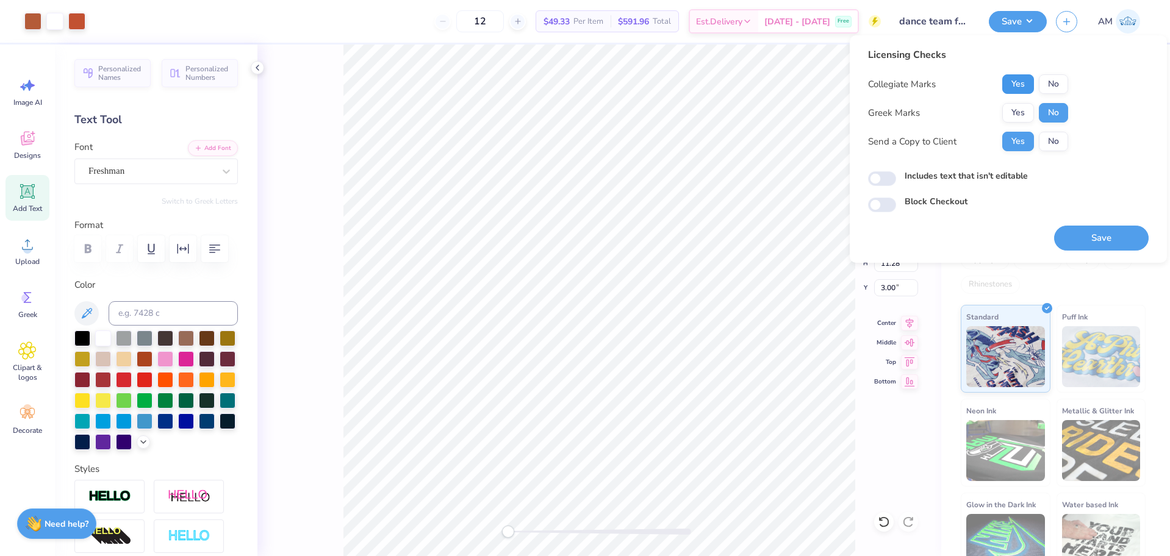
click at [1012, 80] on button "Yes" at bounding box center [1018, 84] width 32 height 20
click at [1096, 238] on button "Save" at bounding box center [1101, 238] width 95 height 25
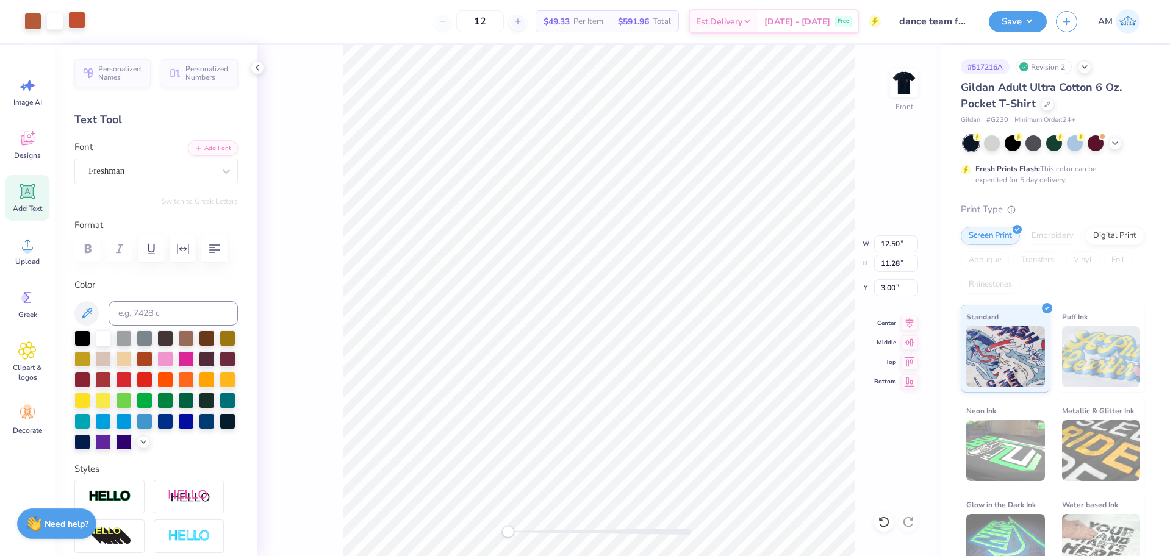
click at [79, 23] on div at bounding box center [76, 20] width 17 height 17
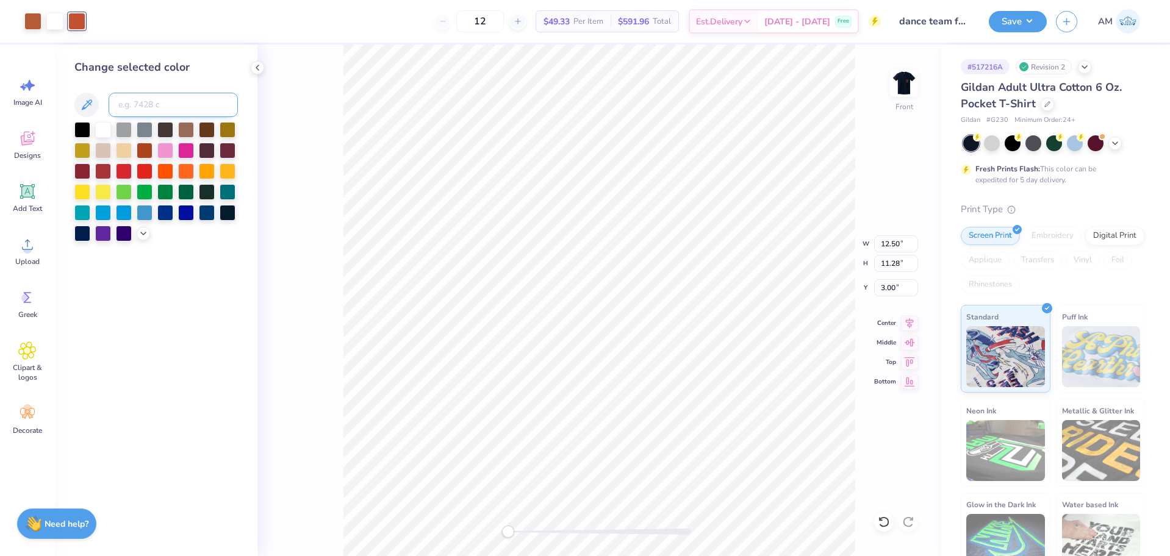
click at [151, 98] on input at bounding box center [173, 105] width 129 height 24
type input "7585"
click at [907, 88] on img at bounding box center [903, 83] width 49 height 49
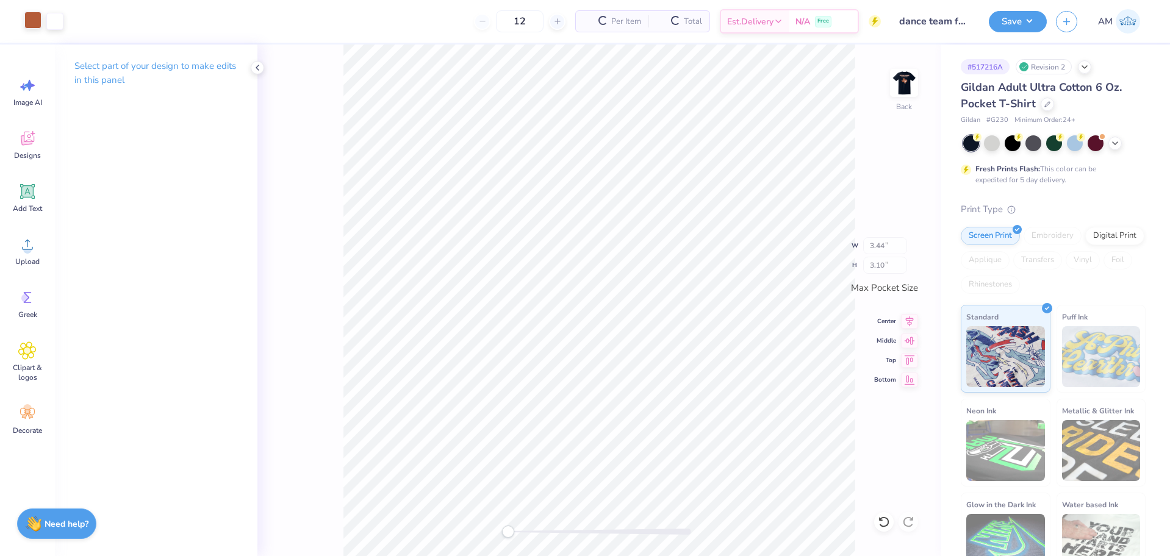
type input "3.44"
type input "3.10"
click at [37, 21] on div at bounding box center [32, 20] width 17 height 17
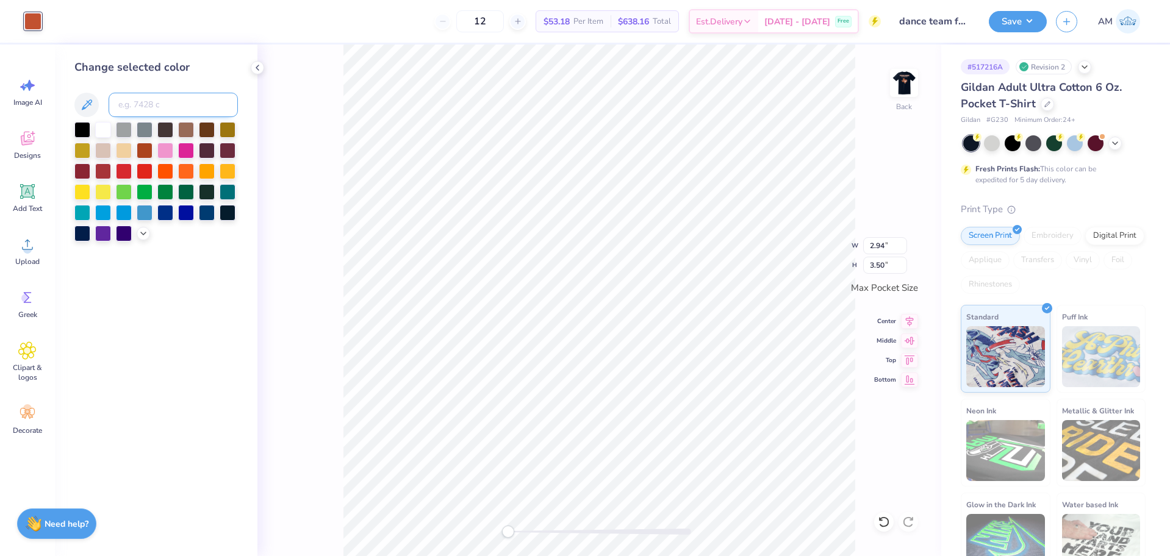
click at [170, 109] on input at bounding box center [173, 105] width 129 height 24
type input "7585"
click at [260, 68] on icon at bounding box center [257, 68] width 10 height 10
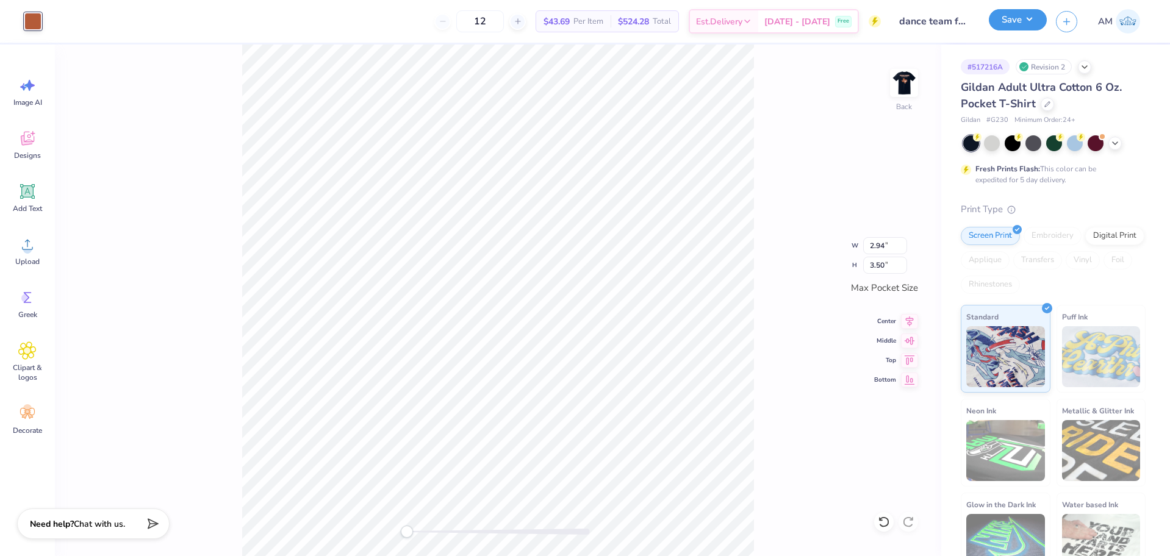
click at [1018, 17] on button "Save" at bounding box center [1017, 19] width 58 height 21
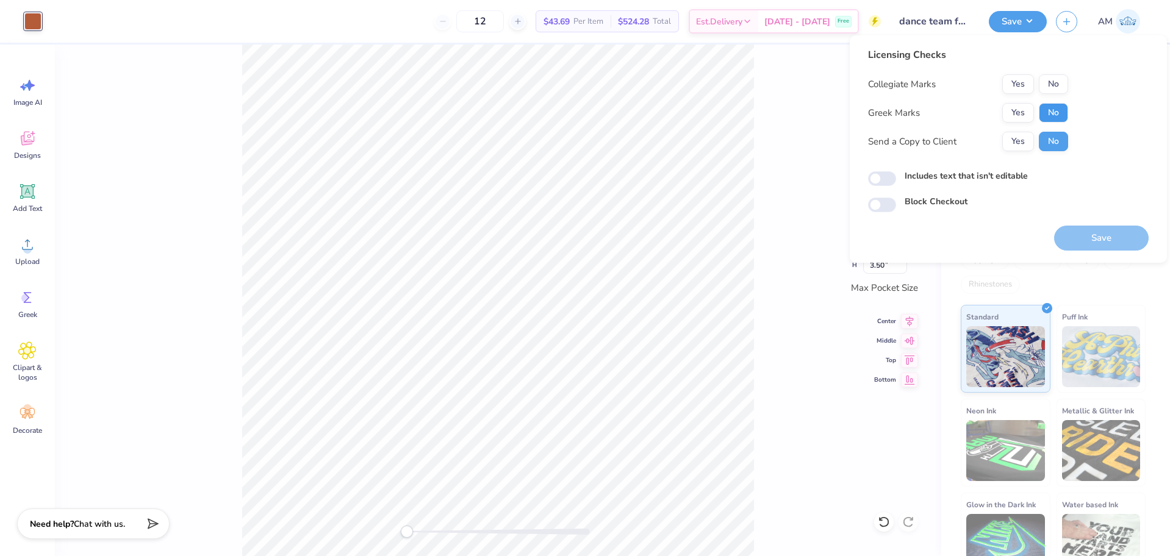
click at [1060, 118] on button "No" at bounding box center [1052, 113] width 29 height 20
click at [1020, 81] on button "Yes" at bounding box center [1018, 84] width 32 height 20
click at [1015, 143] on button "Yes" at bounding box center [1018, 142] width 32 height 20
click at [1013, 140] on button "Yes" at bounding box center [1018, 142] width 32 height 20
click at [1056, 112] on button "No" at bounding box center [1052, 113] width 29 height 20
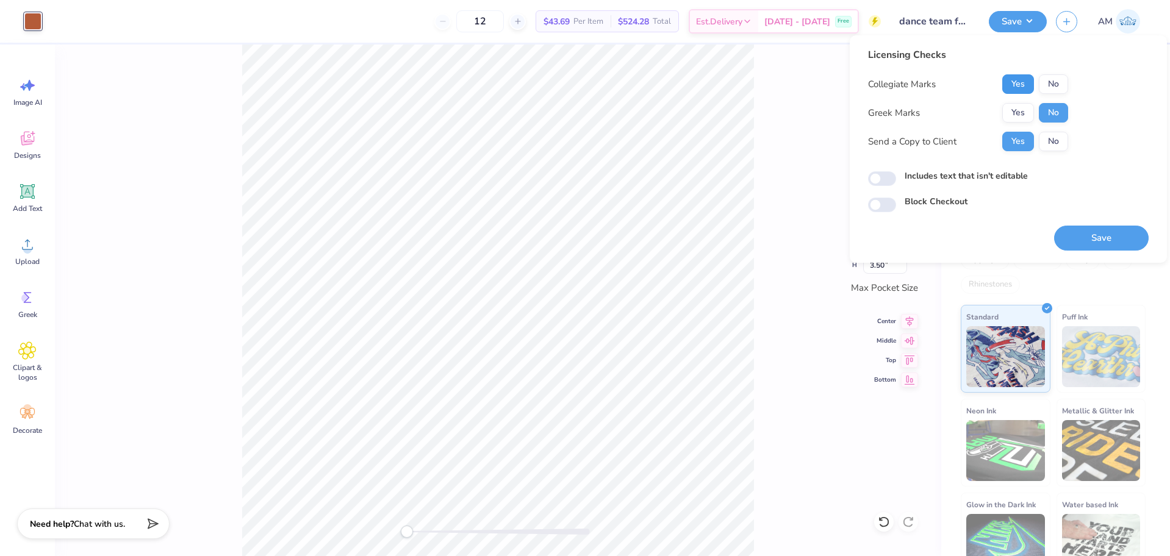
click at [1017, 79] on button "Yes" at bounding box center [1018, 84] width 32 height 20
click at [1098, 235] on button "Save" at bounding box center [1101, 238] width 95 height 25
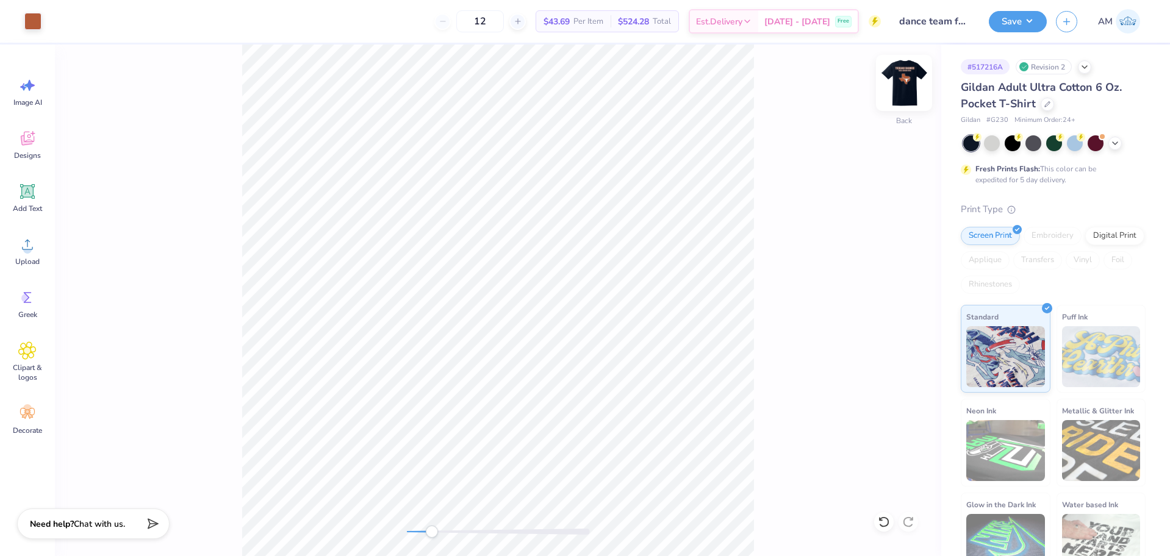
click at [908, 85] on img at bounding box center [903, 83] width 49 height 49
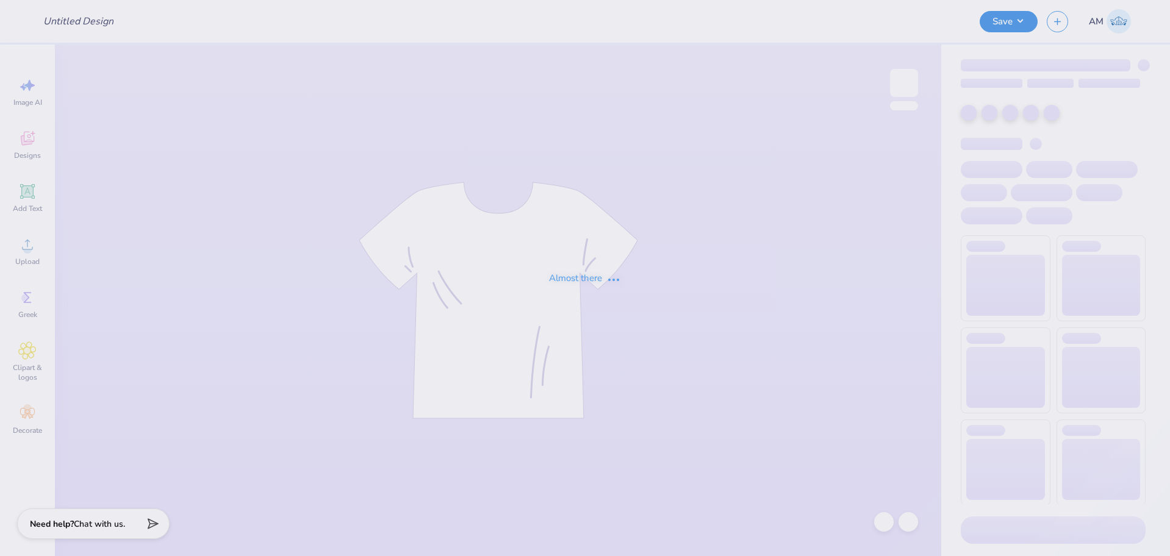
type input "dance team fall show"
type input "alum draft"
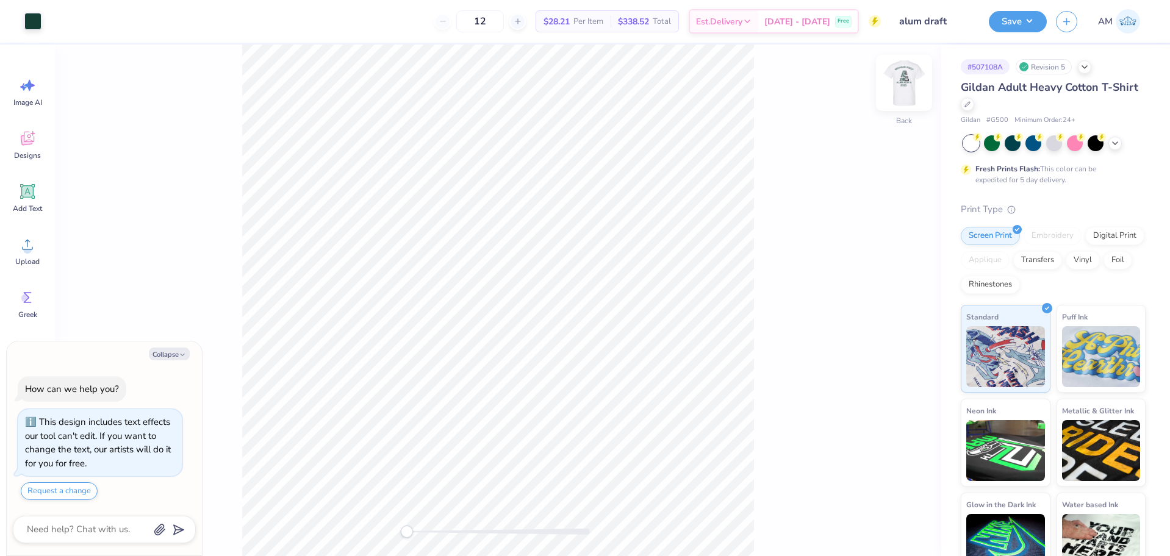
click at [911, 88] on img at bounding box center [903, 83] width 49 height 49
click at [29, 237] on icon at bounding box center [27, 244] width 18 height 18
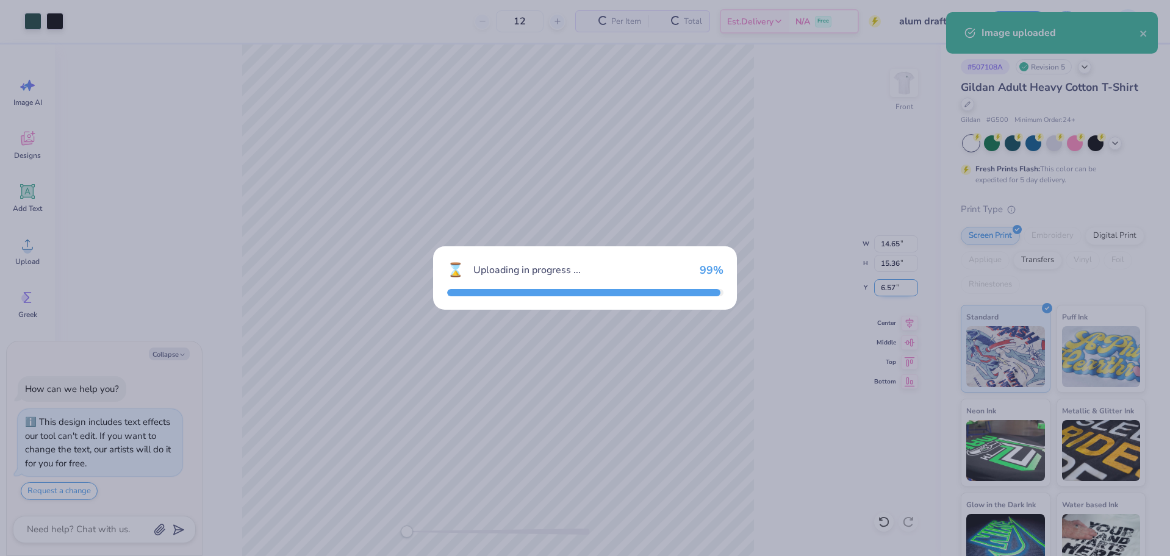
type textarea "x"
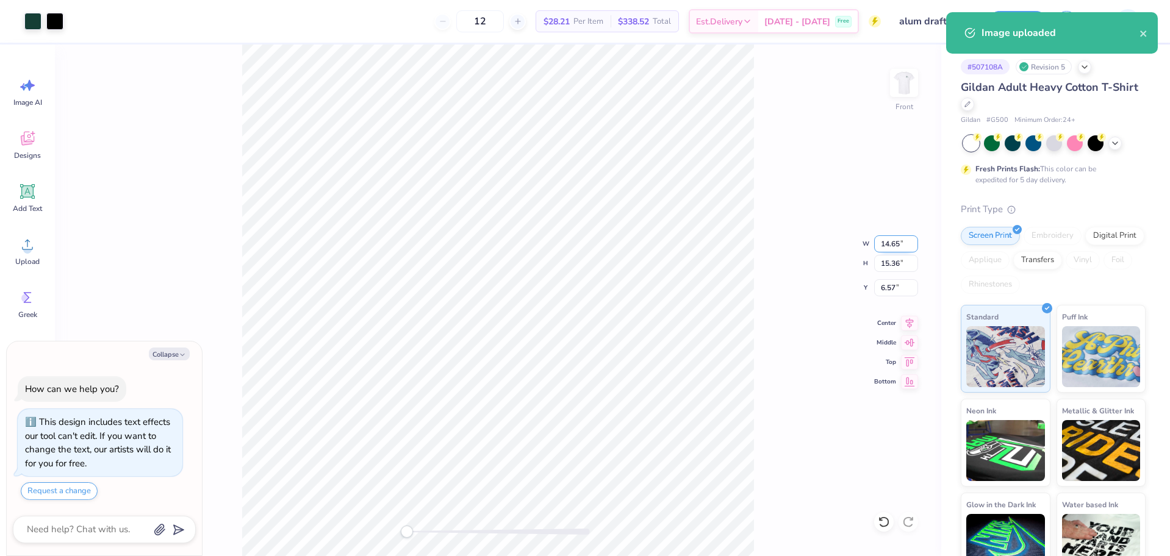
click at [892, 245] on input "14.65" at bounding box center [896, 243] width 44 height 17
type input "12.5"
type textarea "x"
type input "12.50"
type input "13.11"
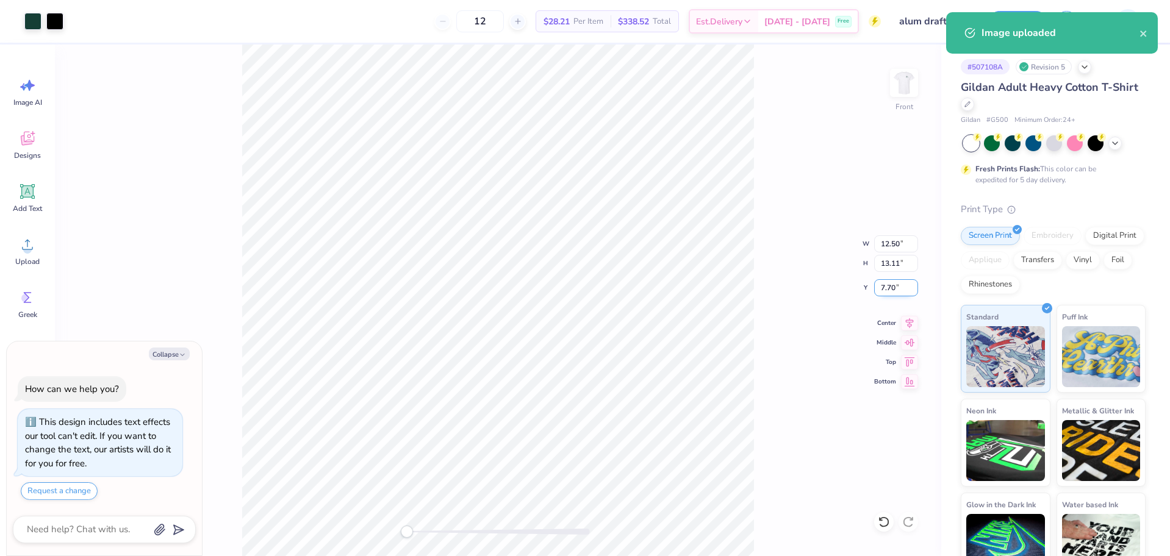
click at [895, 289] on input "7.70" at bounding box center [896, 287] width 44 height 17
click at [888, 290] on input "7.70" at bounding box center [896, 287] width 44 height 17
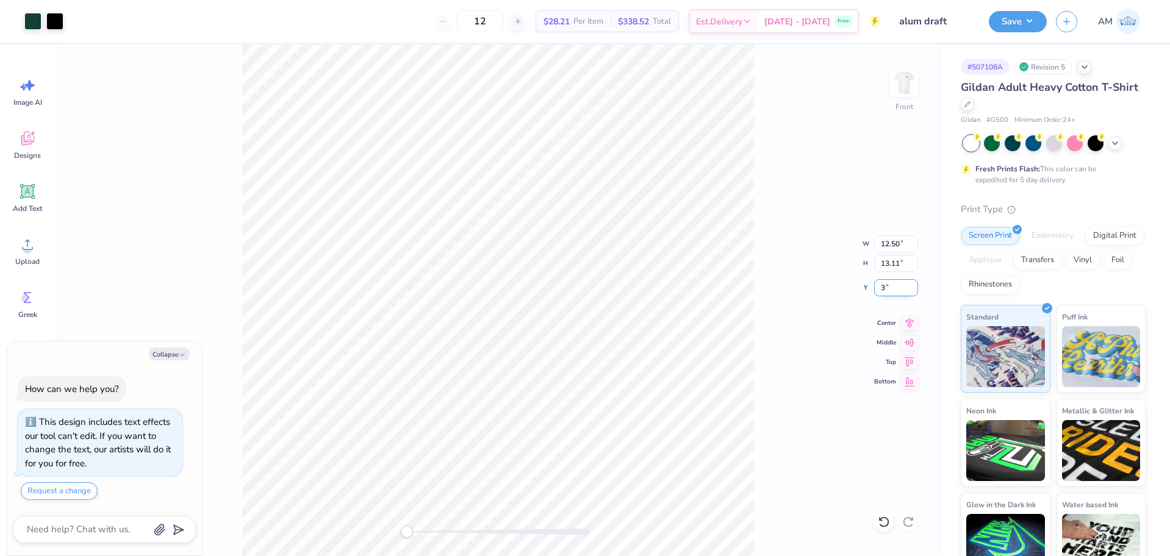
type input "3"
click at [890, 268] on input "13.11" at bounding box center [896, 263] width 44 height 17
click at [560, 446] on li "Ungroup" at bounding box center [583, 446] width 96 height 24
click at [518, 423] on li "Group" at bounding box center [528, 422] width 96 height 24
click at [905, 321] on icon at bounding box center [909, 321] width 17 height 15
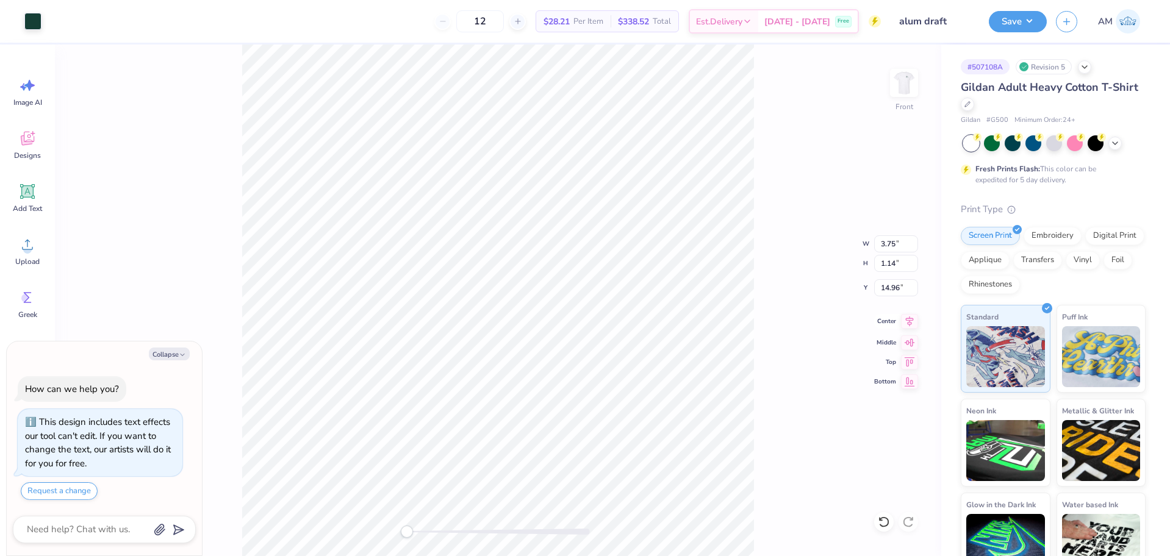
type textarea "x"
type input "11.83"
type input "9.94"
type input "-2.64"
click at [906, 323] on icon at bounding box center [909, 321] width 17 height 15
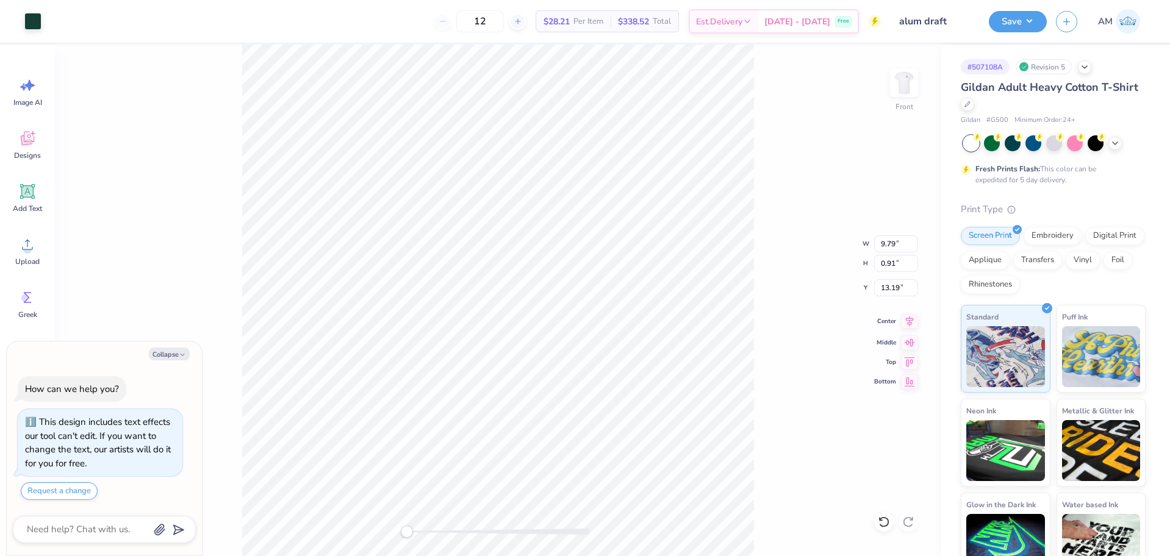
click at [909, 324] on icon at bounding box center [909, 321] width 17 height 15
click at [590, 418] on li "Group" at bounding box center [604, 422] width 96 height 24
type textarea "x"
type input "12.50"
type input "2.62"
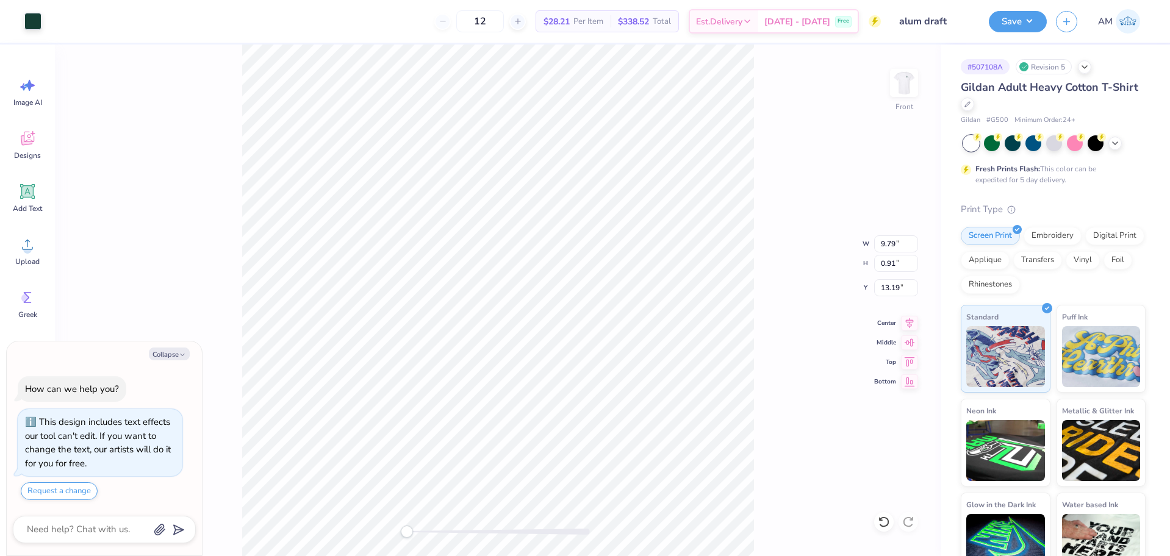
type input "3.00"
click at [603, 354] on li "Group" at bounding box center [615, 357] width 96 height 24
click at [907, 320] on icon at bounding box center [909, 321] width 17 height 15
click at [884, 523] on icon at bounding box center [884, 522] width 12 height 12
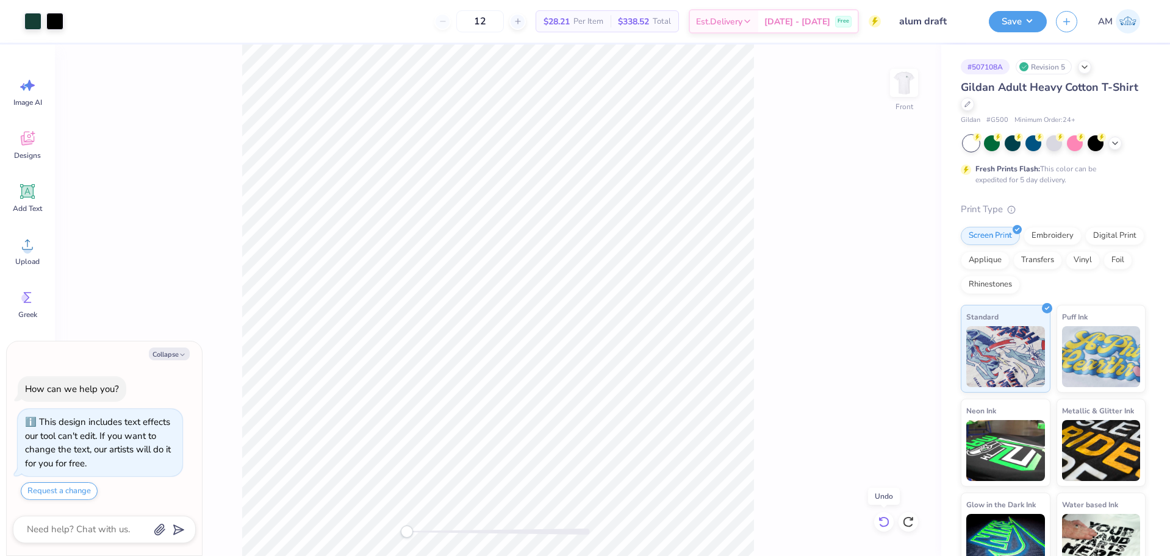
click at [884, 523] on icon at bounding box center [884, 522] width 12 height 12
click at [909, 523] on icon at bounding box center [908, 522] width 12 height 12
click at [880, 520] on icon at bounding box center [880, 519] width 2 height 2
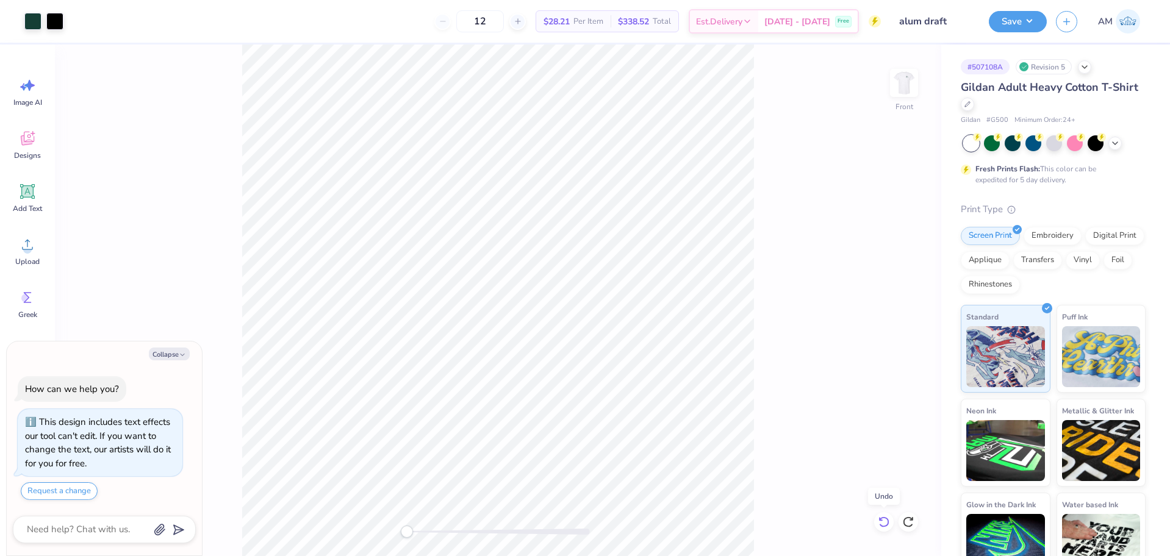
click at [880, 520] on icon at bounding box center [880, 519] width 2 height 2
click at [885, 521] on icon at bounding box center [884, 522] width 12 height 12
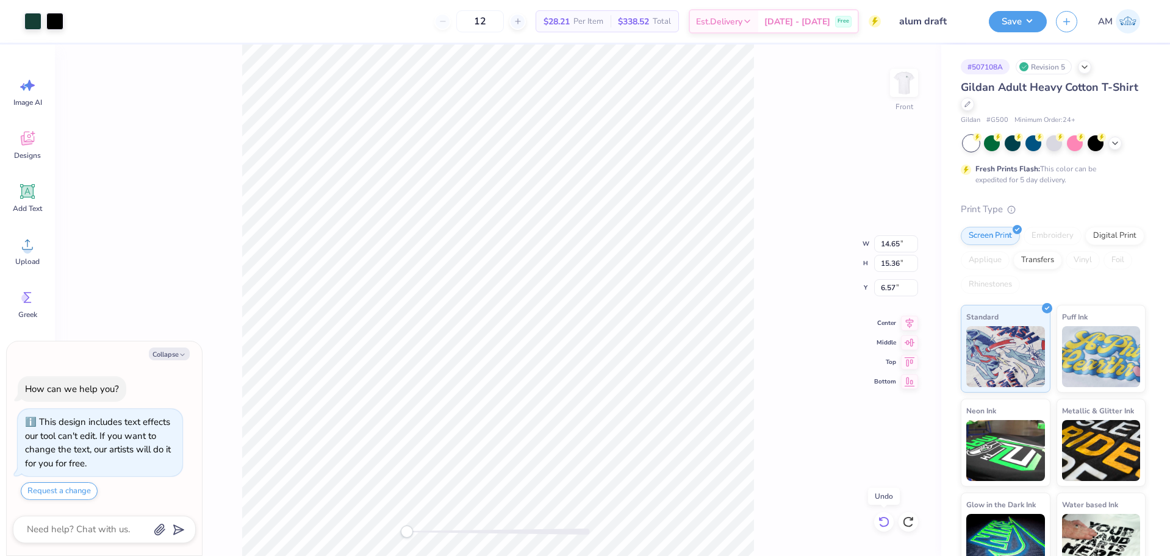
click at [885, 521] on icon at bounding box center [884, 522] width 12 height 12
click at [885, 521] on div "Front W 14.65 H 15.36 Y 6.57 Center Middle Top Bottom" at bounding box center [498, 301] width 886 height 512
click at [885, 521] on div "Front" at bounding box center [498, 301] width 886 height 512
click at [915, 521] on div at bounding box center [908, 522] width 20 height 20
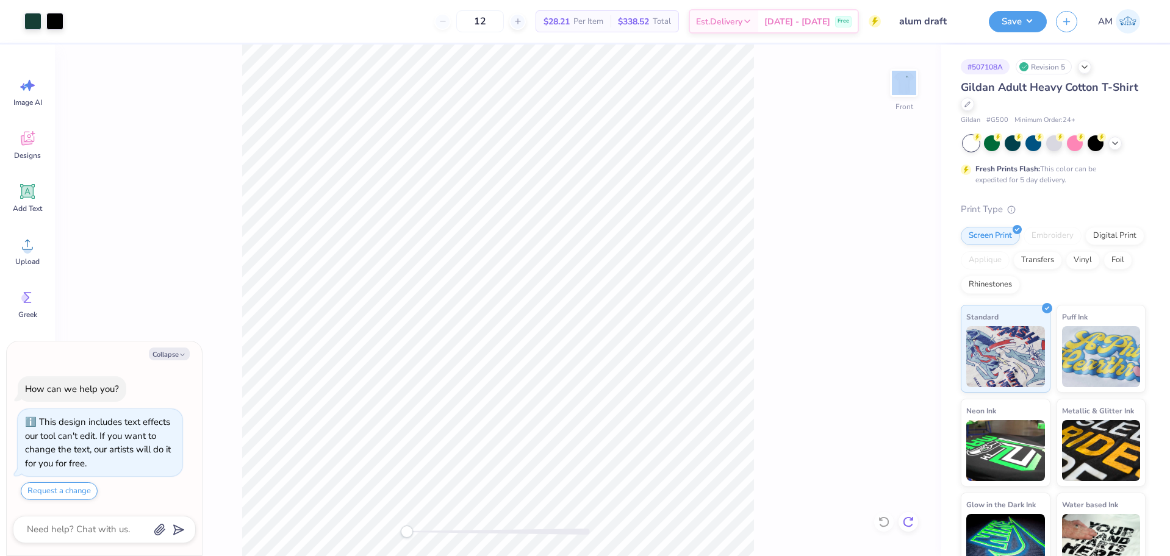
click at [914, 521] on div at bounding box center [908, 522] width 20 height 20
type textarea "x"
type input "12.50"
type input "13.11"
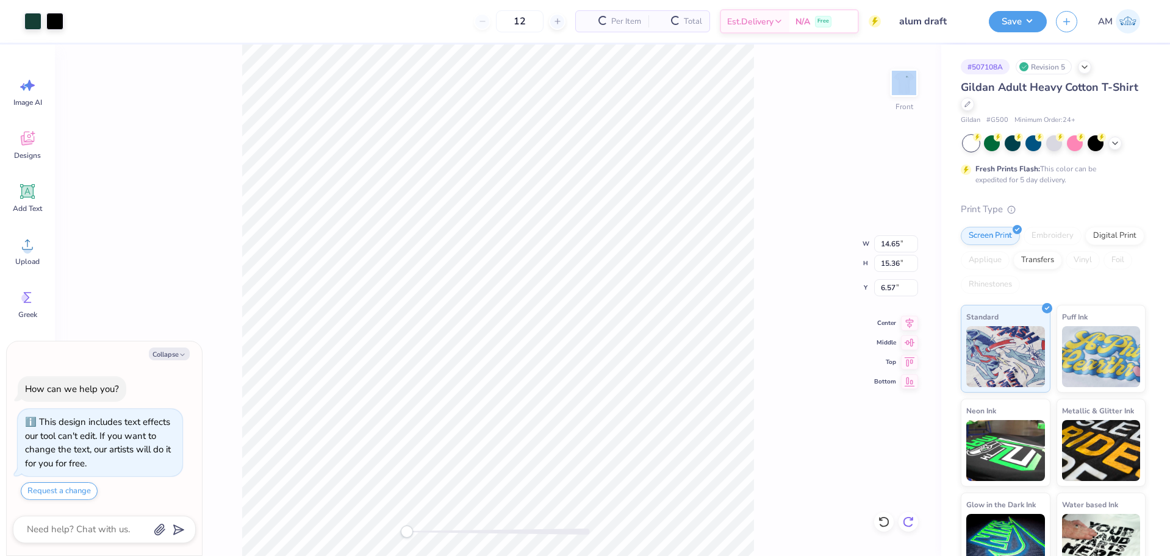
type input "7.70"
click at [913, 521] on icon at bounding box center [908, 522] width 12 height 12
click at [882, 517] on icon at bounding box center [884, 522] width 12 height 12
click at [884, 516] on icon at bounding box center [884, 522] width 12 height 12
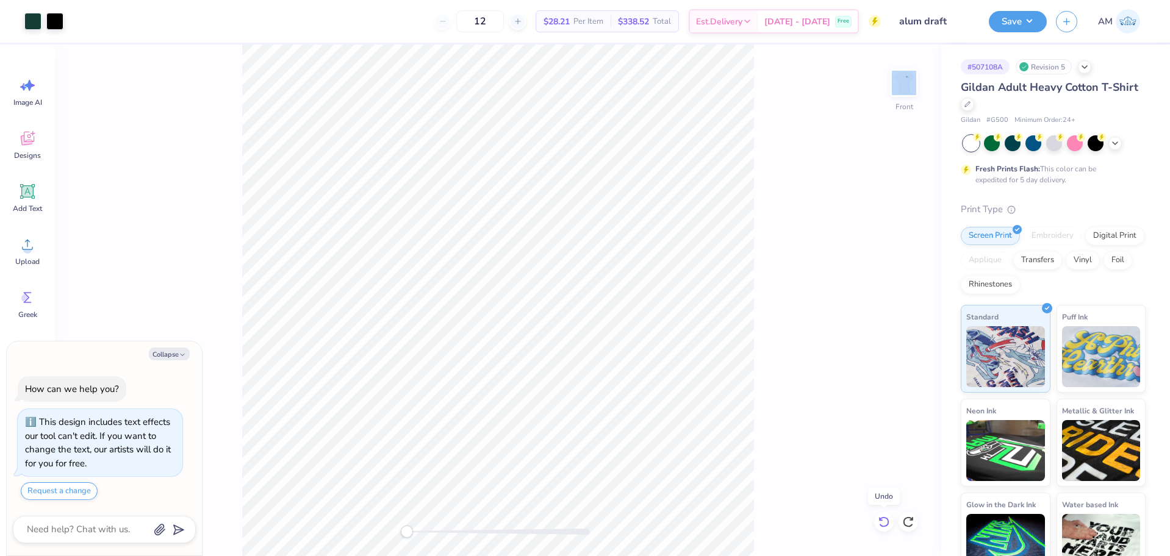
click at [884, 516] on icon at bounding box center [884, 522] width 12 height 12
click at [884, 516] on div "Front W 14.65 H 15.36 Y 6.57 Center Middle Top Bottom" at bounding box center [498, 301] width 886 height 512
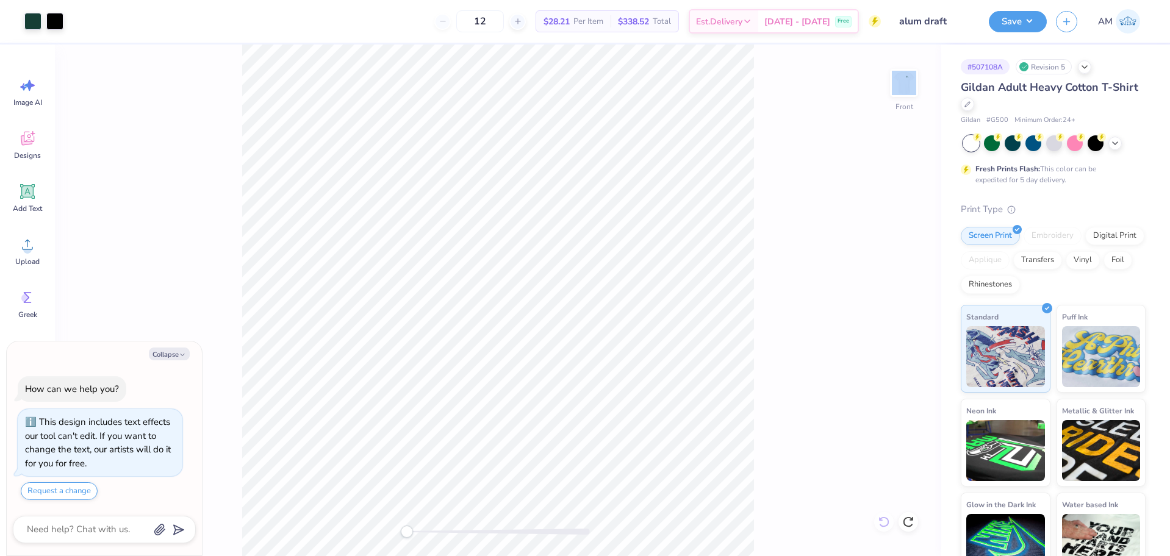
click at [884, 516] on div "Front" at bounding box center [498, 301] width 886 height 512
click at [231, 24] on div "Art colors 12 $28.21 Per Item $338.52 Total Est. Delivery [DATE] - [DATE] Free …" at bounding box center [585, 278] width 1170 height 556
click at [45, 244] on div "Upload" at bounding box center [27, 251] width 44 height 46
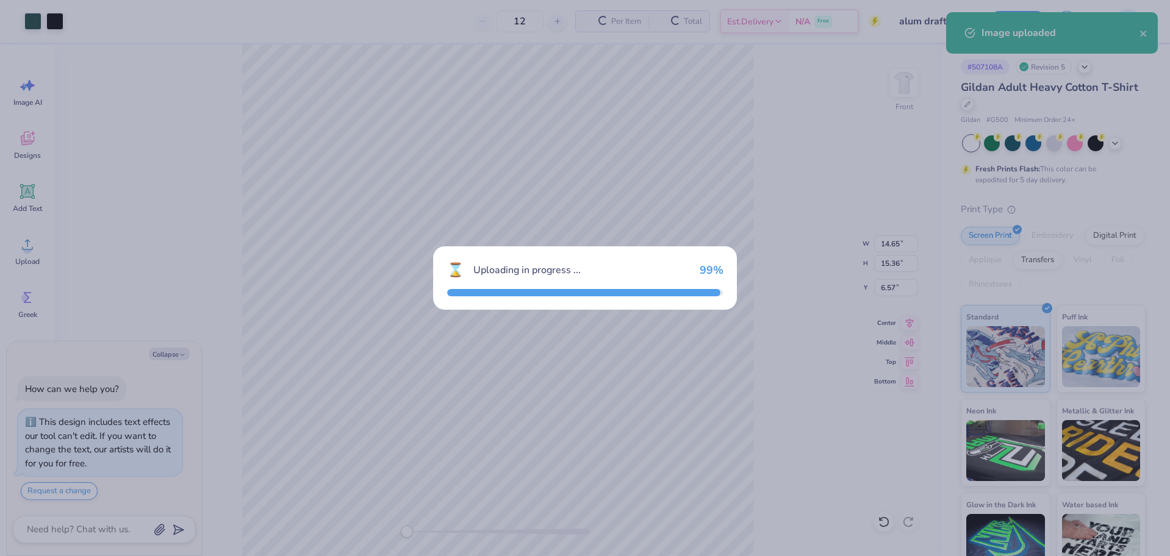
type textarea "x"
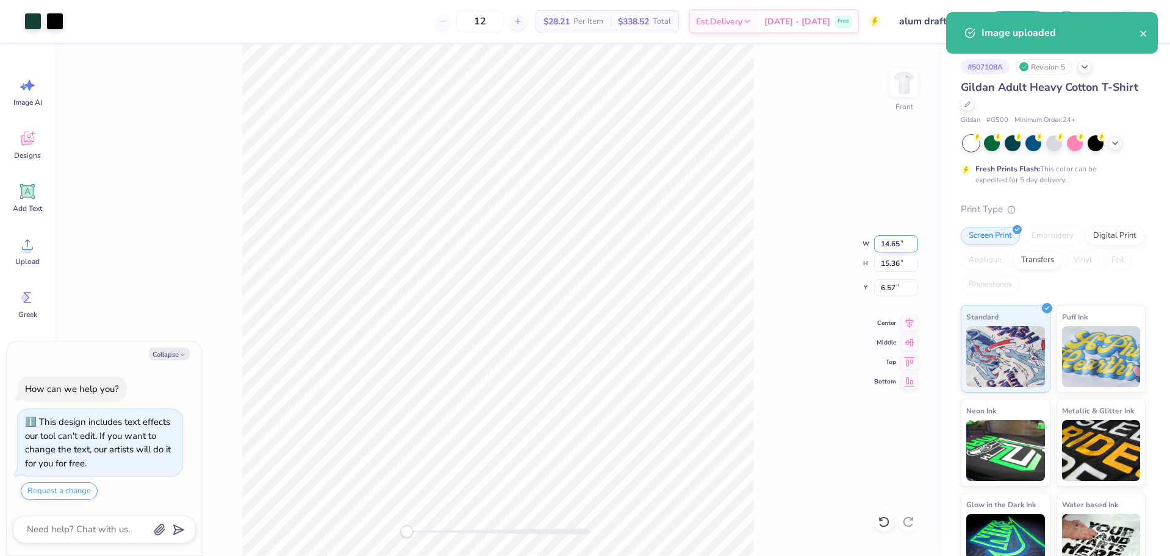
click at [886, 243] on input "14.65" at bounding box center [896, 243] width 44 height 17
type input "12.5"
type textarea "x"
type input "12.50"
type input "13.11"
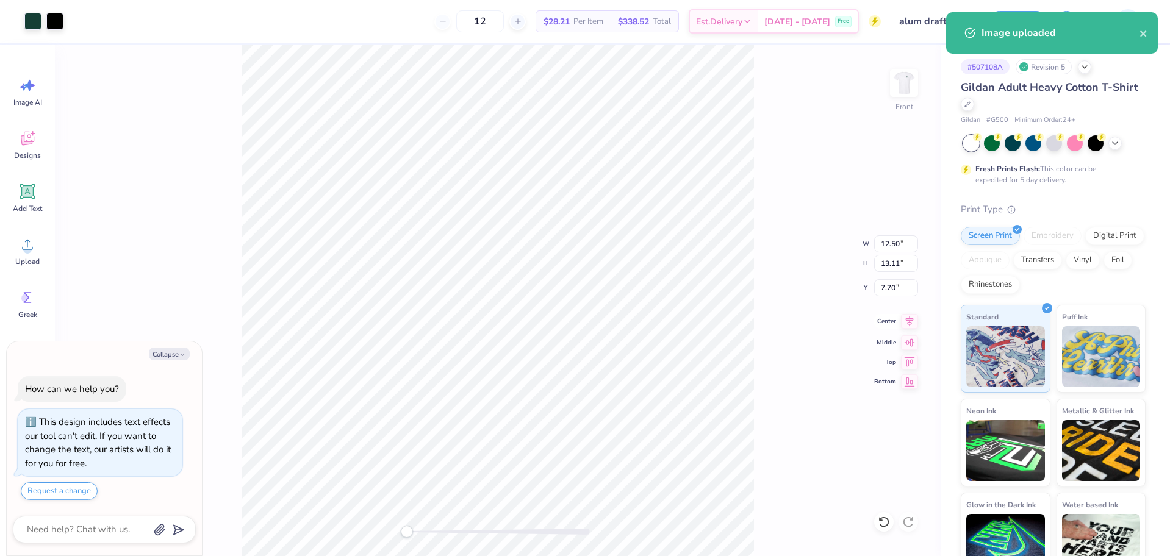
click at [911, 320] on icon at bounding box center [909, 321] width 17 height 15
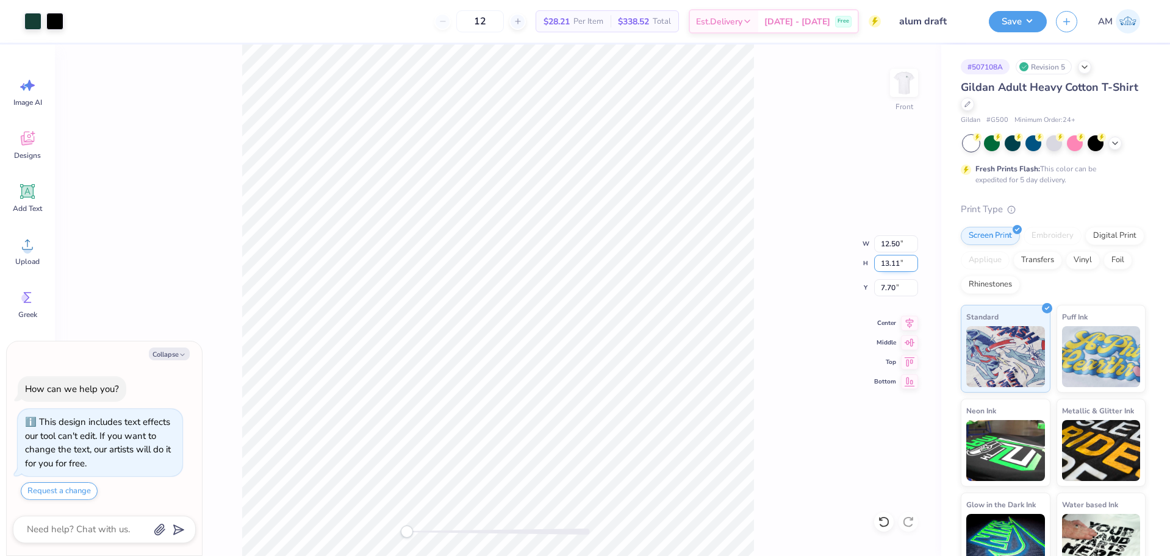
click at [890, 262] on input "13.11" at bounding box center [896, 263] width 44 height 17
click at [887, 285] on input "7.70" at bounding box center [896, 287] width 44 height 17
type input "3"
click at [817, 314] on div "Front W 12.50 12.50 " H 13.11 13.11 " Y 3.00 3.00 " Center Middle Top Bottom" at bounding box center [498, 301] width 886 height 512
click at [902, 77] on img at bounding box center [903, 83] width 49 height 49
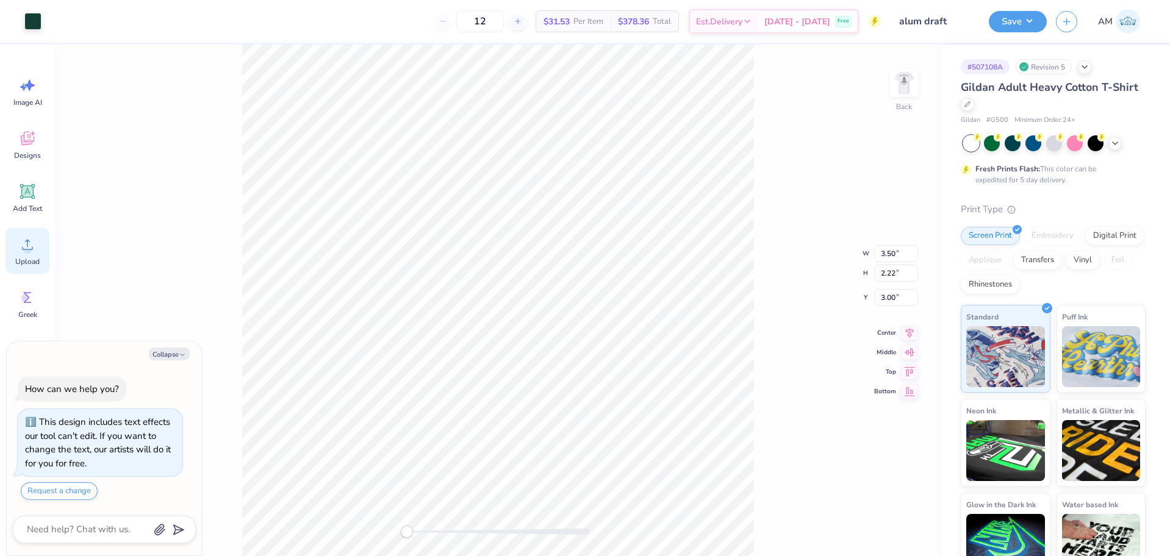
click at [35, 248] on icon at bounding box center [27, 244] width 18 height 18
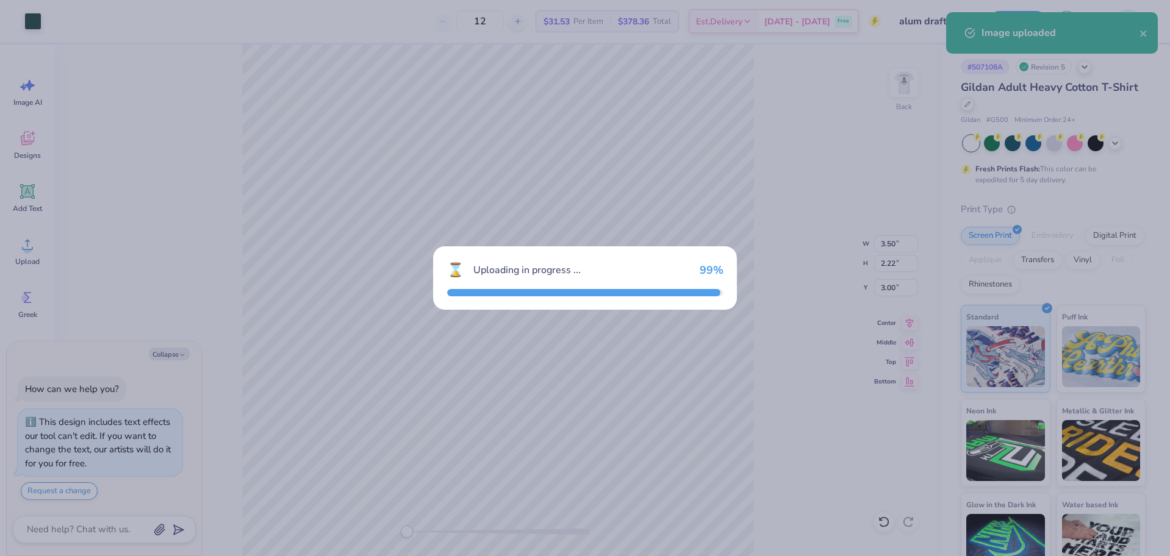
type textarea "x"
type input "15.00"
type input "9.54"
type input "8.48"
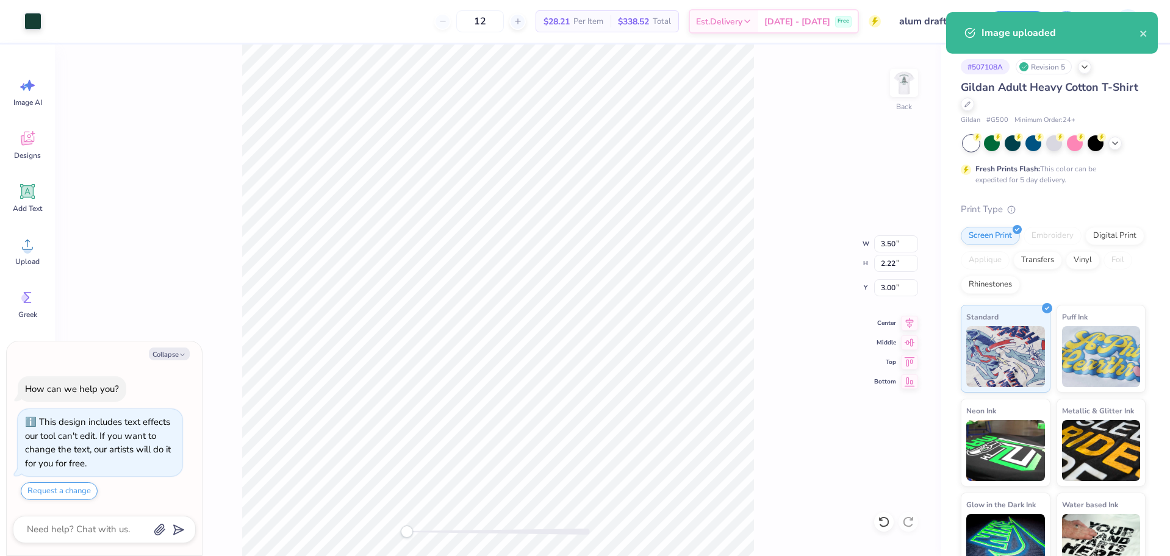
type textarea "x"
type input "15.00"
type input "9.54"
type input "8.48"
click at [888, 242] on input "15.00" at bounding box center [896, 243] width 44 height 17
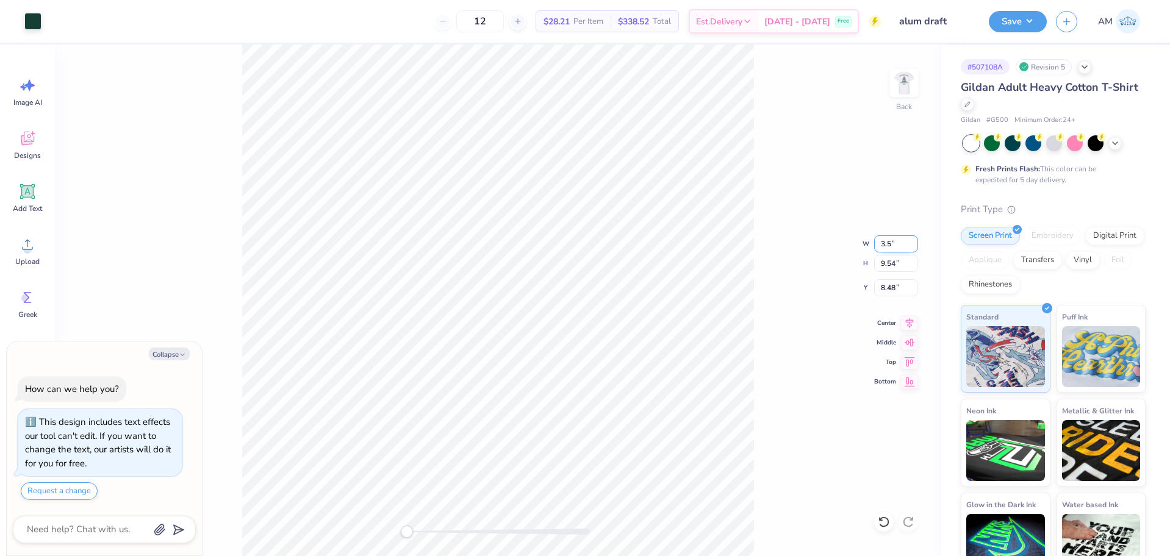
type input "3.5"
type textarea "x"
type input "3.50"
type input "2.22"
type input "12.14"
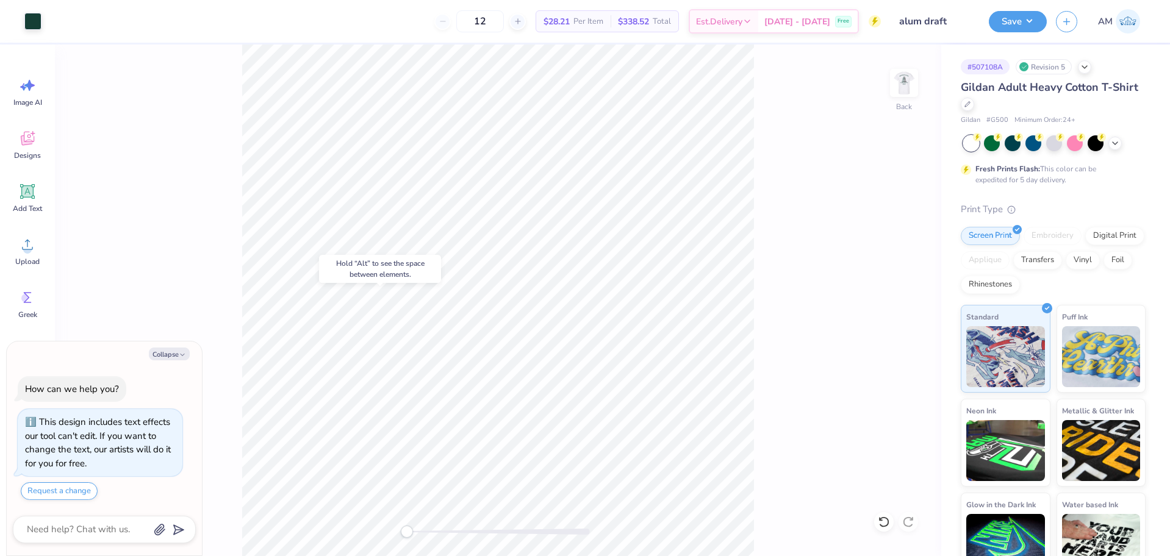
type textarea "x"
click at [892, 288] on input "12.14" at bounding box center [896, 287] width 44 height 17
type input "3"
click at [1005, 19] on button "Save" at bounding box center [1017, 19] width 58 height 21
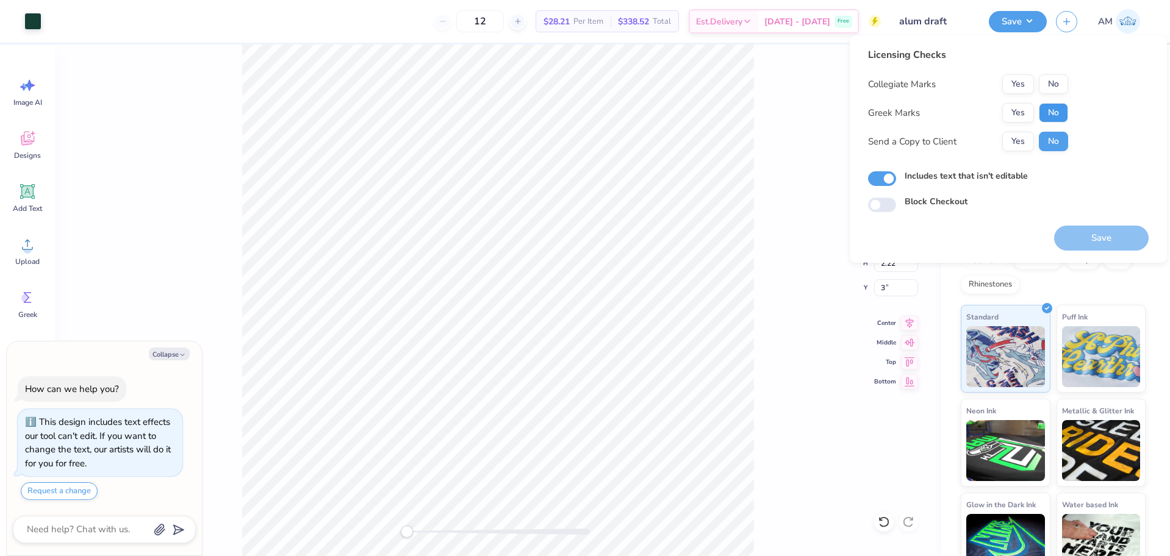
click at [1059, 113] on button "No" at bounding box center [1052, 113] width 29 height 20
click at [1024, 79] on button "Yes" at bounding box center [1018, 84] width 32 height 20
click at [1014, 141] on button "Yes" at bounding box center [1018, 142] width 32 height 20
click at [1090, 237] on button "Save" at bounding box center [1101, 238] width 95 height 25
type textarea "x"
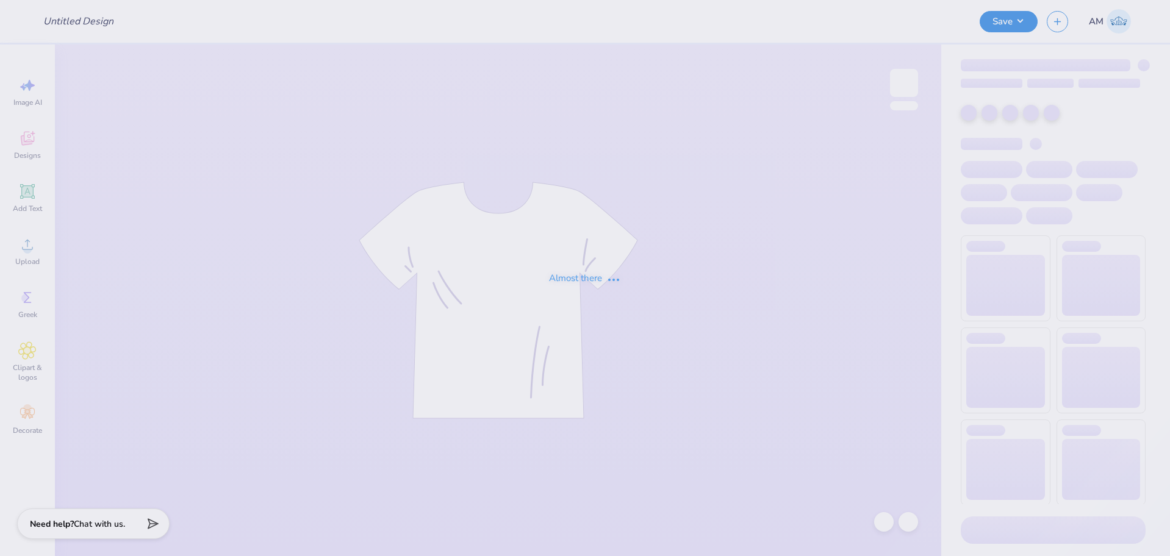
type input "alum draft"
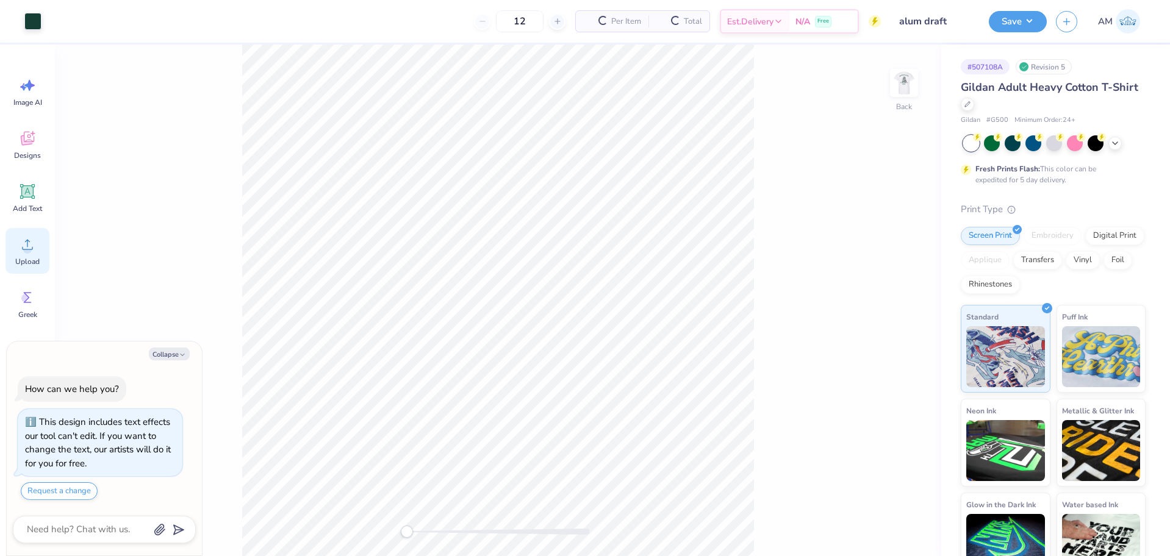
click at [29, 251] on circle at bounding box center [27, 249] width 9 height 9
type textarea "x"
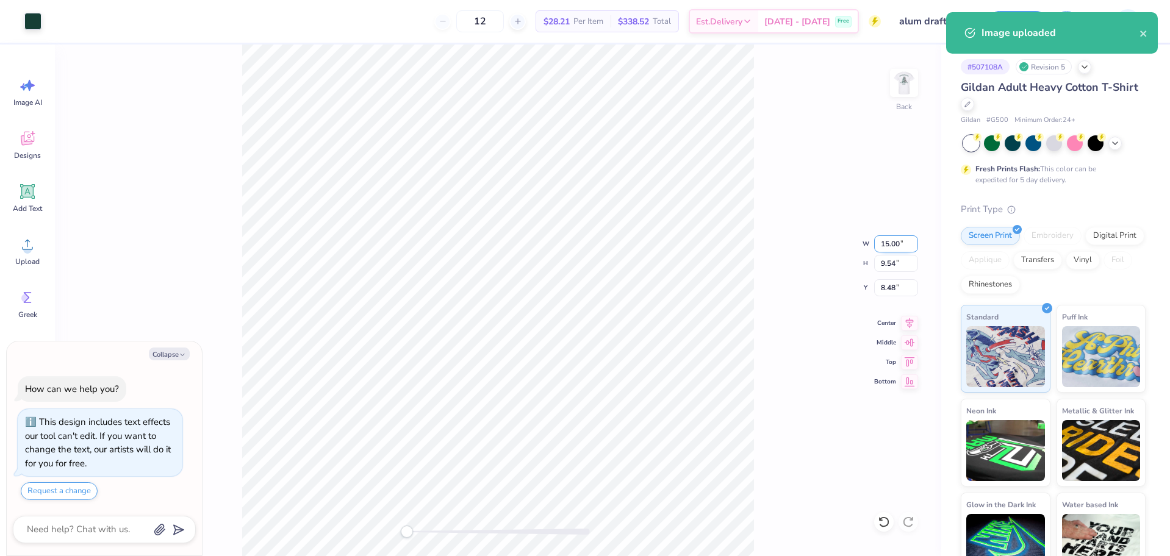
click at [890, 240] on input "15.00" at bounding box center [896, 243] width 44 height 17
type input "3.5"
type textarea "x"
type input "3.50"
type input "2.22"
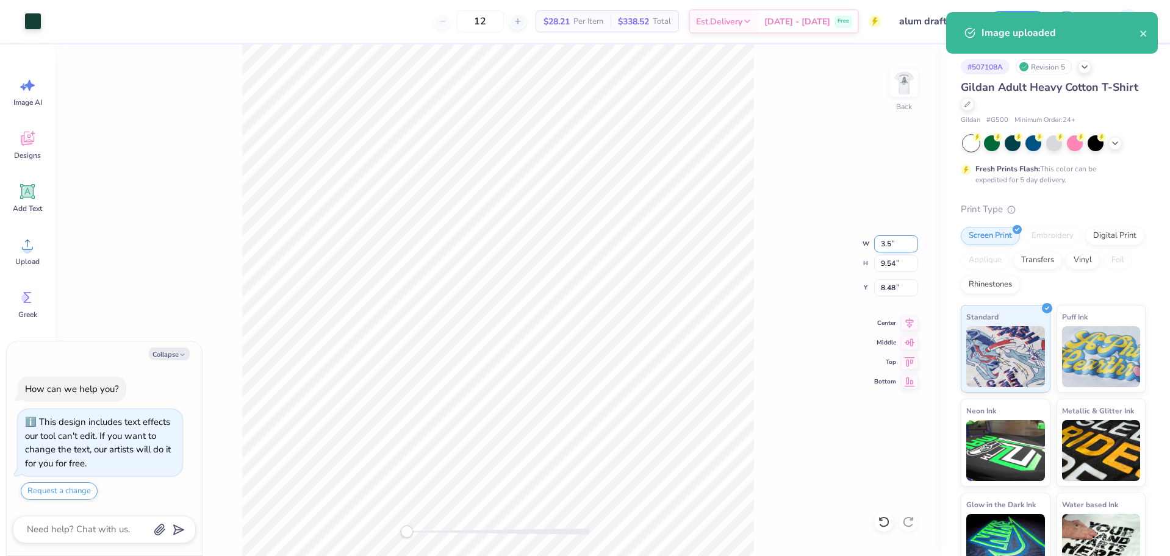
type input "12.14"
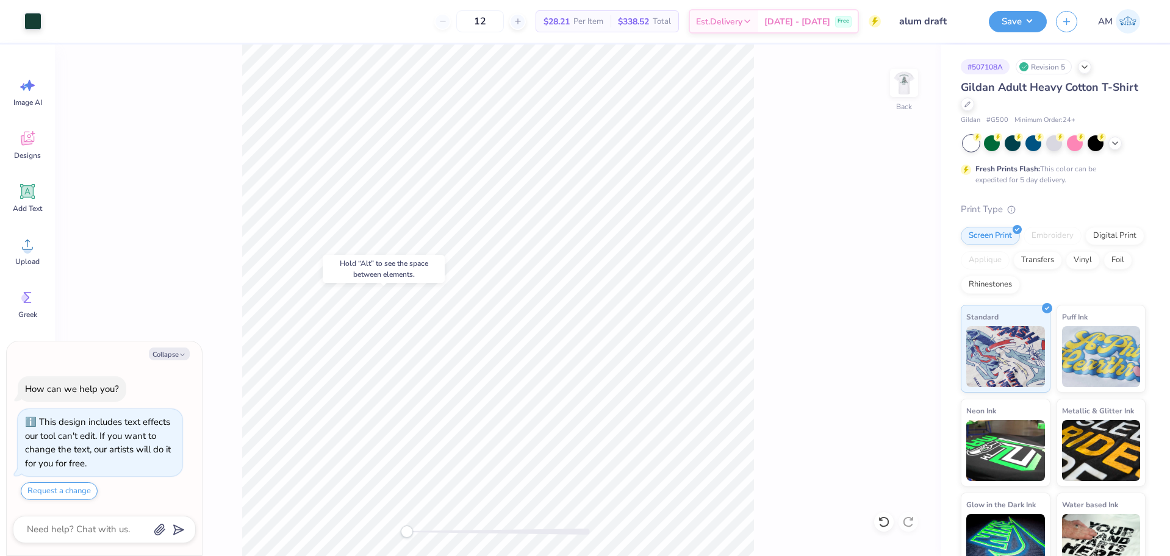
type textarea "x"
click at [889, 291] on input "12.14" at bounding box center [896, 287] width 44 height 17
type input "3"
click at [913, 88] on img at bounding box center [903, 83] width 49 height 49
click at [261, 44] on div "Art colors 12 $28.21 Per Item $338.52 Total Est. Delivery [DATE] - [DATE] Free …" at bounding box center [585, 278] width 1170 height 556
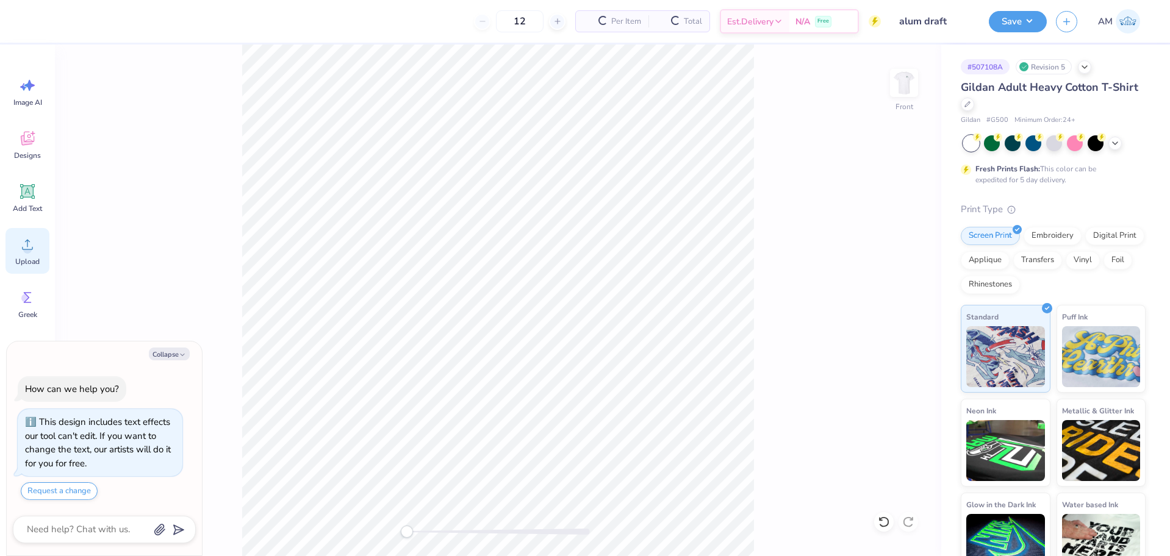
click at [13, 251] on div "Upload" at bounding box center [27, 251] width 44 height 46
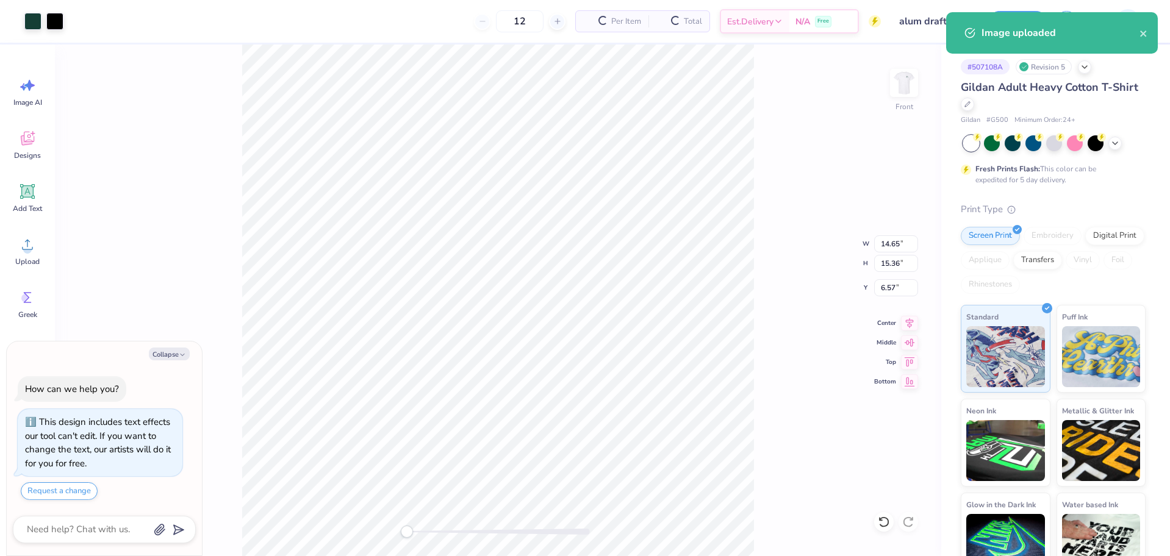
type textarea "x"
click at [891, 245] on input "14.65" at bounding box center [896, 243] width 44 height 17
type input "12.5"
type textarea "x"
type input "12.50"
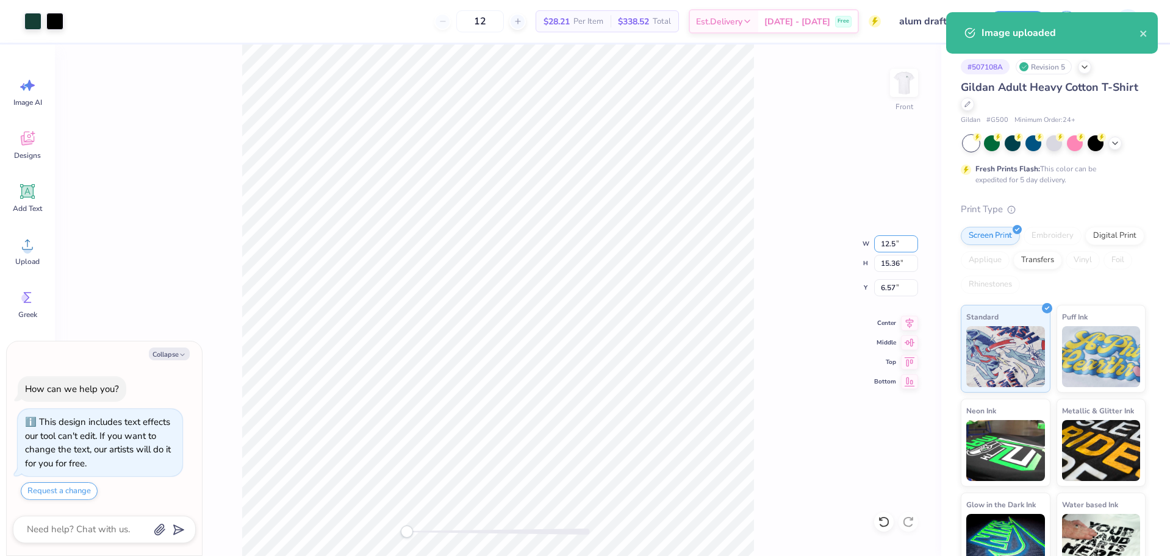
type input "13.11"
click at [909, 324] on icon at bounding box center [909, 321] width 17 height 15
click at [883, 289] on input "7.70" at bounding box center [896, 287] width 44 height 17
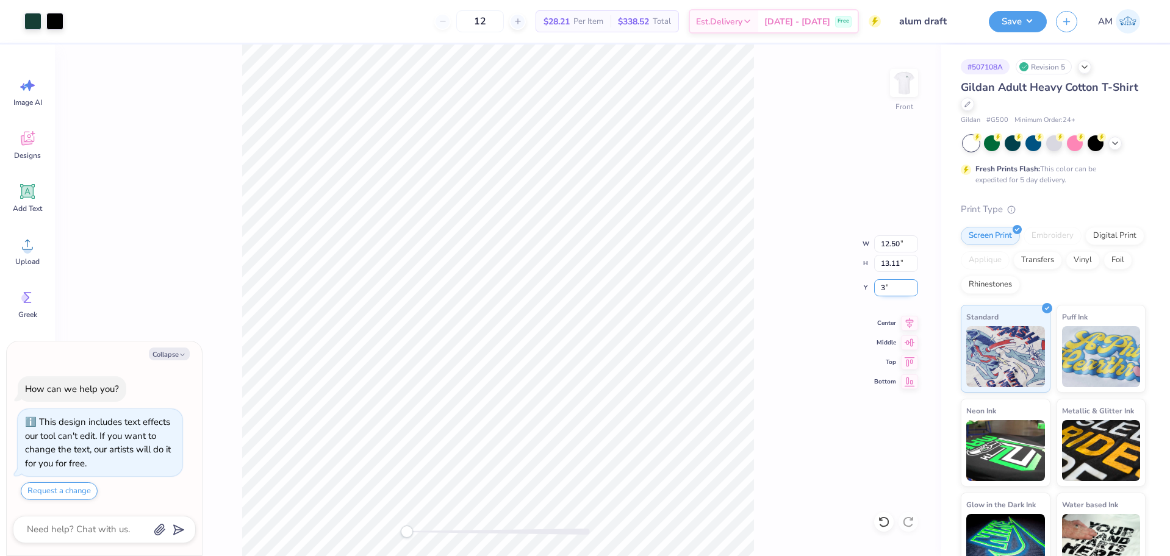
type input "3"
click at [1013, 13] on button "Save" at bounding box center [1017, 19] width 58 height 21
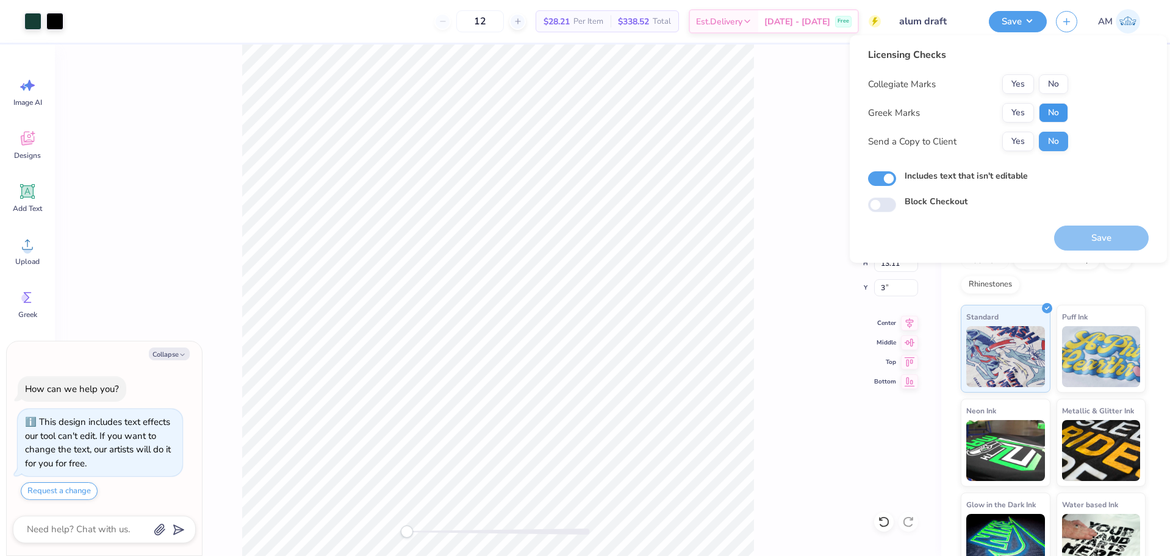
click at [1054, 112] on button "No" at bounding box center [1052, 113] width 29 height 20
click at [1016, 78] on button "Yes" at bounding box center [1018, 84] width 32 height 20
click at [1017, 144] on button "Yes" at bounding box center [1018, 142] width 32 height 20
click at [1088, 237] on button "Save" at bounding box center [1101, 238] width 95 height 25
type textarea "x"
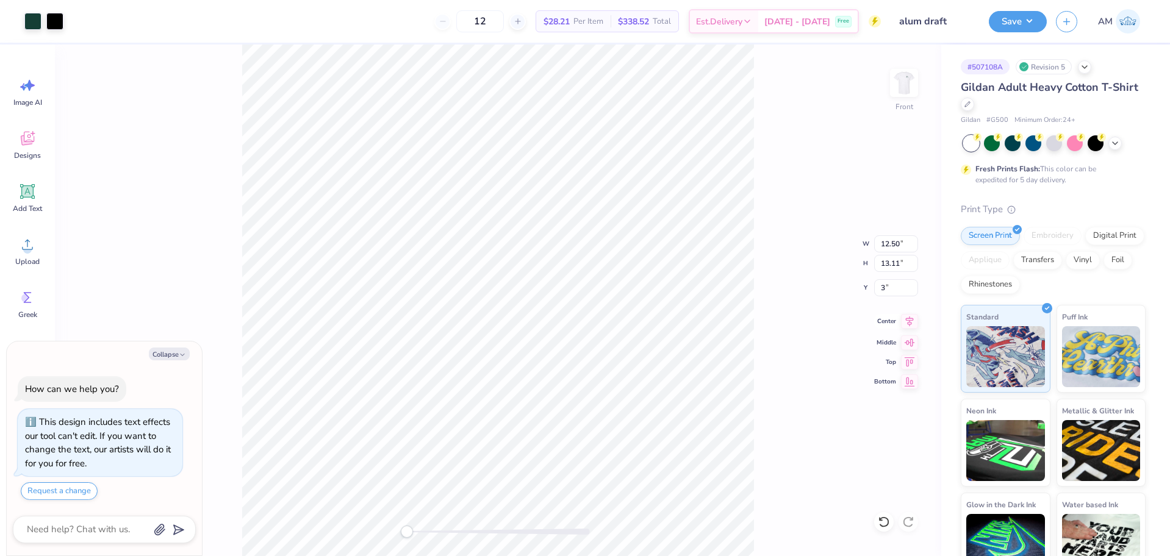
click at [909, 318] on icon at bounding box center [910, 321] width 8 height 10
